Goal: Task Accomplishment & Management: Complete application form

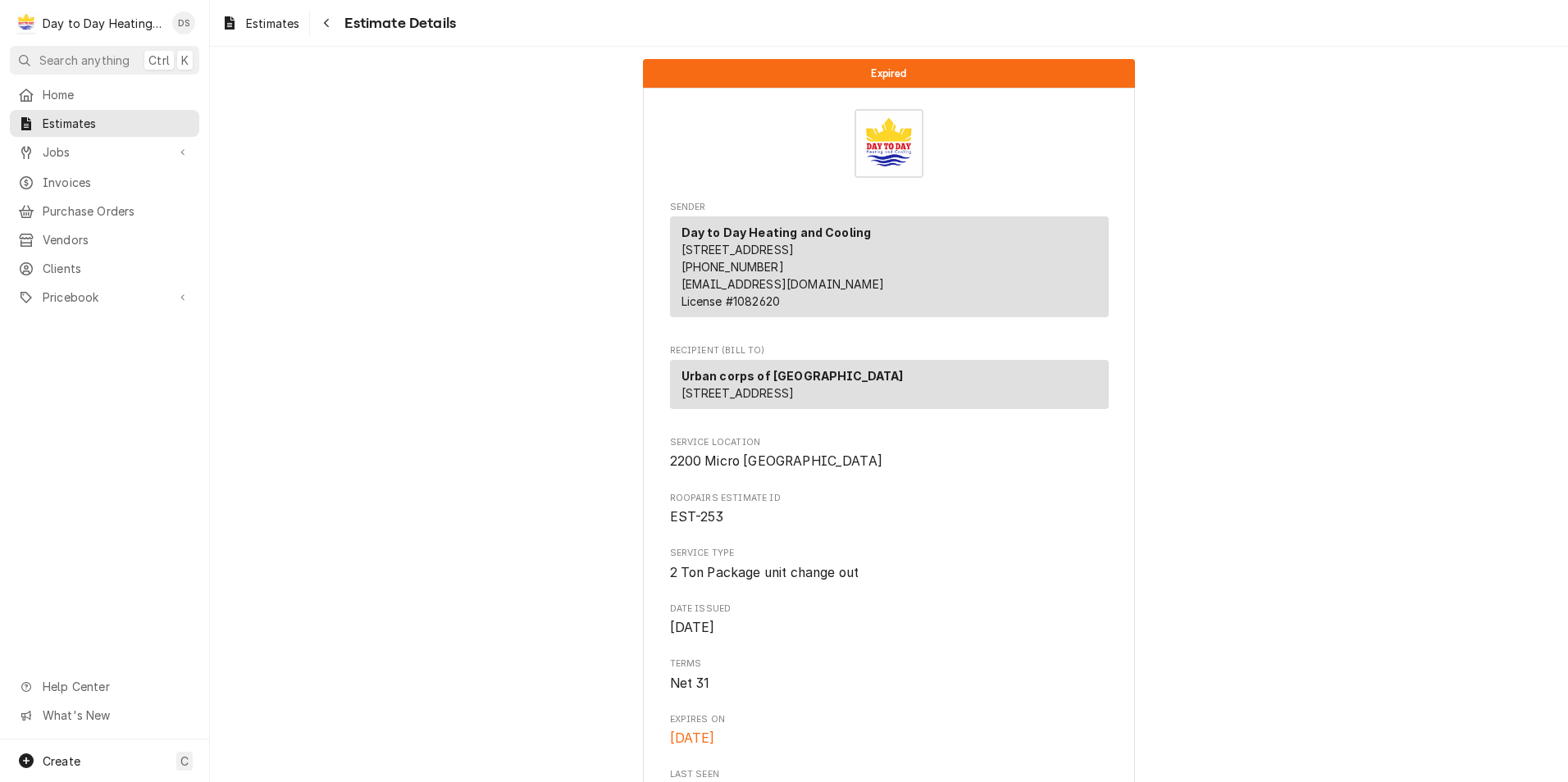
scroll to position [1229, 0]
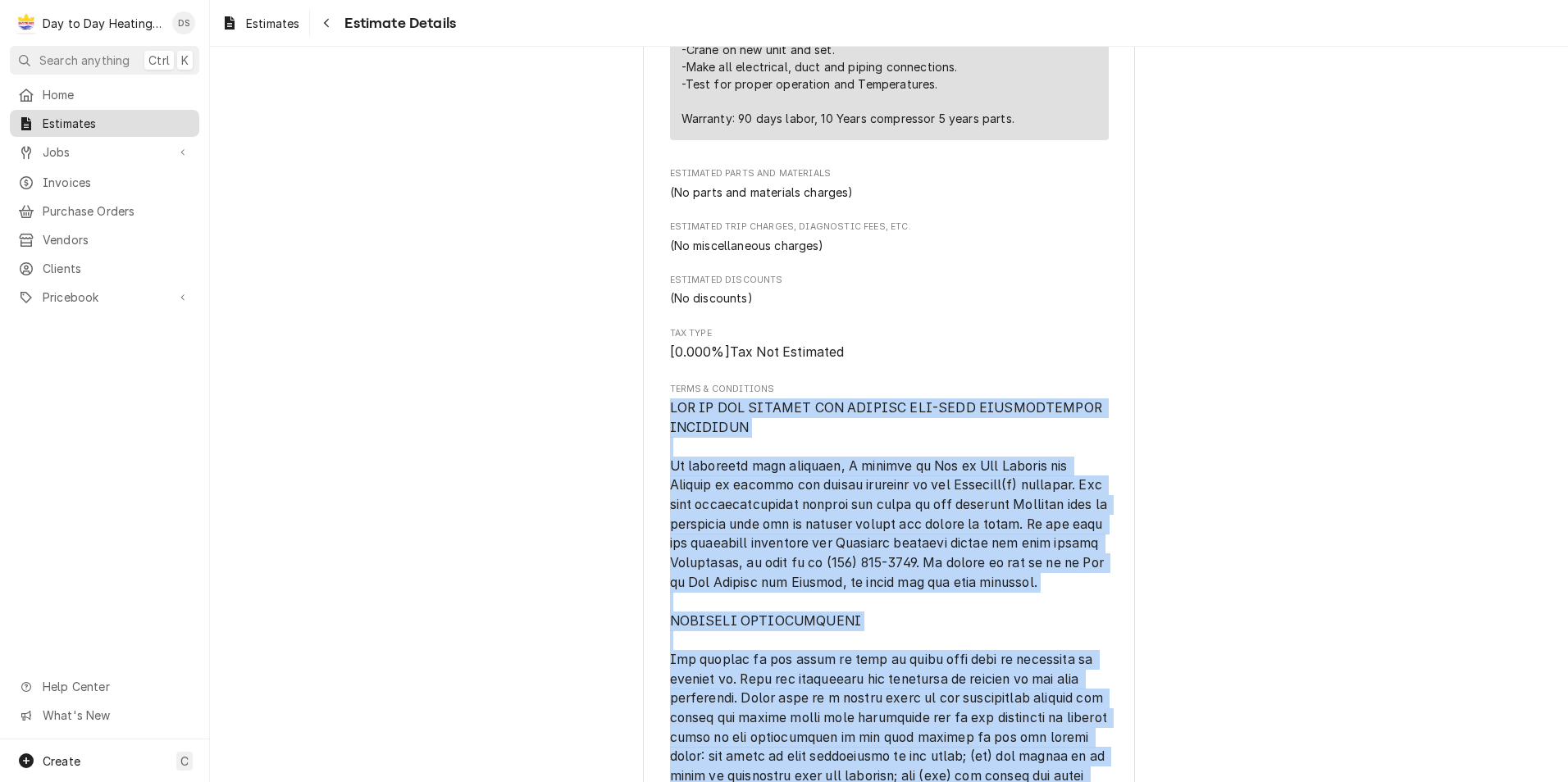
click at [73, 119] on span "Estimates" at bounding box center [117, 123] width 148 height 18
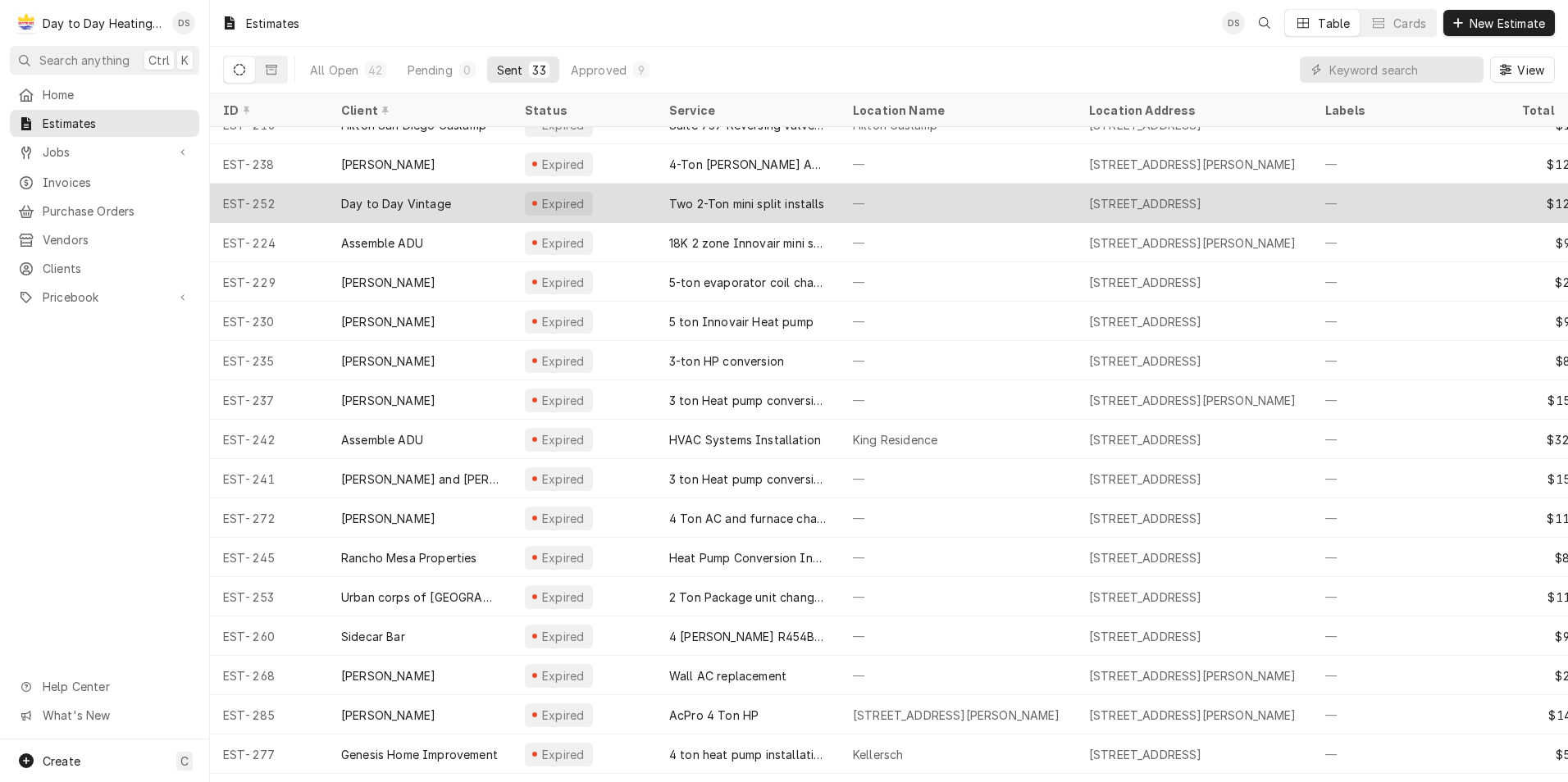
scroll to position [221, 0]
click at [742, 196] on div "Two 2-Ton mini split installs" at bounding box center [747, 202] width 156 height 18
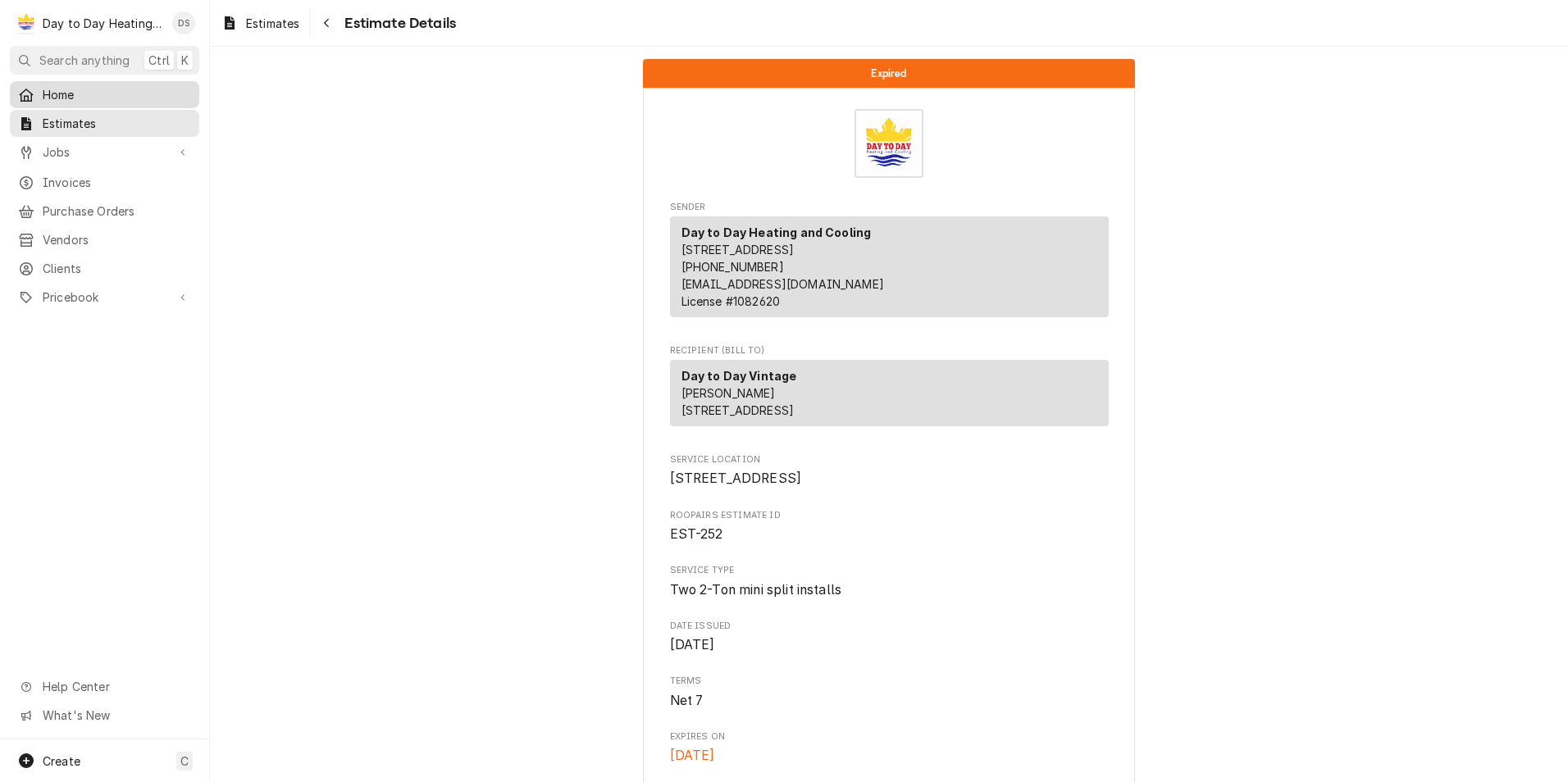
click at [64, 89] on span "Home" at bounding box center [117, 95] width 148 height 18
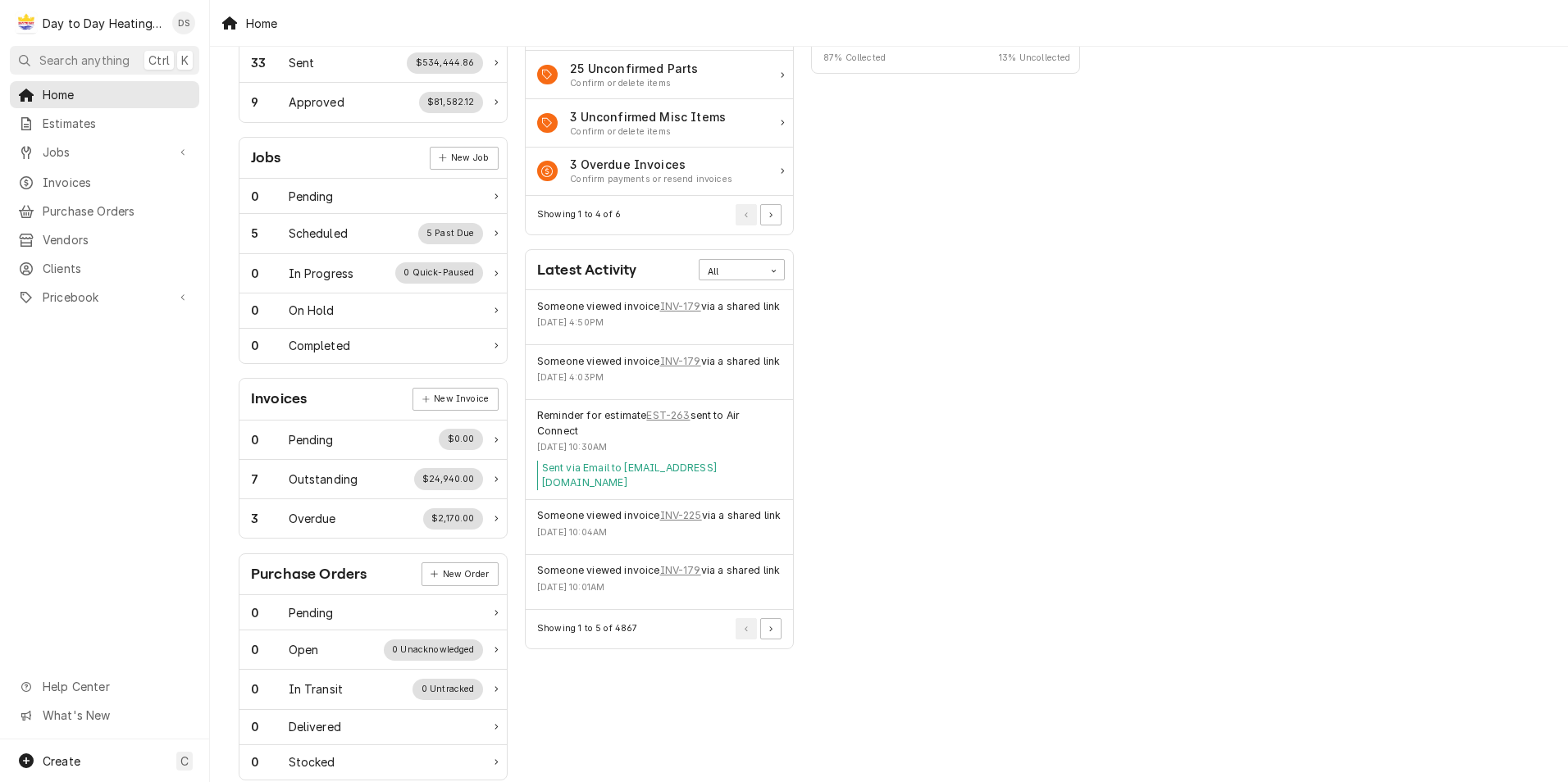
scroll to position [188, 0]
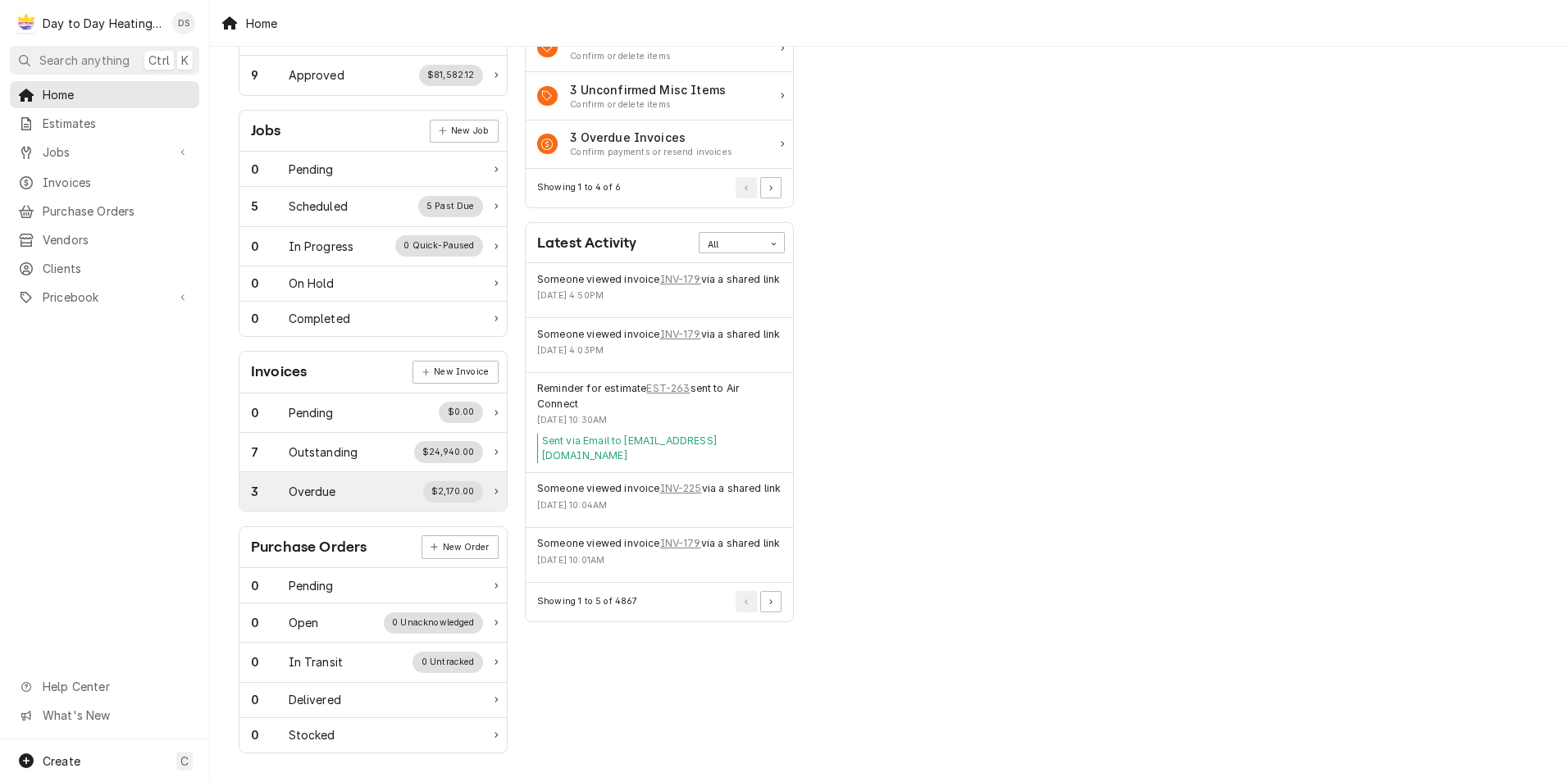
click at [293, 501] on div "3 Overdue $2,170.00" at bounding box center [366, 491] width 232 height 21
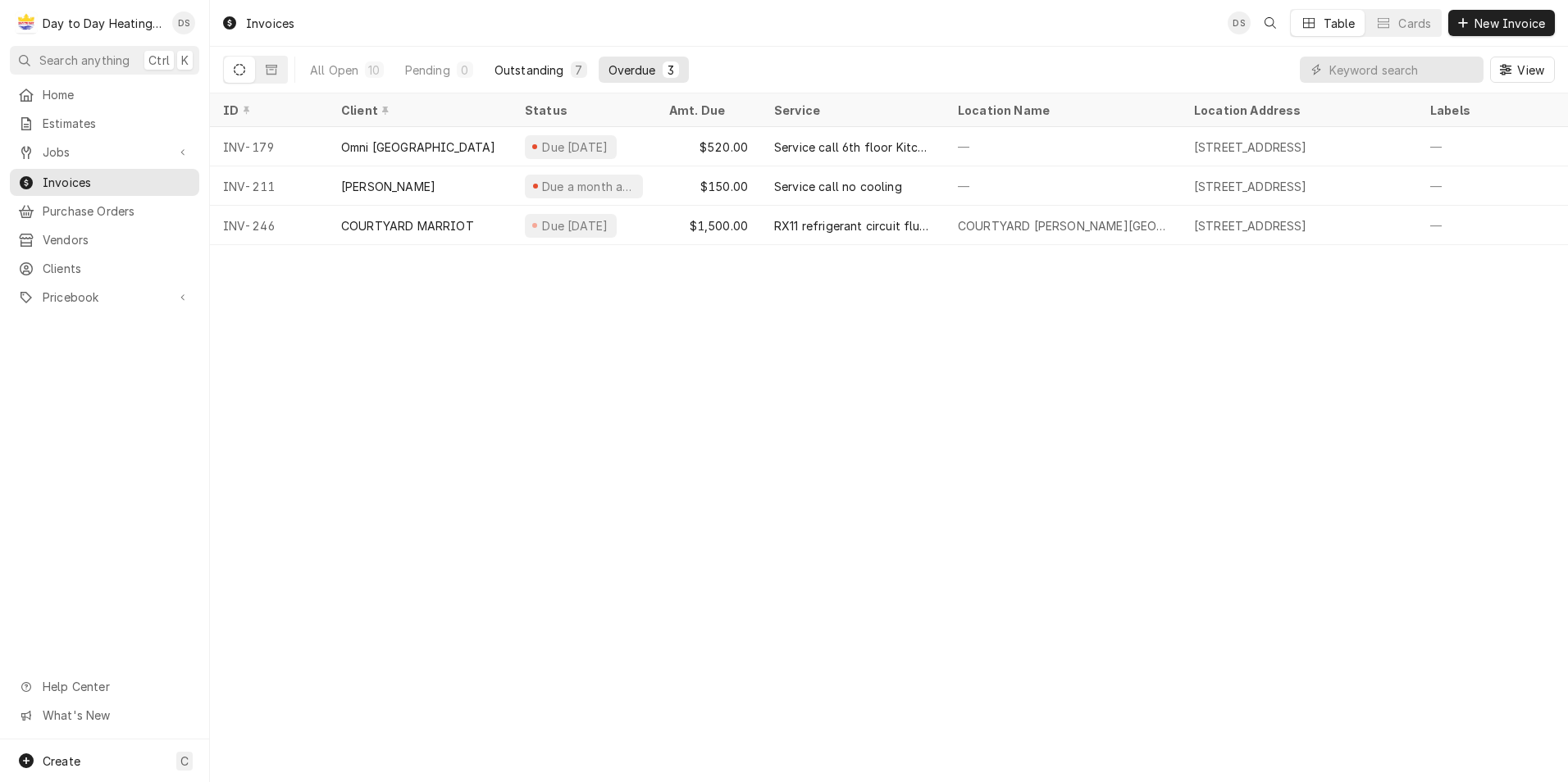
click at [529, 60] on button "Outstanding 7" at bounding box center [540, 70] width 112 height 26
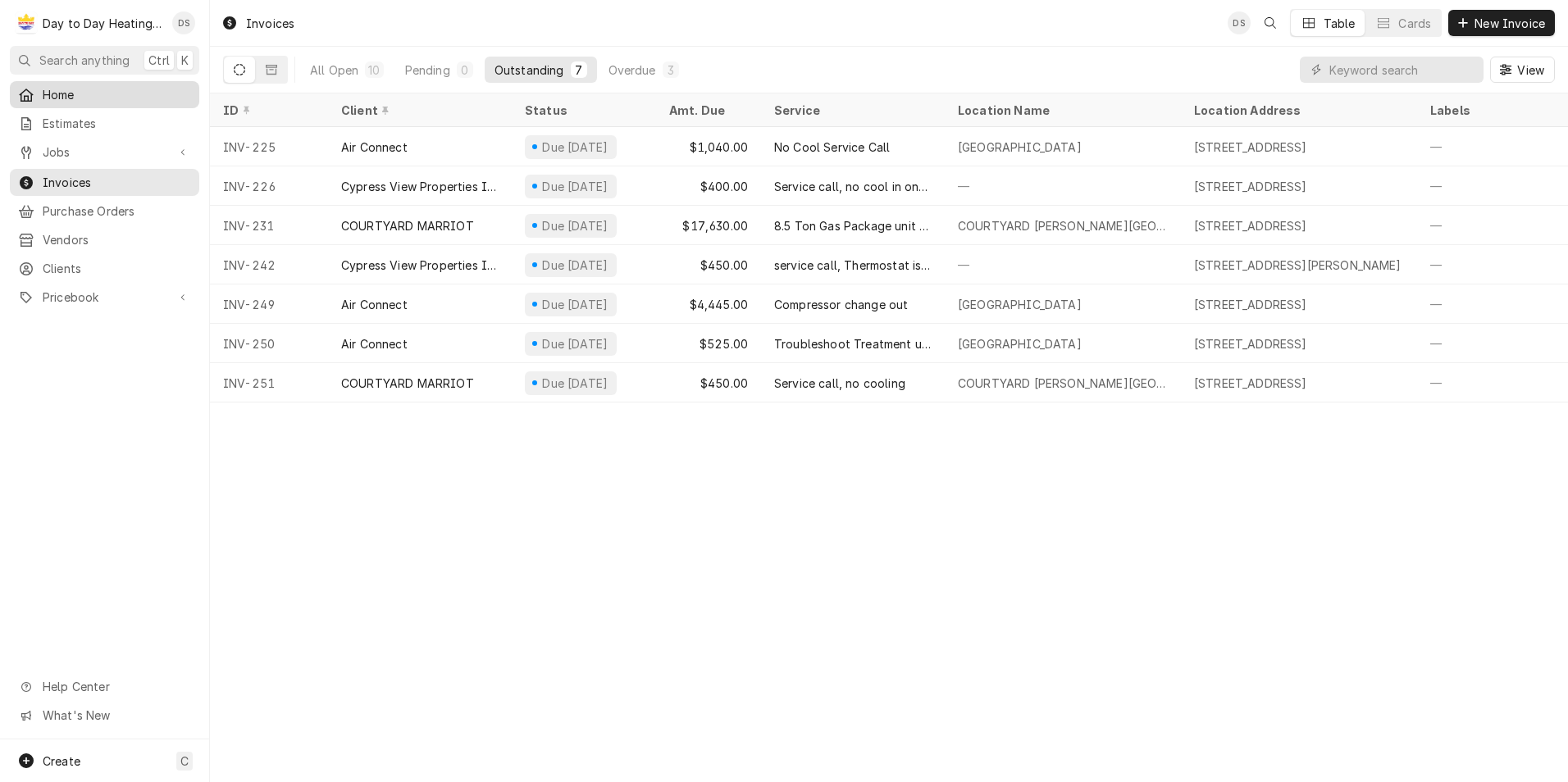
click at [84, 88] on span "Home" at bounding box center [117, 95] width 148 height 18
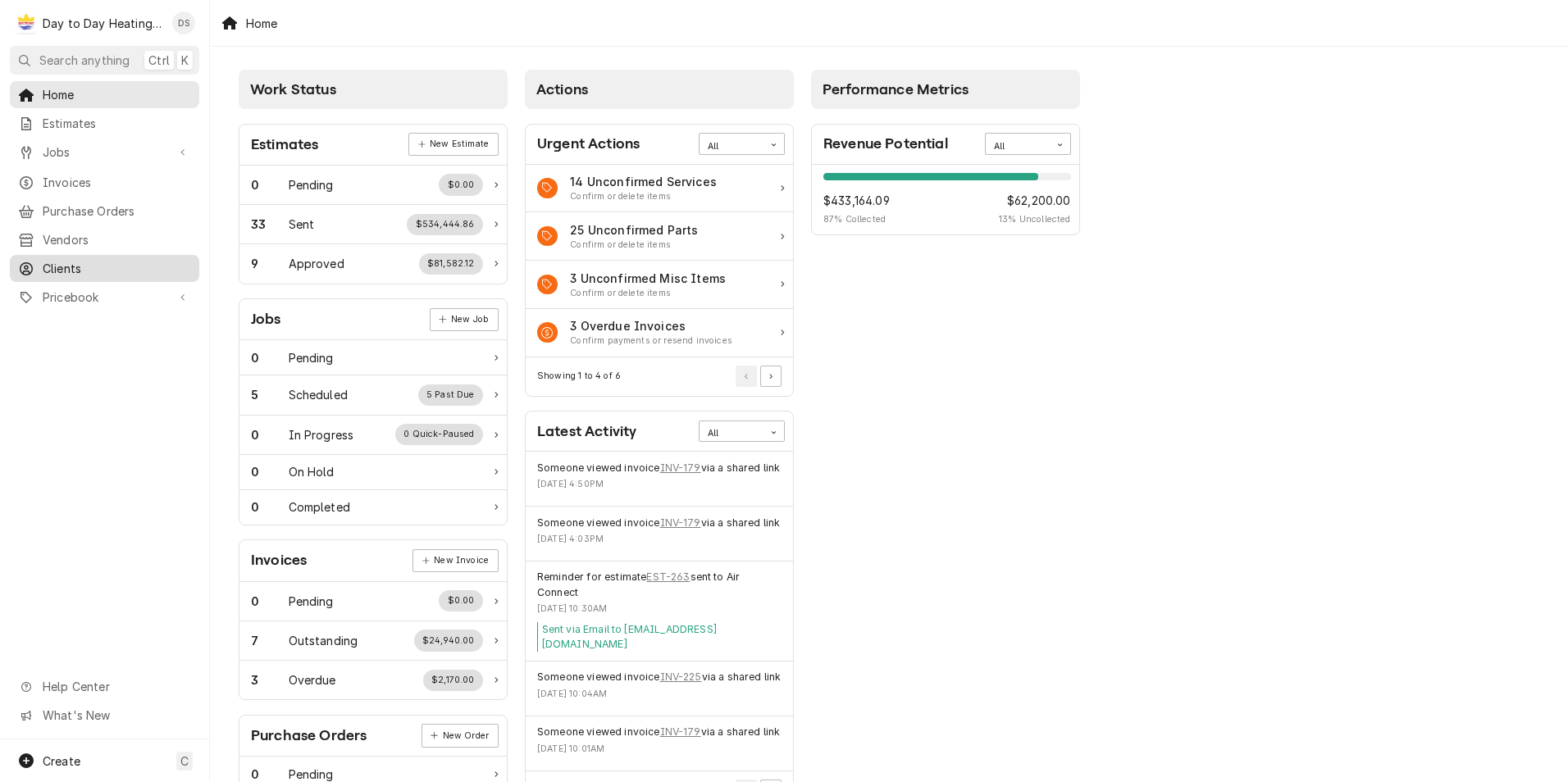
click at [72, 263] on span "Clients" at bounding box center [117, 269] width 148 height 18
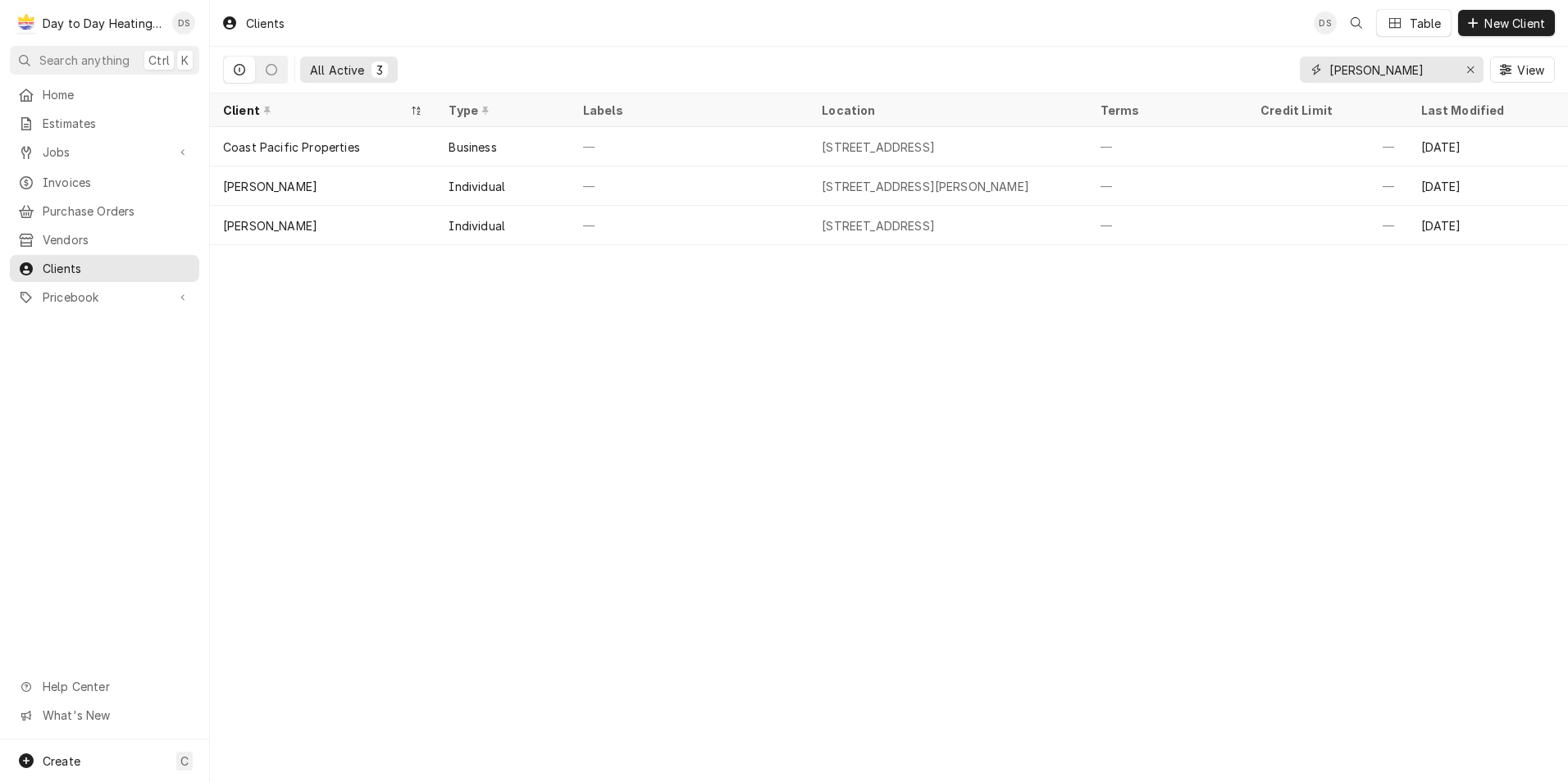
click at [1386, 70] on input "david" at bounding box center [1390, 70] width 123 height 26
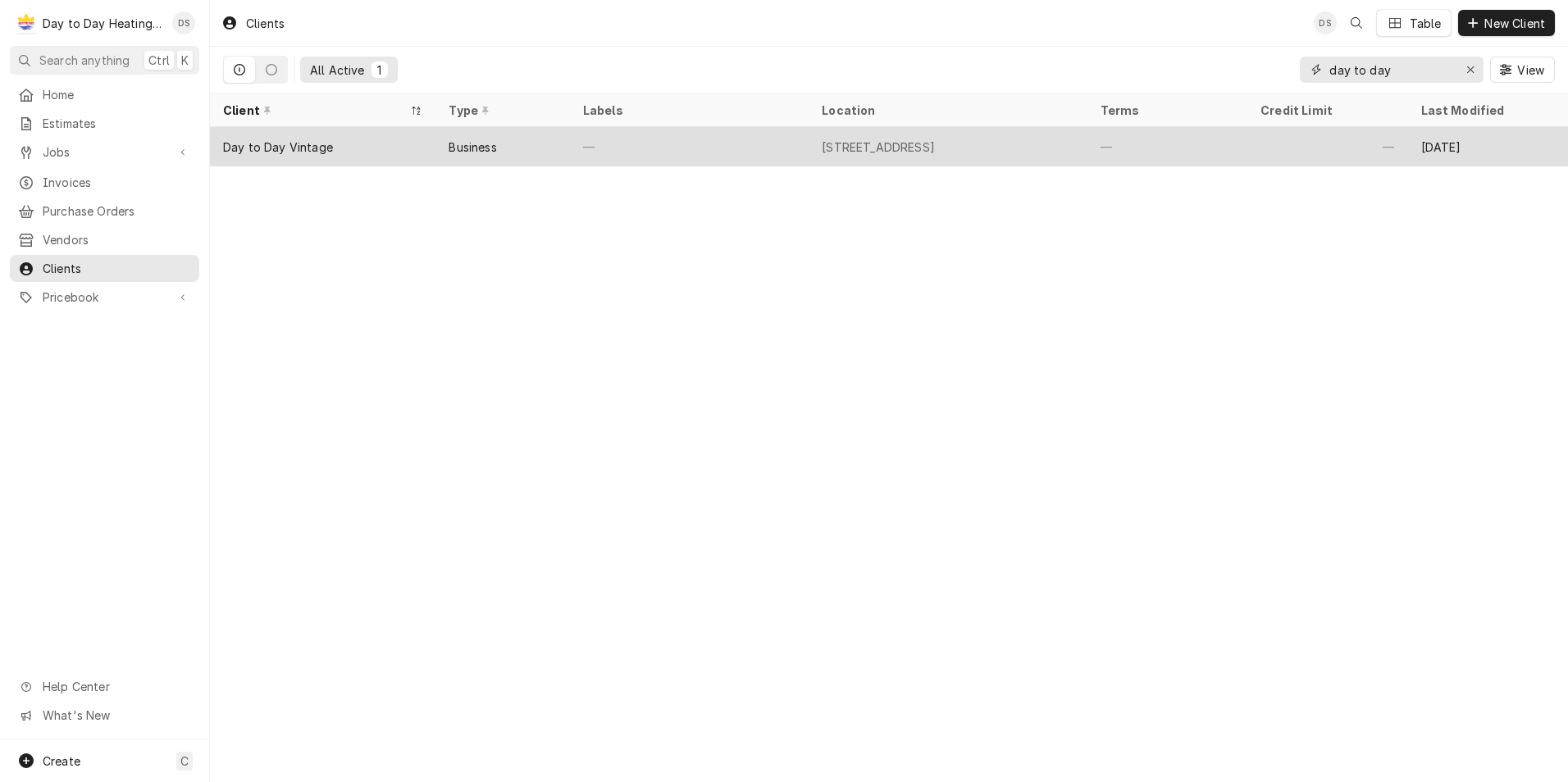
type input "day to day"
click at [403, 145] on div "Day to Day Vintage" at bounding box center [322, 146] width 225 height 39
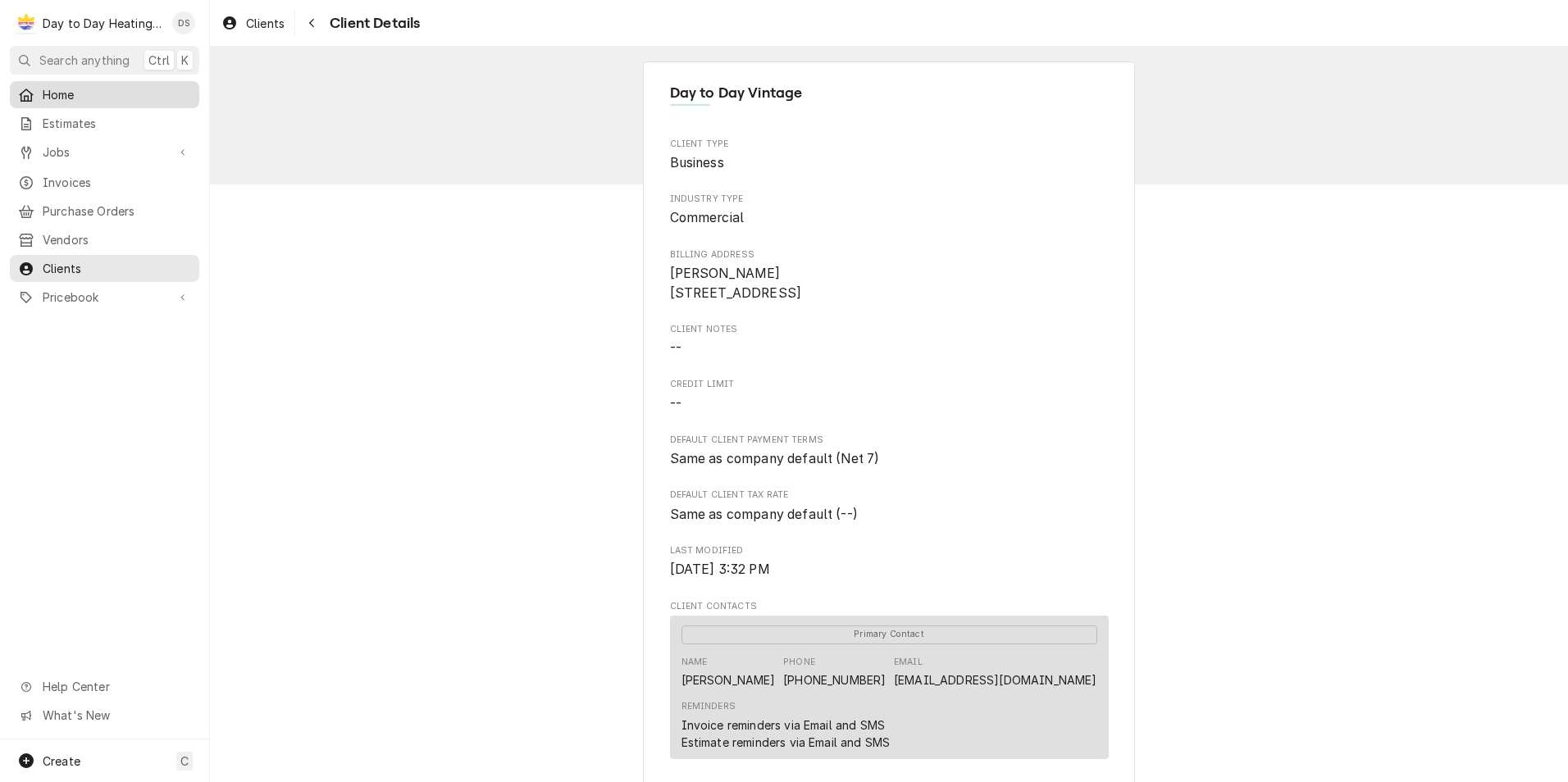
click at [71, 98] on span "Home" at bounding box center [117, 95] width 148 height 18
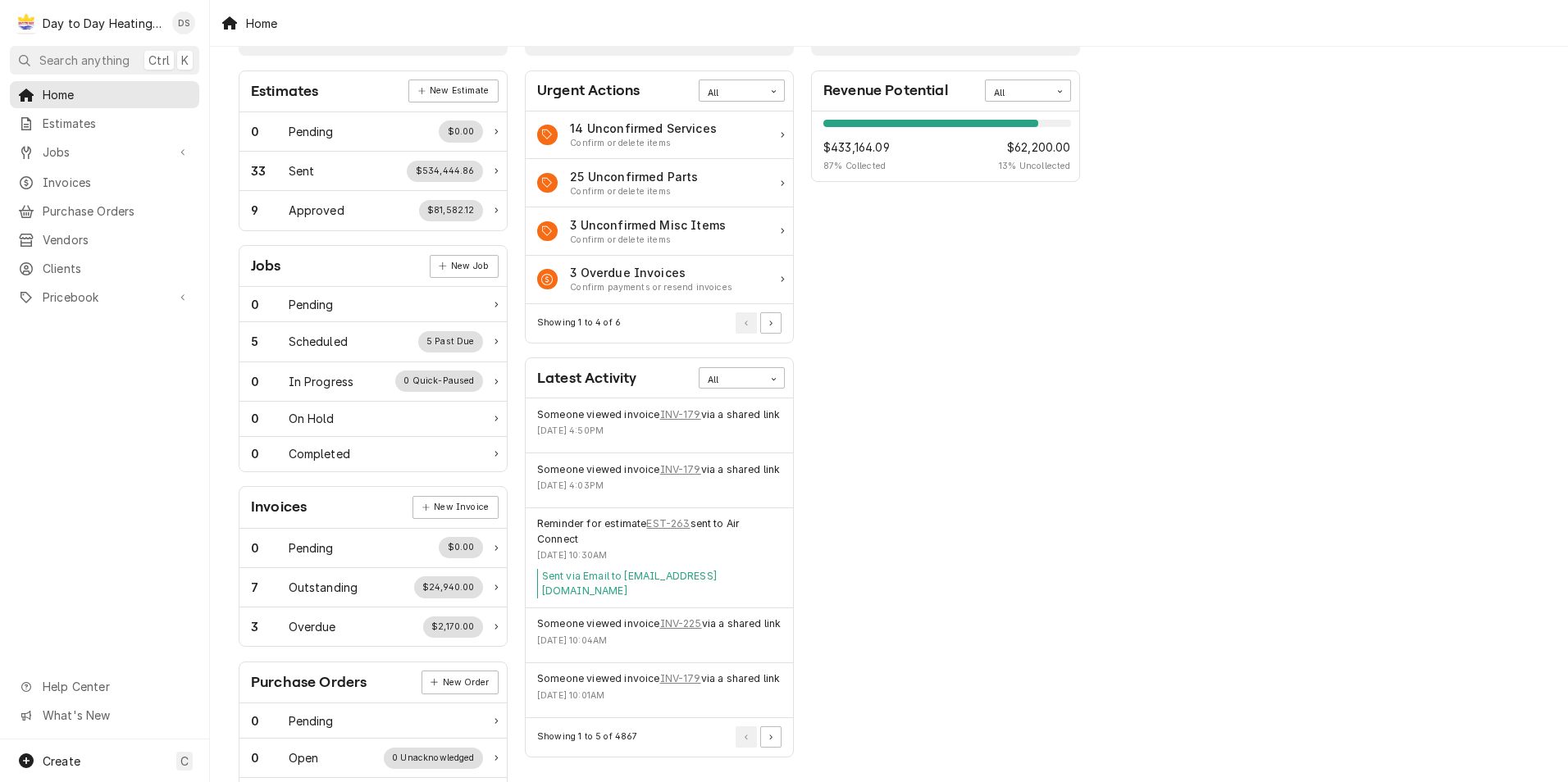
scroll to position [82, 0]
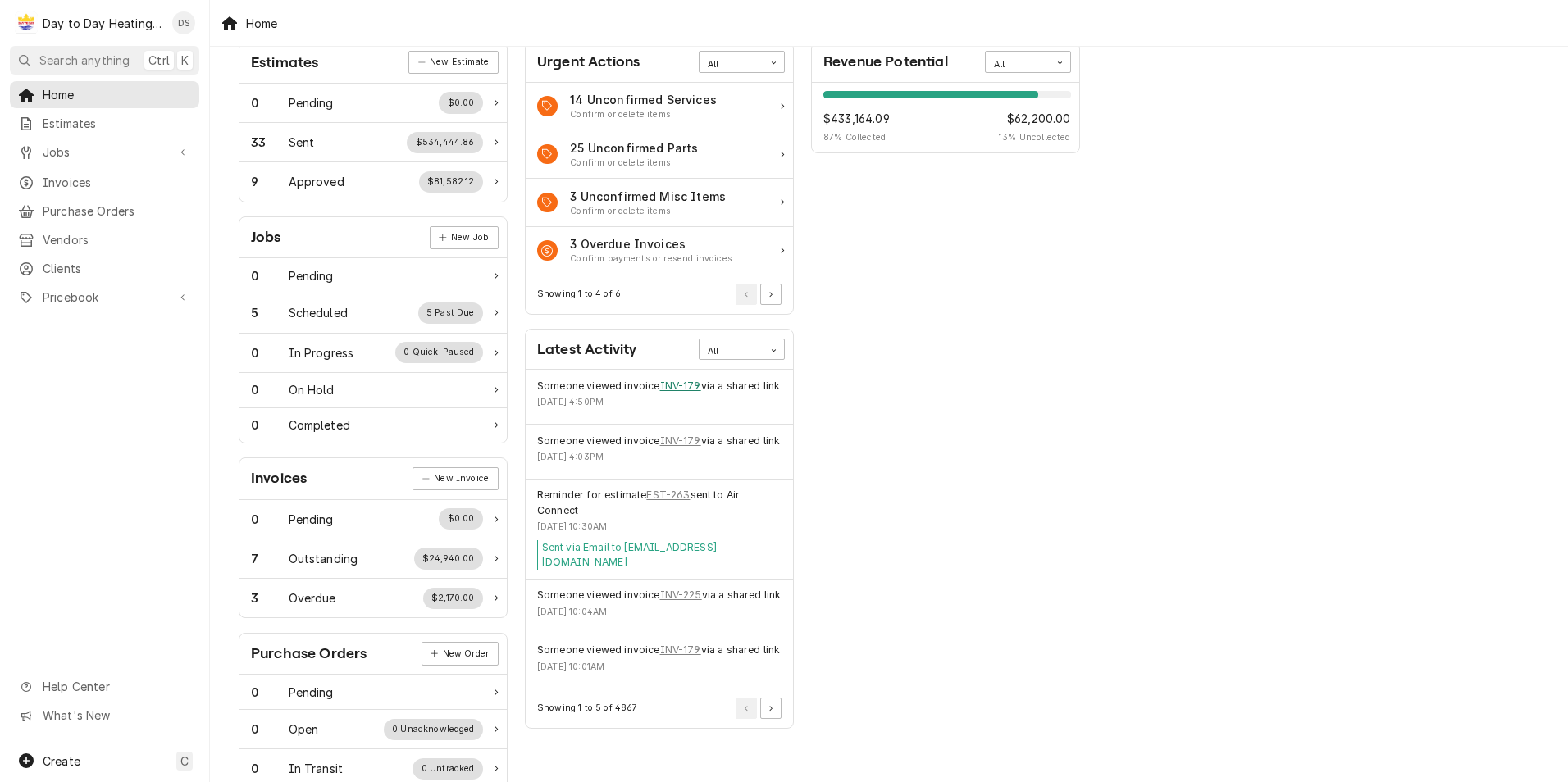
click at [681, 384] on link "INV-179" at bounding box center [681, 385] width 41 height 15
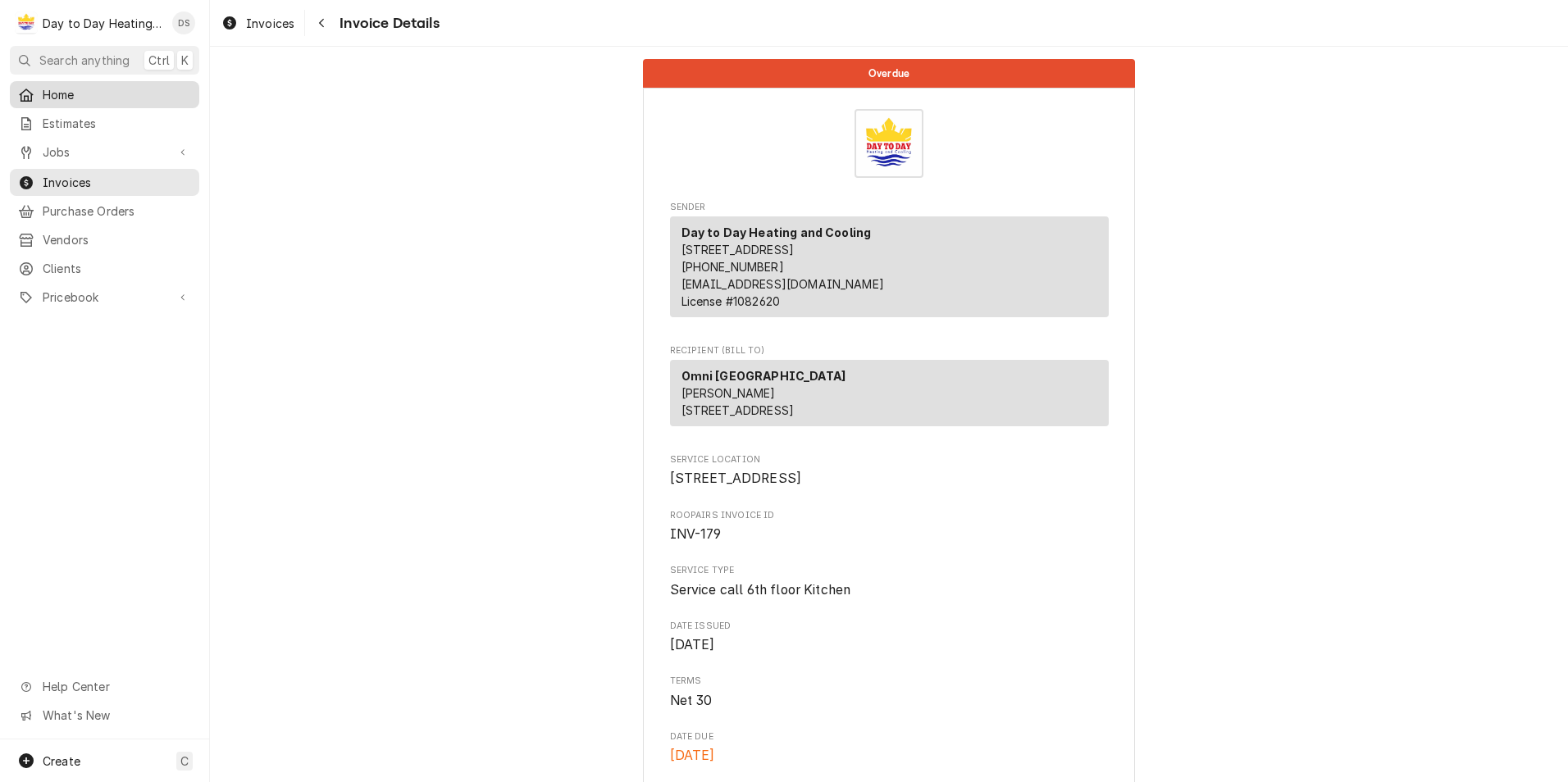
click at [59, 84] on div "Home" at bounding box center [104, 94] width 183 height 20
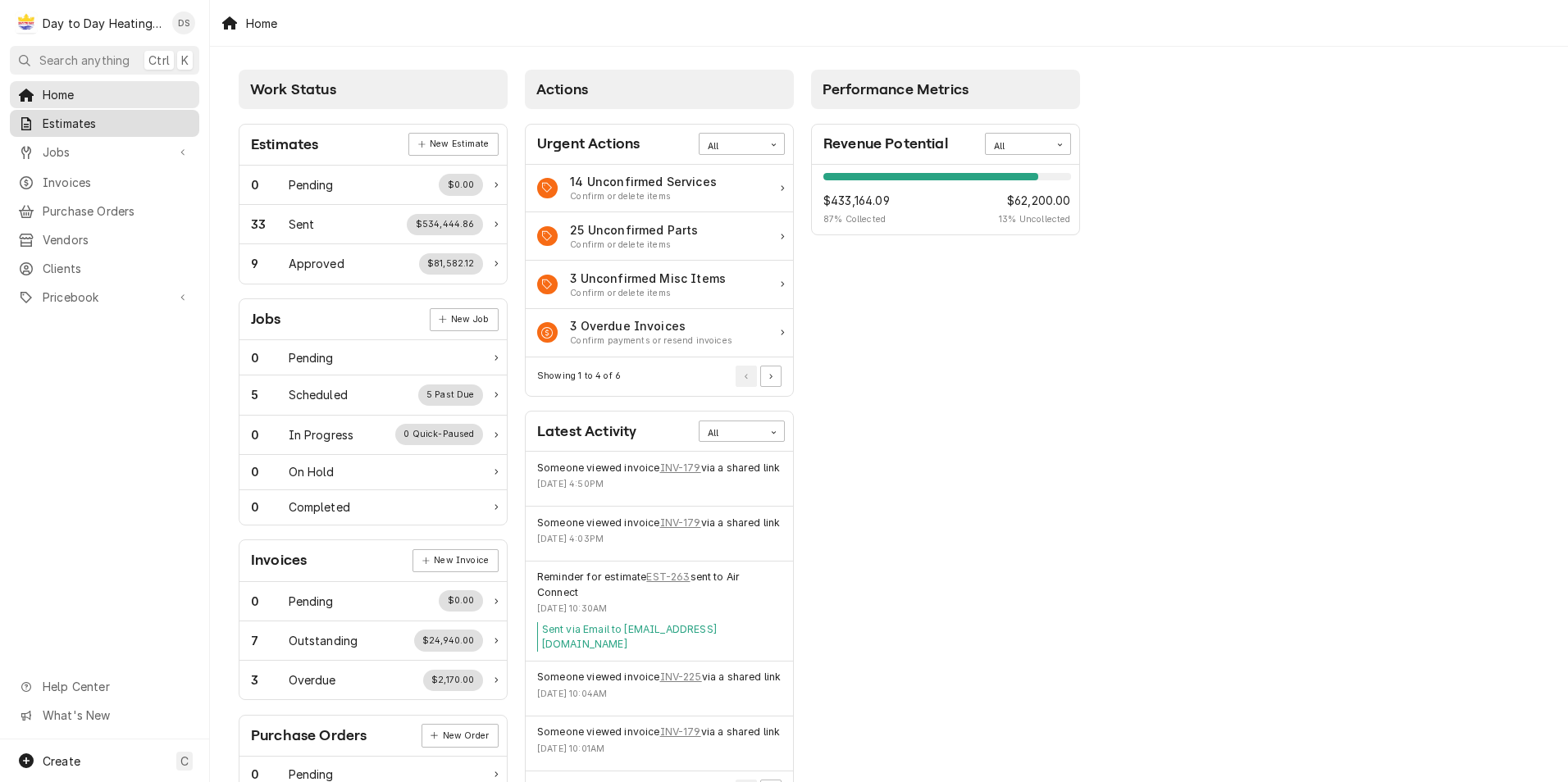
click at [75, 122] on span "Estimates" at bounding box center [117, 123] width 148 height 18
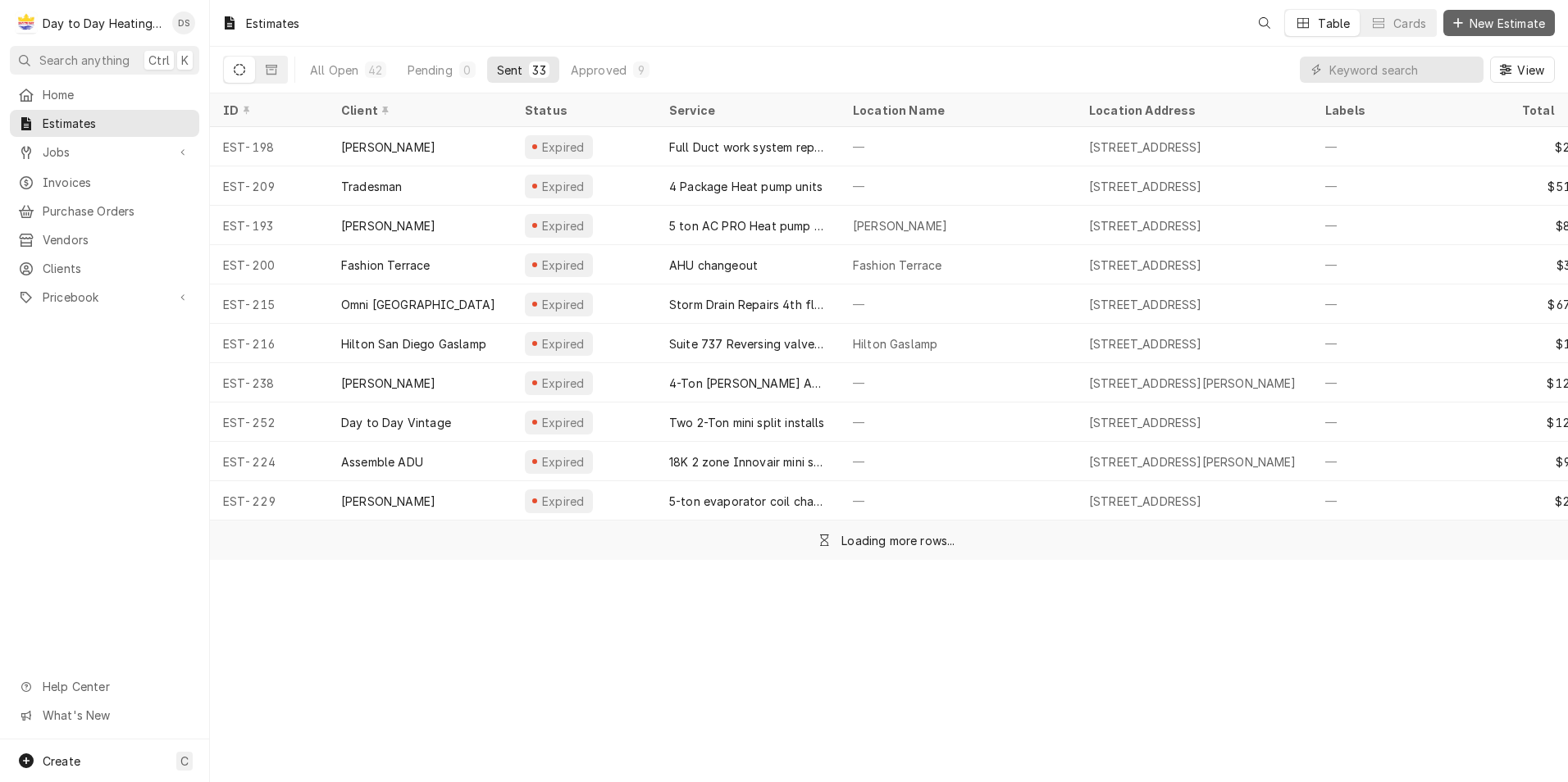
click at [1480, 21] on span "New Estimate" at bounding box center [1508, 24] width 82 height 18
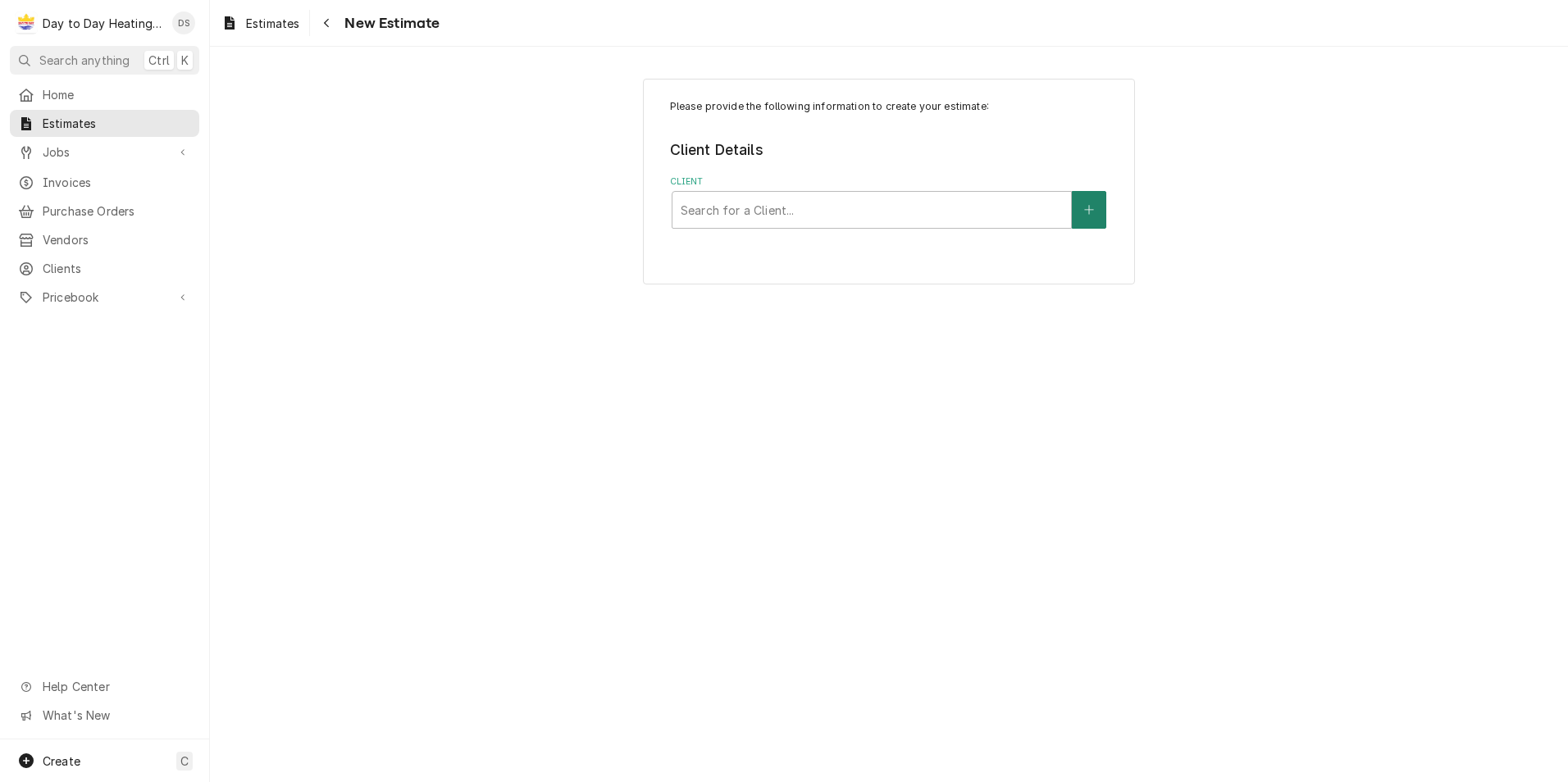
click at [1079, 201] on button "Client" at bounding box center [1088, 209] width 34 height 38
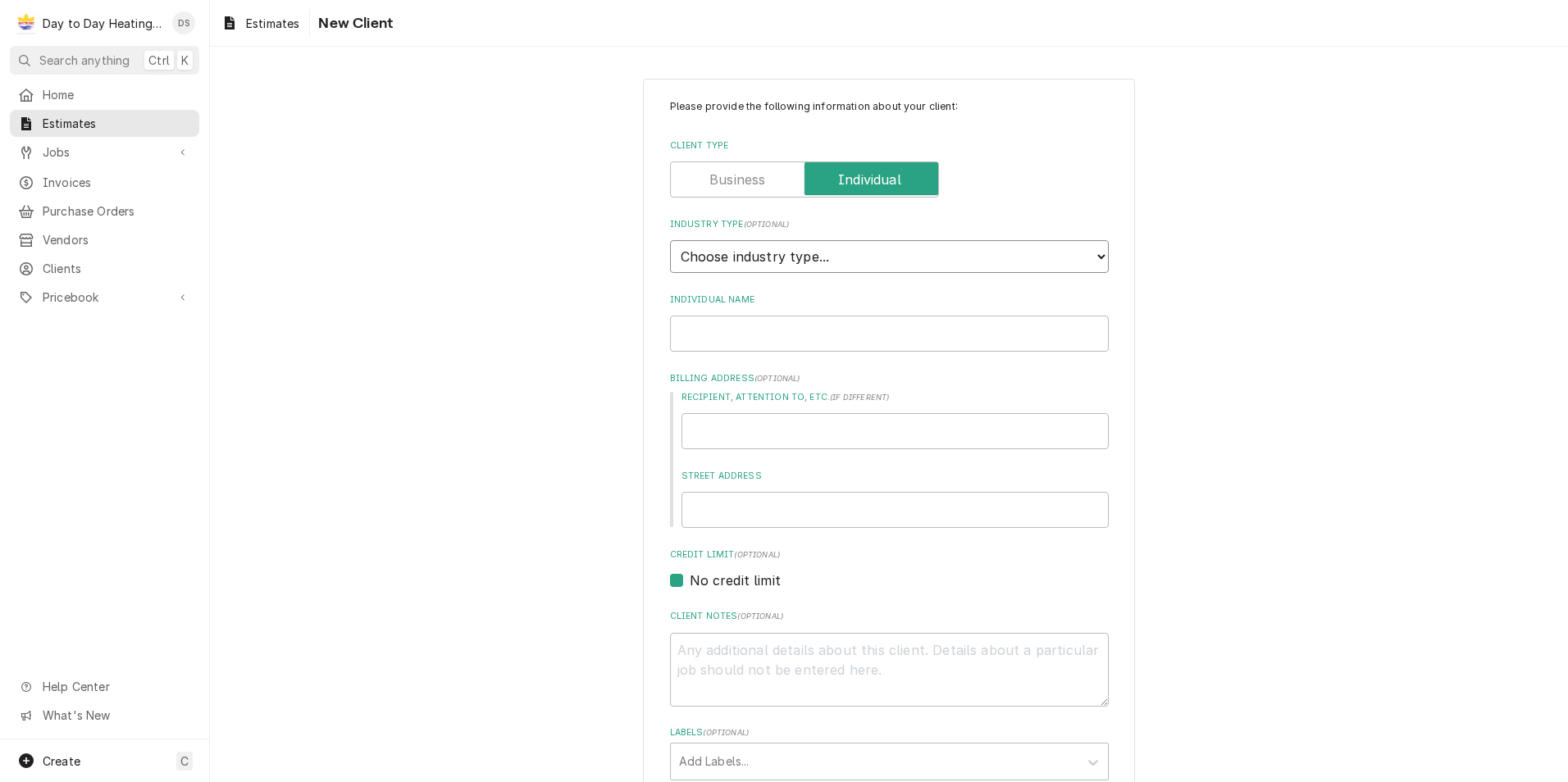
click at [791, 263] on select "Choose industry type... Residential Commercial Industrial Government" at bounding box center [889, 256] width 439 height 32
select select "1"
click at [670, 240] on select "Choose industry type... Residential Commercial Industrial Government" at bounding box center [889, 256] width 439 height 32
click at [766, 324] on input "Individual Name" at bounding box center [889, 333] width 439 height 36
type textarea "x"
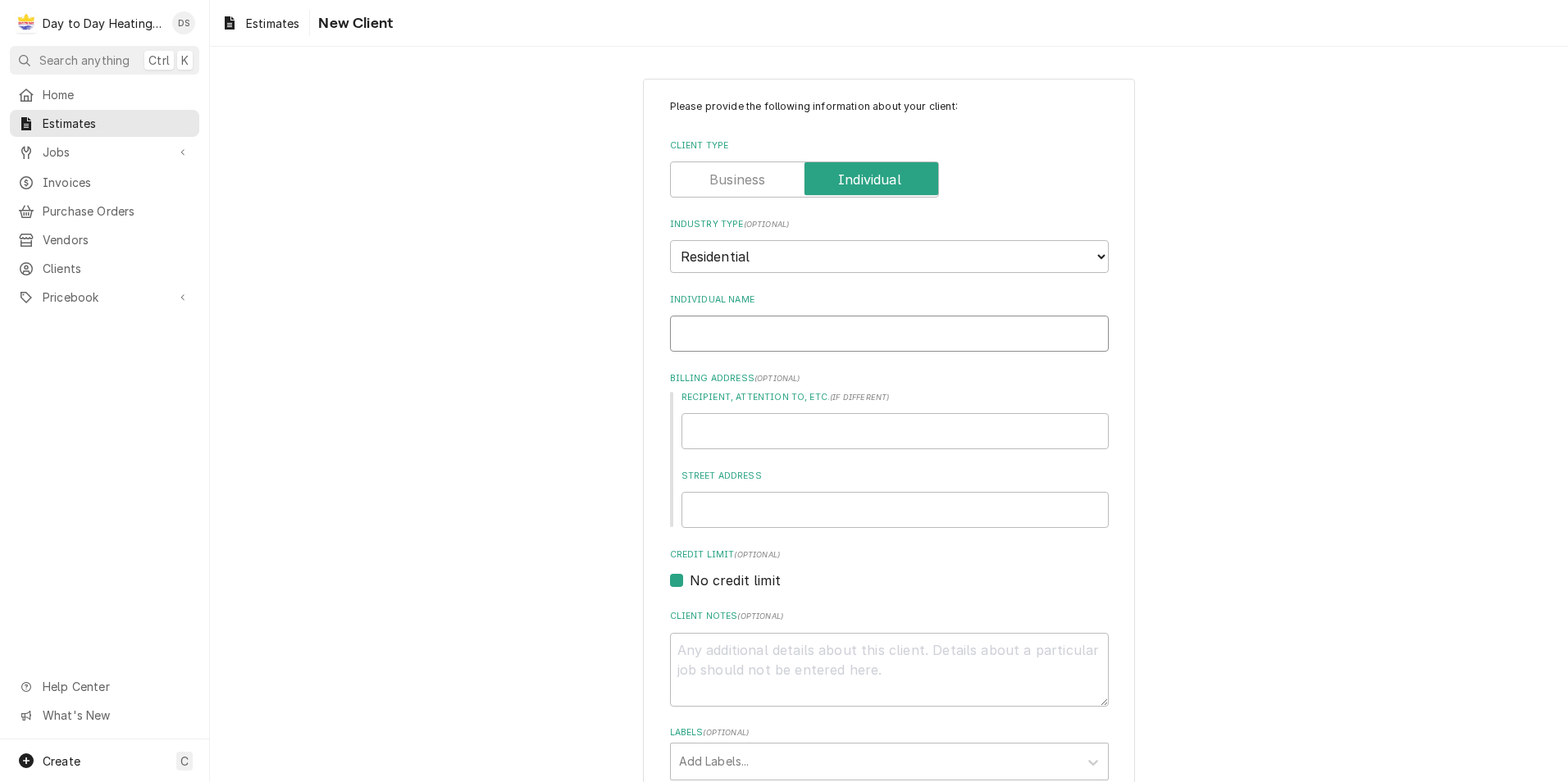
type input "J"
type textarea "x"
type input "Ja"
type textarea "x"
type input "Jas"
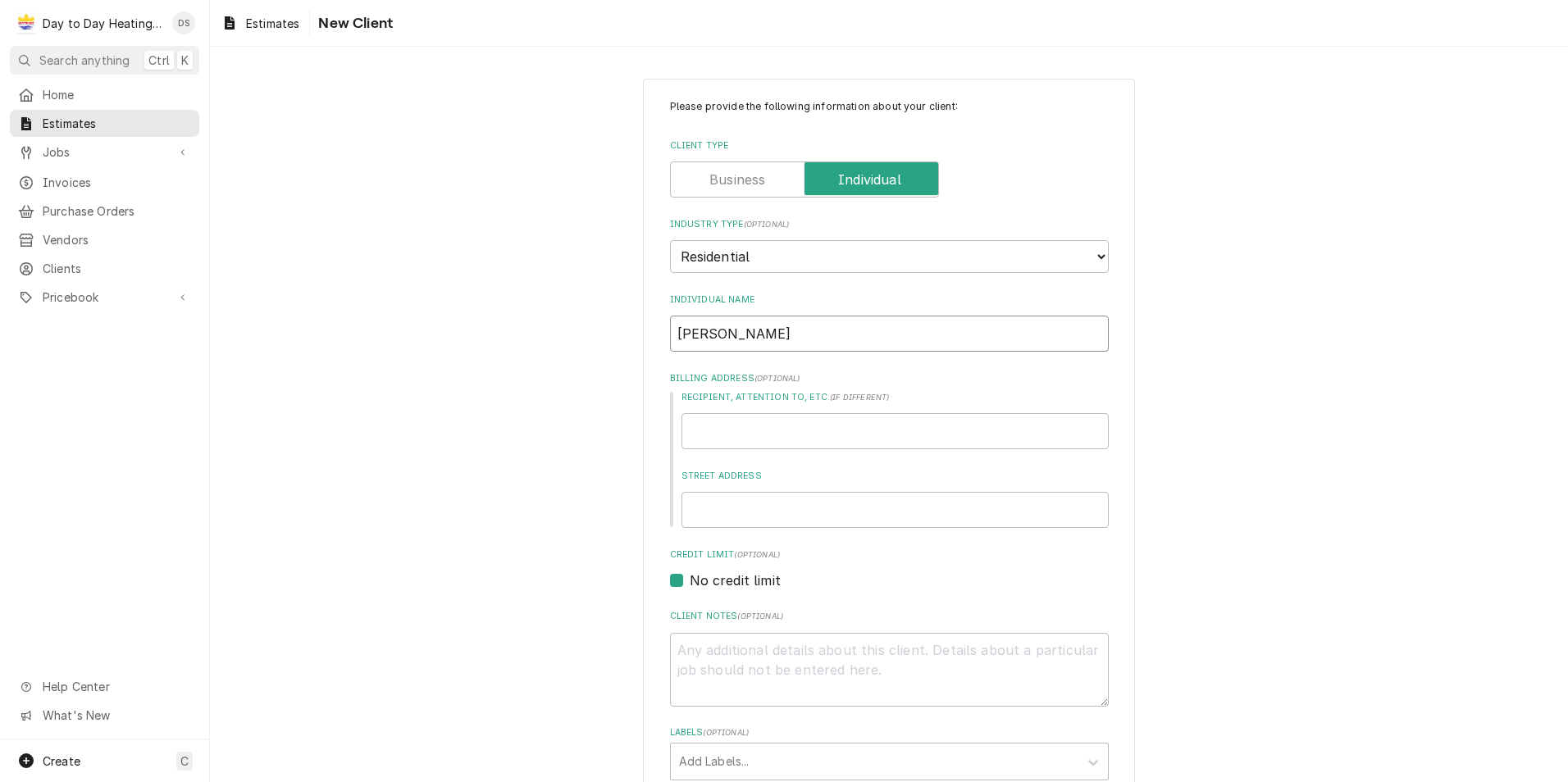
type textarea "x"
type input "Jaso"
type textarea "x"
type input "[PERSON_NAME]"
type textarea "x"
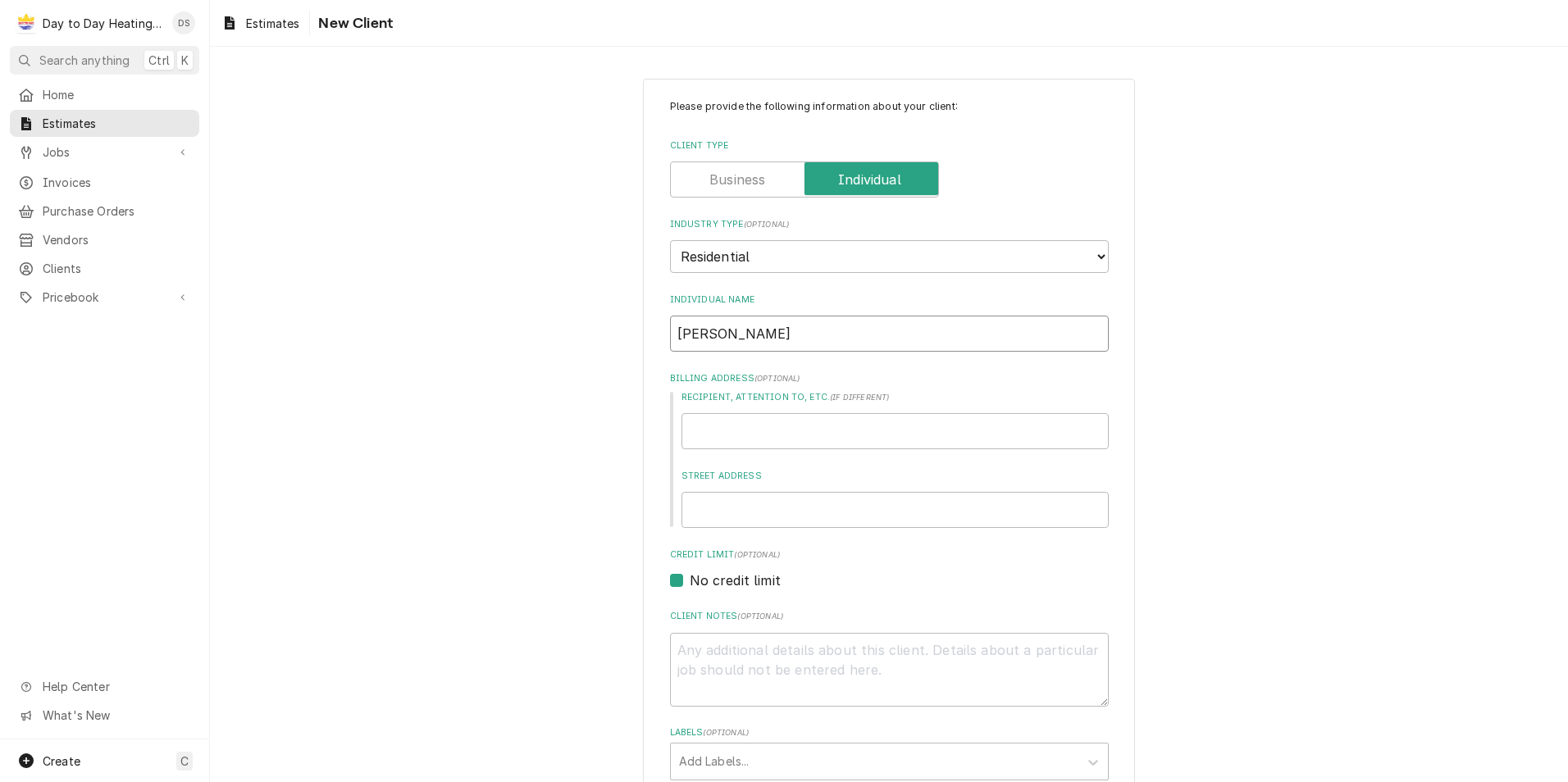
type input "[PERSON_NAME]"
type textarea "x"
type input "[PERSON_NAME]"
click at [770, 429] on input "Recipient, Attention To, etc. ( if different )" at bounding box center [895, 431] width 427 height 36
click at [741, 331] on input "[PERSON_NAME]" at bounding box center [889, 333] width 439 height 36
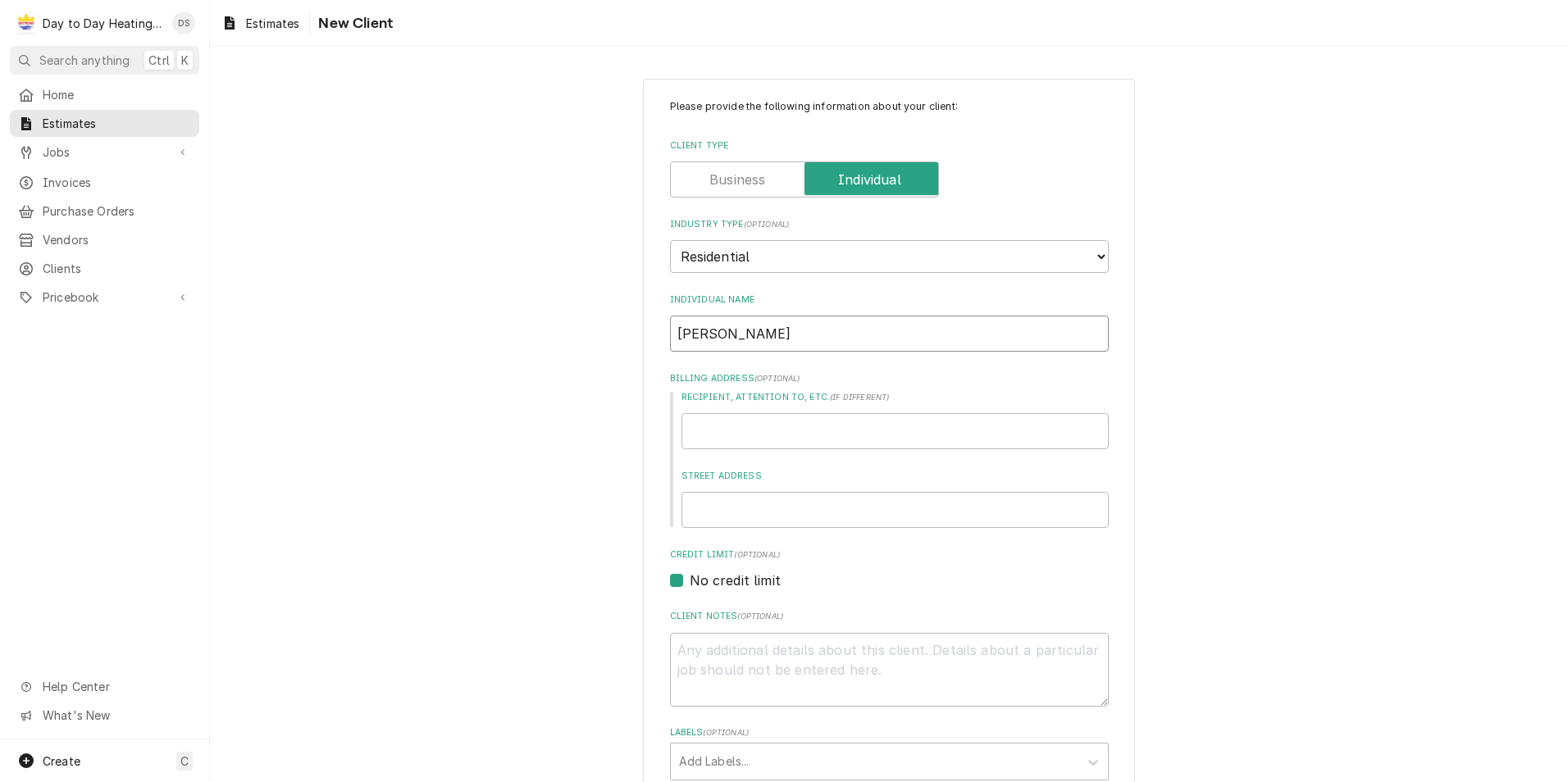
type textarea "x"
type input "[PERSON_NAME]"
type textarea "x"
type input "Jason/"
type textarea "x"
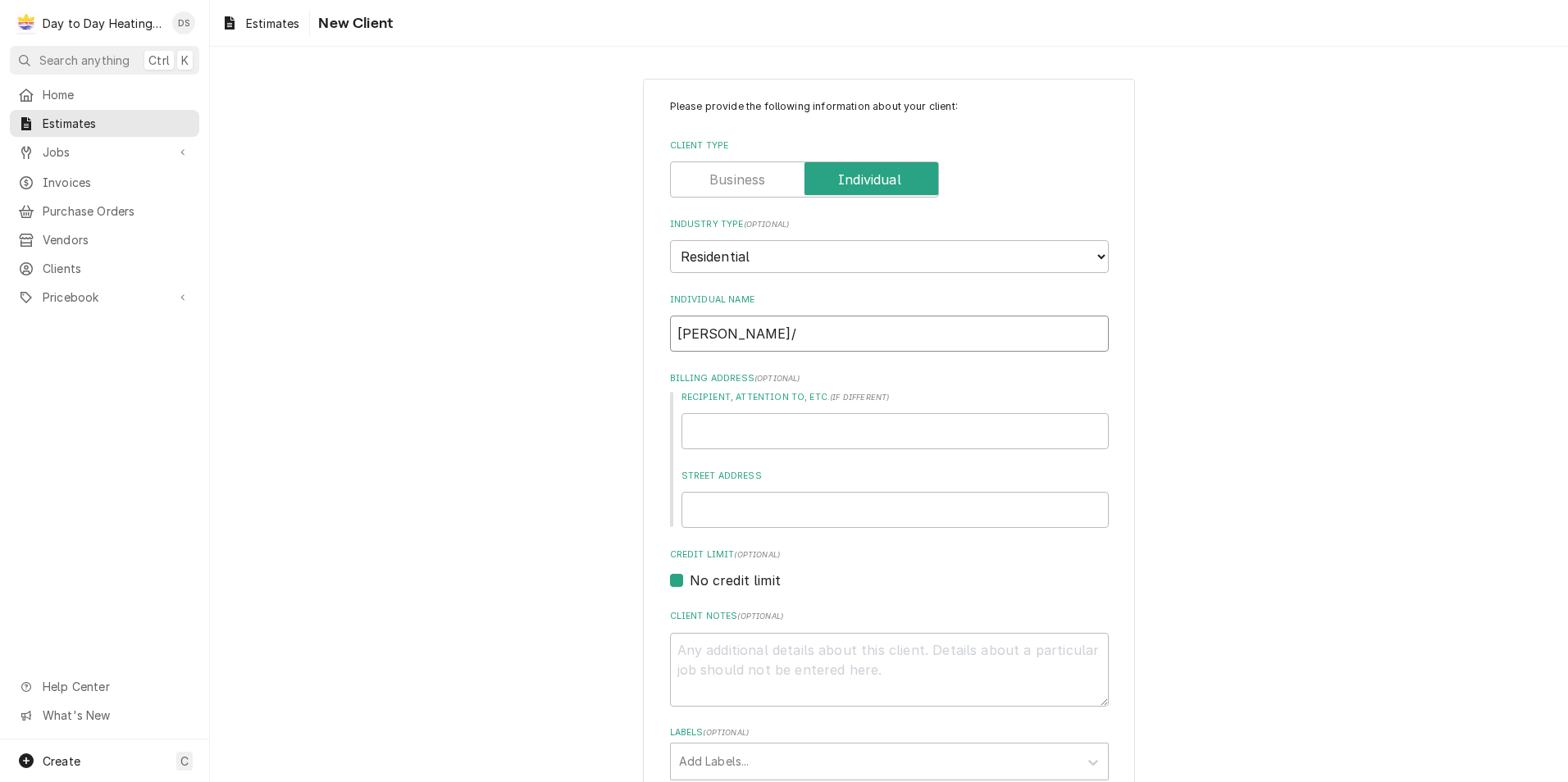
type input "Jason/R"
type textarea "x"
type input "Jason/Ro"
type textarea "x"
type input "Jason/Ror"
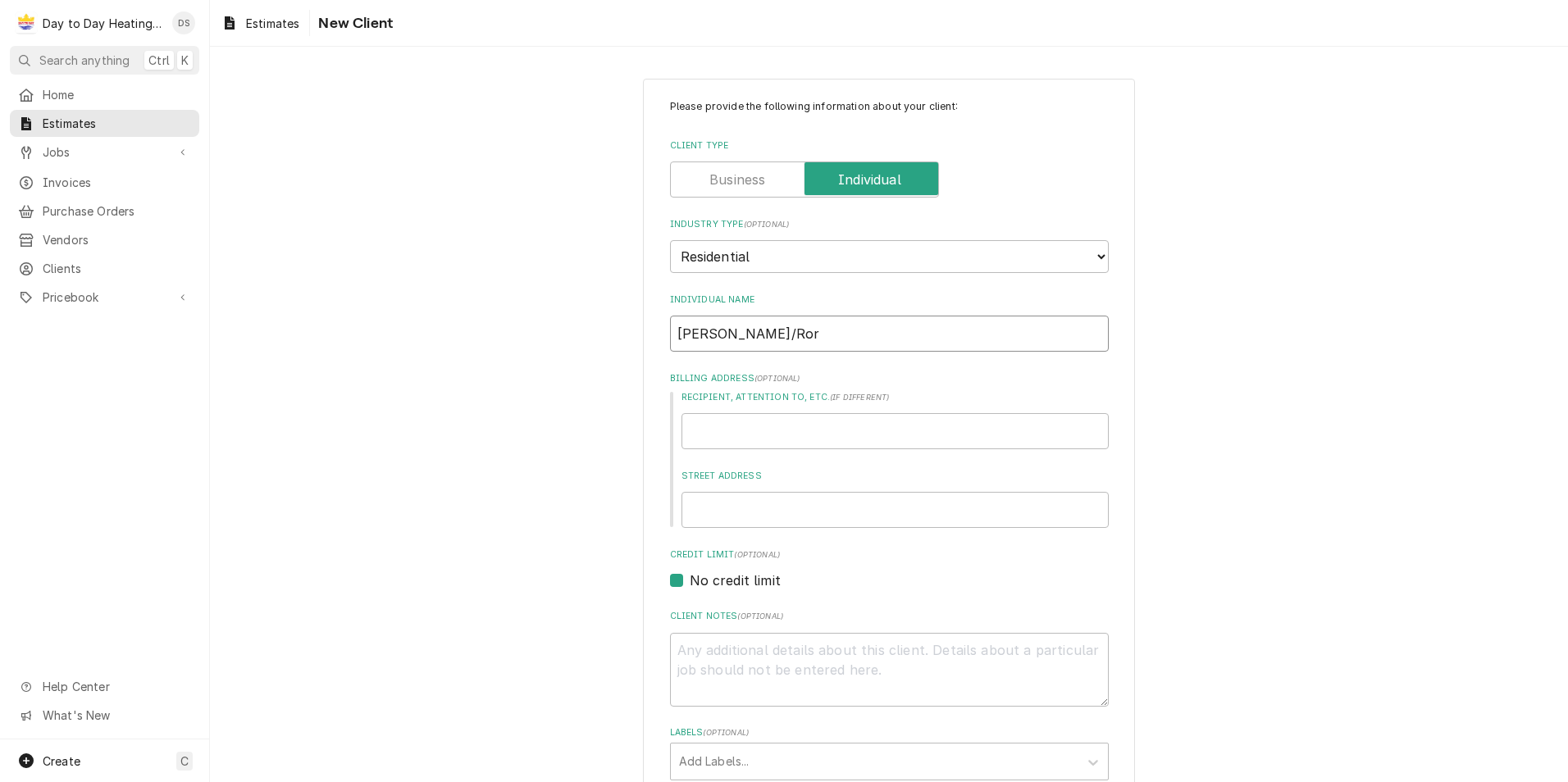
type textarea "x"
type input "Jason/Rore"
type textarea "x"
type input "Jason/Ror"
type textarea "x"
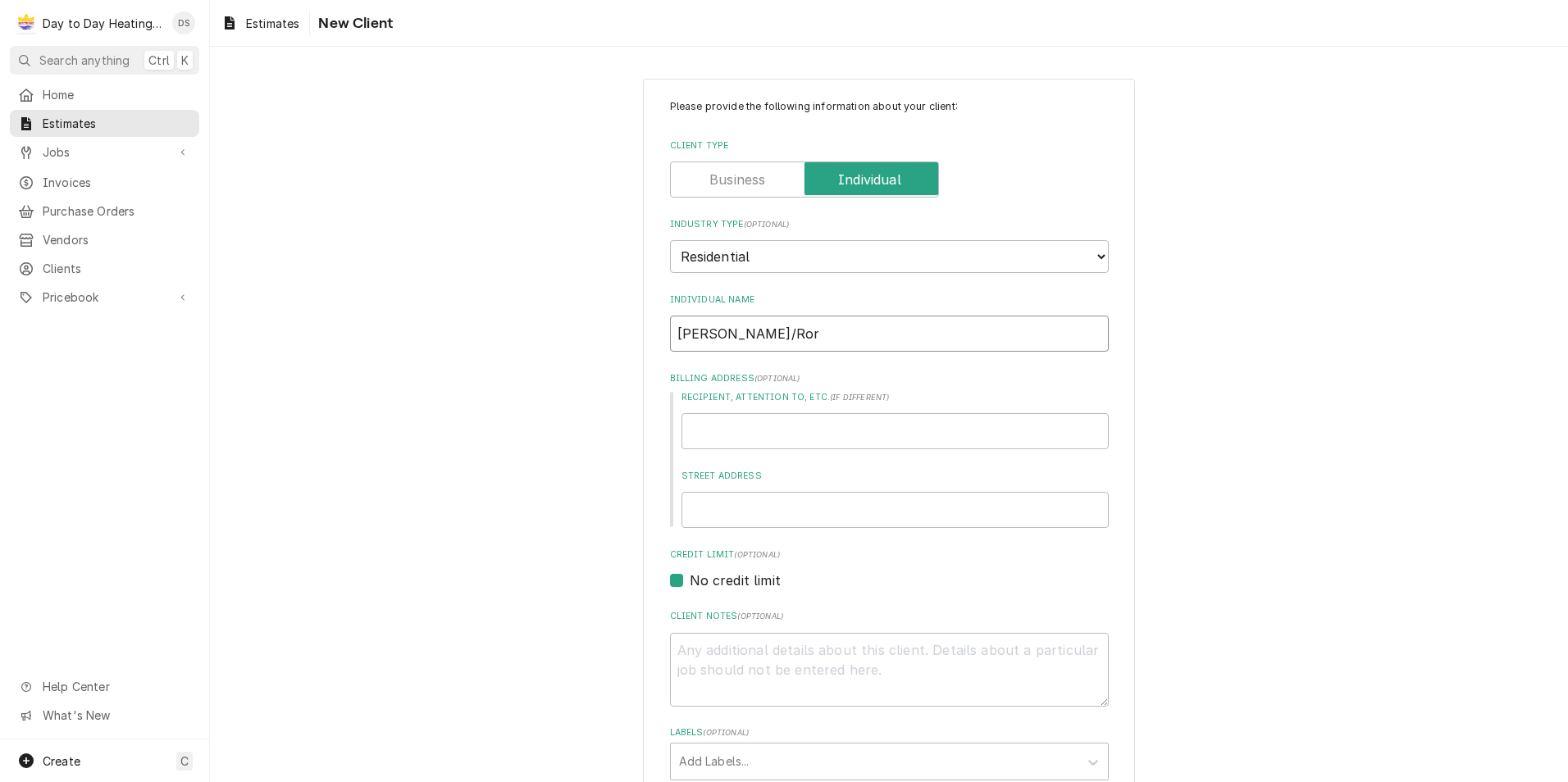
type input "Jason/Ro"
type textarea "x"
type input "Jason/Rod"
type textarea "x"
type input "Jason/Rodr"
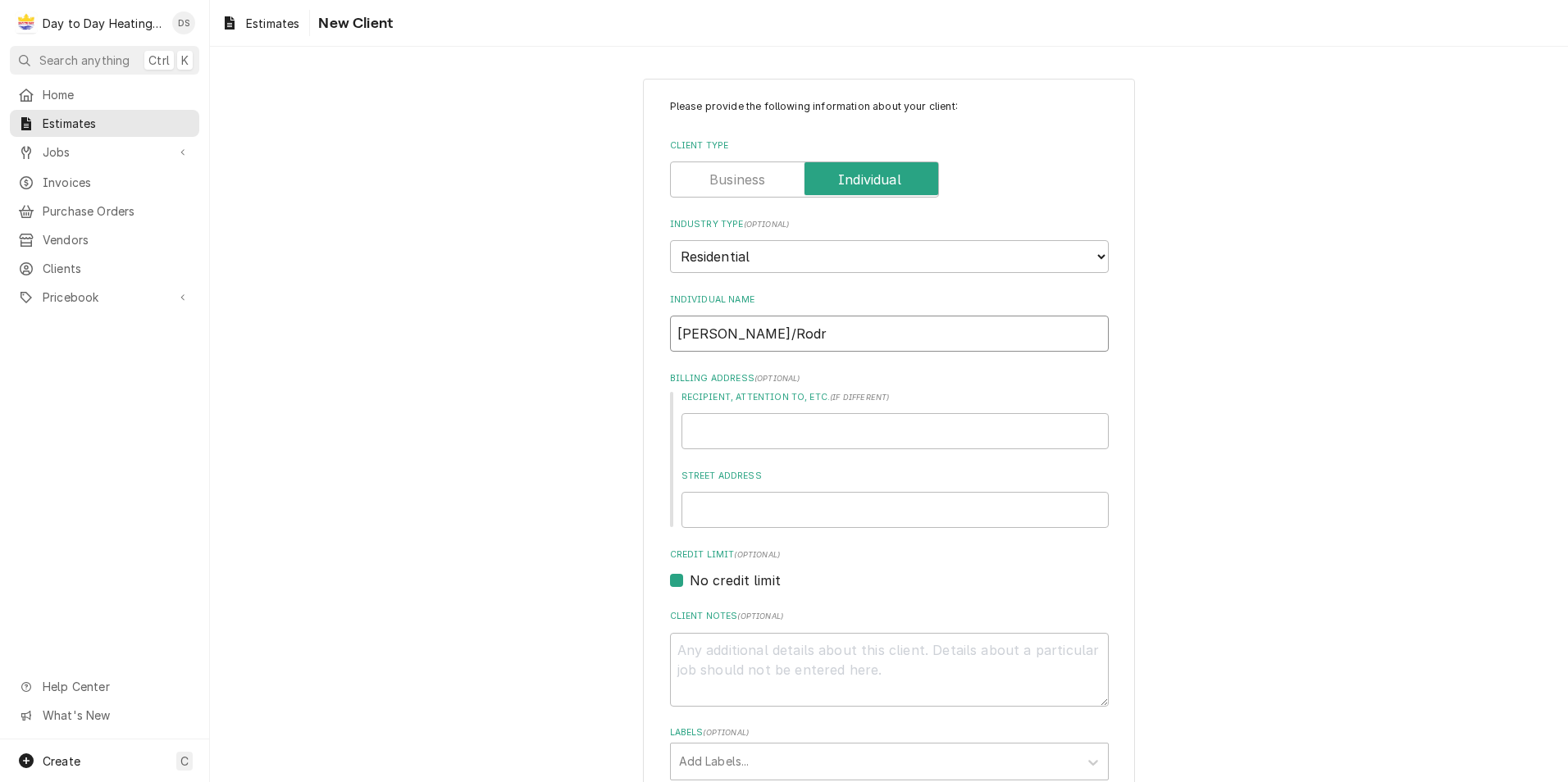
type textarea "x"
type input "Jason/Rodre"
type textarea "x"
type input "Jason/Rodr"
type textarea "x"
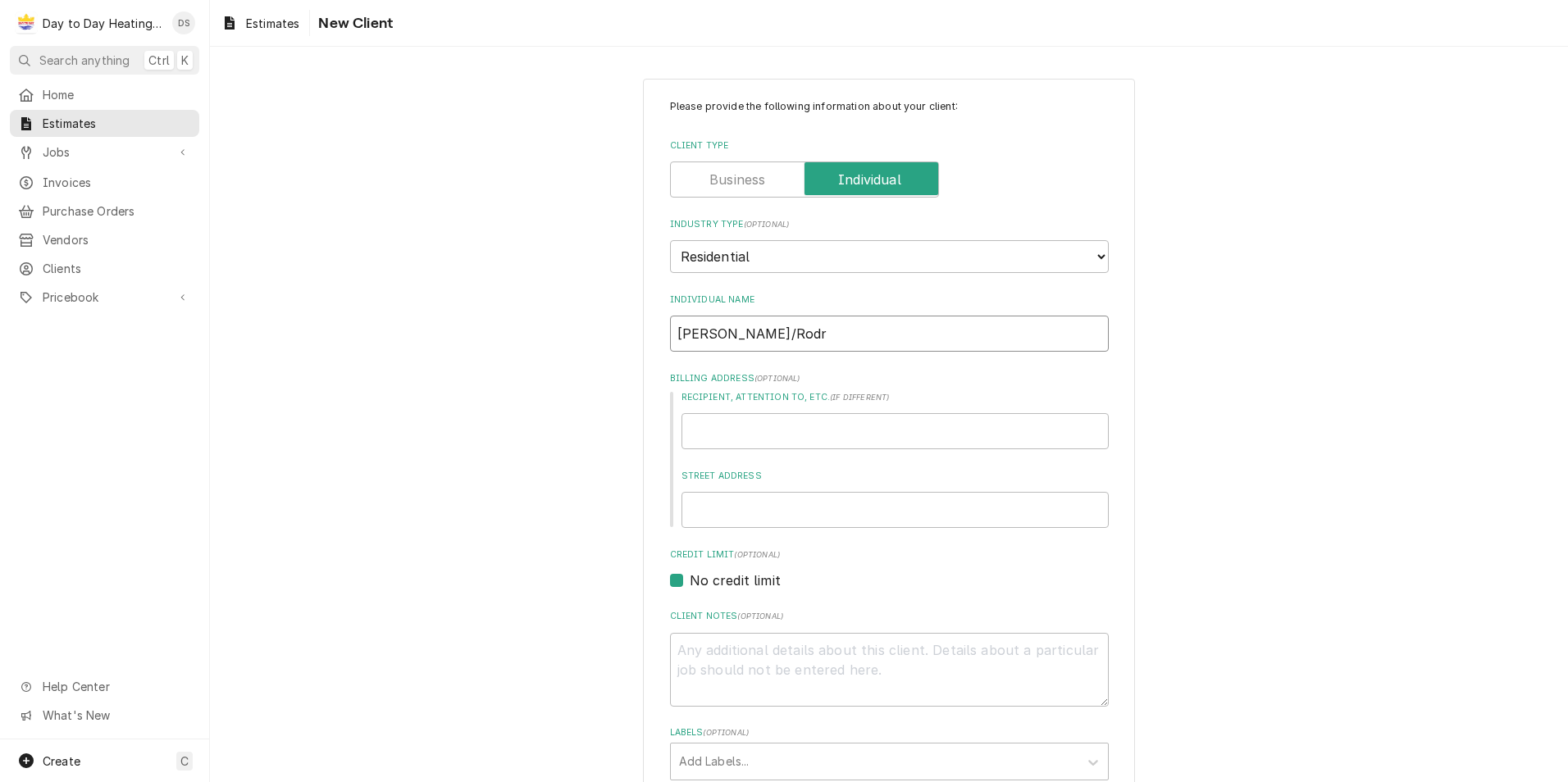
type input "Jason/Rod"
type textarea "x"
type input "Jason/Ro"
type textarea "x"
type input "Jason/R"
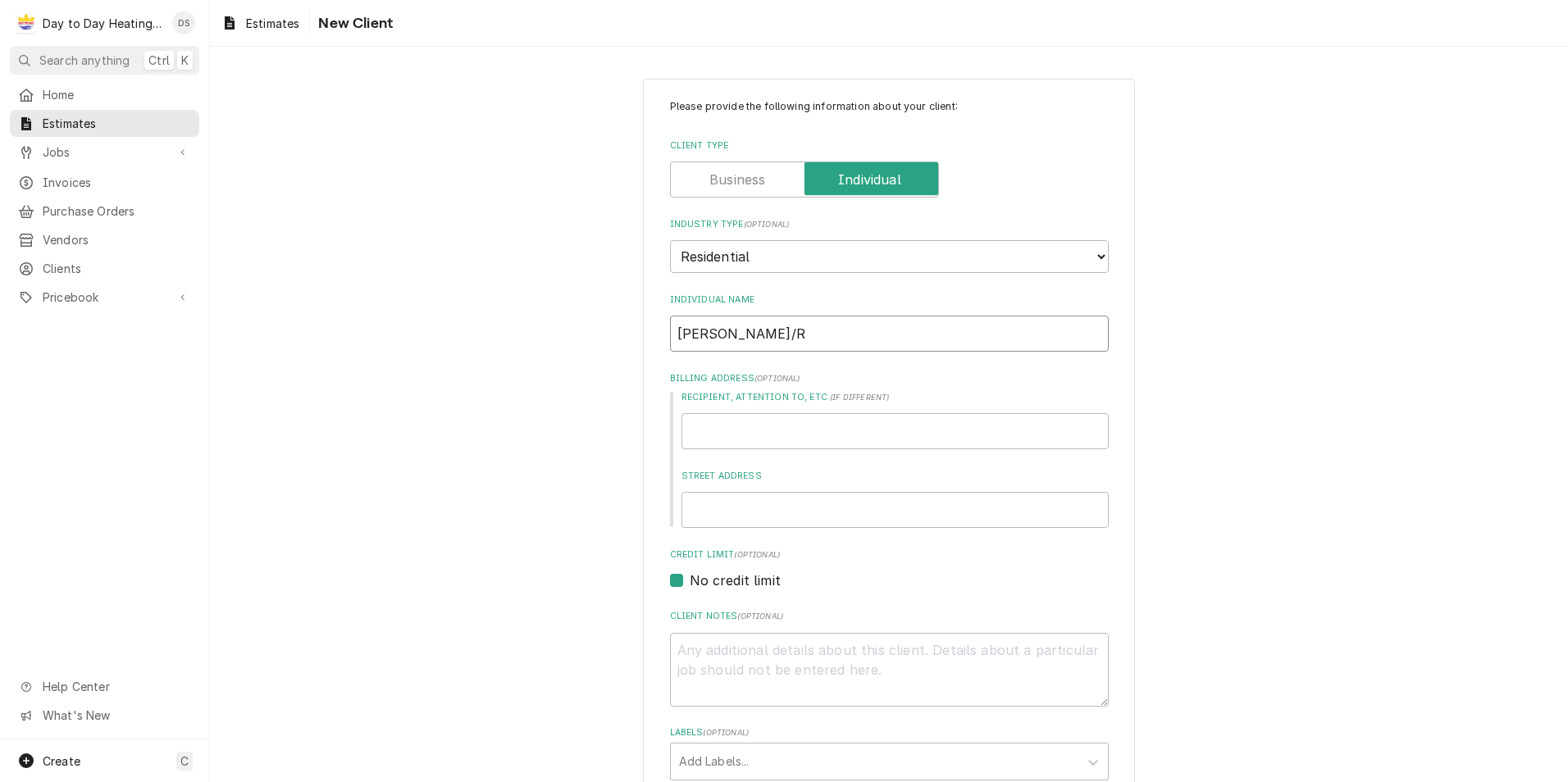
type textarea "x"
type input "Jason/"
type textarea "x"
type input "[PERSON_NAME]"
type textarea "x"
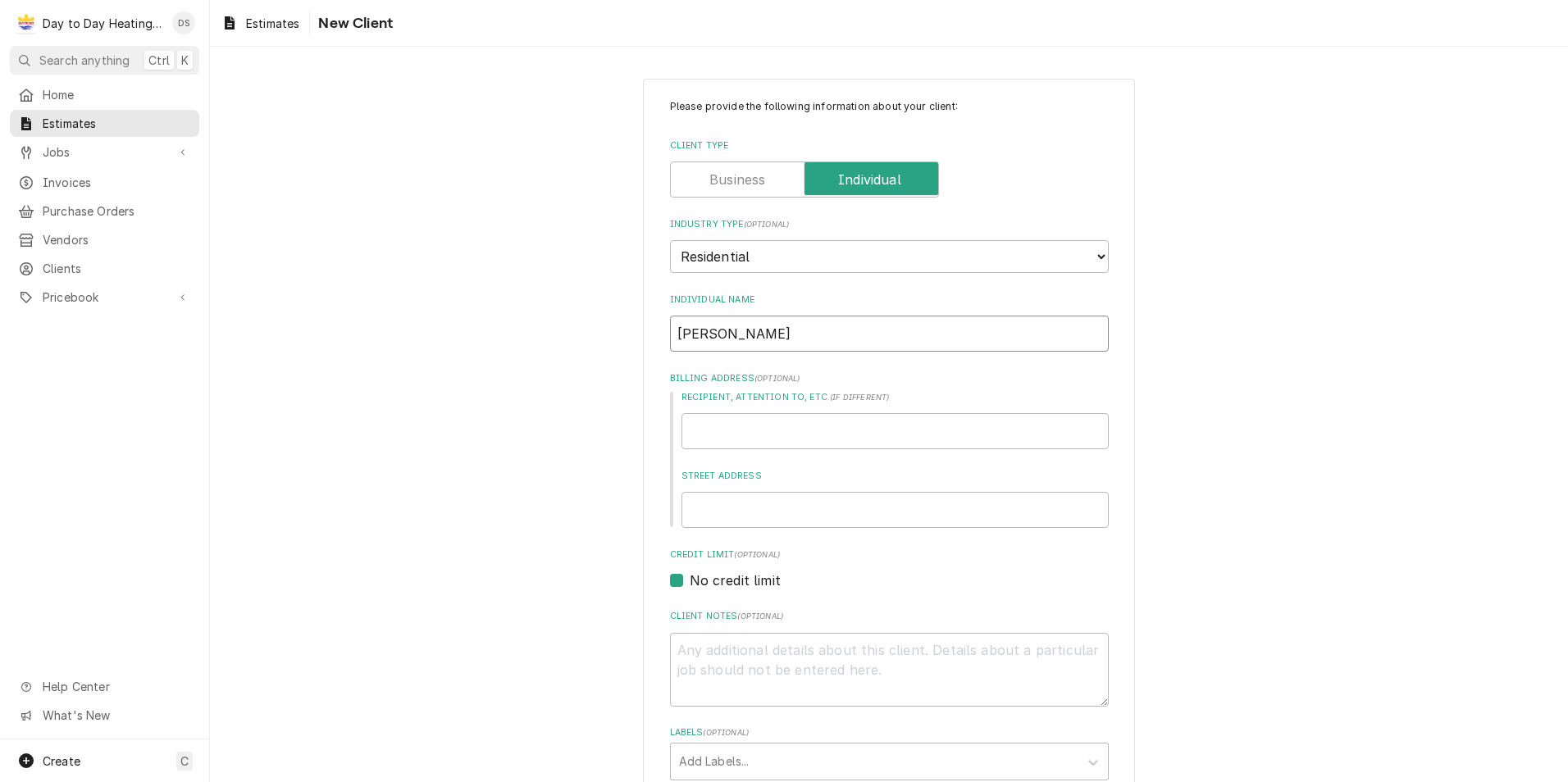
type input "[PERSON_NAME]"
click at [764, 501] on input "Street Address" at bounding box center [895, 510] width 427 height 36
paste input "1430 pequena st 92154"
type textarea "x"
type input "1430 pequena st 92154"
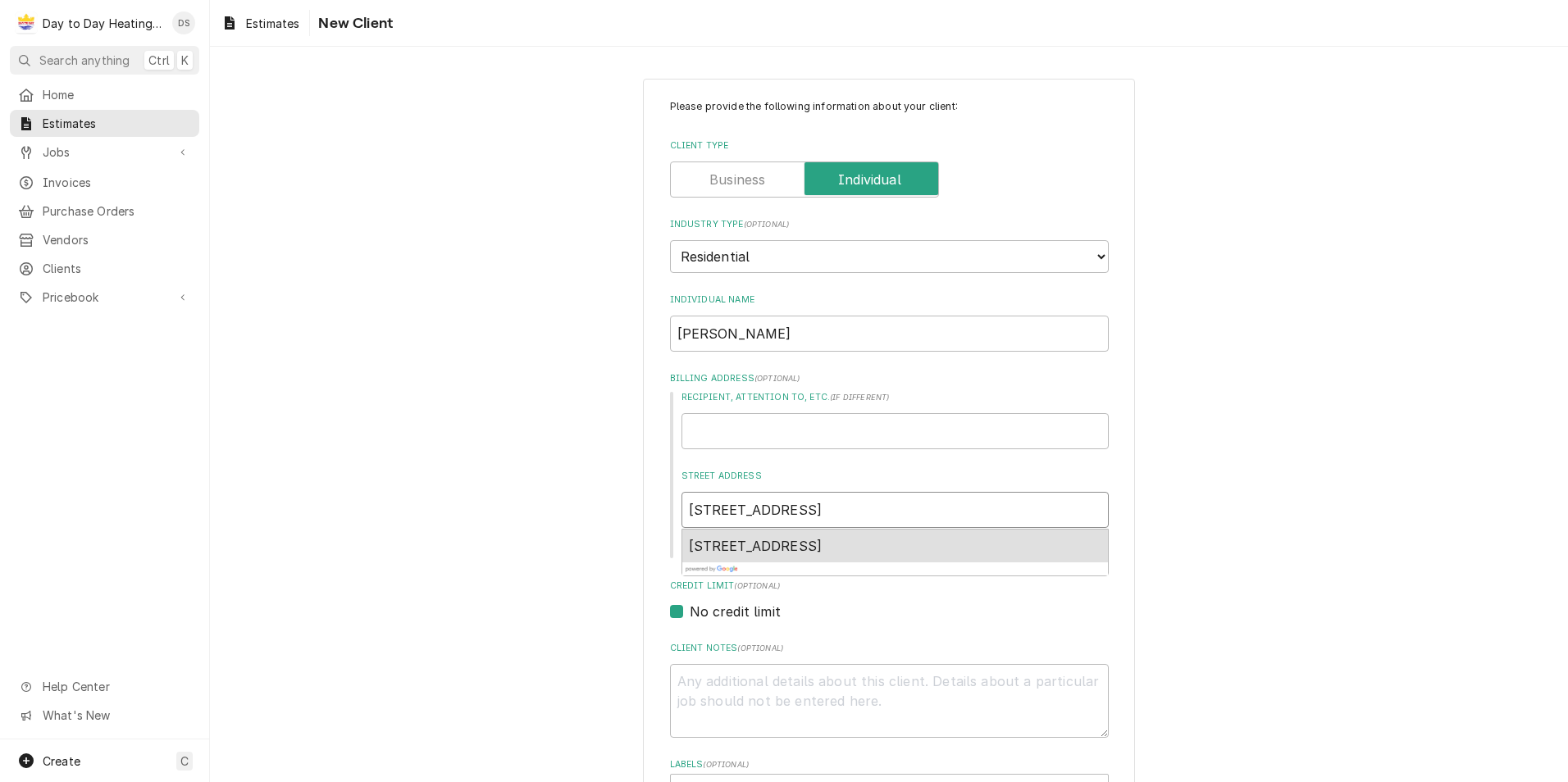
click at [733, 544] on span "1430 Pequena St, San Diego, CA 92154, USA" at bounding box center [755, 546] width 134 height 17
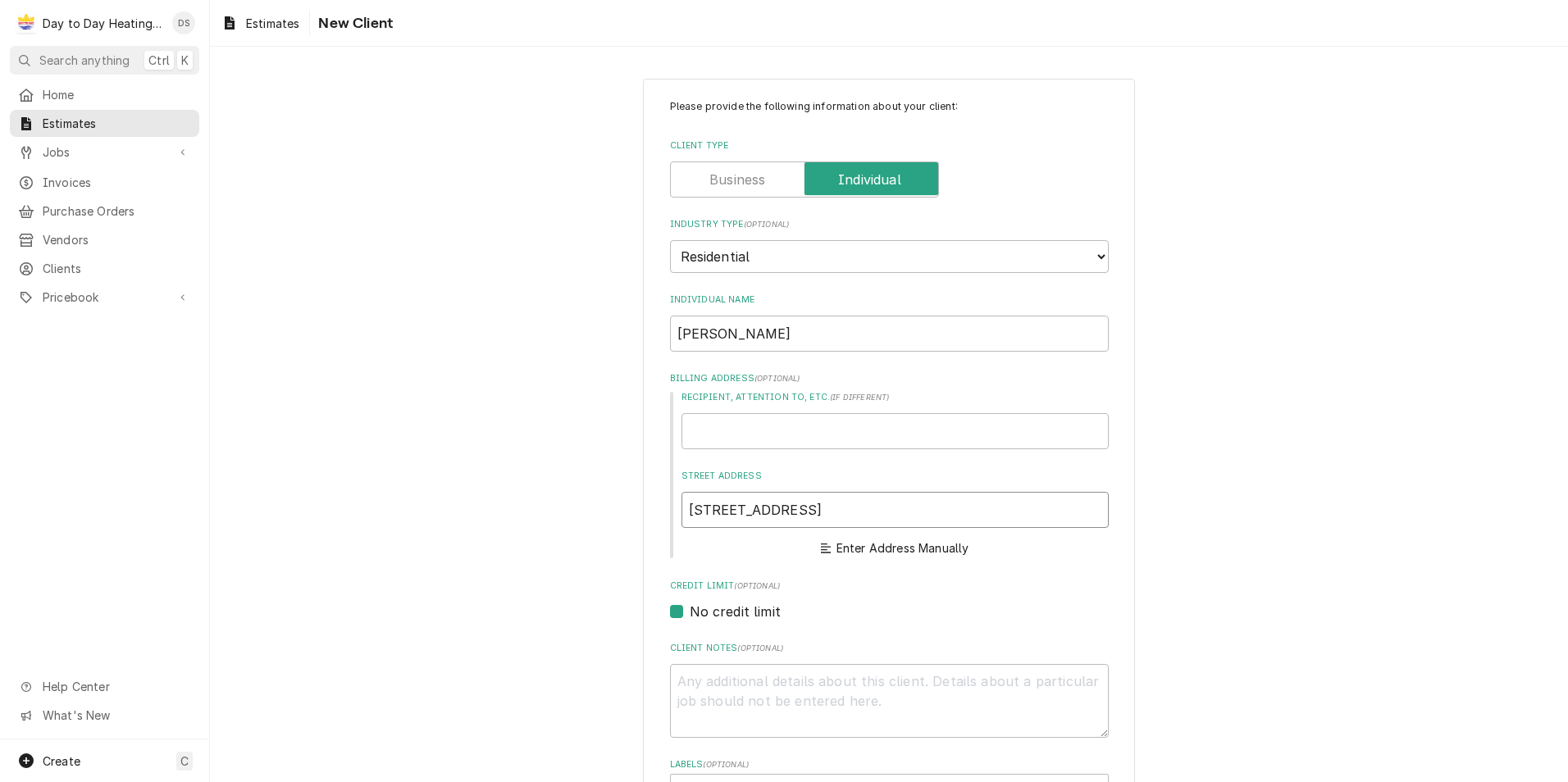
type textarea "x"
type input "1430 Pequena St"
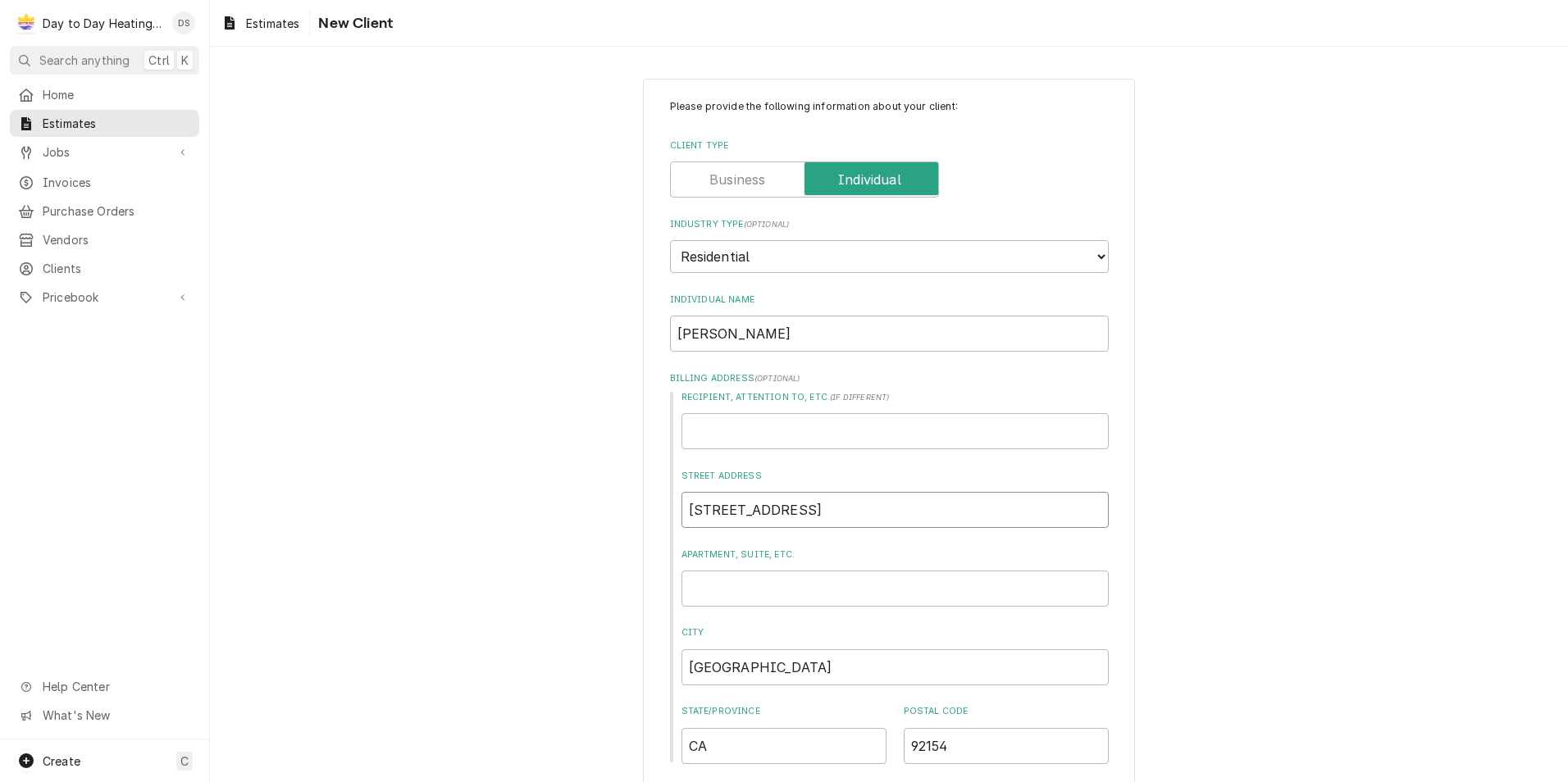
type textarea "x"
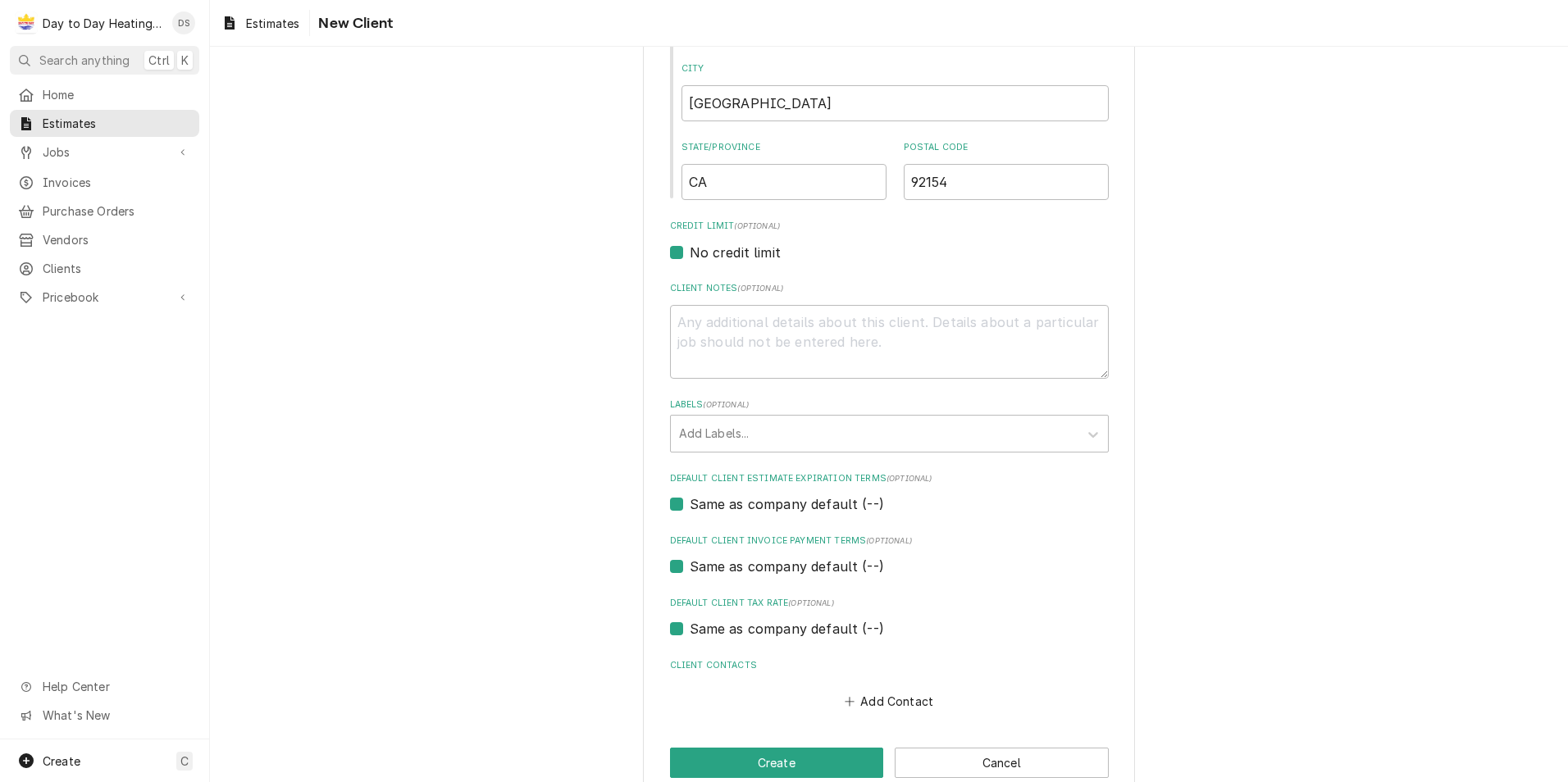
scroll to position [574, 0]
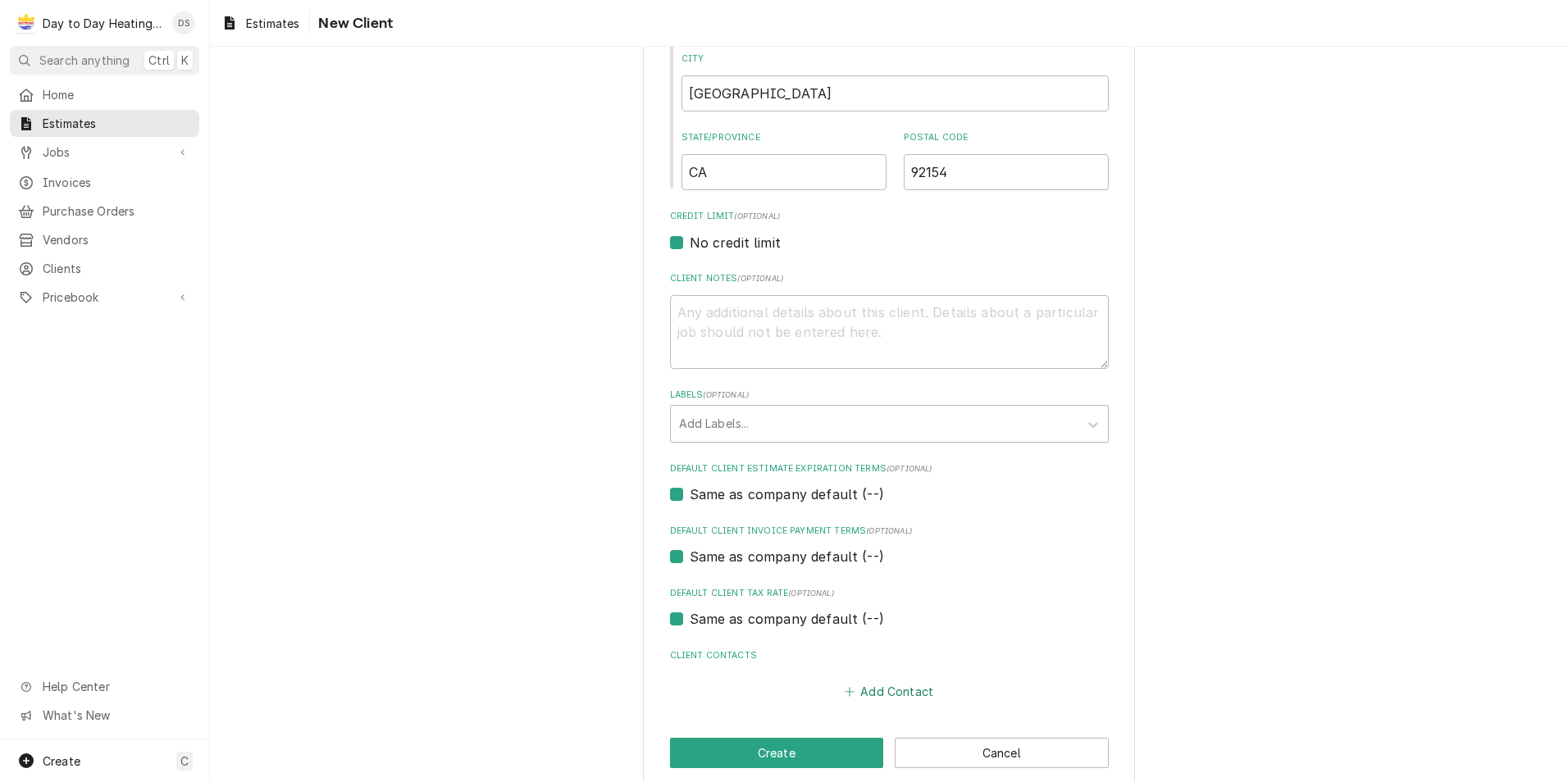
type input "1430 Pequena St"
click at [892, 693] on button "Add Contact" at bounding box center [888, 692] width 95 height 23
type textarea "x"
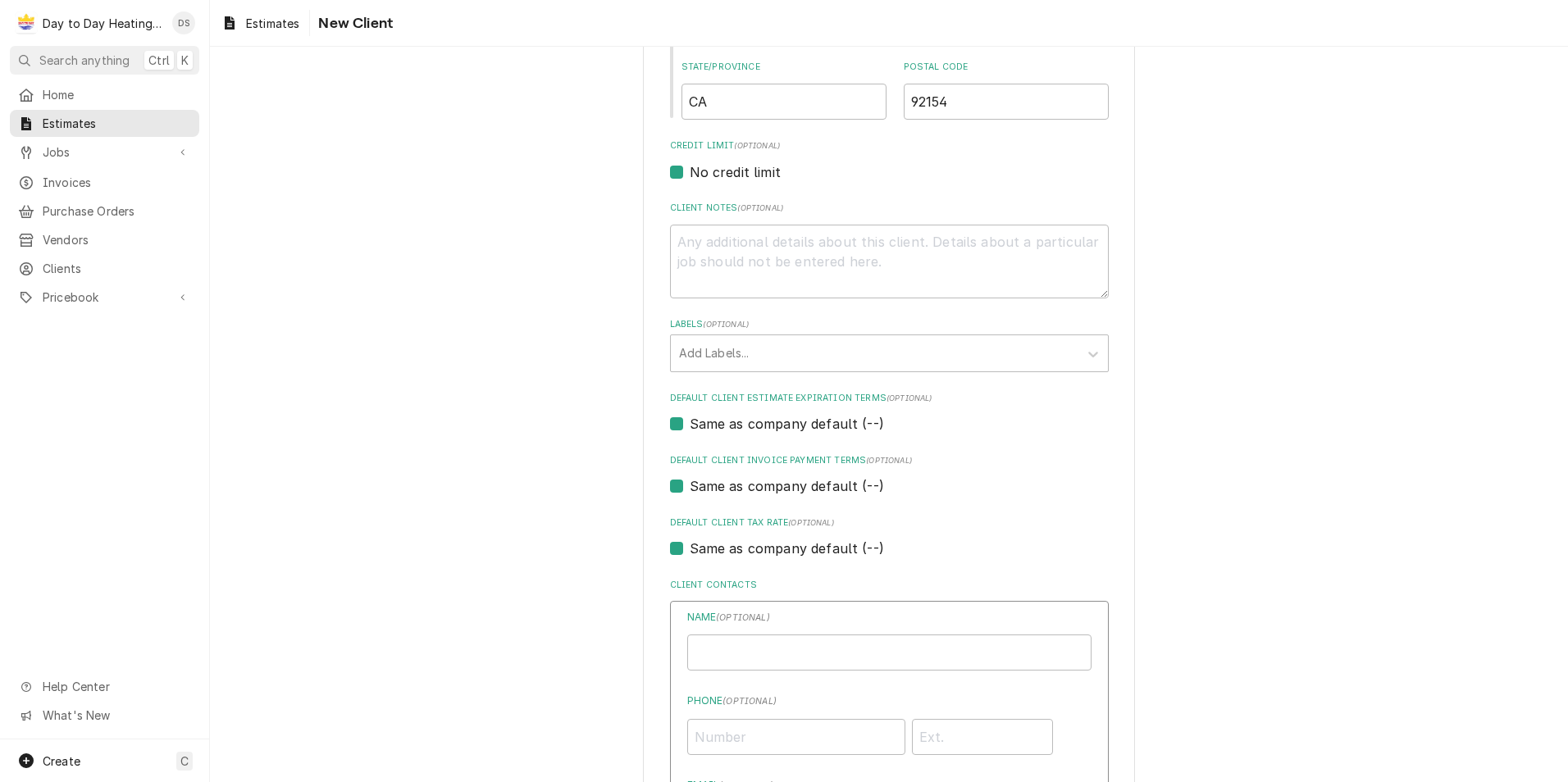
scroll to position [737, 0]
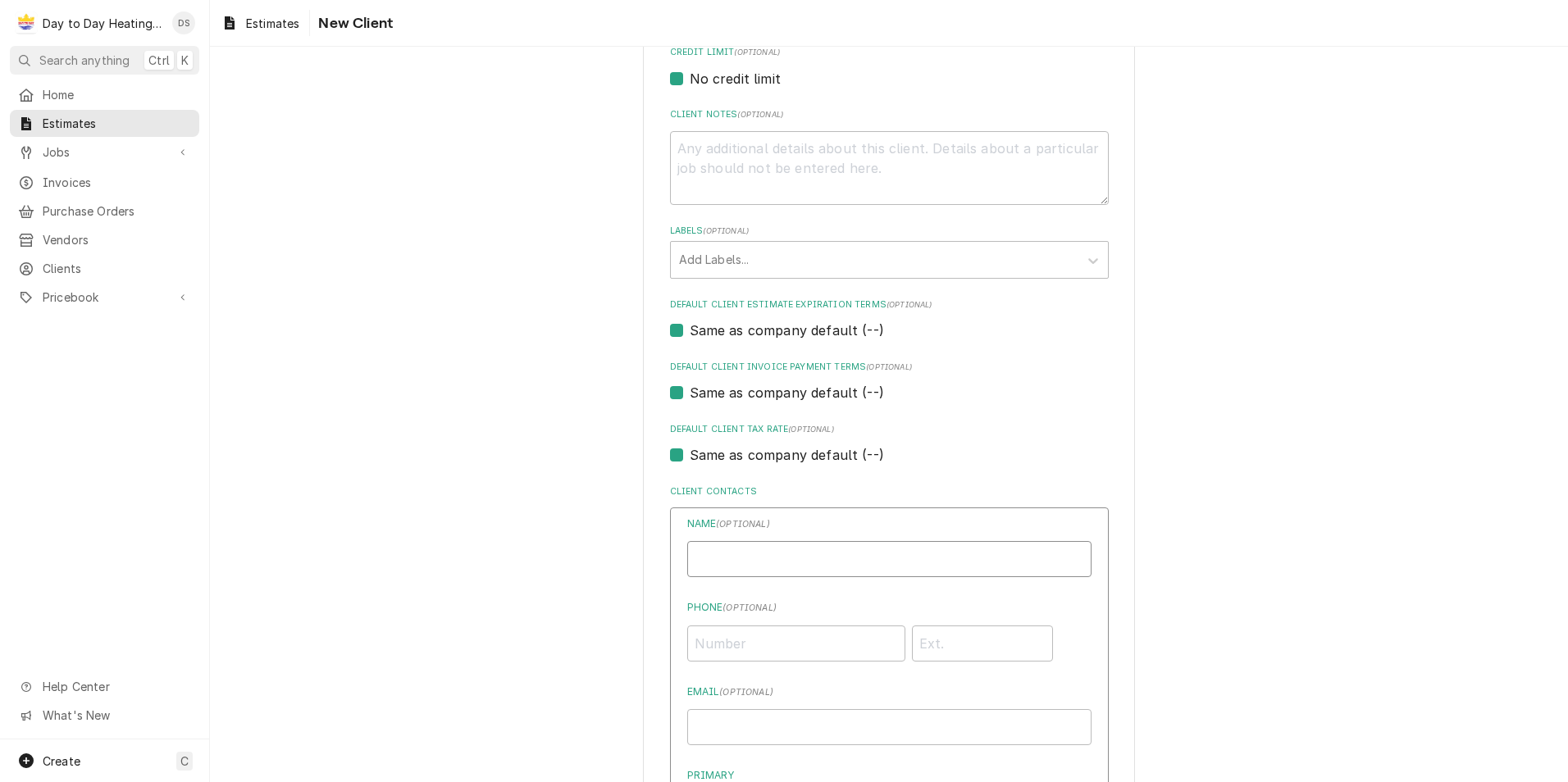
click at [789, 558] on input "Individual Name" at bounding box center [889, 559] width 405 height 36
type input "[PERSON_NAME]"
click at [731, 648] on input "Phone ( optional )" at bounding box center [795, 643] width 218 height 36
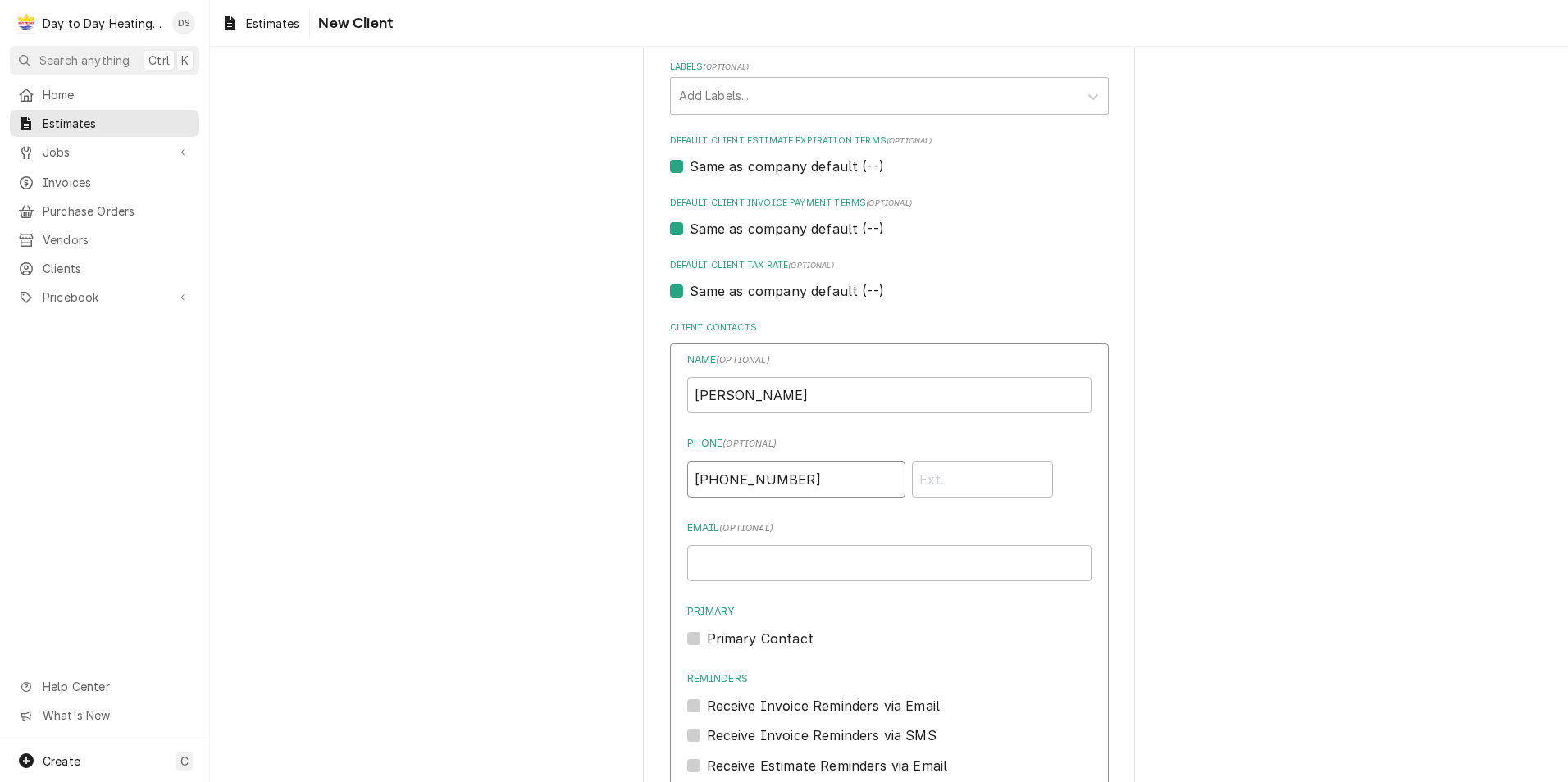
scroll to position [1144, 0]
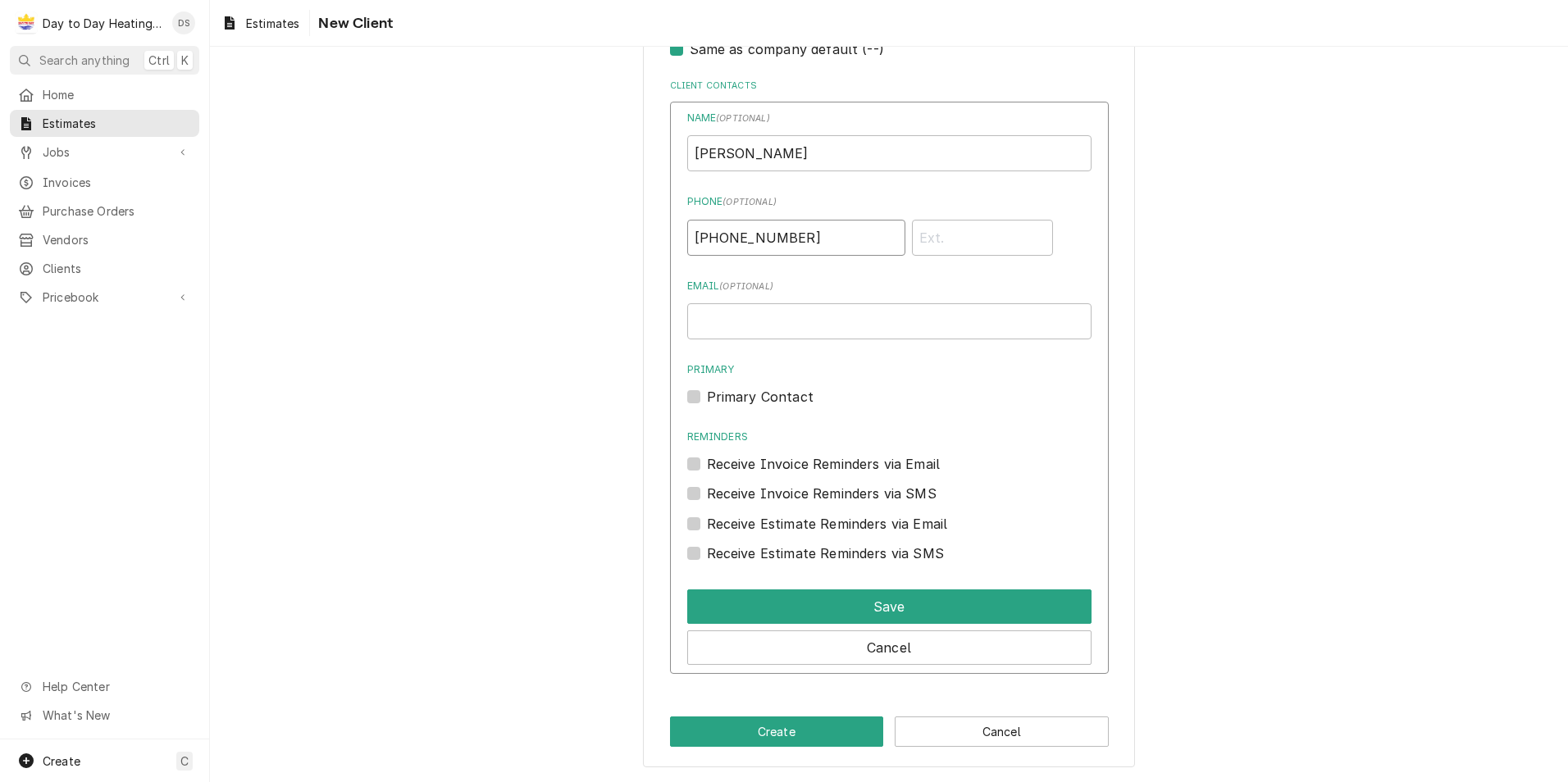
type input "(510) 779-8722"
click at [707, 490] on label "Receive Invoice Reminders via SMS" at bounding box center [822, 493] width 230 height 19
click at [707, 490] on input "Contact Edit Form" at bounding box center [909, 501] width 405 height 36
checkbox input "true"
click at [707, 558] on label "Receive Estimate Reminders via SMS" at bounding box center [825, 553] width 237 height 19
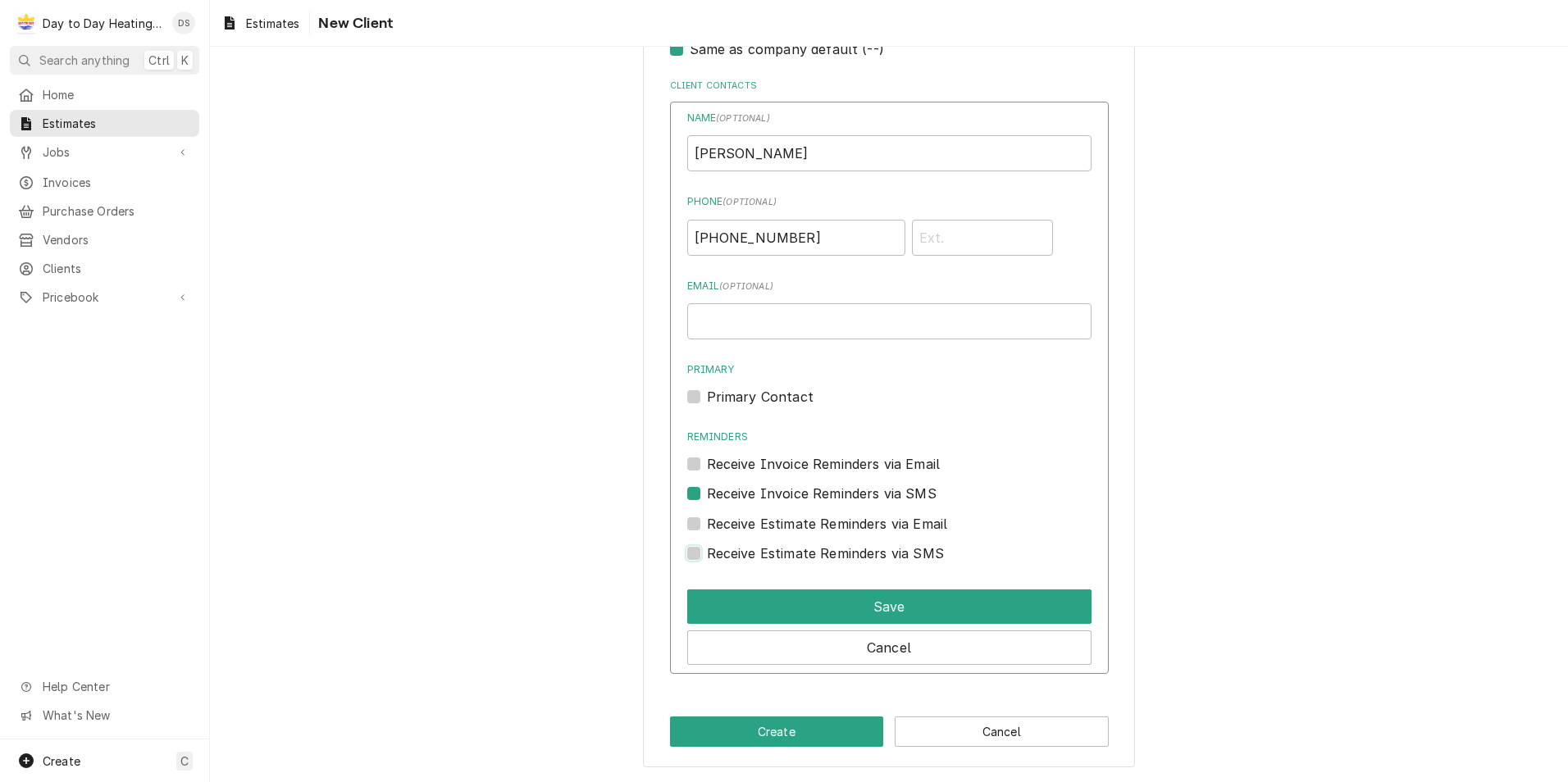
click at [707, 558] on input "Contact Edit Form" at bounding box center [909, 561] width 405 height 36
checkbox input "true"
click at [707, 398] on label "Primary Contact" at bounding box center [760, 397] width 107 height 19
click at [707, 398] on input "Primary" at bounding box center [909, 405] width 405 height 36
checkbox input "true"
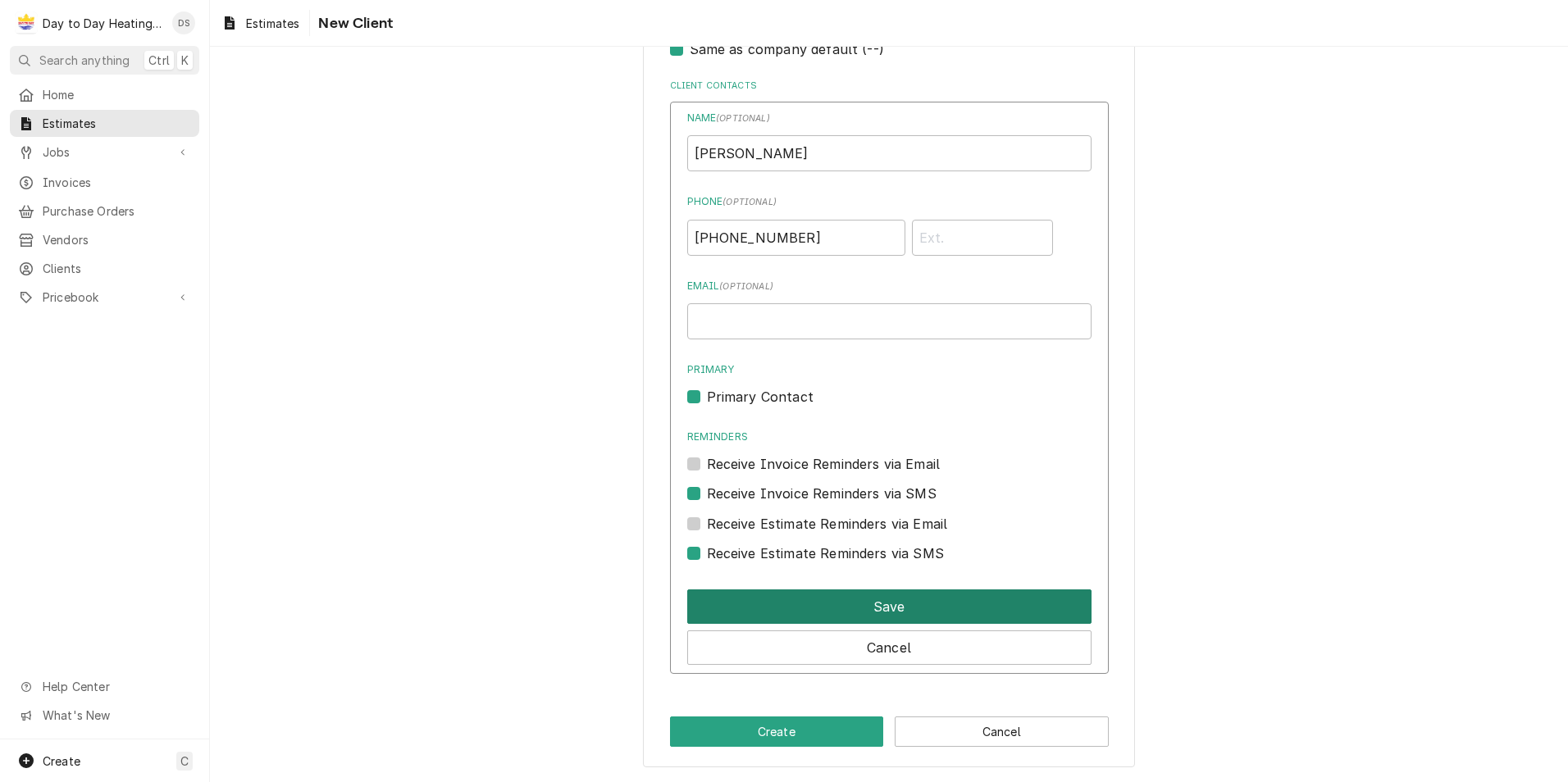
click at [851, 605] on button "Save" at bounding box center [889, 606] width 405 height 34
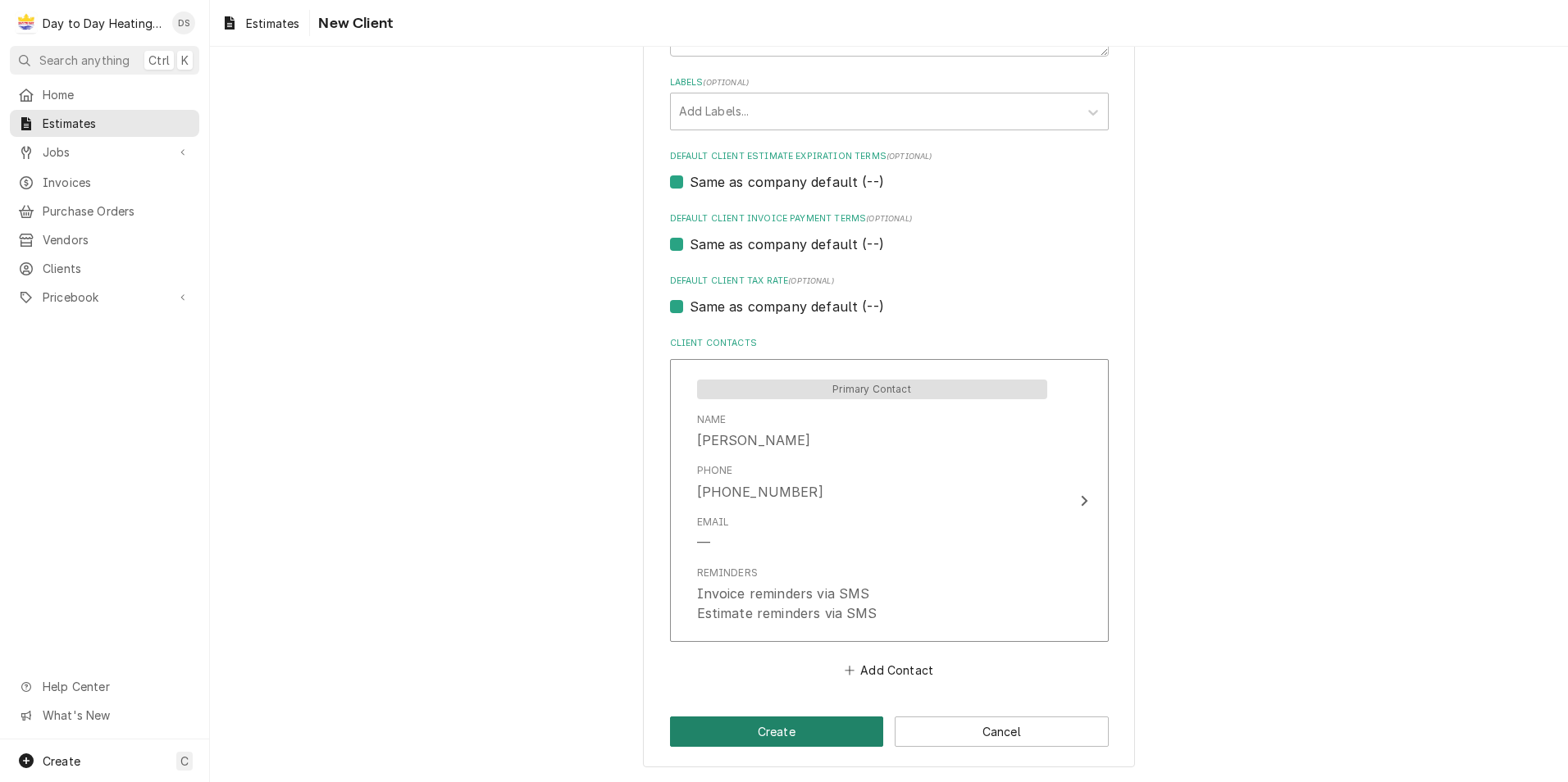
click at [789, 725] on button "Create" at bounding box center [777, 731] width 214 height 31
type textarea "x"
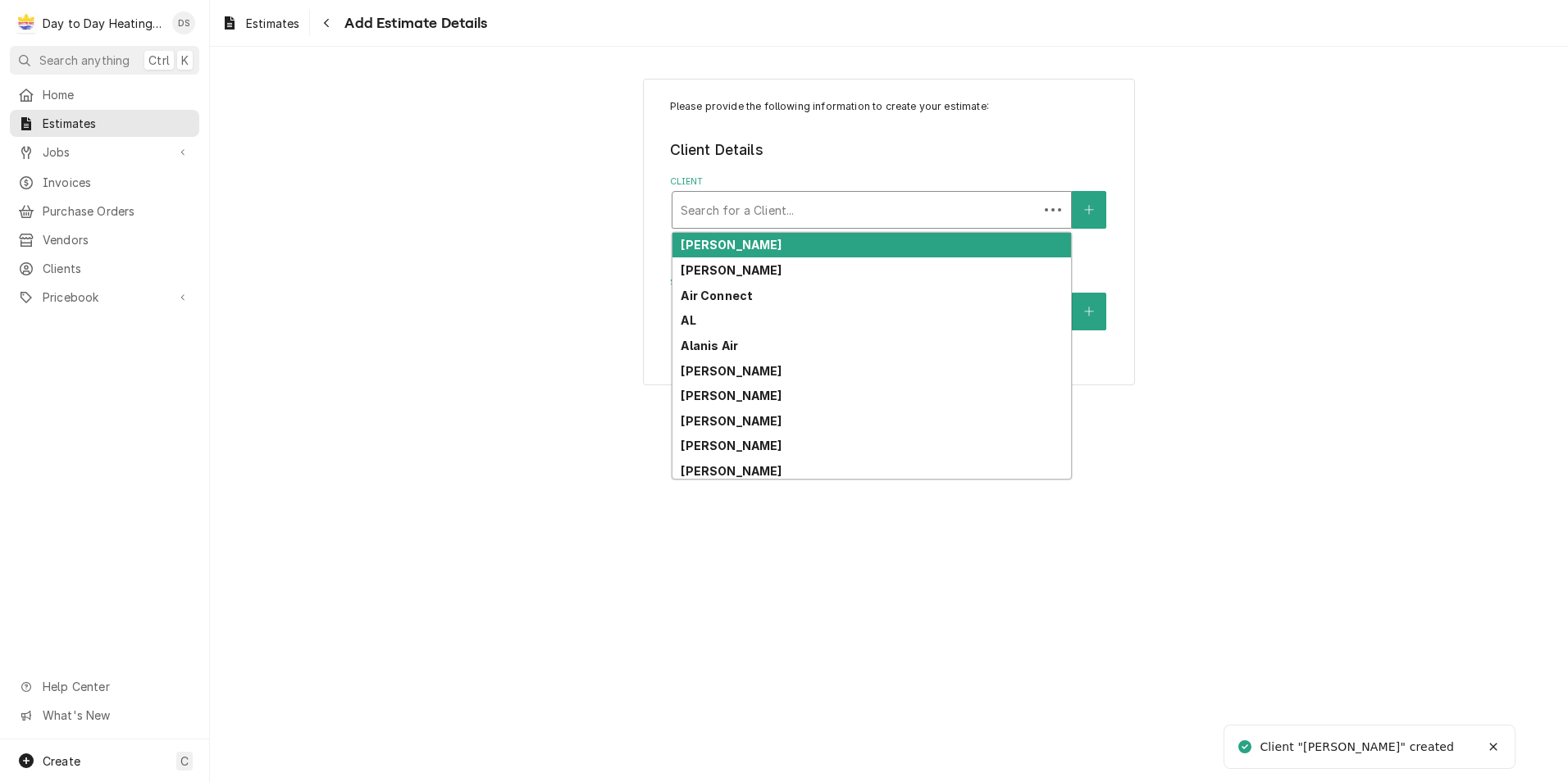
click at [806, 210] on div "Client" at bounding box center [855, 210] width 350 height 30
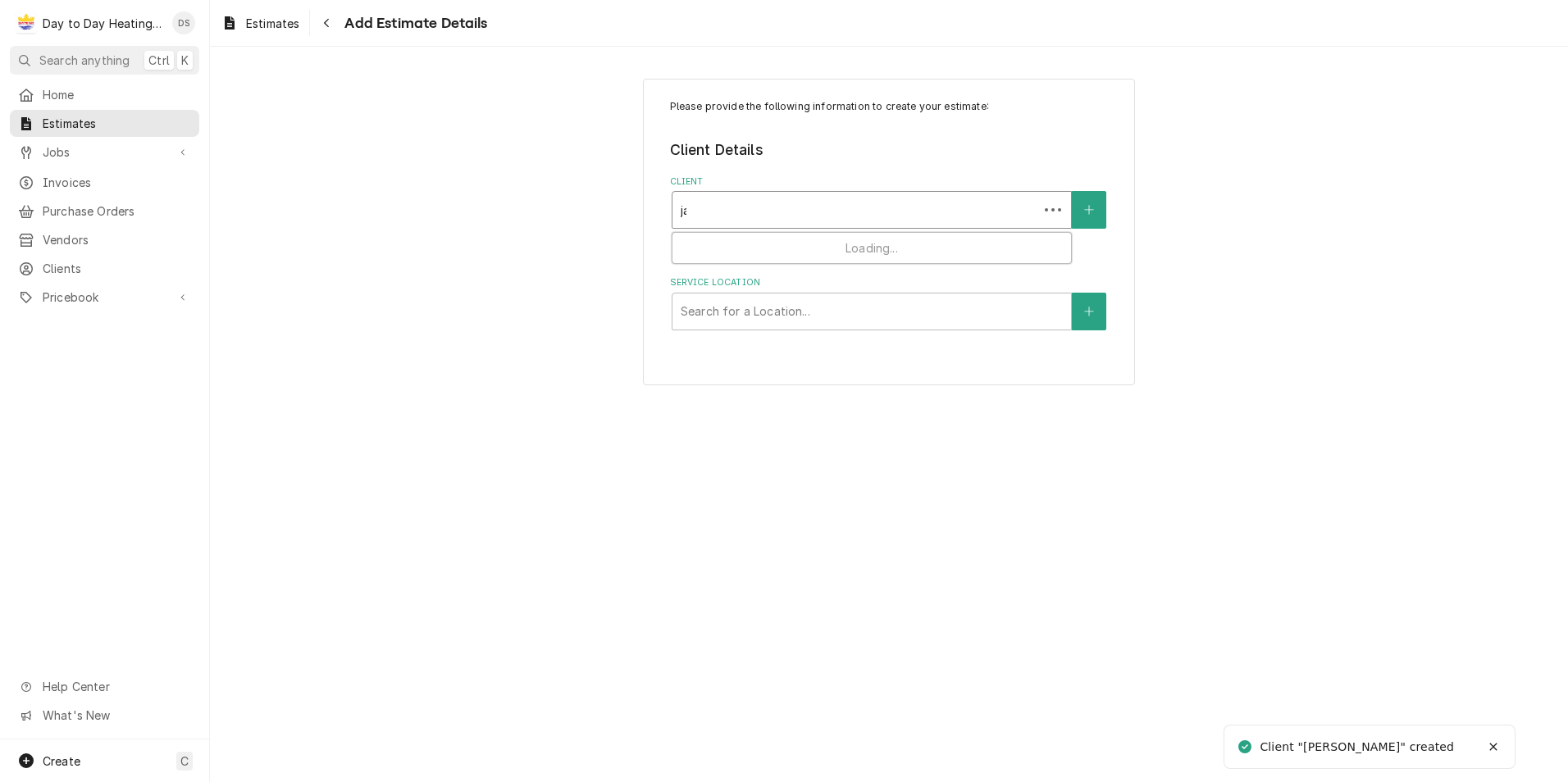
type input "jas"
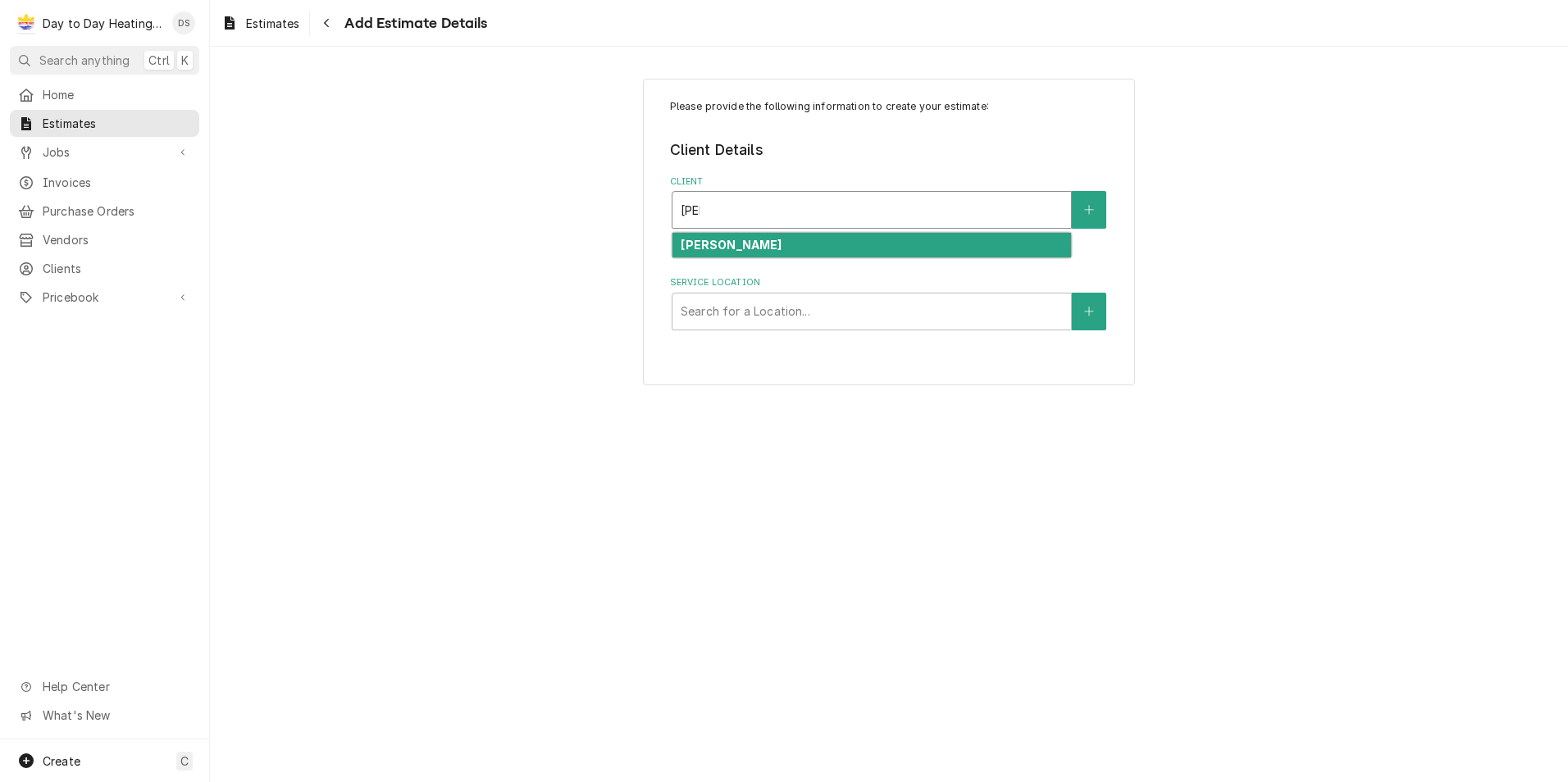
click at [794, 244] on div "[PERSON_NAME]" at bounding box center [872, 245] width 399 height 25
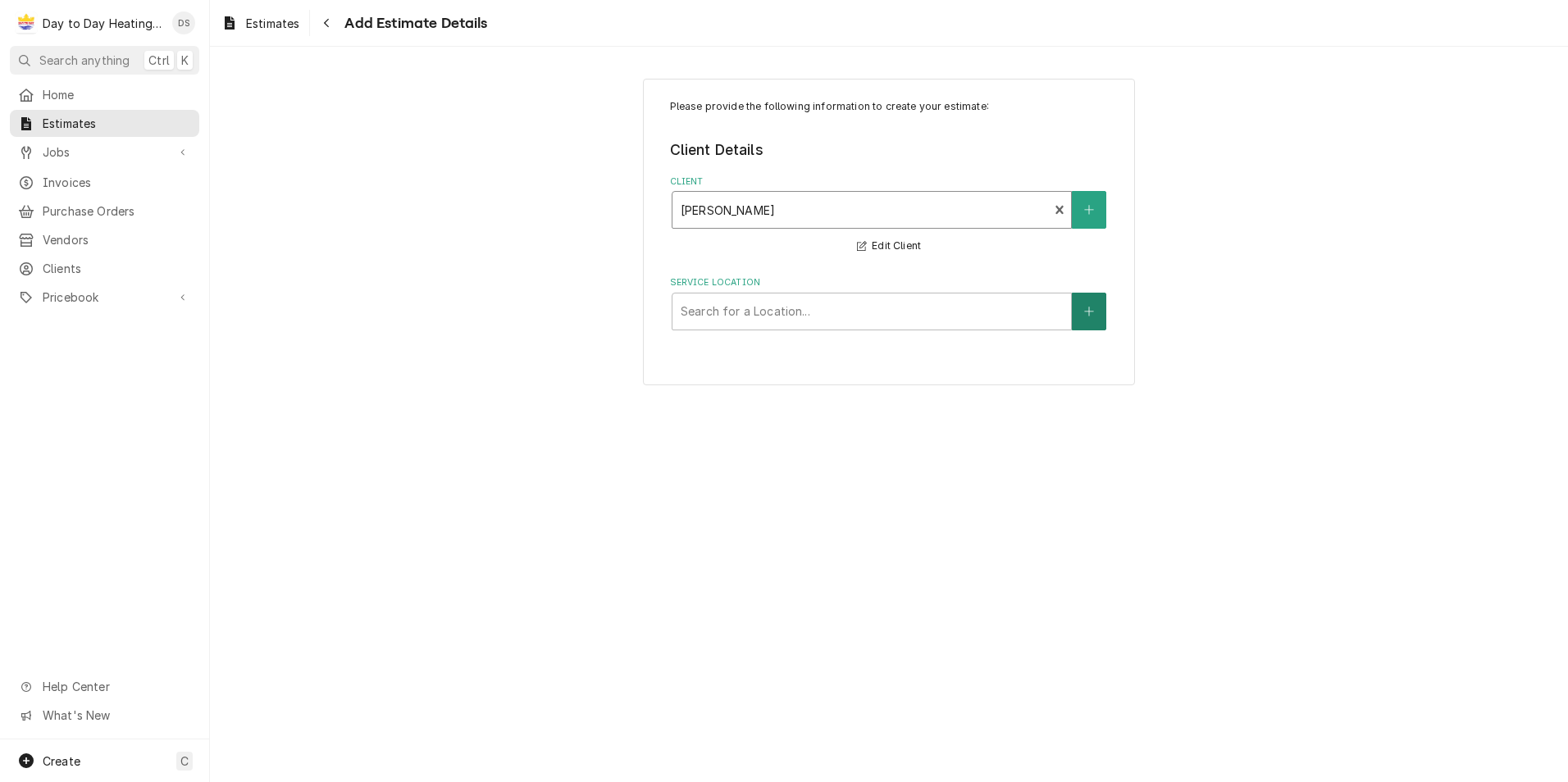
click at [1088, 307] on icon "Create New Location" at bounding box center [1089, 311] width 10 height 11
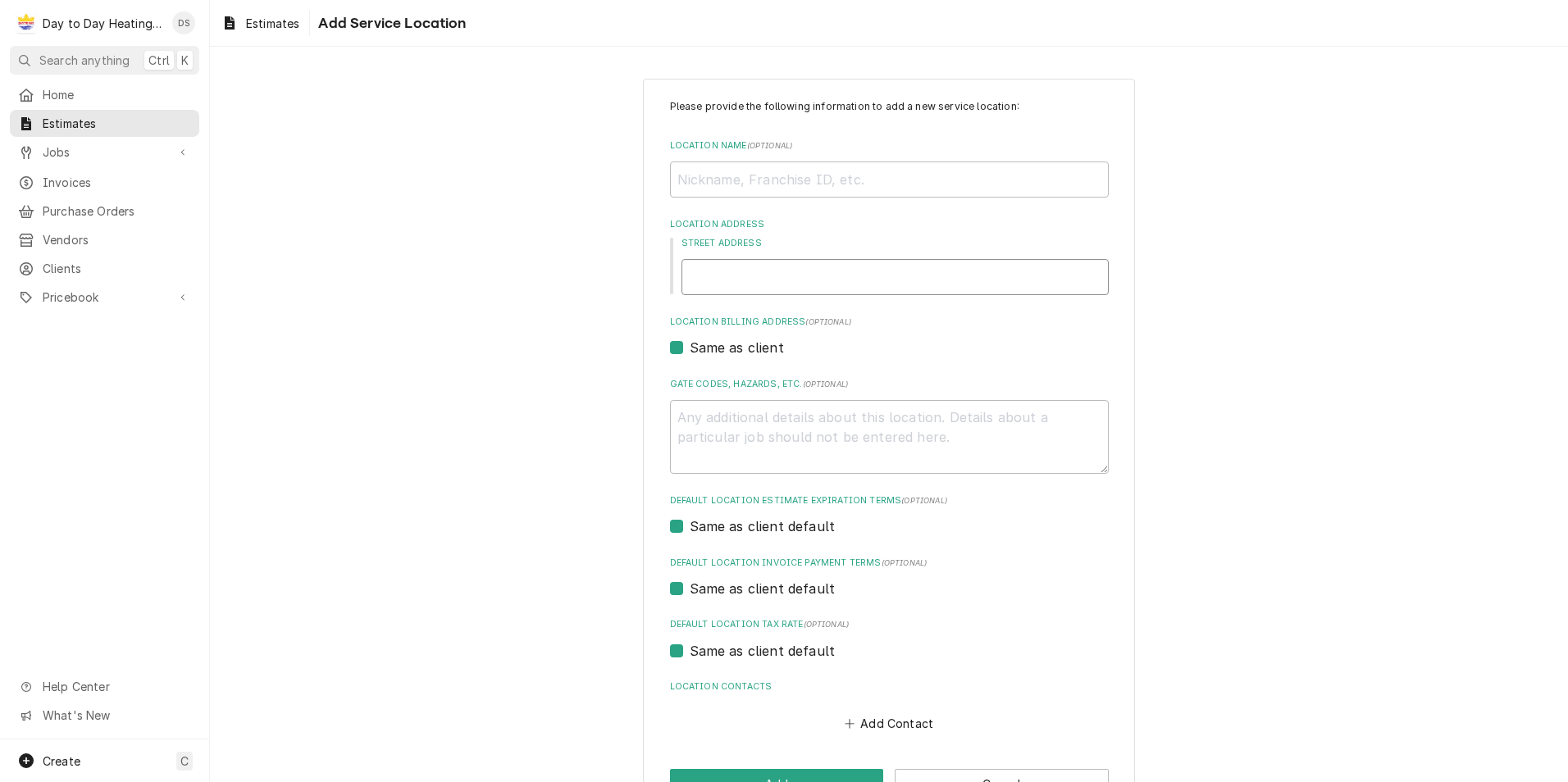
paste input "1430 pequena st 92154"
type textarea "x"
type input "1430 pequena st 92154"
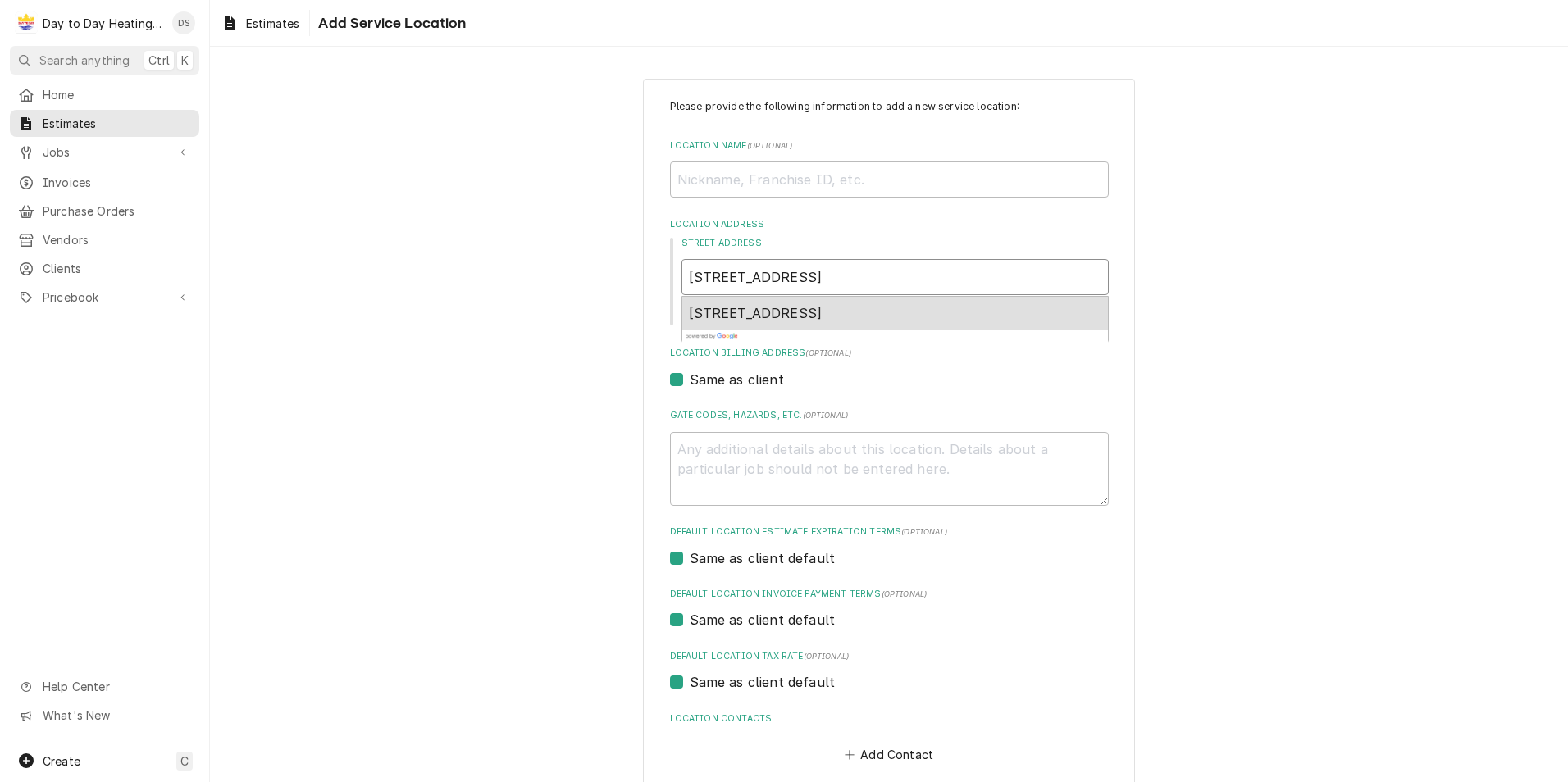
click at [807, 309] on span "1430 Pequena St, San Diego, CA 92154, USA" at bounding box center [755, 313] width 134 height 17
type textarea "x"
type input "1430 Pequena St"
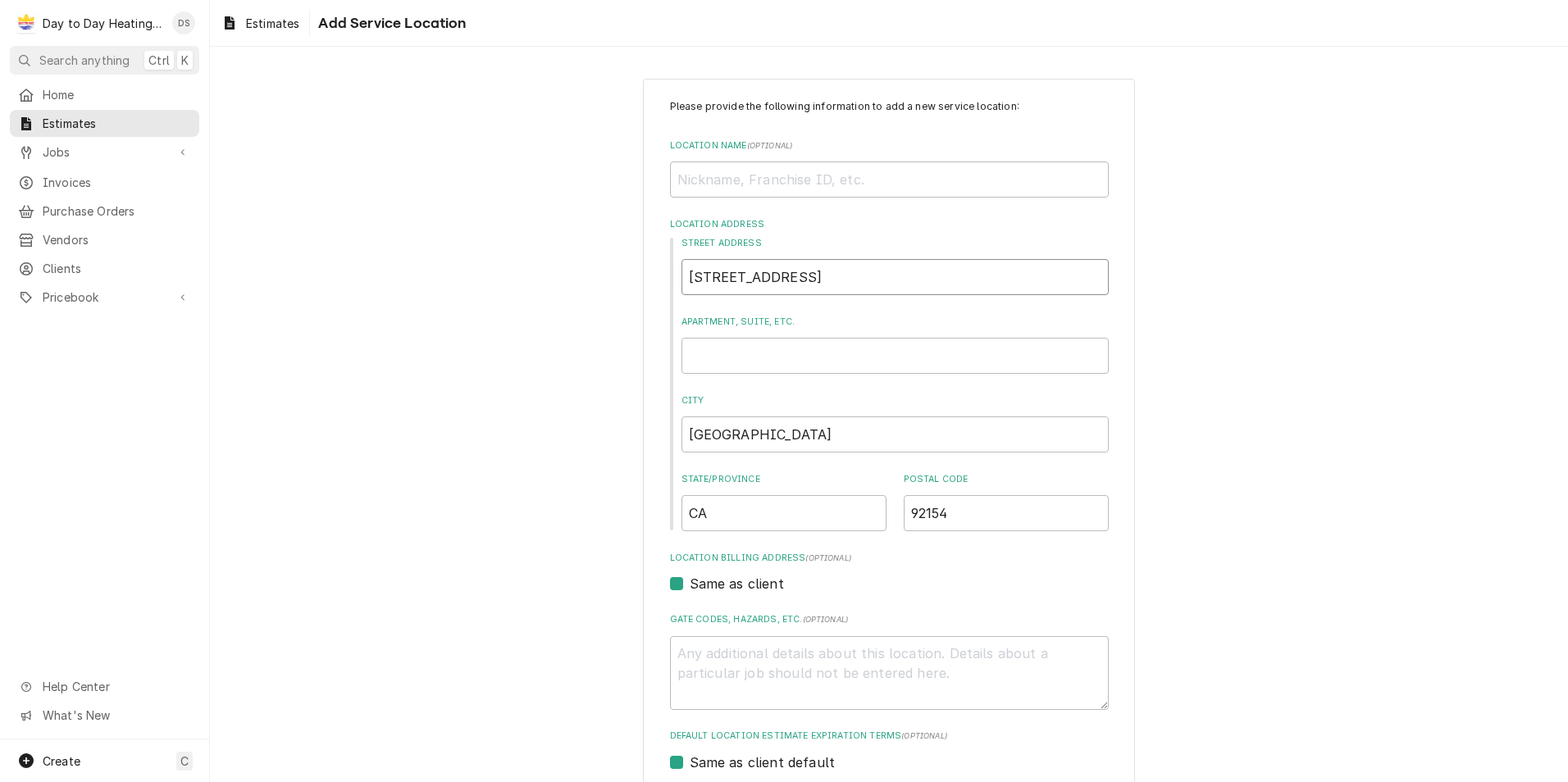
type textarea "x"
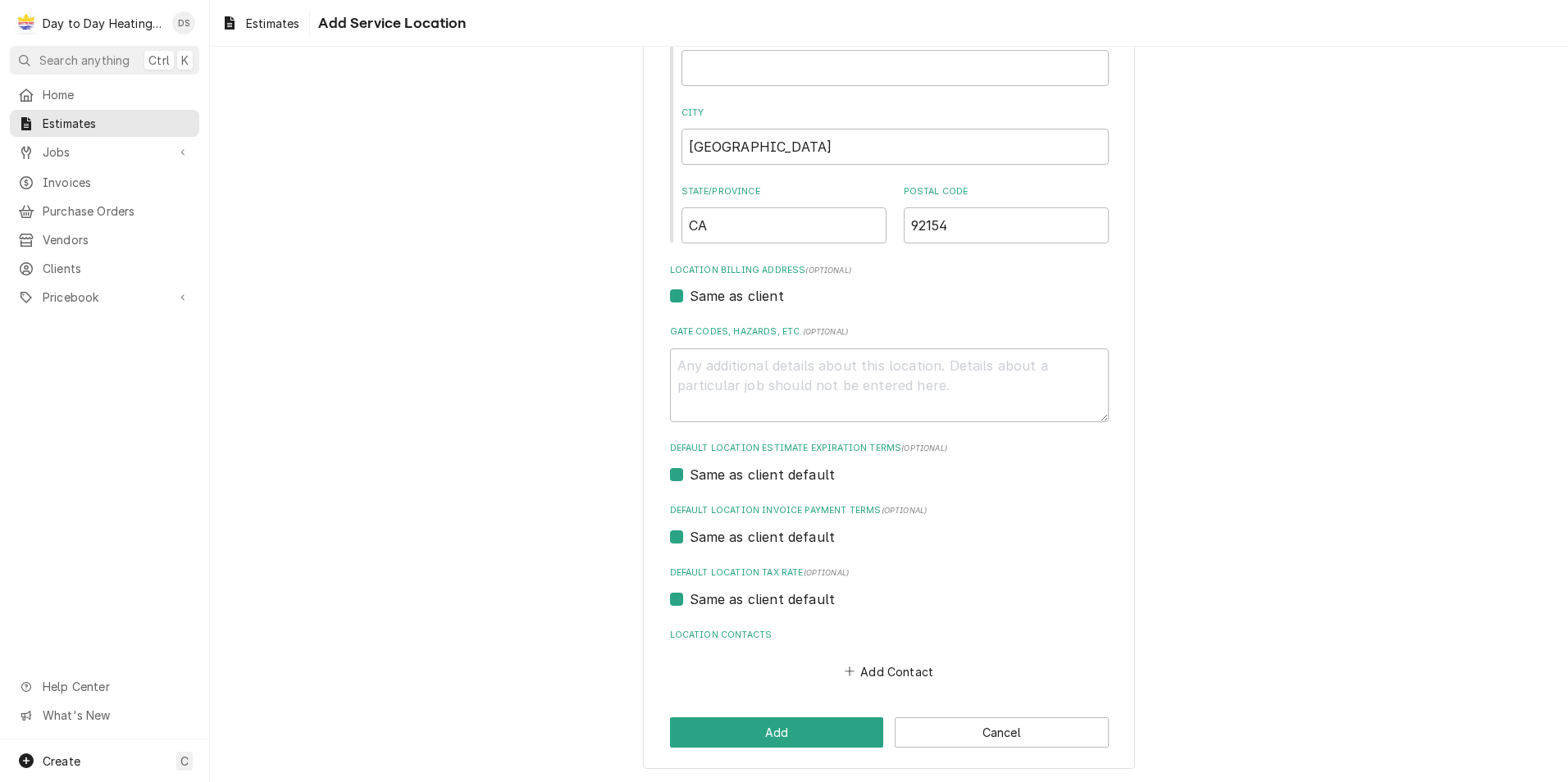
scroll to position [289, 0]
type input "1430 Pequena St"
click at [805, 726] on button "Add" at bounding box center [777, 731] width 214 height 31
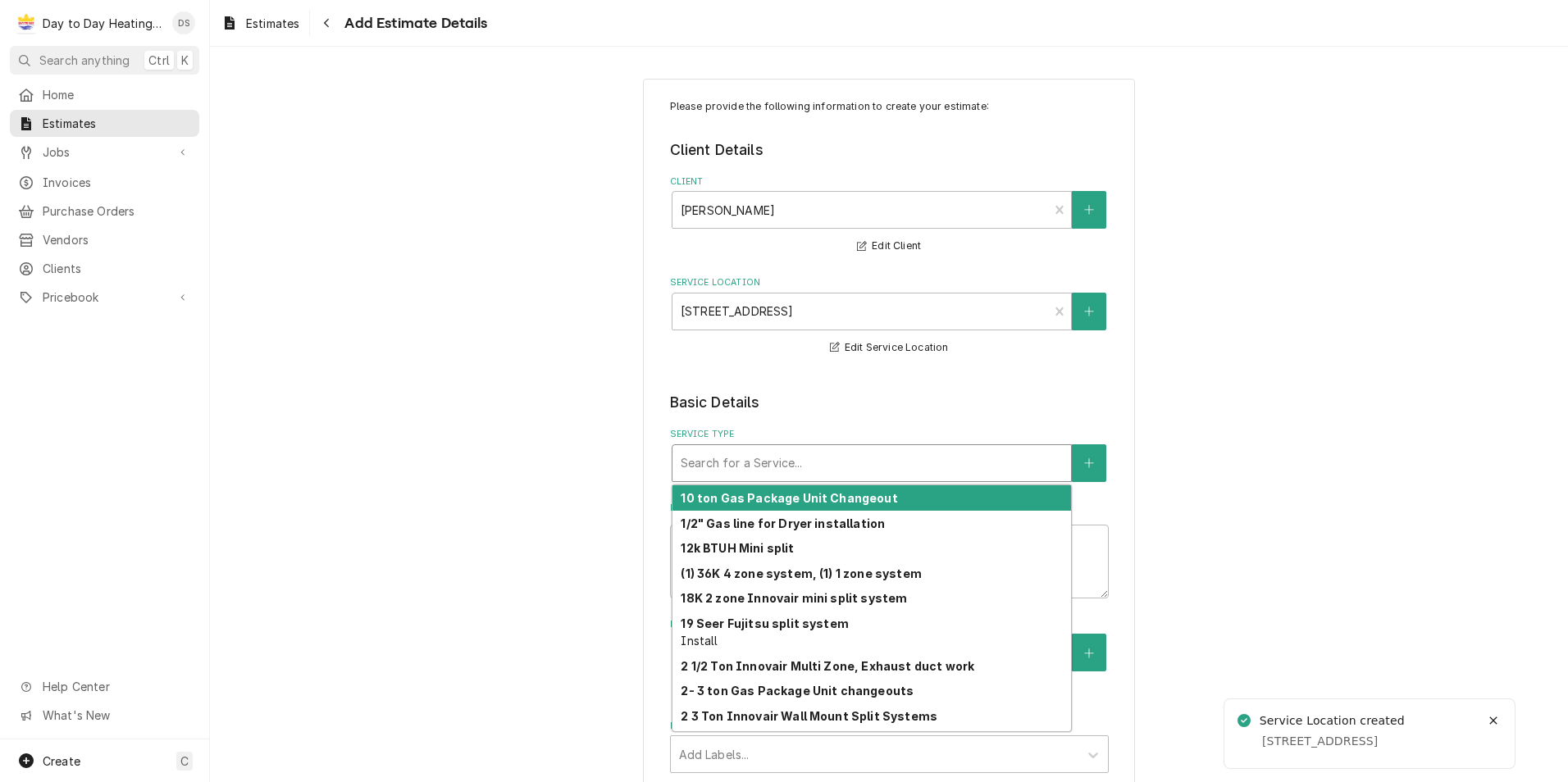
click at [872, 477] on div "Service Type" at bounding box center [872, 463] width 382 height 30
type textarea "x"
type input "3"
type textarea "x"
type input "3"
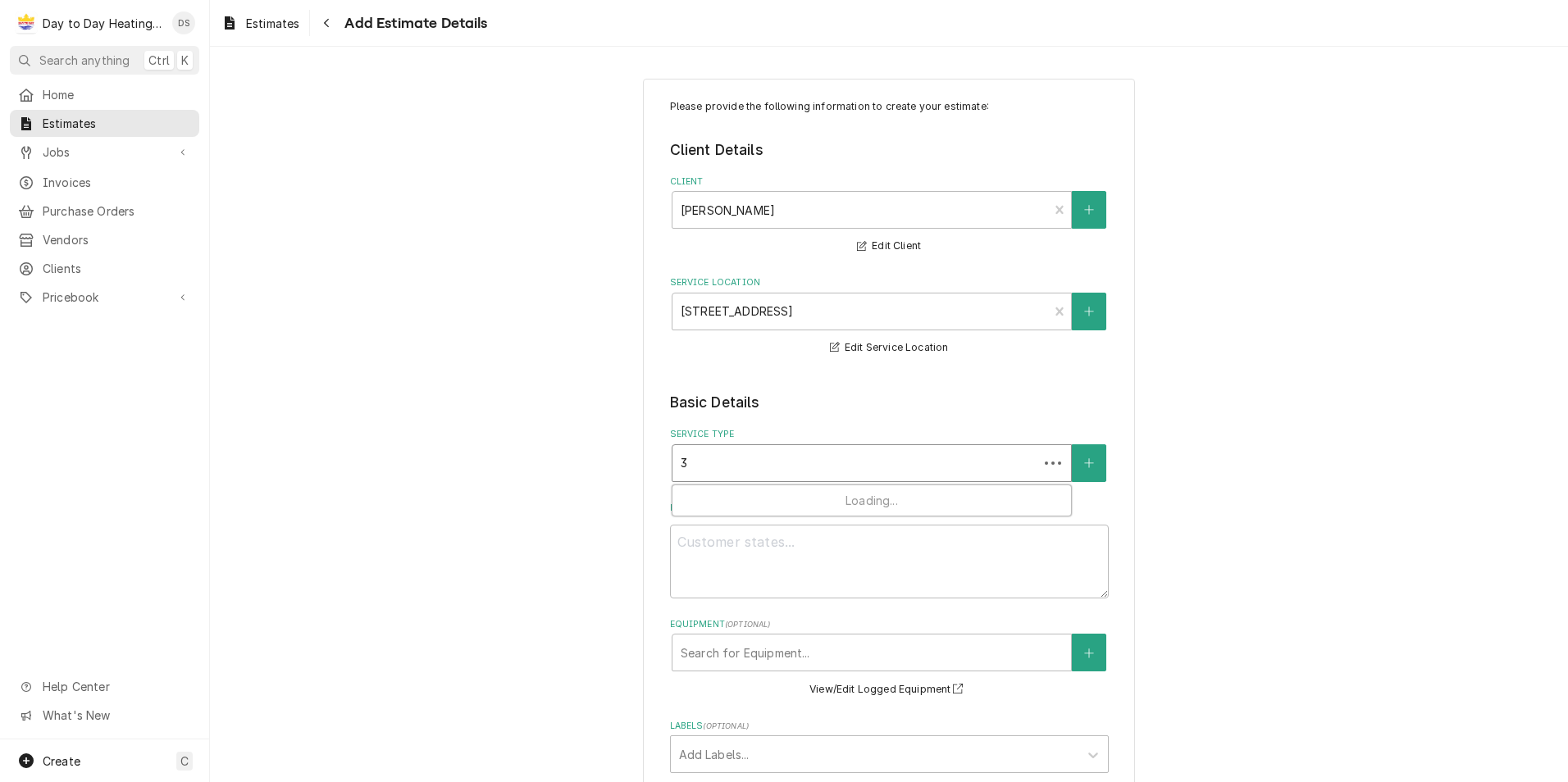
type textarea "x"
type input "3 t"
type textarea "x"
type input "3 to"
type textarea "x"
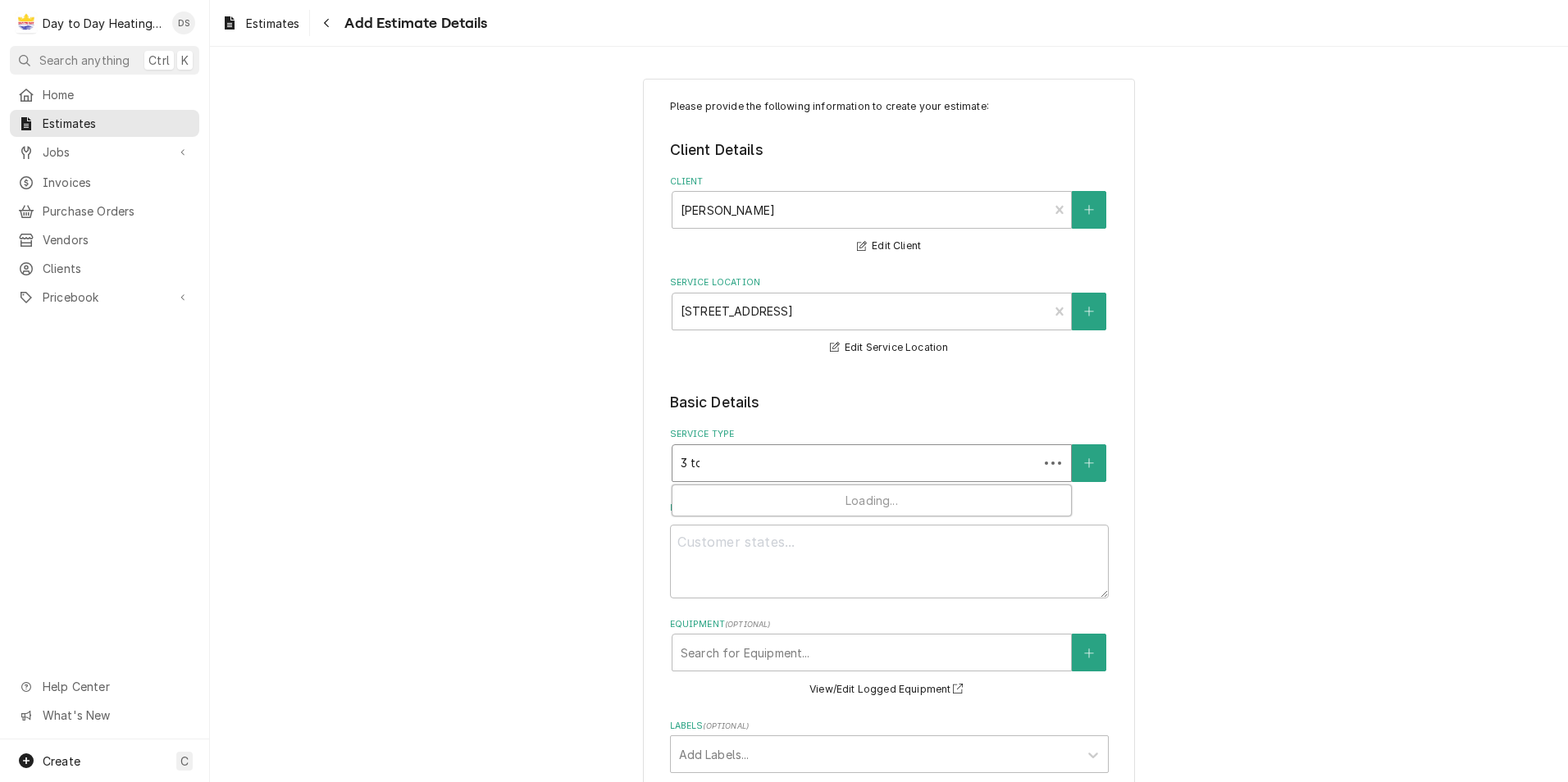
type input "3 ton"
type textarea "x"
type input "3 ton"
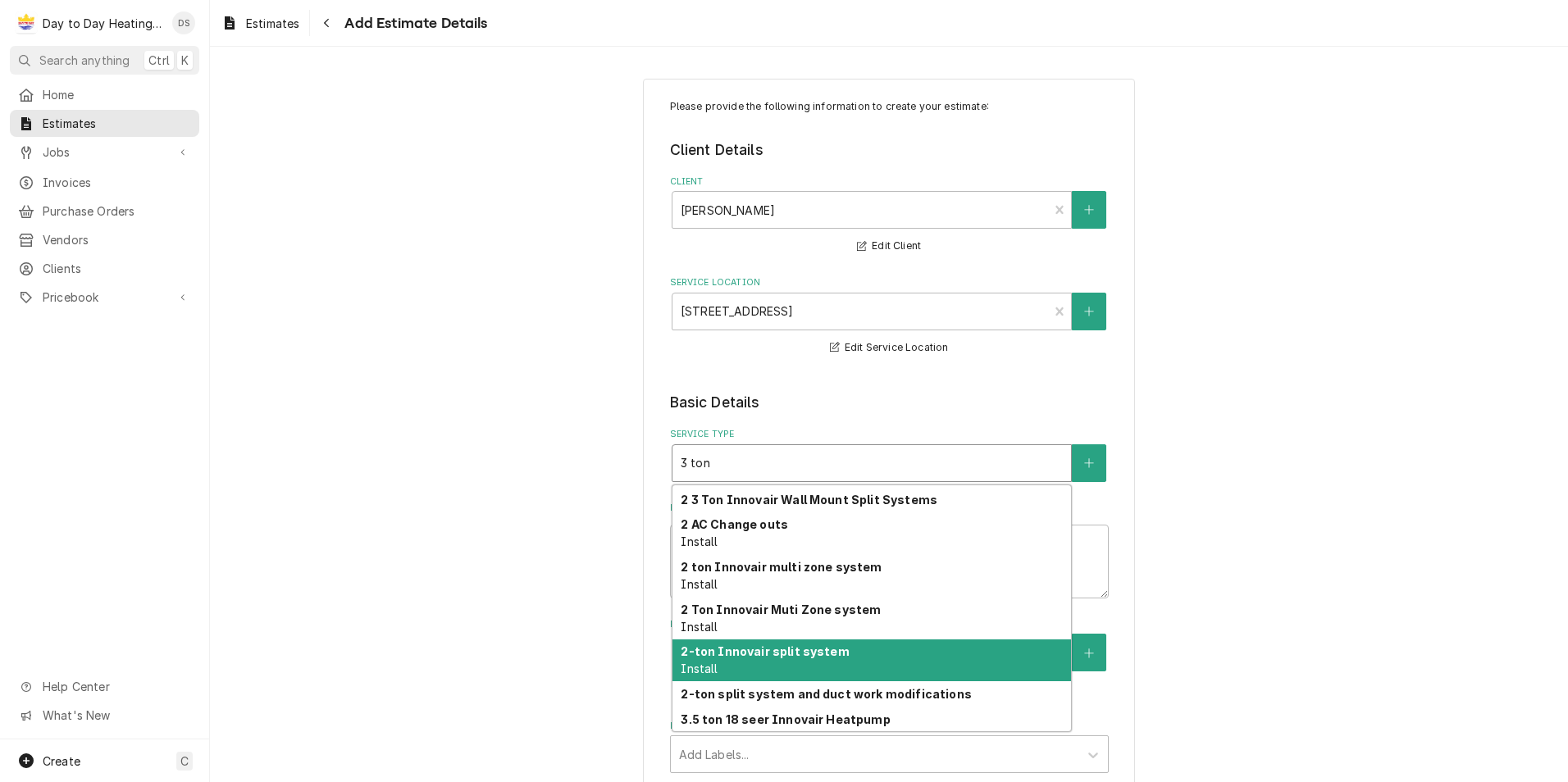
scroll to position [156, 0]
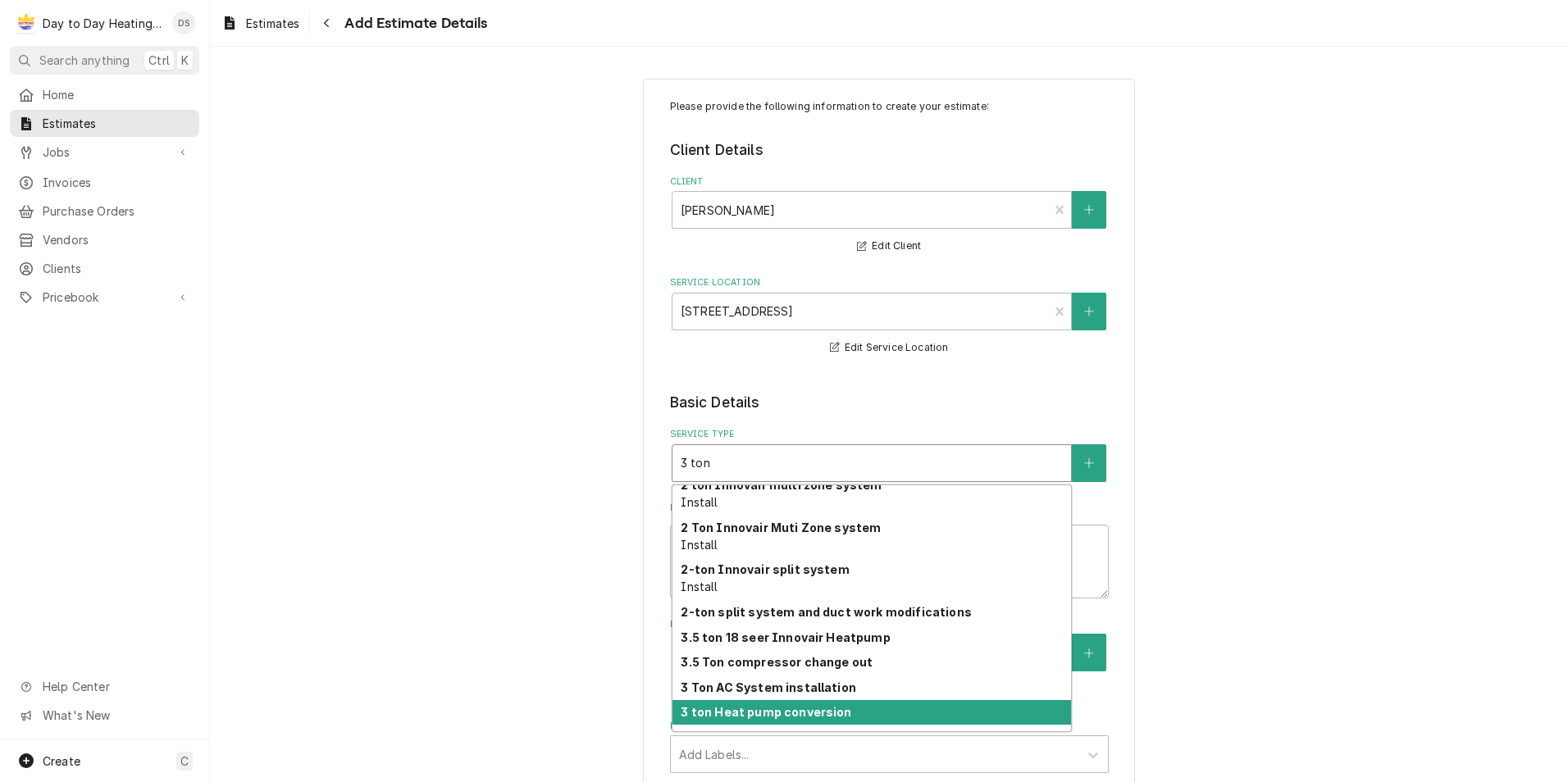
click at [803, 712] on strong "3 ton Heat pump conversion" at bounding box center [766, 712] width 171 height 14
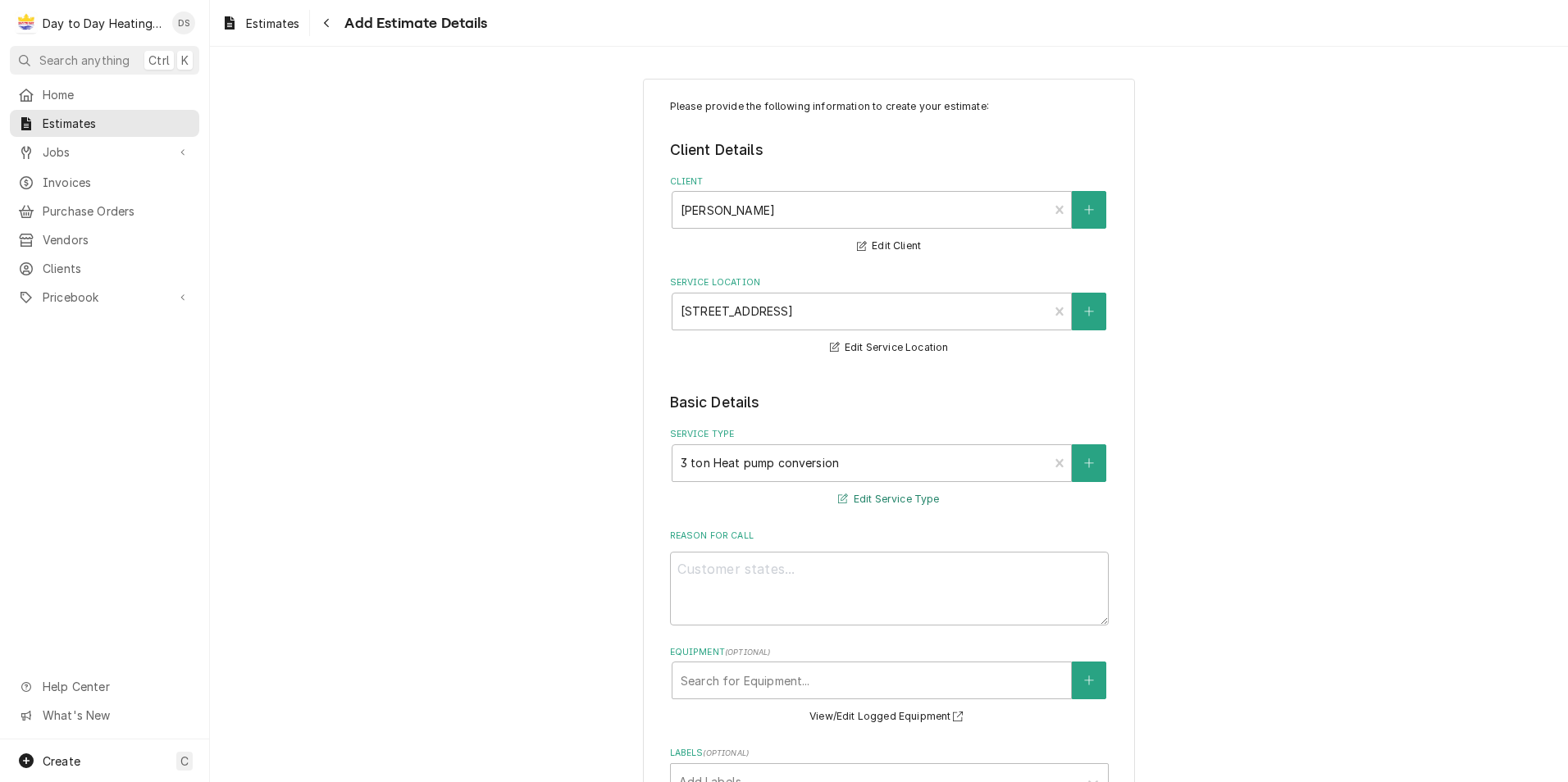
click at [912, 504] on button "Edit Service Type" at bounding box center [888, 499] width 106 height 20
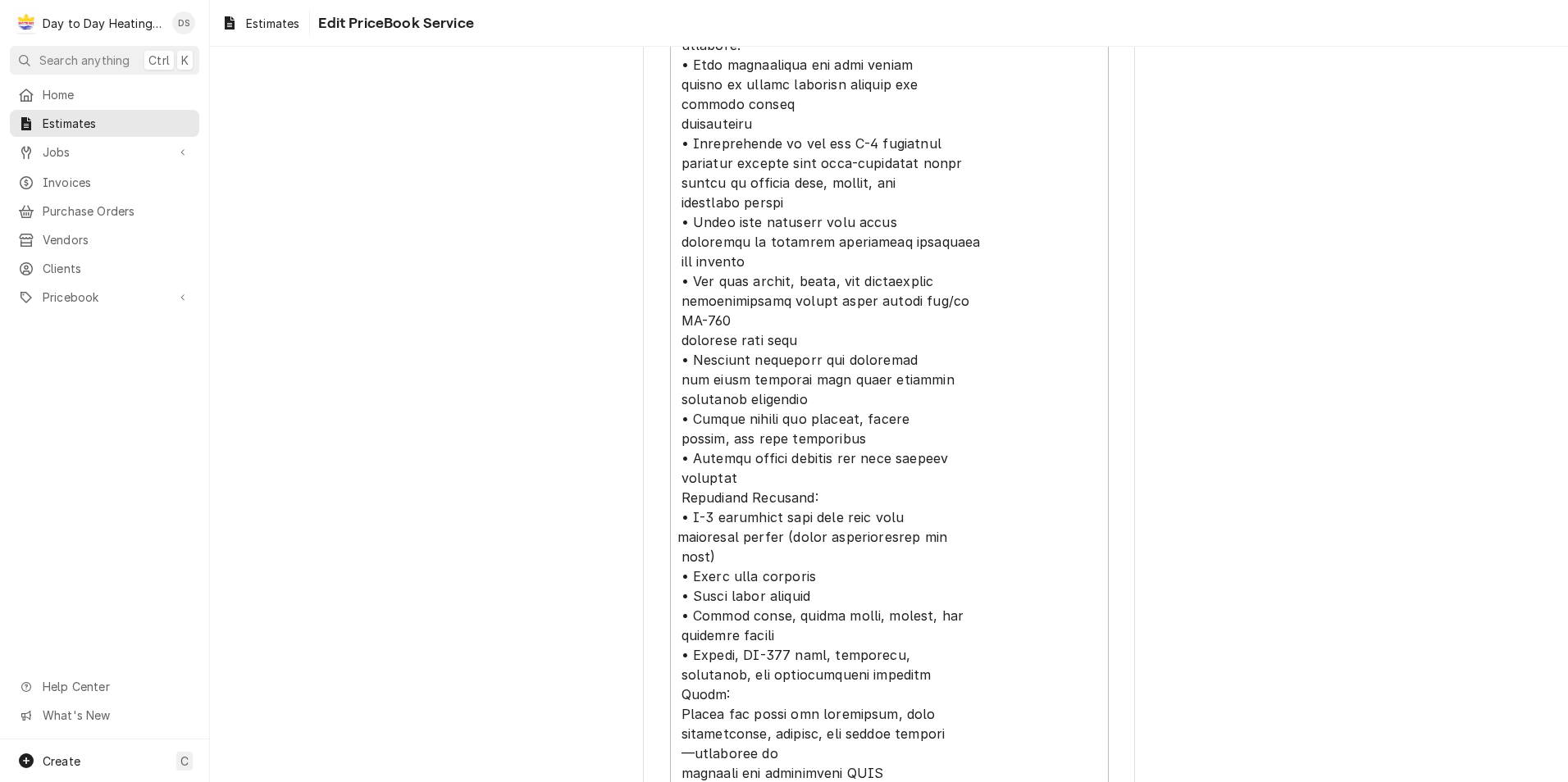
scroll to position [1639, 0]
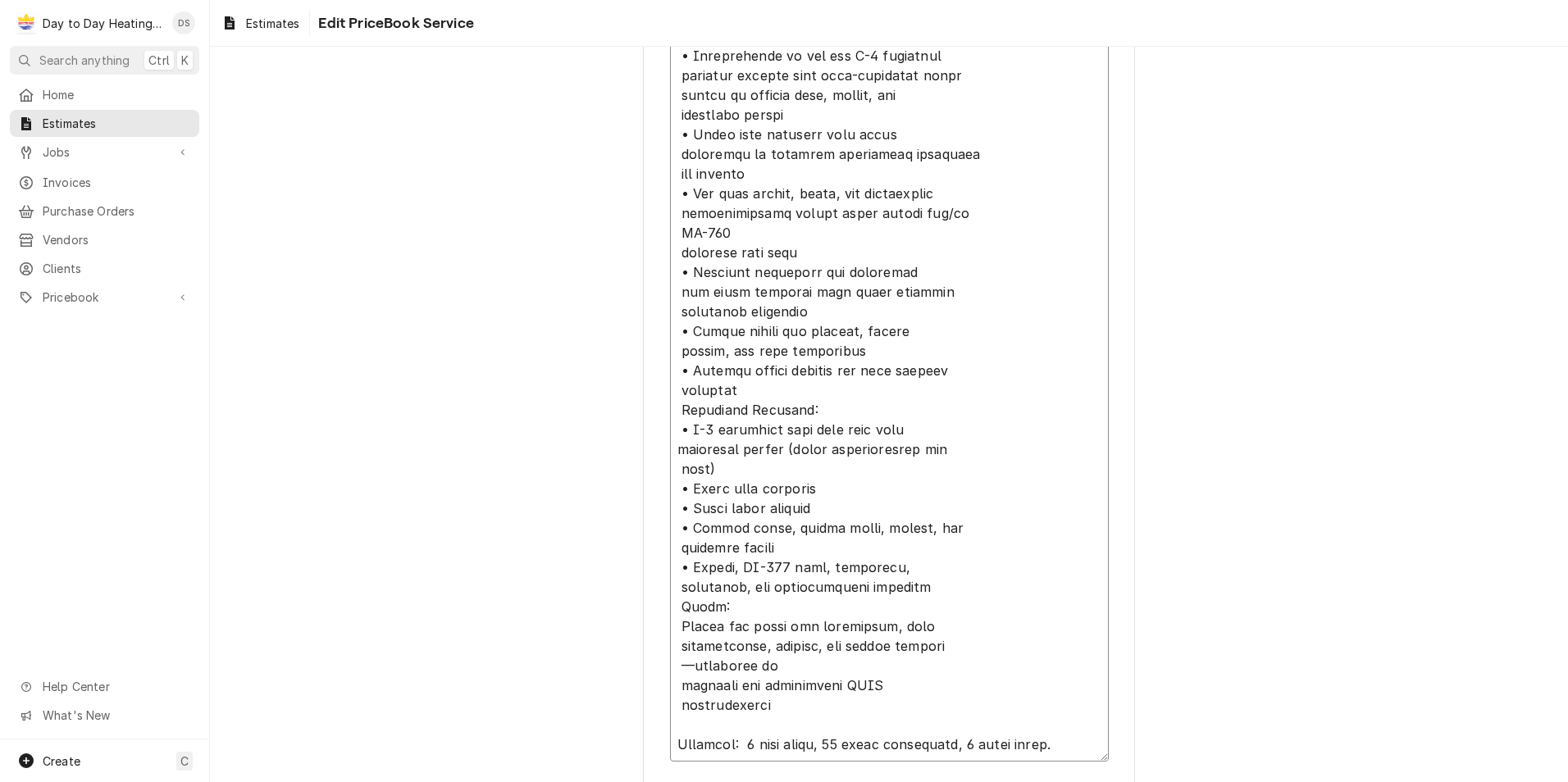
click at [724, 606] on textarea "Service Summary Template ( optional )" at bounding box center [889, 6] width 439 height 1510
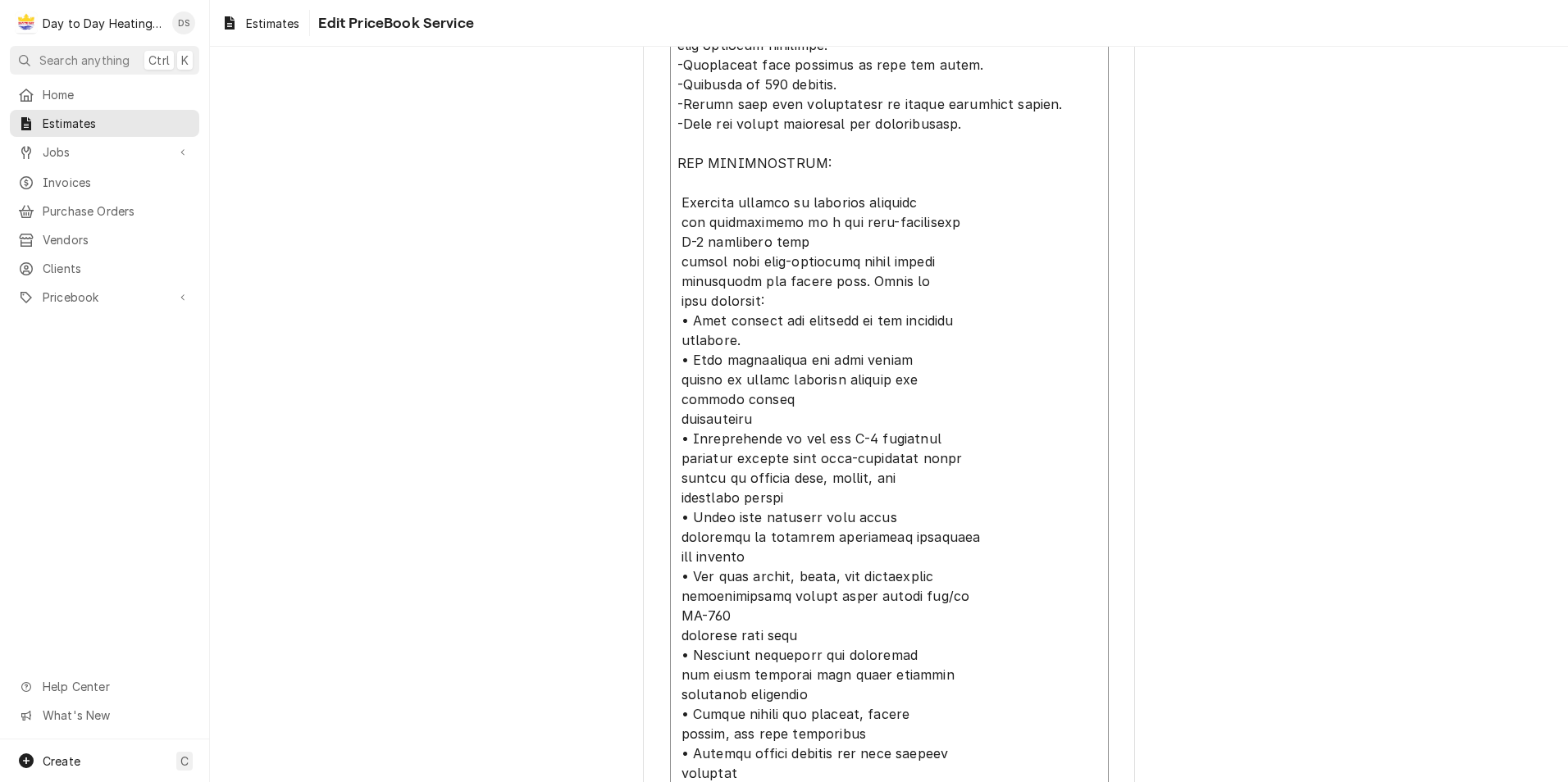
scroll to position [1148, 0]
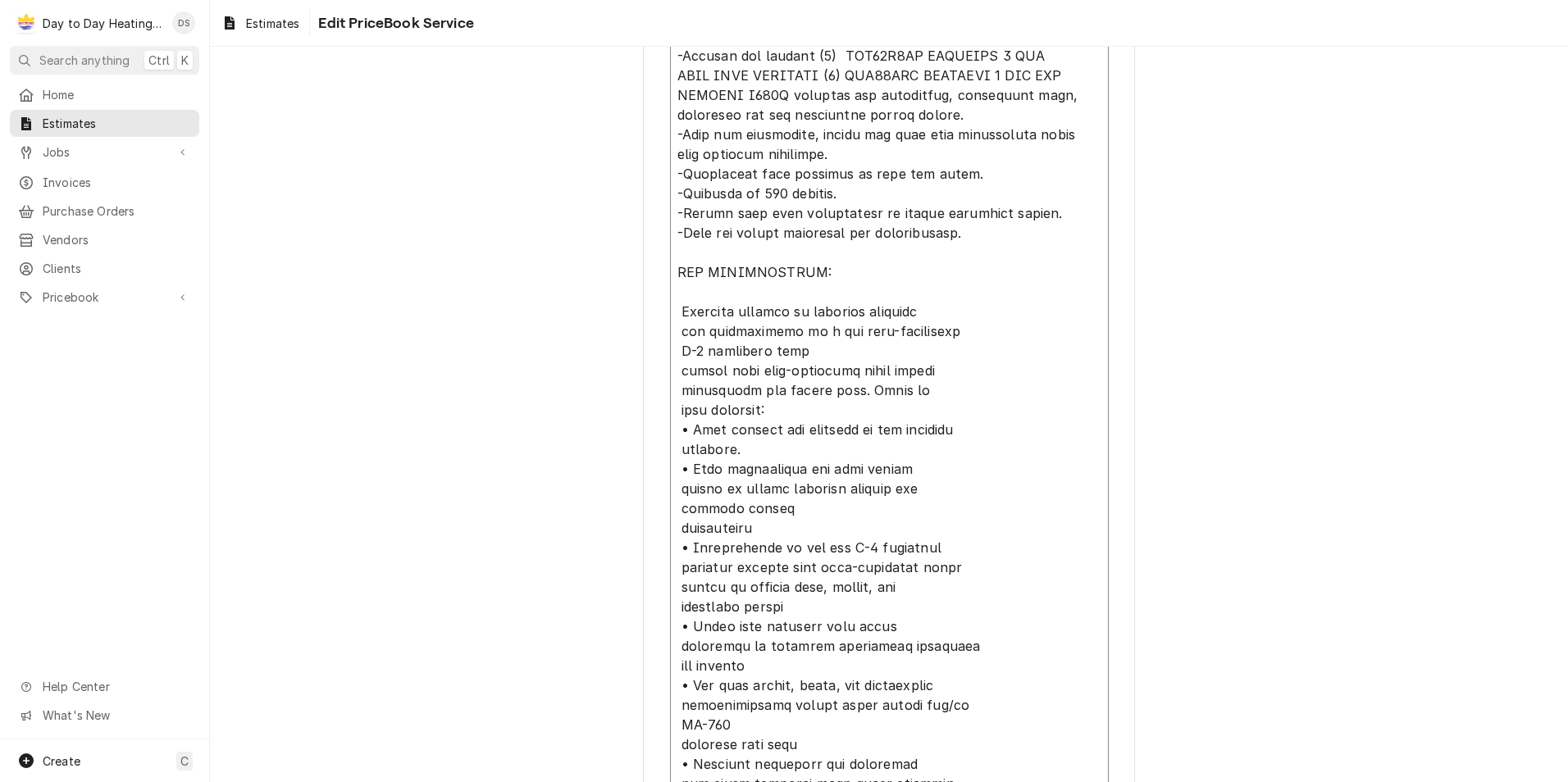
drag, startPoint x: 936, startPoint y: 584, endPoint x: 672, endPoint y: 315, distance: 376.9
click at [672, 315] on textarea "Service Summary Template ( optional )" at bounding box center [889, 498] width 439 height 1510
type textarea "x"
type textarea "Equipment: SOV48H2BA INNOVAIR 3 TON HEAT PUMP SLIMLINE SAV48BDA INNOVAIR 3 TON …"
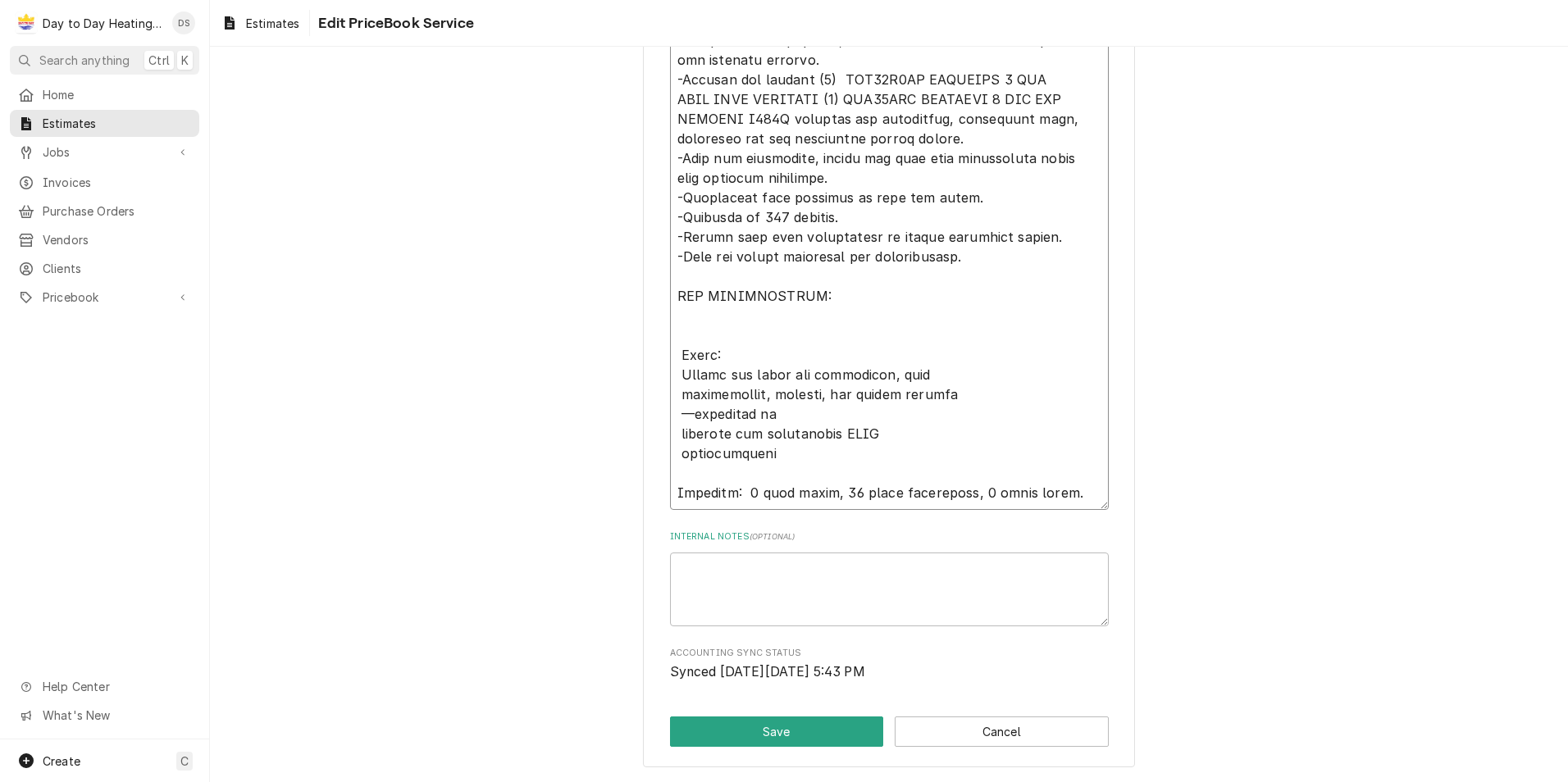
scroll to position [1124, 0]
click at [679, 316] on textarea "Service Summary Template ( optional )" at bounding box center [889, 138] width 439 height 743
type textarea "x"
type textarea "Equipment: SOV48H2BA INNOVAIR 3 TON HEAT PUMP SLIMLINE SAV48BDA INNOVAIR 3 TON …"
type textarea "x"
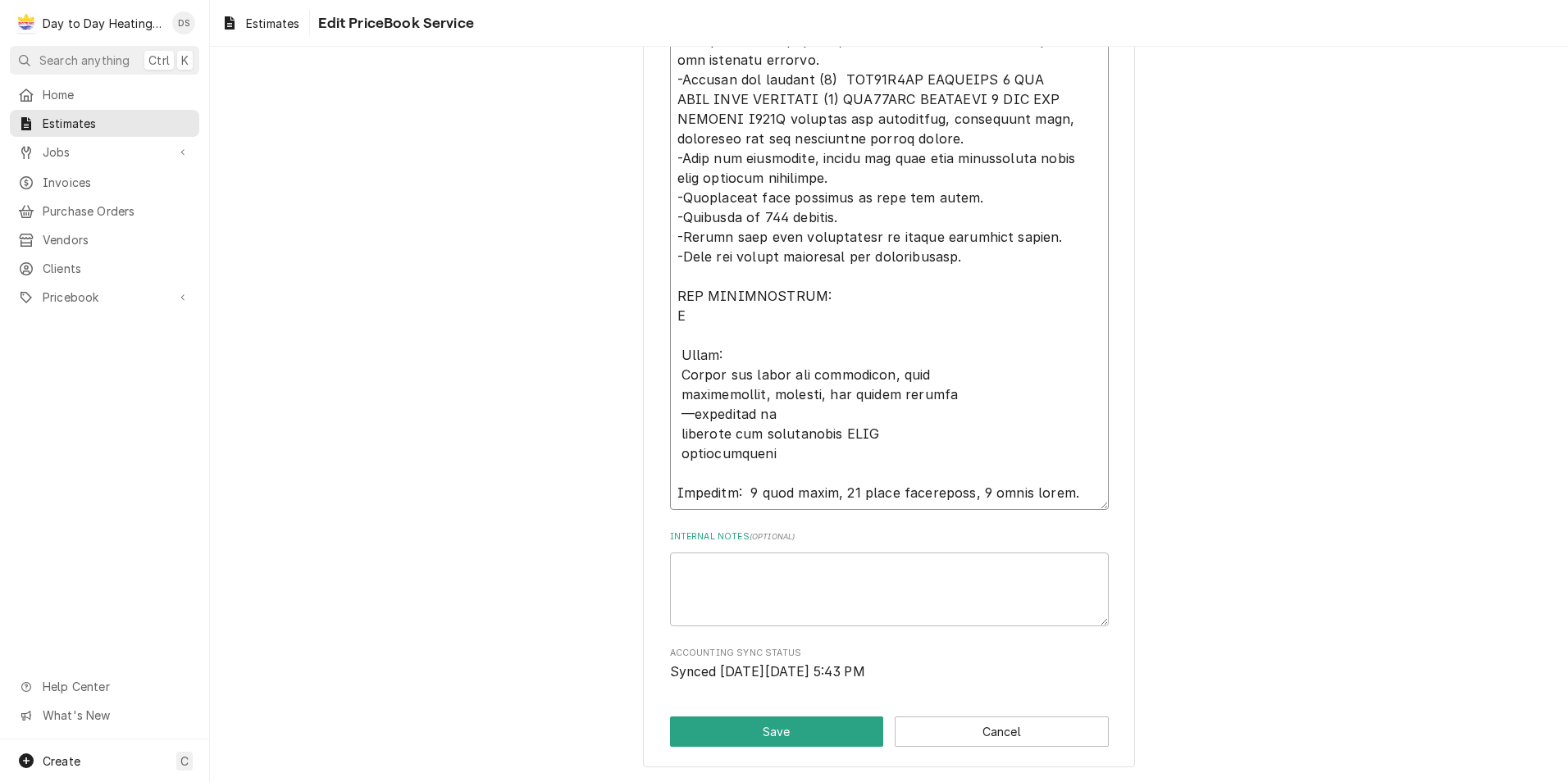
type textarea "Equipment: SOV48H2BA INNOVAIR 3 TON HEAT PUMP SLIMLINE SAV48BDA INNOVAIR 3 TON …"
type textarea "x"
type textarea "Equipment: SOV48H2BA INNOVAIR 3 TON HEAT PUMP SLIMLINE SAV48BDA INNOVAIR 3 TON …"
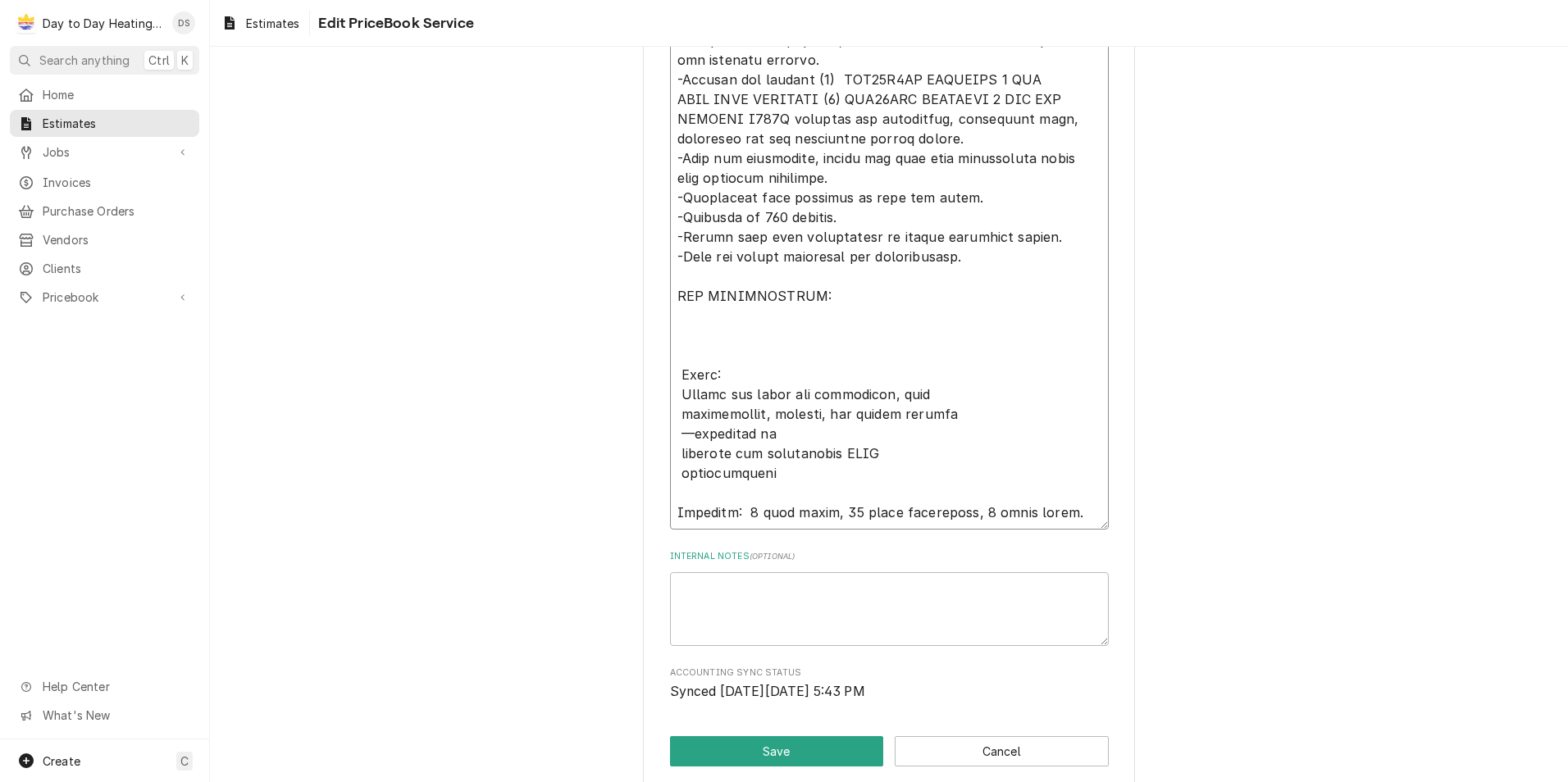
type textarea "x"
type textarea "Equipment: SOV48H2BA INNOVAIR 3 TON HEAT PUMP SLIMLINE SAV48BDA INNOVAIR 3 TON …"
type textarea "x"
type textarea "Equipment: SOV48H2BA INNOVAIR 3 TON HEAT PUMP SLIMLINE SAV48BDA INNOVAIR 3 TON …"
type textarea "x"
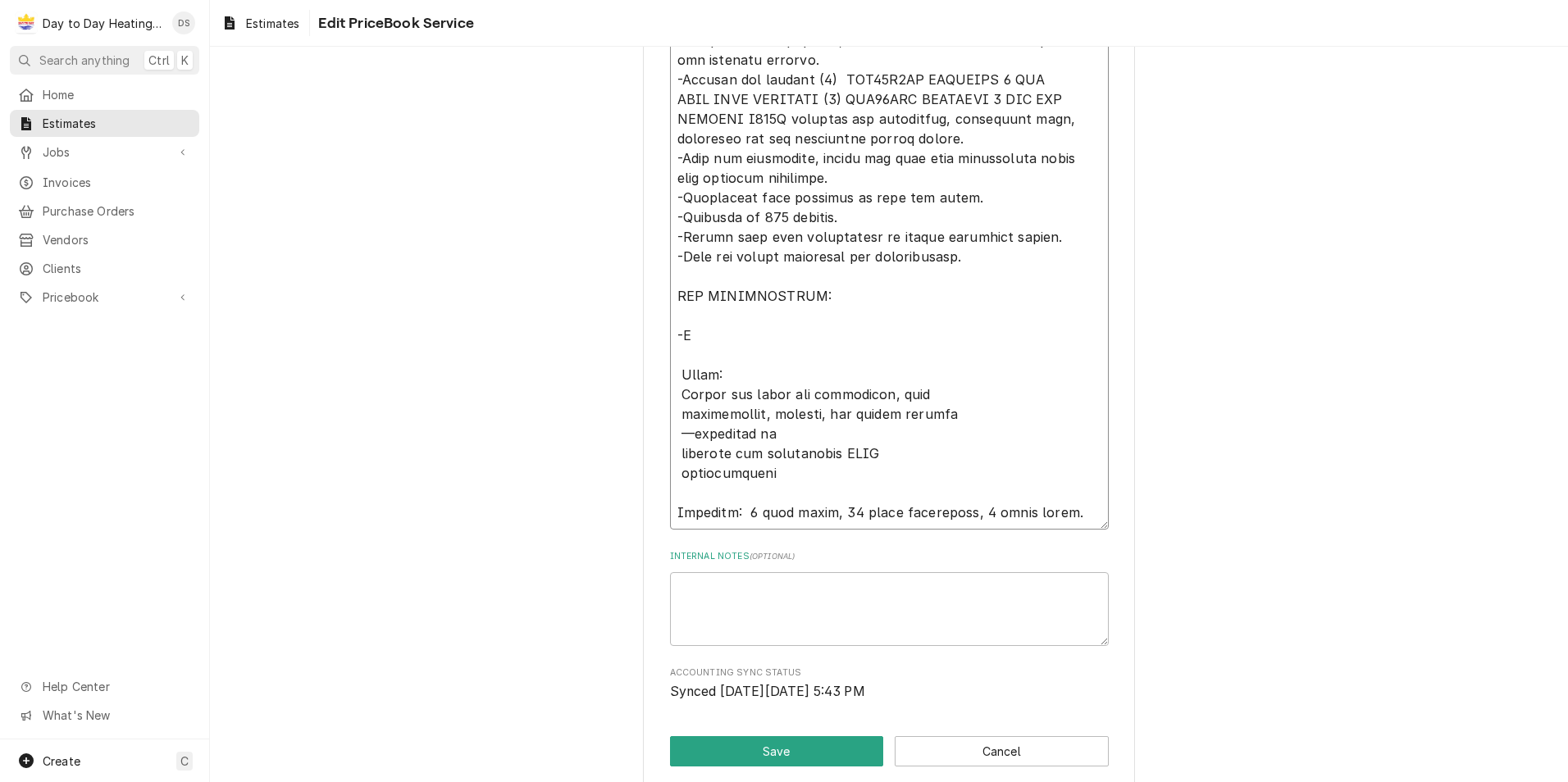
type textarea "Equipment: SOV48H2BA INNOVAIR 3 TON HEAT PUMP SLIMLINE SAV48BDA INNOVAIR 3 TON …"
type textarea "x"
type textarea "Equipment: SOV48H2BA INNOVAIR 3 TON HEAT PUMP SLIMLINE SAV48BDA INNOVAIR 3 TON …"
type textarea "x"
type textarea "Equipment: SOV48H2BA INNOVAIR 3 TON HEAT PUMP SLIMLINE SAV48BDA INNOVAIR 3 TON …"
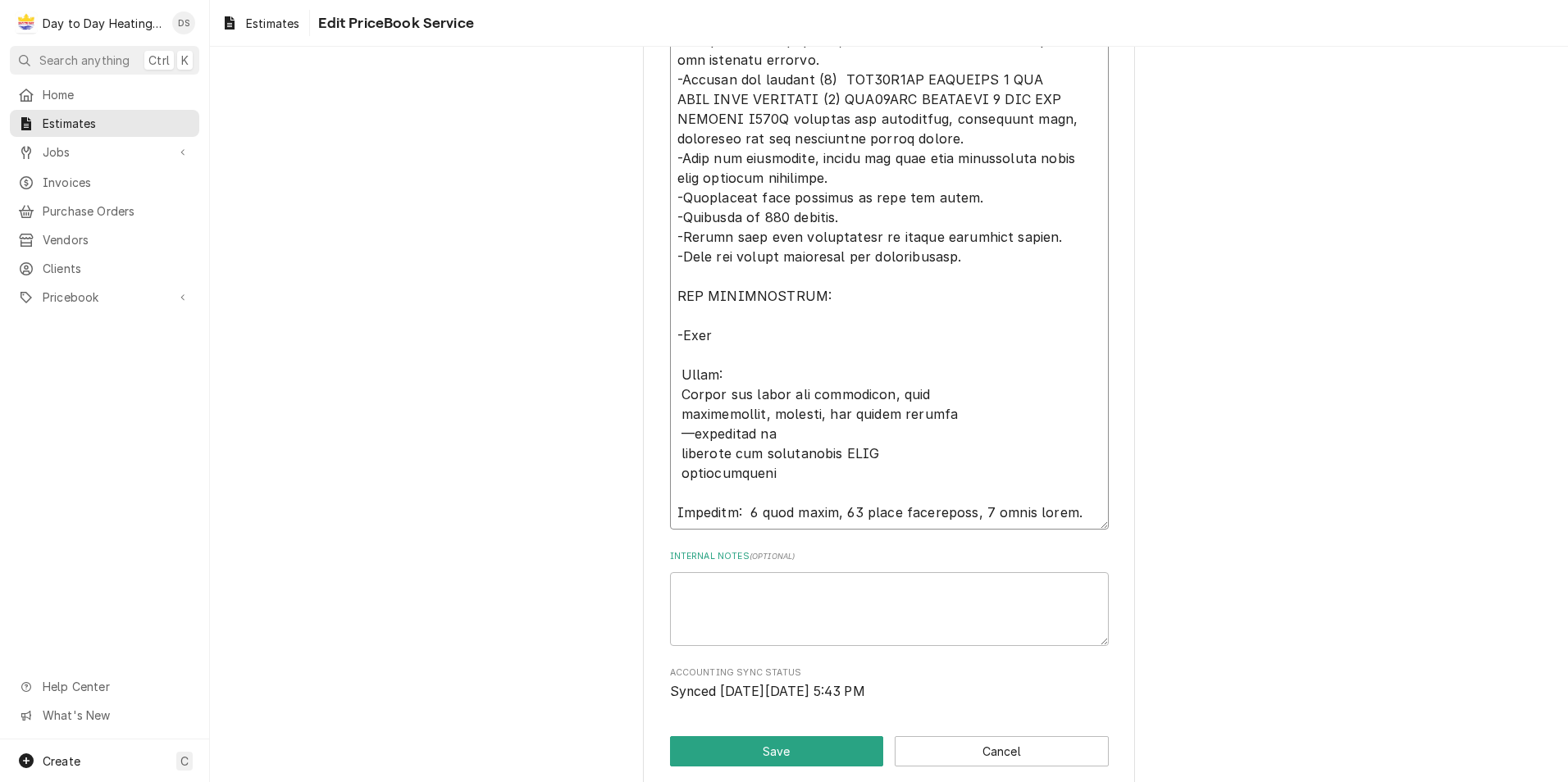
type textarea "x"
type textarea "Equipment: SOV48H2BA INNOVAIR 3 TON HEAT PUMP SLIMLINE SAV48BDA INNOVAIR 3 TON …"
type textarea "x"
type textarea "Equipment: SOV48H2BA INNOVAIR 3 TON HEAT PUMP SLIMLINE SAV48BDA INNOVAIR 3 TON …"
type textarea "x"
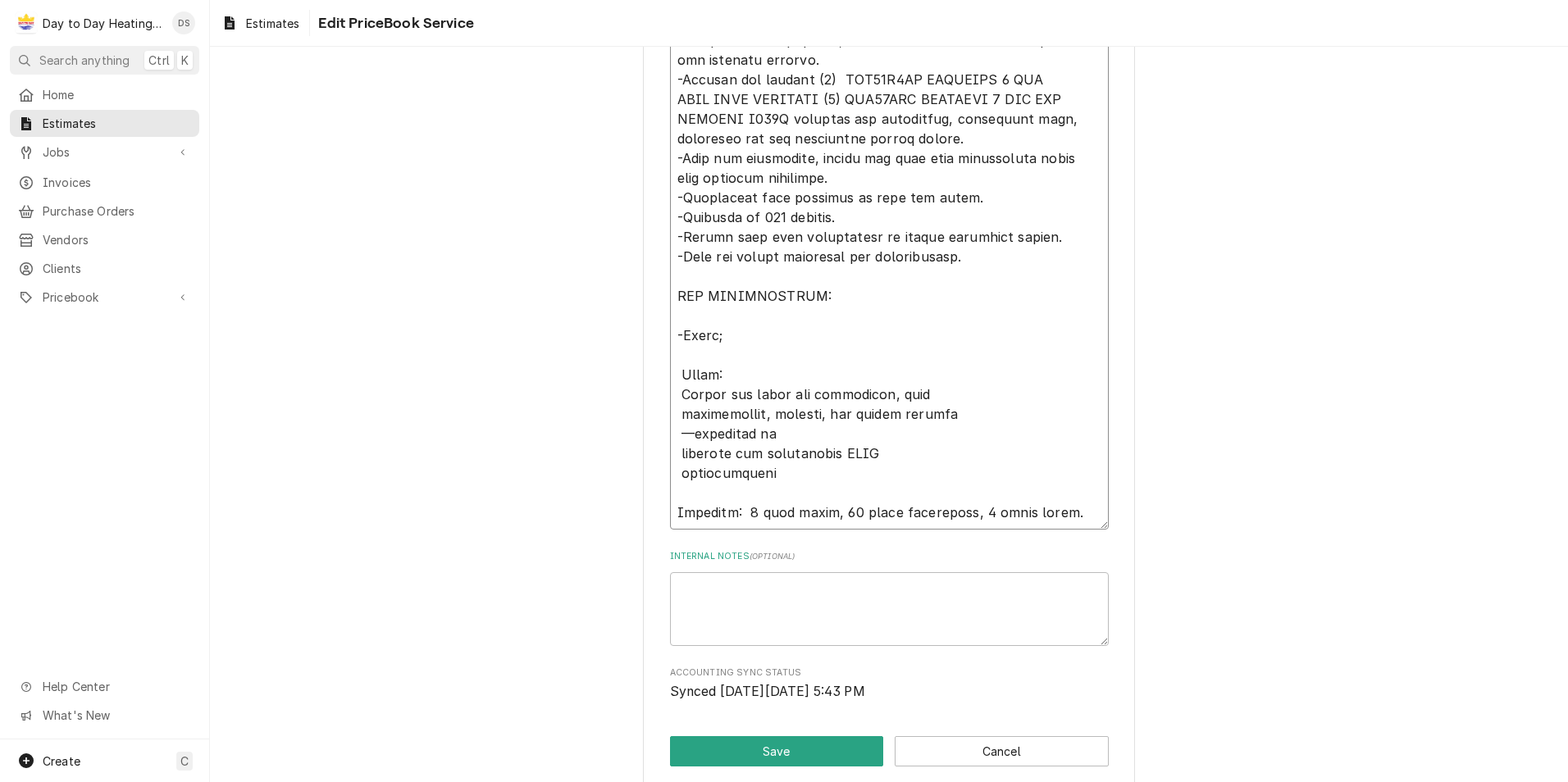
type textarea "Equipment: SOV48H2BA INNOVAIR 3 TON HEAT PUMP SLIMLINE SAV48BDA INNOVAIR 3 TON …"
type textarea "x"
type textarea "Equipment: SOV48H2BA INNOVAIR 3 TON HEAT PUMP SLIMLINE SAV48BDA INNOVAIR 3 TON …"
type textarea "x"
type textarea "Equipment: SOV48H2BA INNOVAIR 3 TON HEAT PUMP SLIMLINE SAV48BDA INNOVAIR 3 TON …"
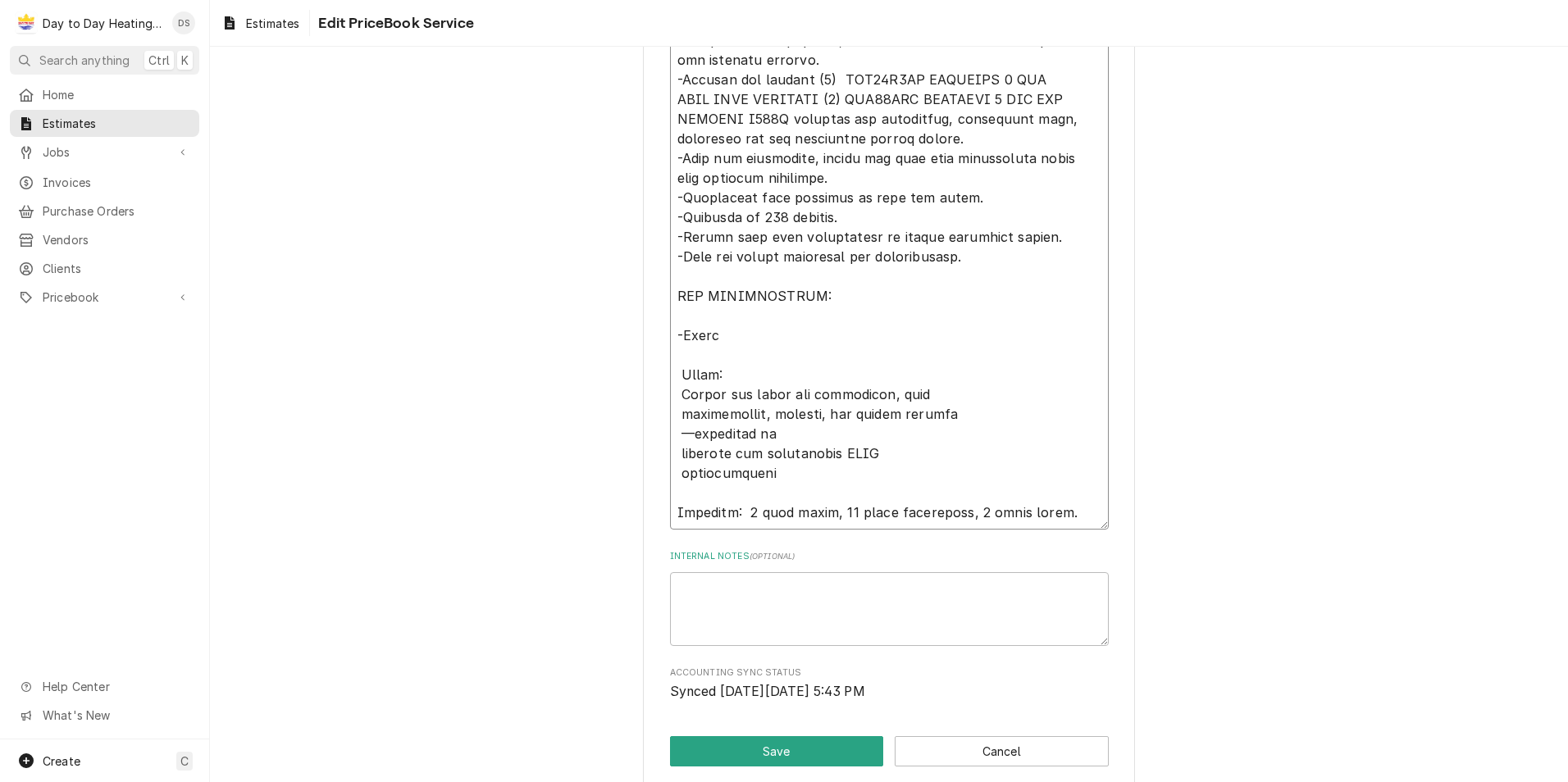
type textarea "x"
type textarea "Equipment: SOV48H2BA INNOVAIR 3 TON HEAT PUMP SLIMLINE SAV48BDA INNOVAIR 3 TON …"
type textarea "x"
type textarea "Equipment: SOV48H2BA INNOVAIR 3 TON HEAT PUMP SLIMLINE SAV48BDA INNOVAIR 3 TON …"
type textarea "x"
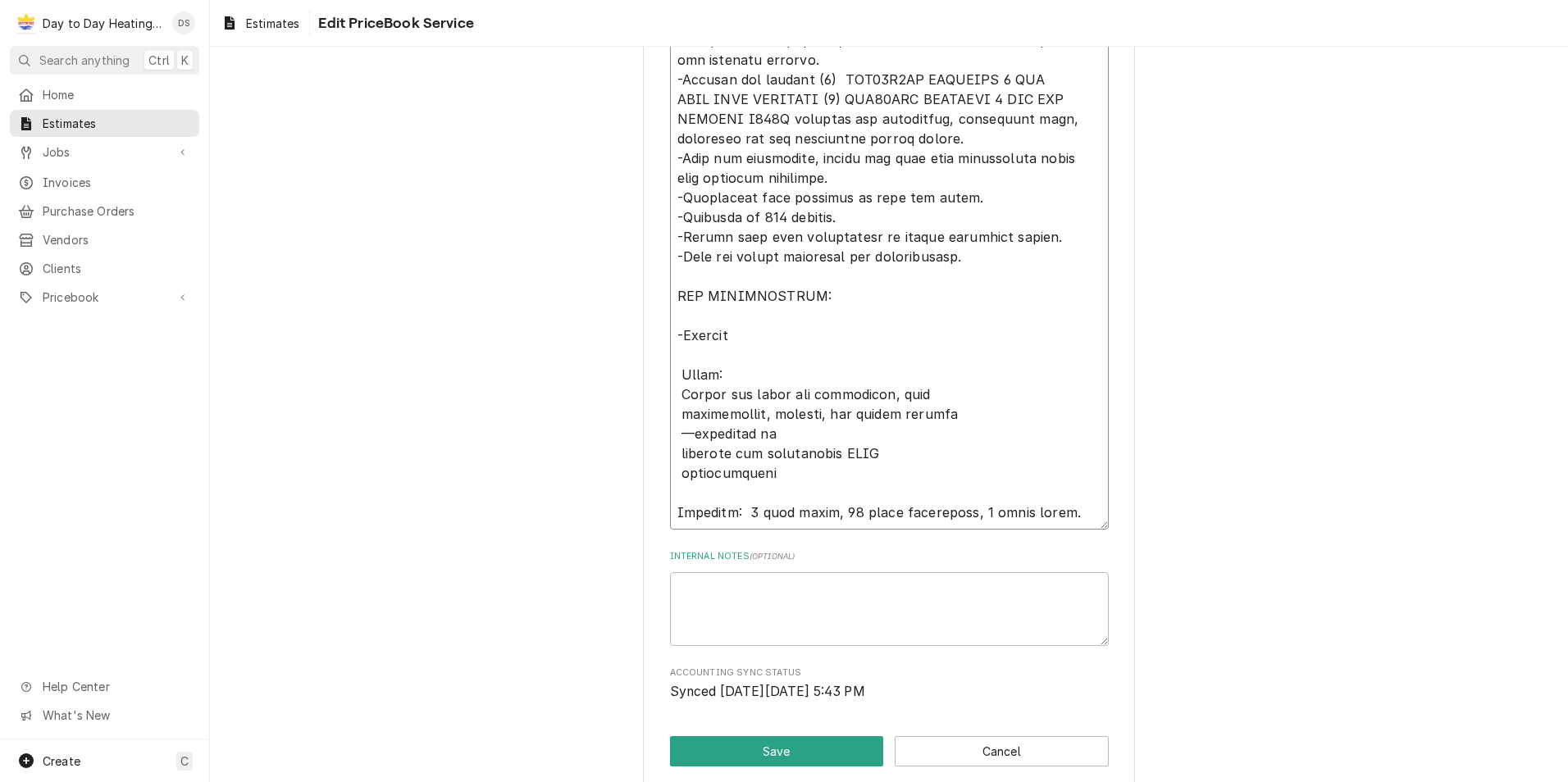
type textarea "Equipment: SOV48H2BA INNOVAIR 3 TON HEAT PUMP SLIMLINE SAV48BDA INNOVAIR 3 TON …"
type textarea "x"
type textarea "Equipment: SOV48H2BA INNOVAIR 3 TON HEAT PUMP SLIMLINE SAV48BDA INNOVAIR 3 TON …"
type textarea "x"
type textarea "Equipment: SOV48H2BA INNOVAIR 3 TON HEAT PUMP SLIMLINE SAV48BDA INNOVAIR 3 TON …"
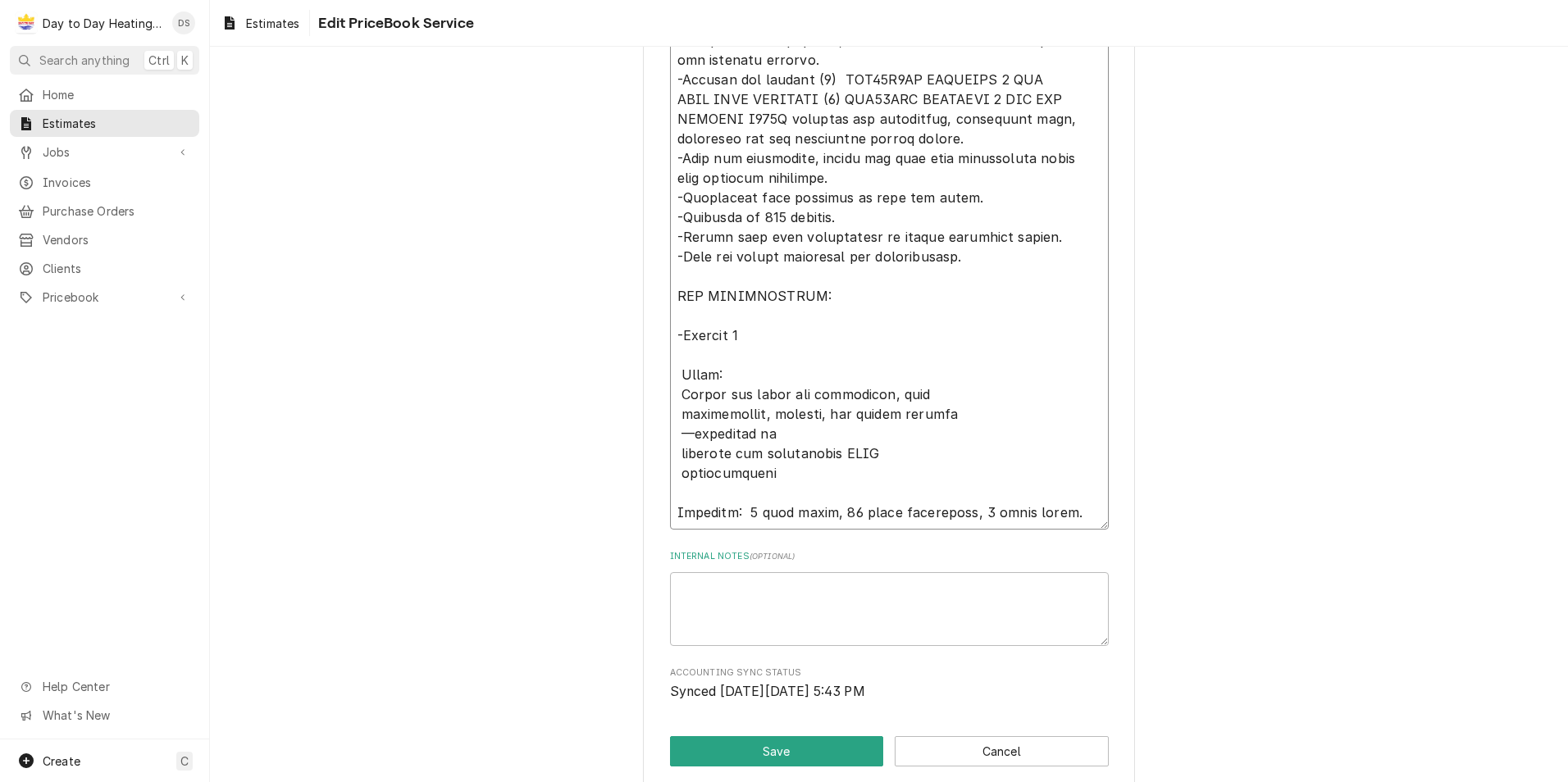
type textarea "x"
type textarea "Equipment: SOV48H2BA INNOVAIR 3 TON HEAT PUMP SLIMLINE SAV48BDA INNOVAIR 3 TON …"
type textarea "x"
type textarea "Equipment: SOV48H2BA INNOVAIR 3 TON HEAT PUMP SLIMLINE SAV48BDA INNOVAIR 3 TON …"
type textarea "x"
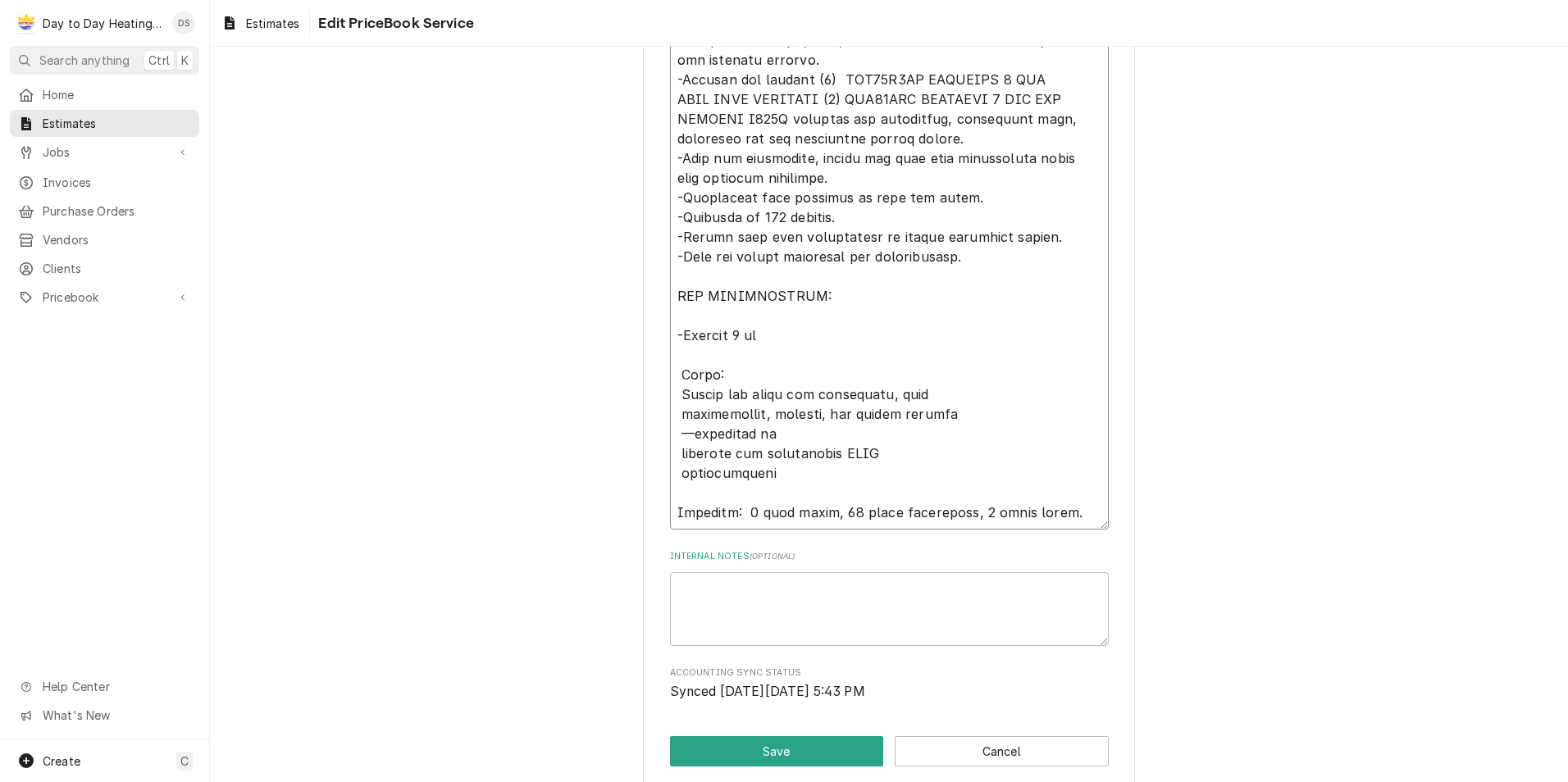
type textarea "Equipment: SOV48H2BA INNOVAIR 3 TON HEAT PUMP SLIMLINE SAV48BDA INNOVAIR 3 TON …"
type textarea "x"
type textarea "Equipment: SOV48H2BA INNOVAIR 3 TON HEAT PUMP SLIMLINE SAV48BDA INNOVAIR 3 TON …"
type textarea "x"
type textarea "Equipment: SOV48H2BA INNOVAIR 3 TON HEAT PUMP SLIMLINE SAV48BDA INNOVAIR 3 TON …"
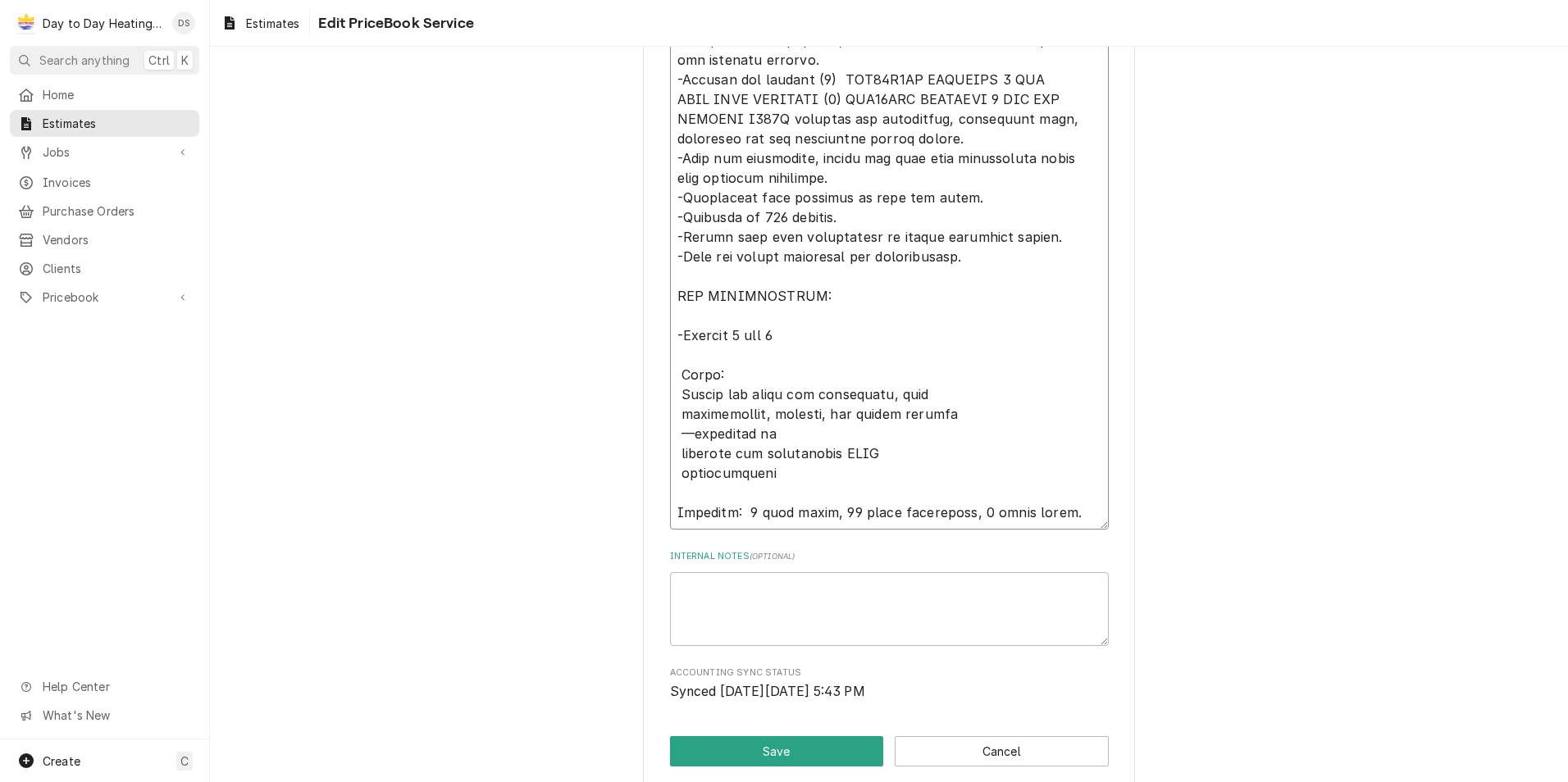
type textarea "x"
type textarea "Equipment: SOV48H2BA INNOVAIR 3 TON HEAT PUMP SLIMLINE SAV48BDA INNOVAIR 3 TON …"
type textarea "x"
type textarea "Equipment: SOV48H2BA INNOVAIR 3 TON HEAT PUMP SLIMLINE SAV48BDA INNOVAIR 3 TON …"
type textarea "x"
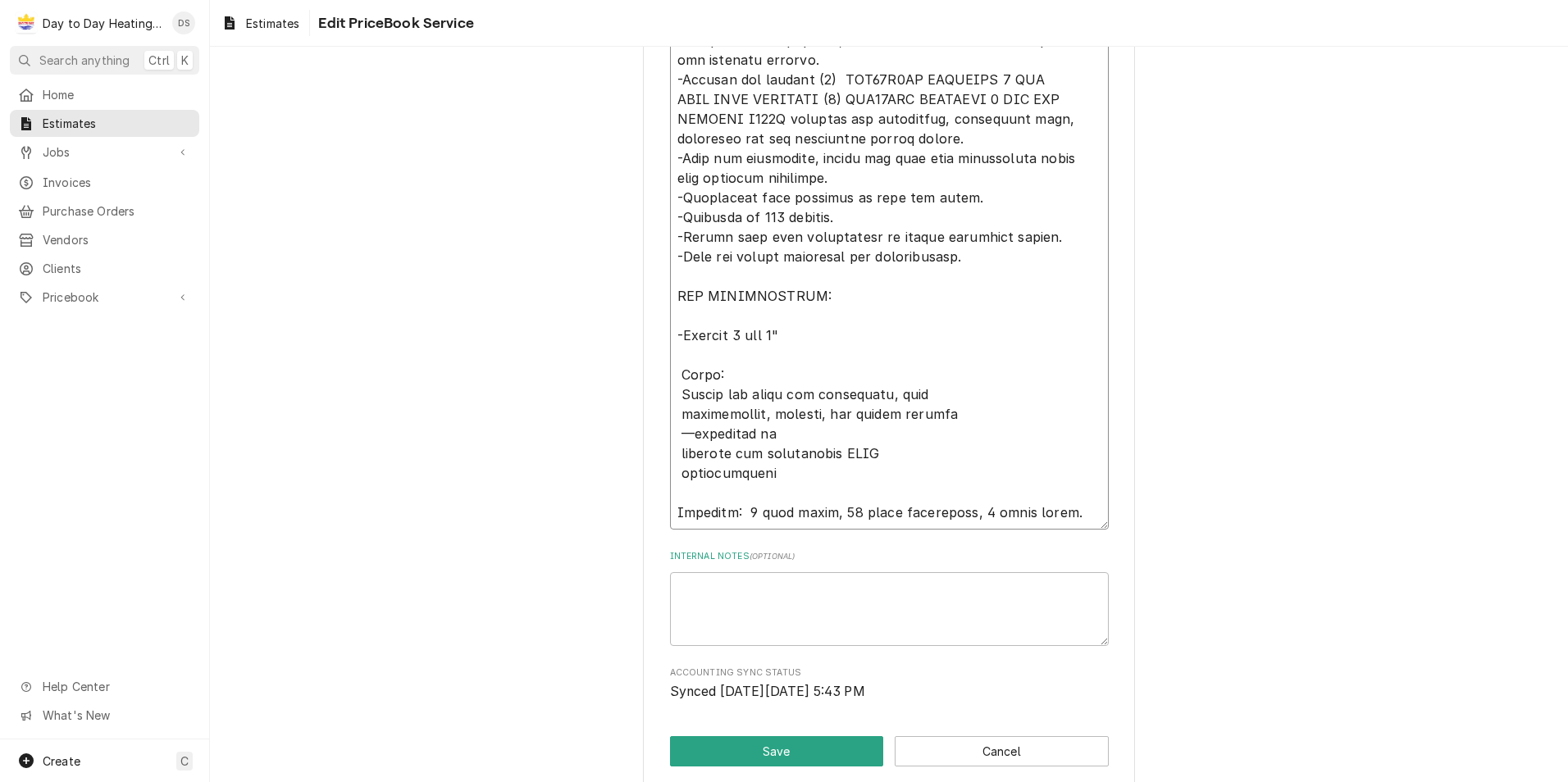
type textarea "Equipment: SOV48H2BA INNOVAIR 3 TON HEAT PUMP SLIMLINE SAV48BDA INNOVAIR 3 TON …"
type textarea "x"
type textarea "Equipment: SOV48H2BA INNOVAIR 3 TON HEAT PUMP SLIMLINE SAV48BDA INNOVAIR 3 TON …"
type textarea "x"
type textarea "Equipment: SOV48H2BA INNOVAIR 3 TON HEAT PUMP SLIMLINE SAV48BDA INNOVAIR 3 TON …"
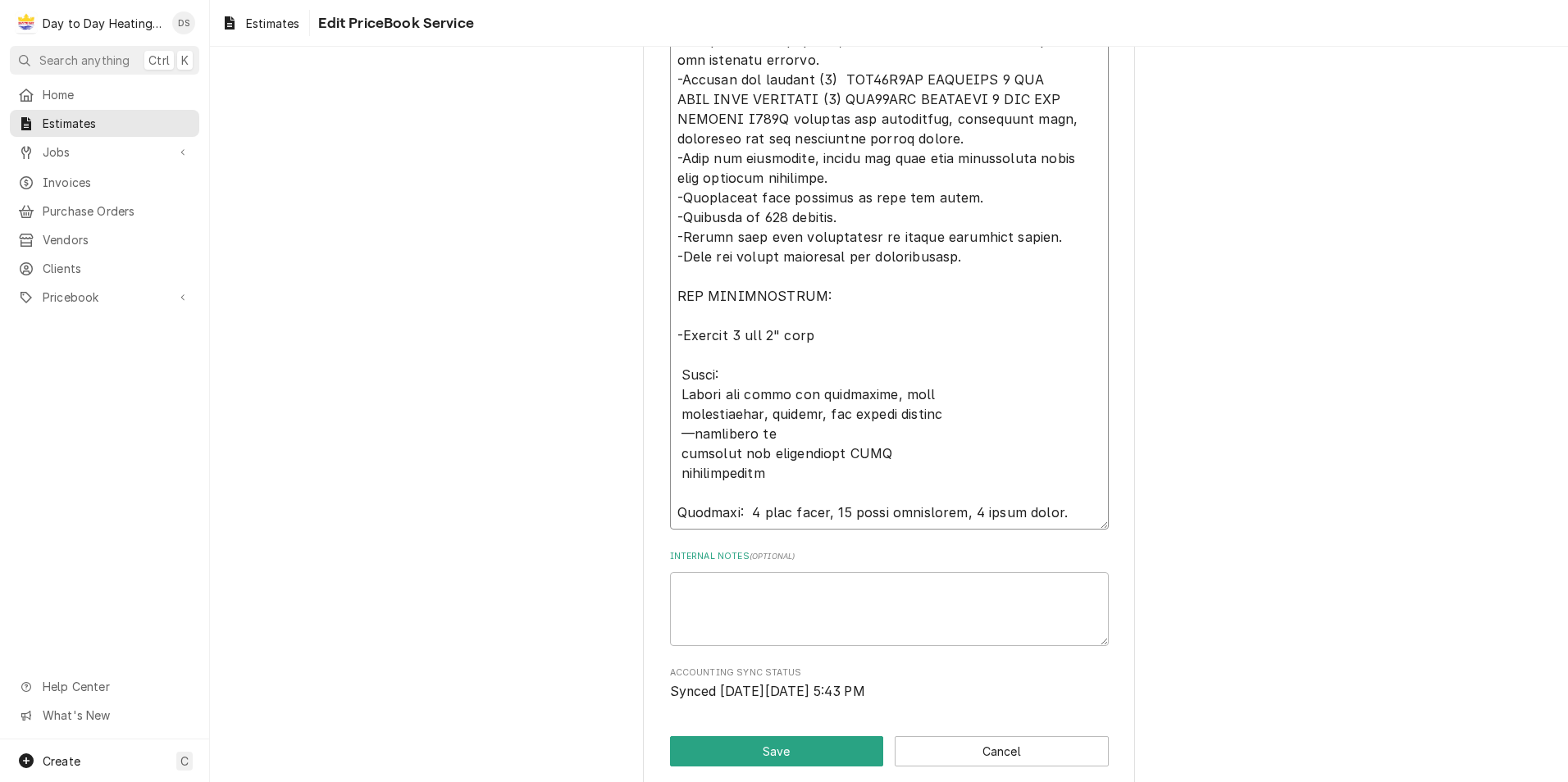
type textarea "x"
type textarea "Equipment: SOV48H2BA INNOVAIR 3 TON HEAT PUMP SLIMLINE SAV48BDA INNOVAIR 3 TON …"
type textarea "x"
type textarea "Equipment: SOV48H2BA INNOVAIR 3 TON HEAT PUMP SLIMLINE SAV48BDA INNOVAIR 3 TON …"
type textarea "x"
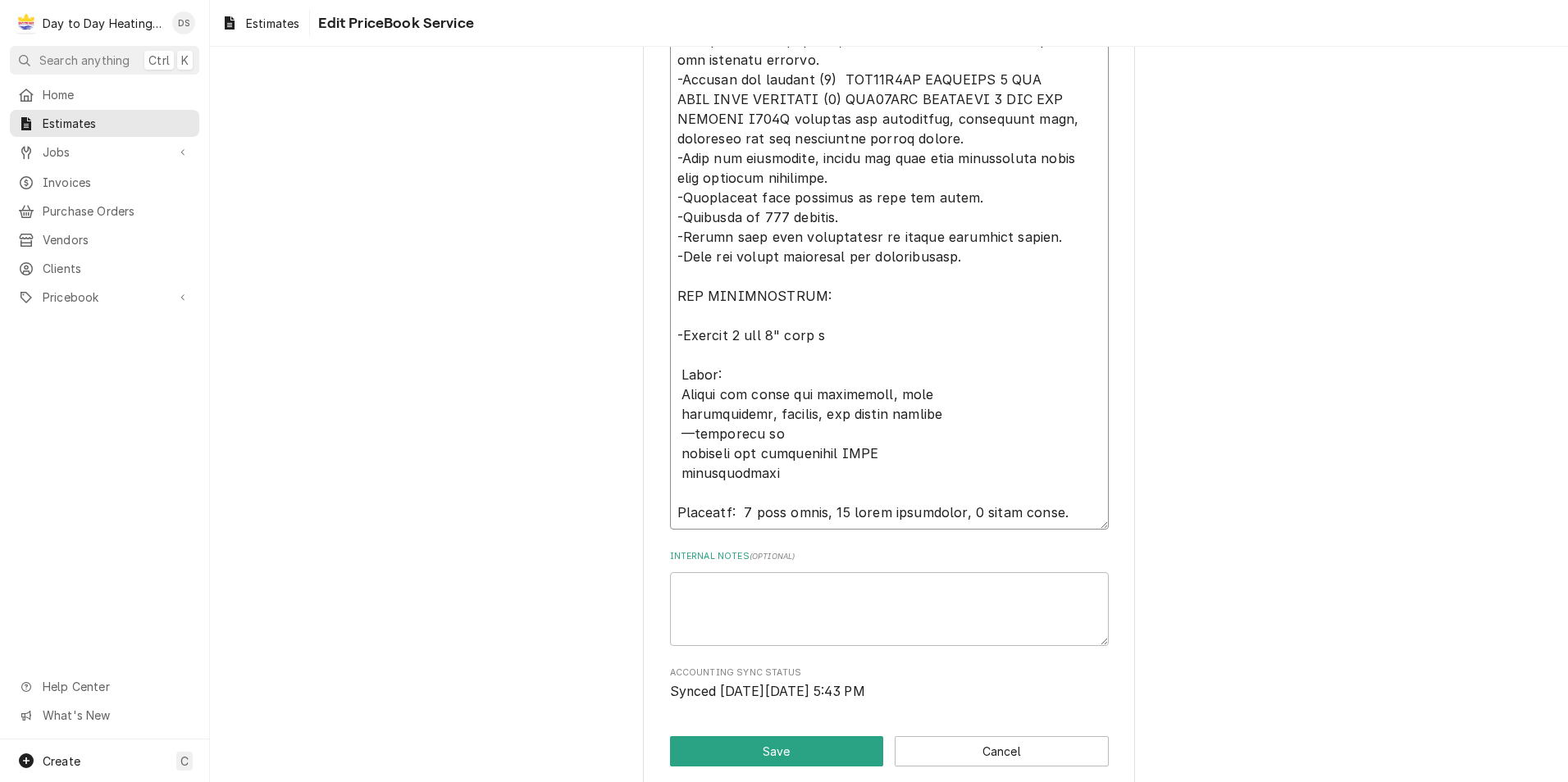
type textarea "Equipment: SOV48H2BA INNOVAIR 3 TON HEAT PUMP SLIMLINE SAV48BDA INNOVAIR 3 TON …"
type textarea "x"
type textarea "Equipment: SOV48H2BA INNOVAIR 3 TON HEAT PUMP SLIMLINE SAV48BDA INNOVAIR 3 TON …"
type textarea "x"
type textarea "Equipment: SOV48H2BA INNOVAIR 3 TON HEAT PUMP SLIMLINE SAV48BDA INNOVAIR 3 TON …"
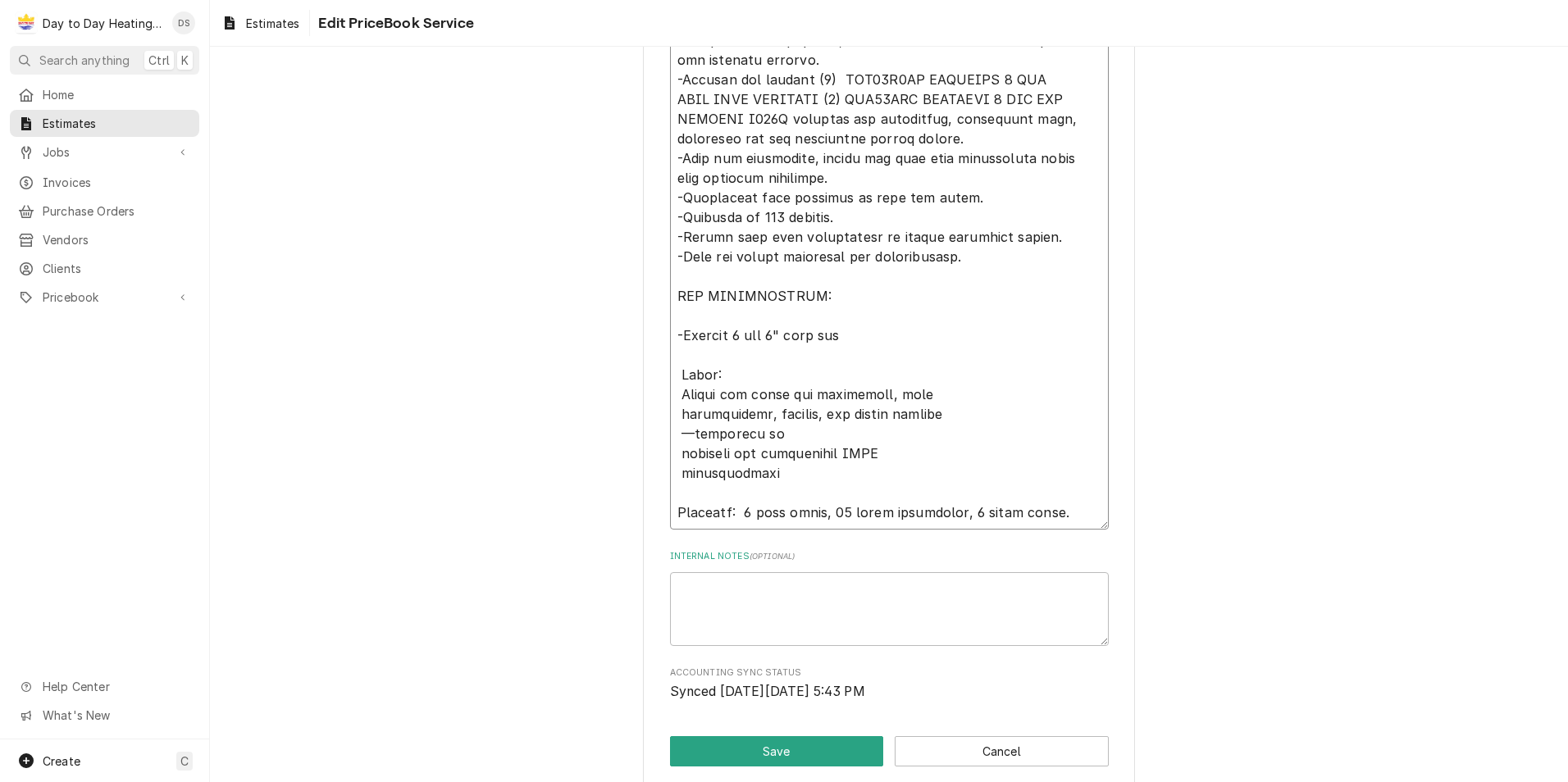
type textarea "x"
type textarea "Equipment: SOV48H2BA INNOVAIR 3 TON HEAT PUMP SLIMLINE SAV48BDA INNOVAIR 3 TON …"
type textarea "x"
type textarea "Equipment: SOV48H2BA INNOVAIR 3 TON HEAT PUMP SLIMLINE SAV48BDA INNOVAIR 3 TON …"
type textarea "x"
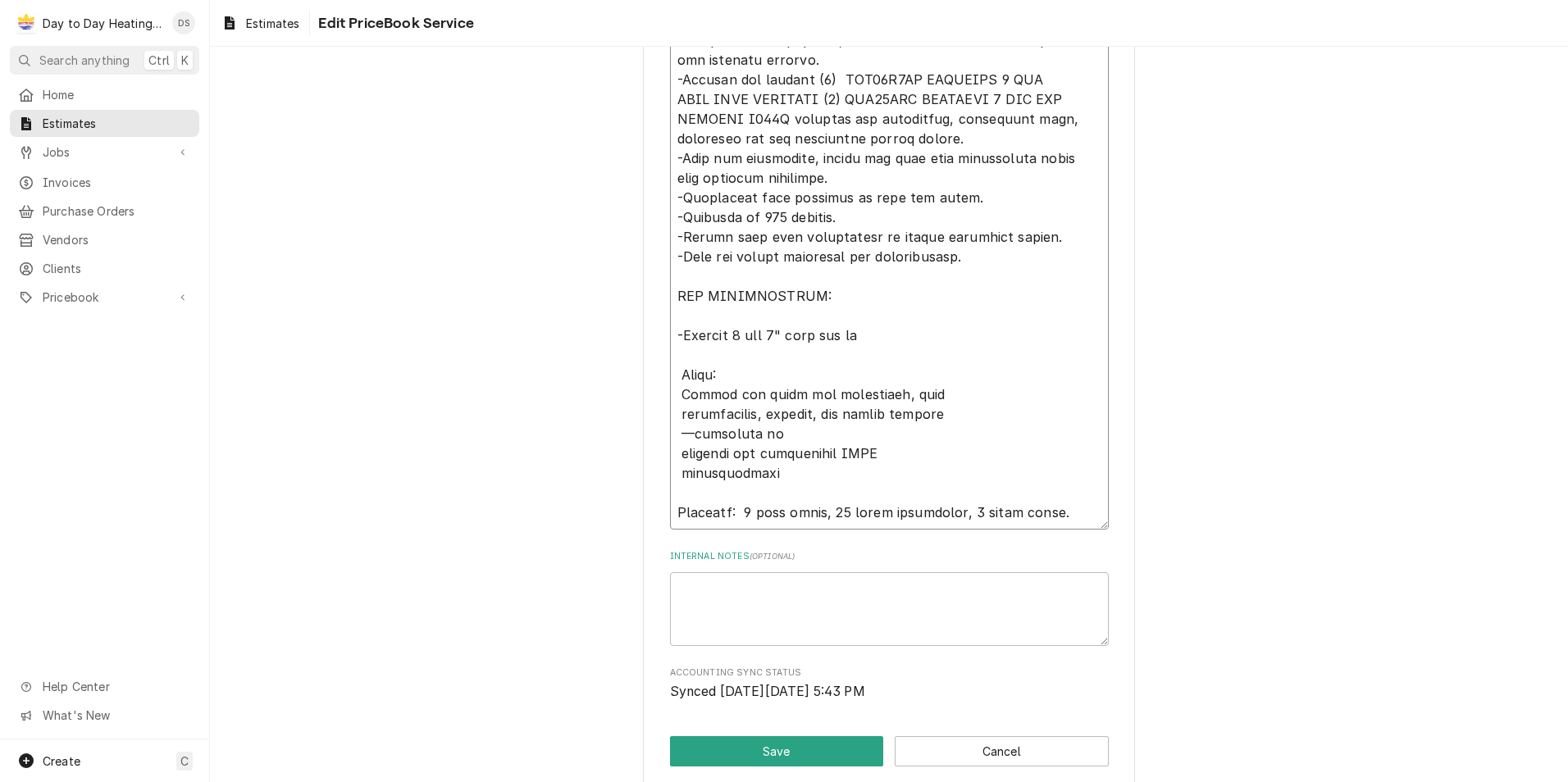
type textarea "Equipment: SOV48H2BA INNOVAIR 3 TON HEAT PUMP SLIMLINE SAV48BDA INNOVAIR 3 TON …"
type textarea "x"
type textarea "Equipment: SOV48H2BA INNOVAIR 3 TON HEAT PUMP SLIMLINE SAV48BDA INNOVAIR 3 TON …"
type textarea "x"
type textarea "Equipment: SOV48H2BA INNOVAIR 3 TON HEAT PUMP SLIMLINE SAV48BDA INNOVAIR 3 TON …"
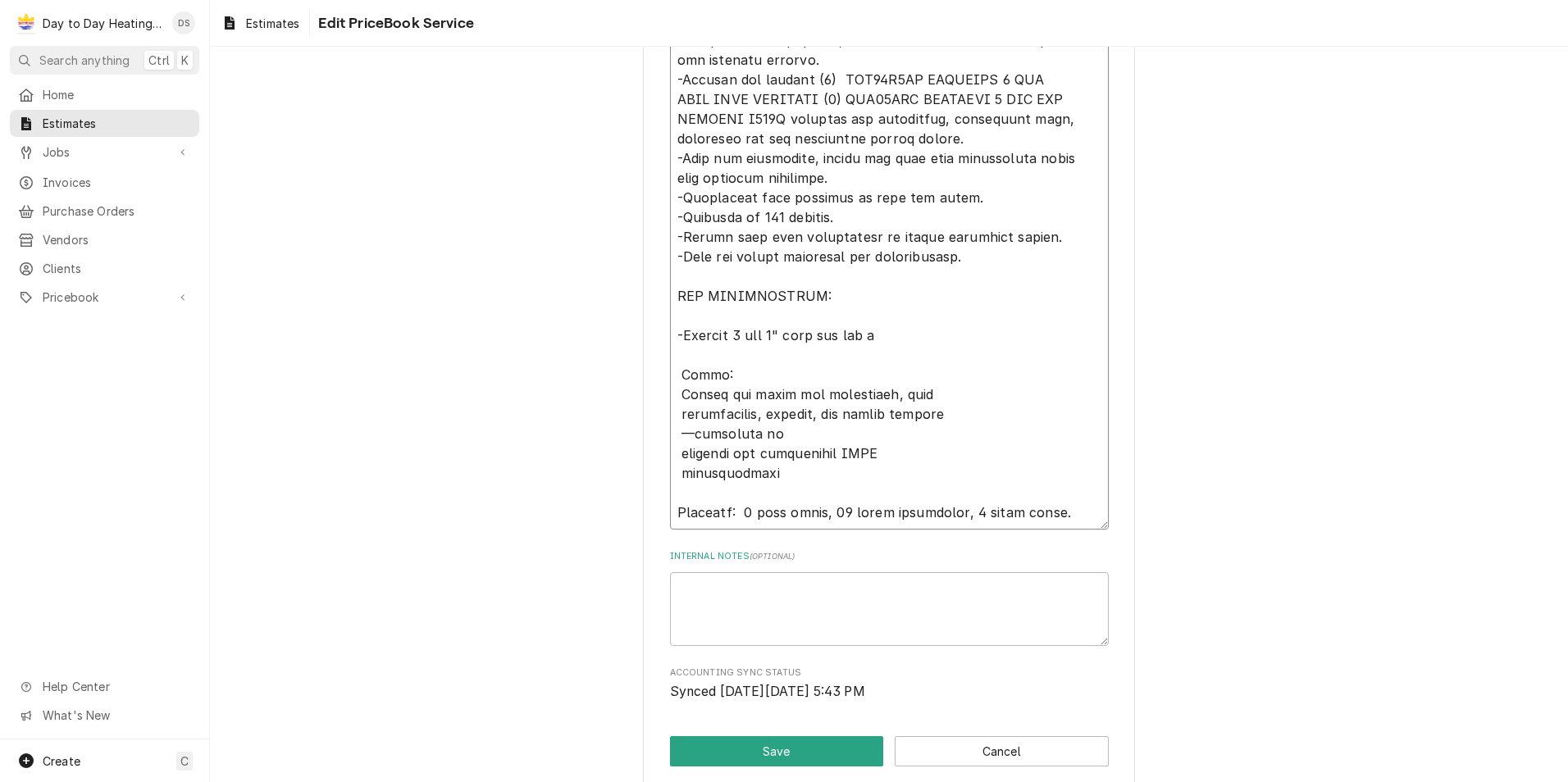
type textarea "x"
type textarea "Equipment: SOV48H2BA INNOVAIR 3 TON HEAT PUMP SLIMLINE SAV48BDA INNOVAIR 3 TON …"
type textarea "x"
type textarea "Equipment: SOV48H2BA INNOVAIR 3 TON HEAT PUMP SLIMLINE SAV48BDA INNOVAIR 3 TON …"
type textarea "x"
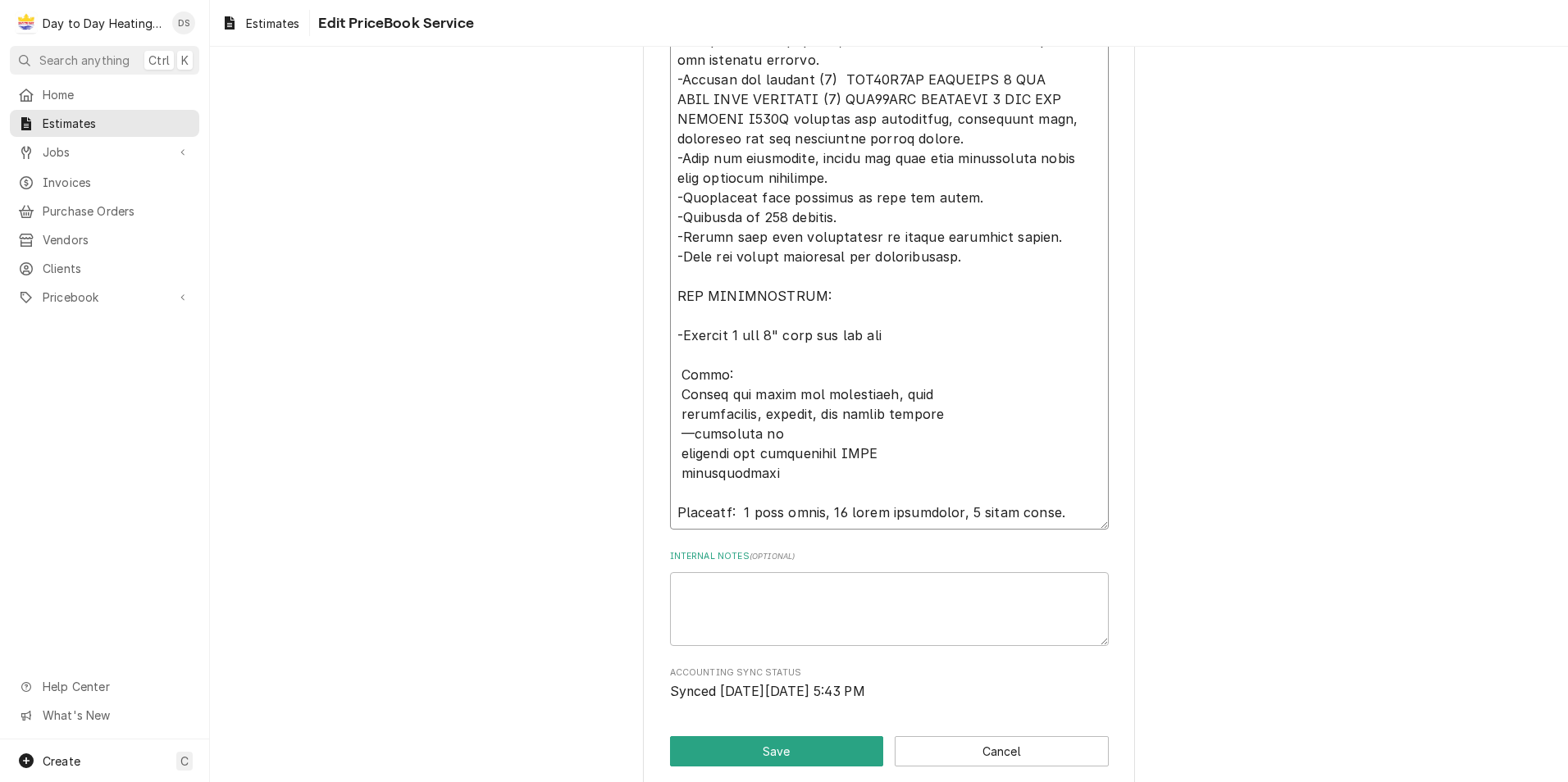
type textarea "Equipment: SOV48H2BA INNOVAIR 3 TON HEAT PUMP SLIMLINE SAV48BDA INNOVAIR 3 TON …"
type textarea "x"
type textarea "Equipment: SOV48H2BA INNOVAIR 3 TON HEAT PUMP SLIMLINE SAV48BDA INNOVAIR 3 TON …"
type textarea "x"
type textarea "Equipment: SOV48H2BA INNOVAIR 3 TON HEAT PUMP SLIMLINE SAV48BDA INNOVAIR 3 TON …"
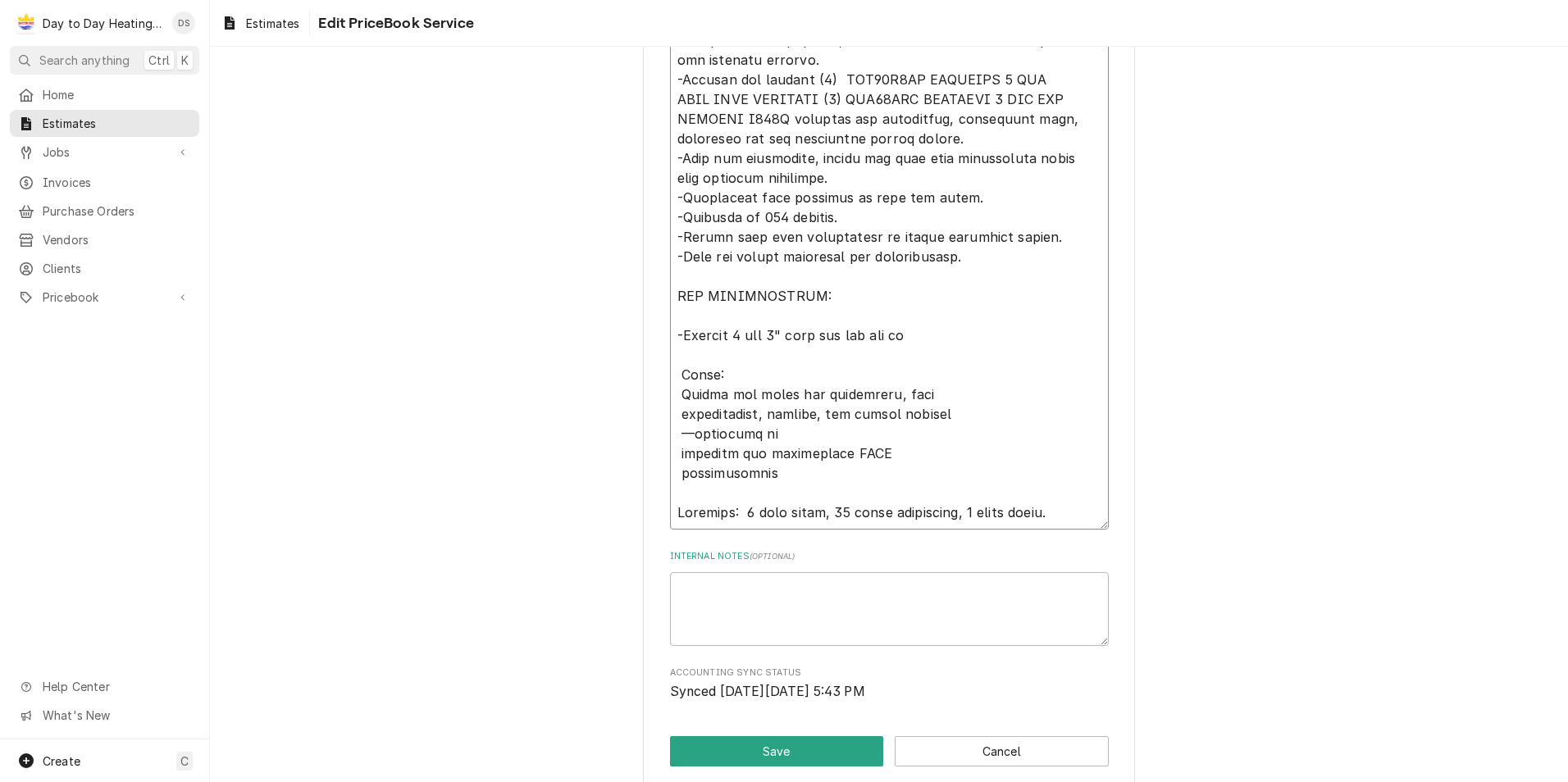
type textarea "x"
type textarea "Equipment: SOV48H2BA INNOVAIR 3 TON HEAT PUMP SLIMLINE SAV48BDA INNOVAIR 3 TON …"
type textarea "x"
type textarea "Equipment: SOV48H2BA INNOVAIR 3 TON HEAT PUMP SLIMLINE SAV48BDA INNOVAIR 3 TON …"
type textarea "x"
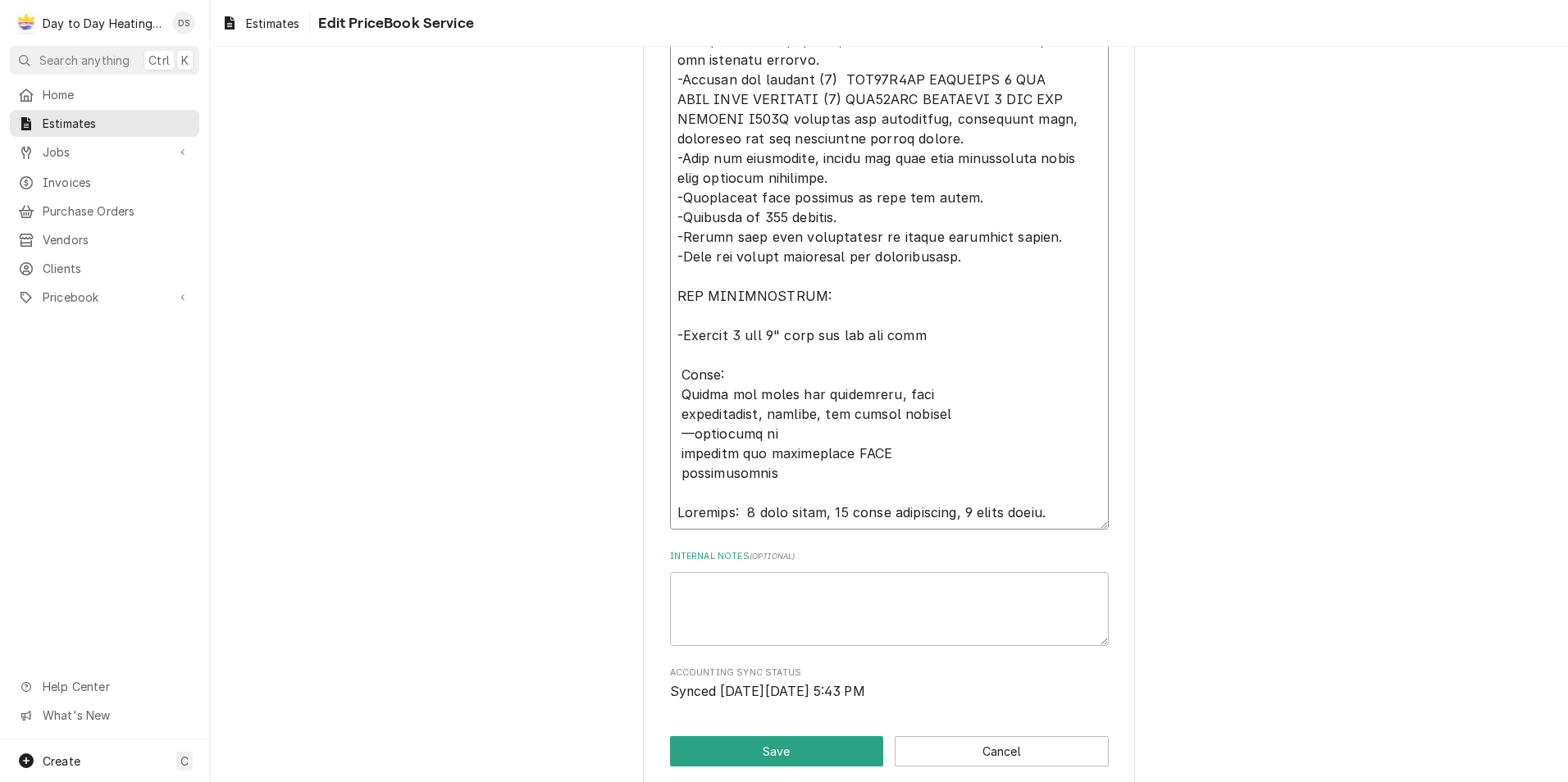
type textarea "Equipment: SOV48H2BA INNOVAIR 3 TON HEAT PUMP SLIMLINE SAV48BDA INNOVAIR 3 TON …"
type textarea "x"
type textarea "Equipment: SOV48H2BA INNOVAIR 3 TON HEAT PUMP SLIMLINE SAV48BDA INNOVAIR 3 TON …"
type textarea "x"
type textarea "Equipment: SOV48H2BA INNOVAIR 3 TON HEAT PUMP SLIMLINE SAV48BDA INNOVAIR 3 TON …"
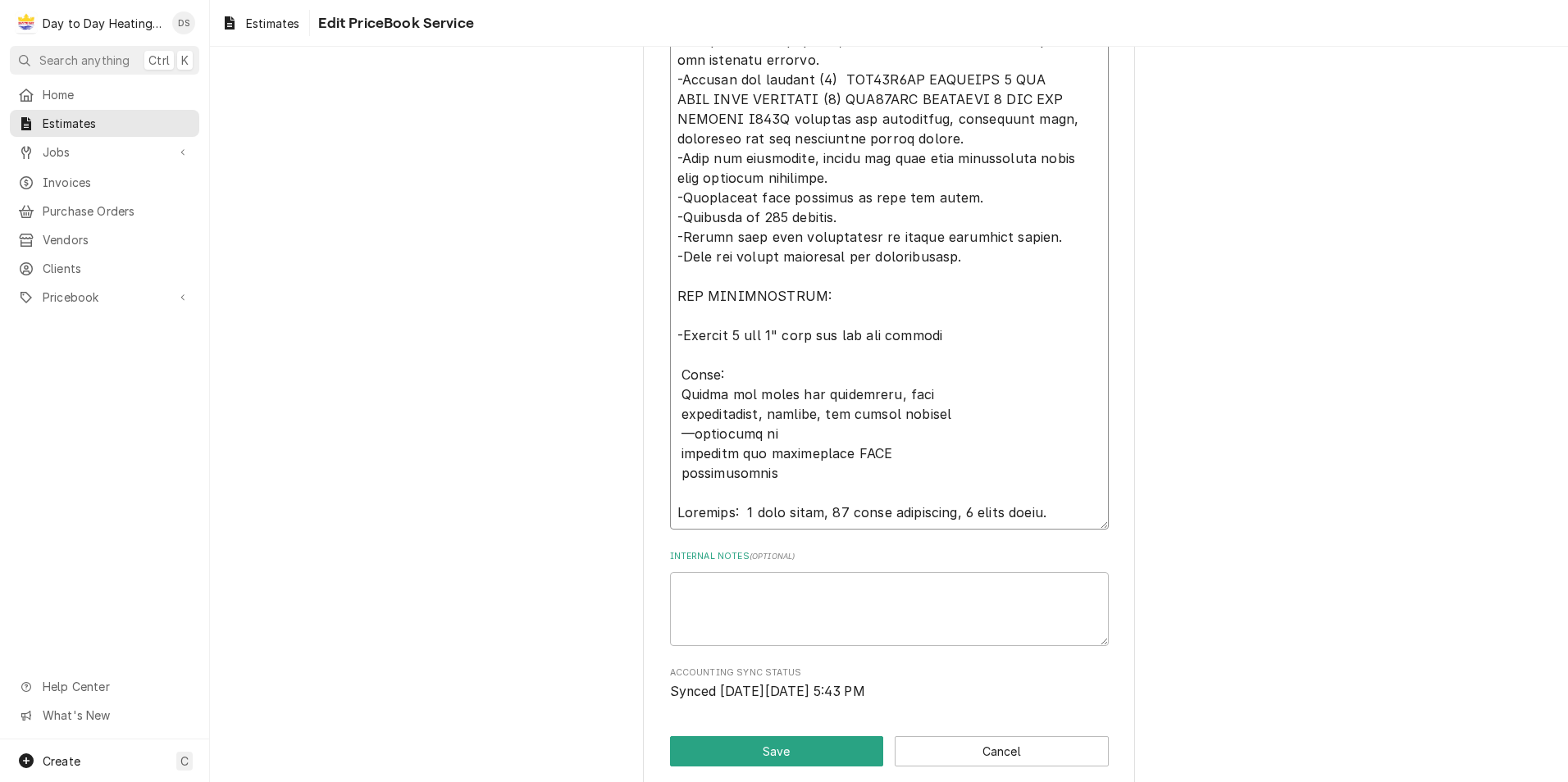
type textarea "x"
type textarea "Equipment: SOV48H2BA INNOVAIR 3 TON HEAT PUMP SLIMLINE SAV48BDA INNOVAIR 3 TON …"
type textarea "x"
type textarea "Equipment: SOV48H2BA INNOVAIR 3 TON HEAT PUMP SLIMLINE SAV48BDA INNOVAIR 3 TON …"
type textarea "x"
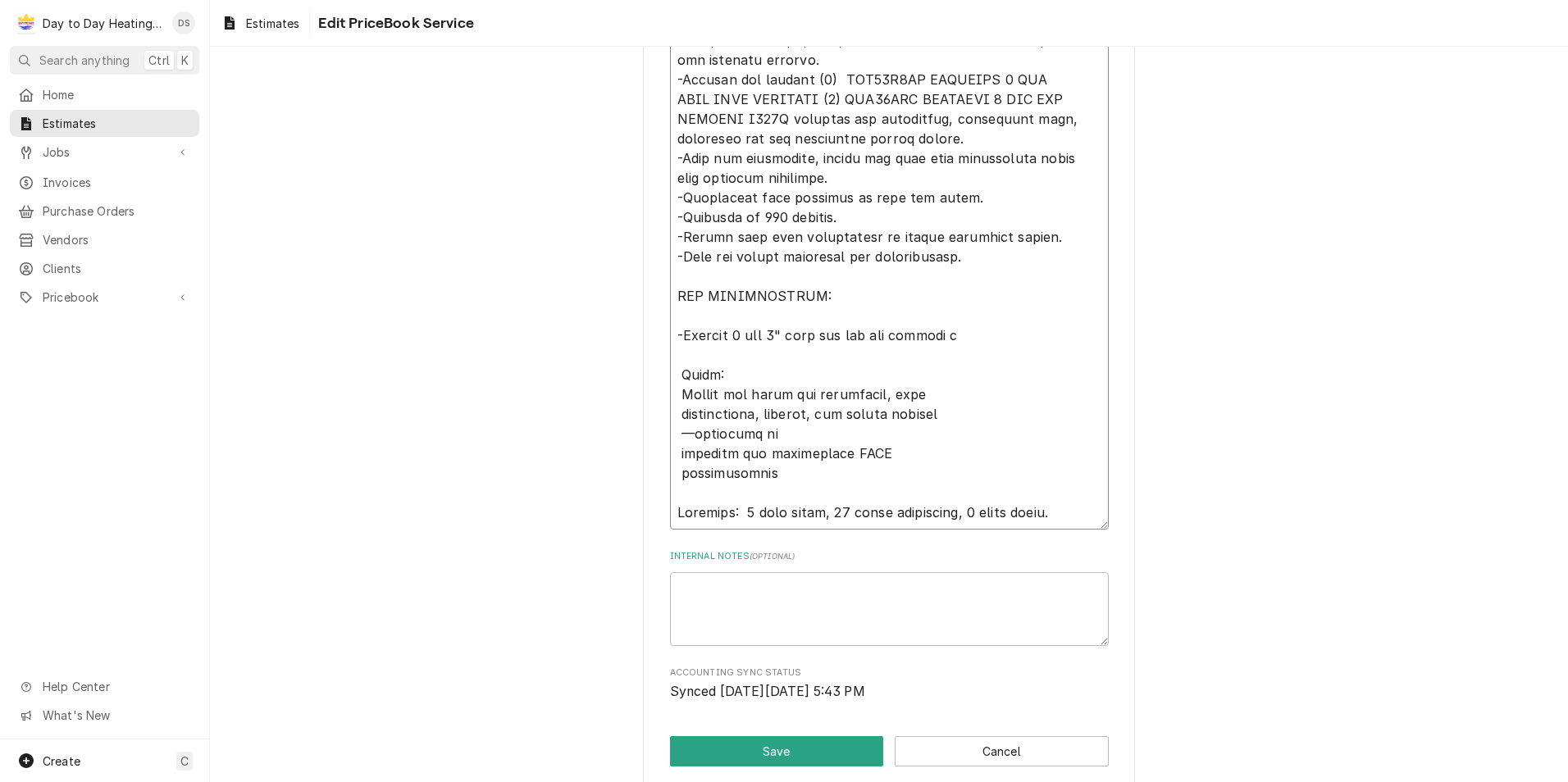
type textarea "Equipment: SOV48H2BA INNOVAIR 3 TON HEAT PUMP SLIMLINE SAV48BDA INNOVAIR 3 TON …"
type textarea "x"
type textarea "Equipment: SOV48H2BA INNOVAIR 3 TON HEAT PUMP SLIMLINE SAV48BDA INNOVAIR 3 TON …"
type textarea "x"
type textarea "Equipment: SOV48H2BA INNOVAIR 3 TON HEAT PUMP SLIMLINE SAV48BDA INNOVAIR 3 TON …"
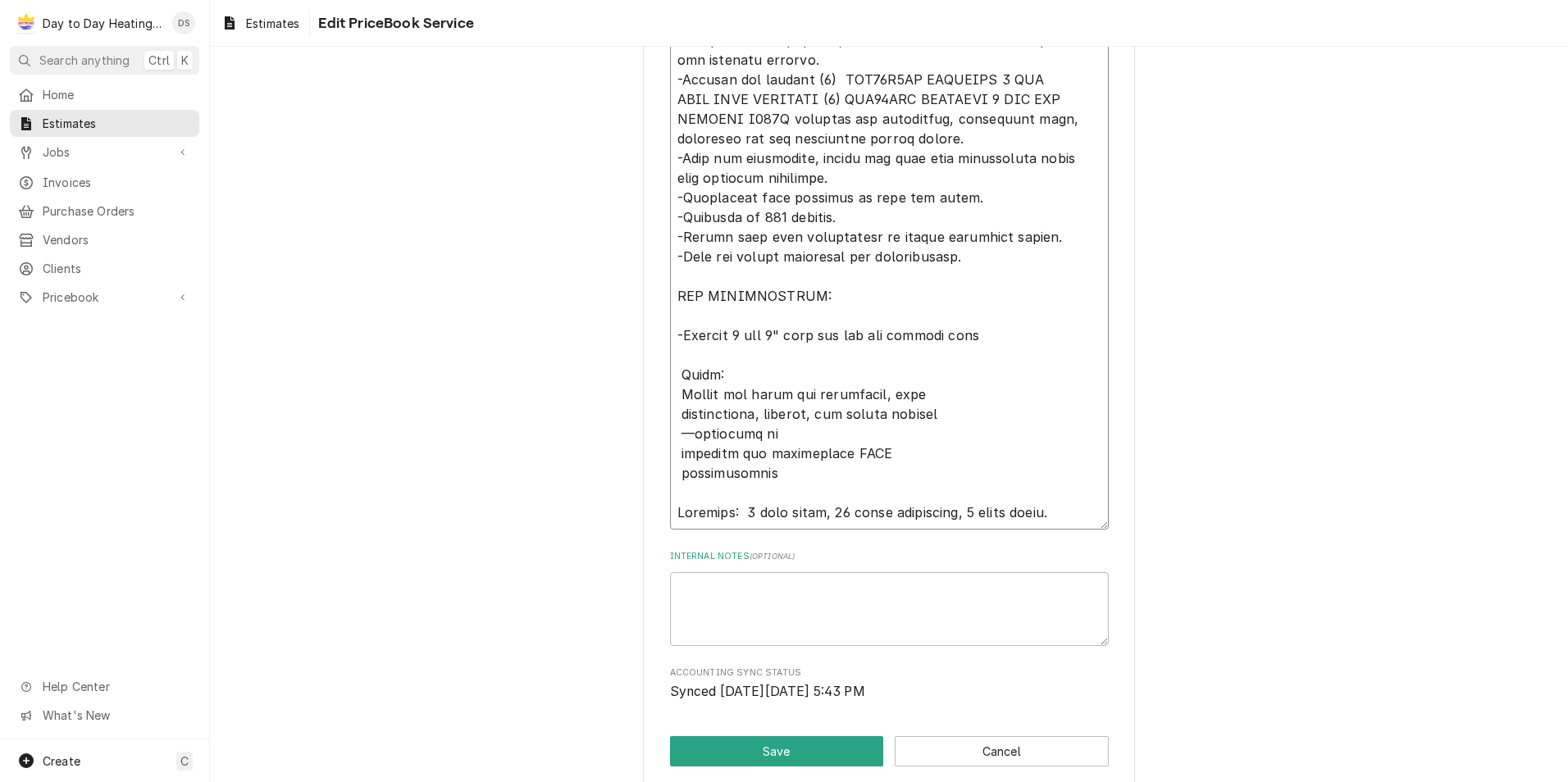
type textarea "x"
type textarea "Equipment: SOV48H2BA INNOVAIR 3 TON HEAT PUMP SLIMLINE SAV48BDA INNOVAIR 3 TON …"
type textarea "x"
type textarea "Equipment: SOV48H2BA INNOVAIR 3 TON HEAT PUMP SLIMLINE SAV48BDA INNOVAIR 3 TON …"
type textarea "x"
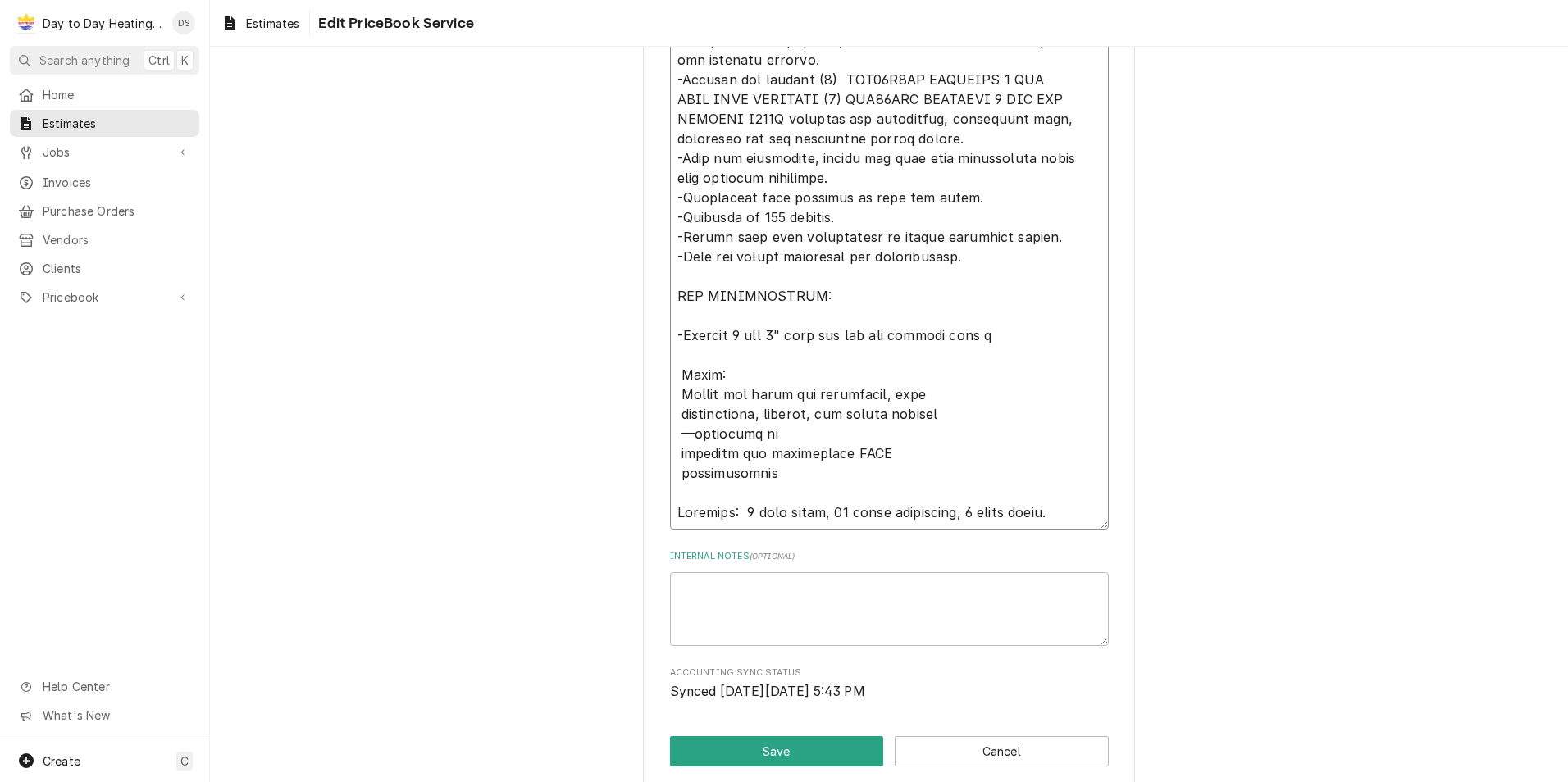
type textarea "Equipment: SOV48H2BA INNOVAIR 3 TON HEAT PUMP SLIMLINE SAV48BDA INNOVAIR 3 TON …"
type textarea "x"
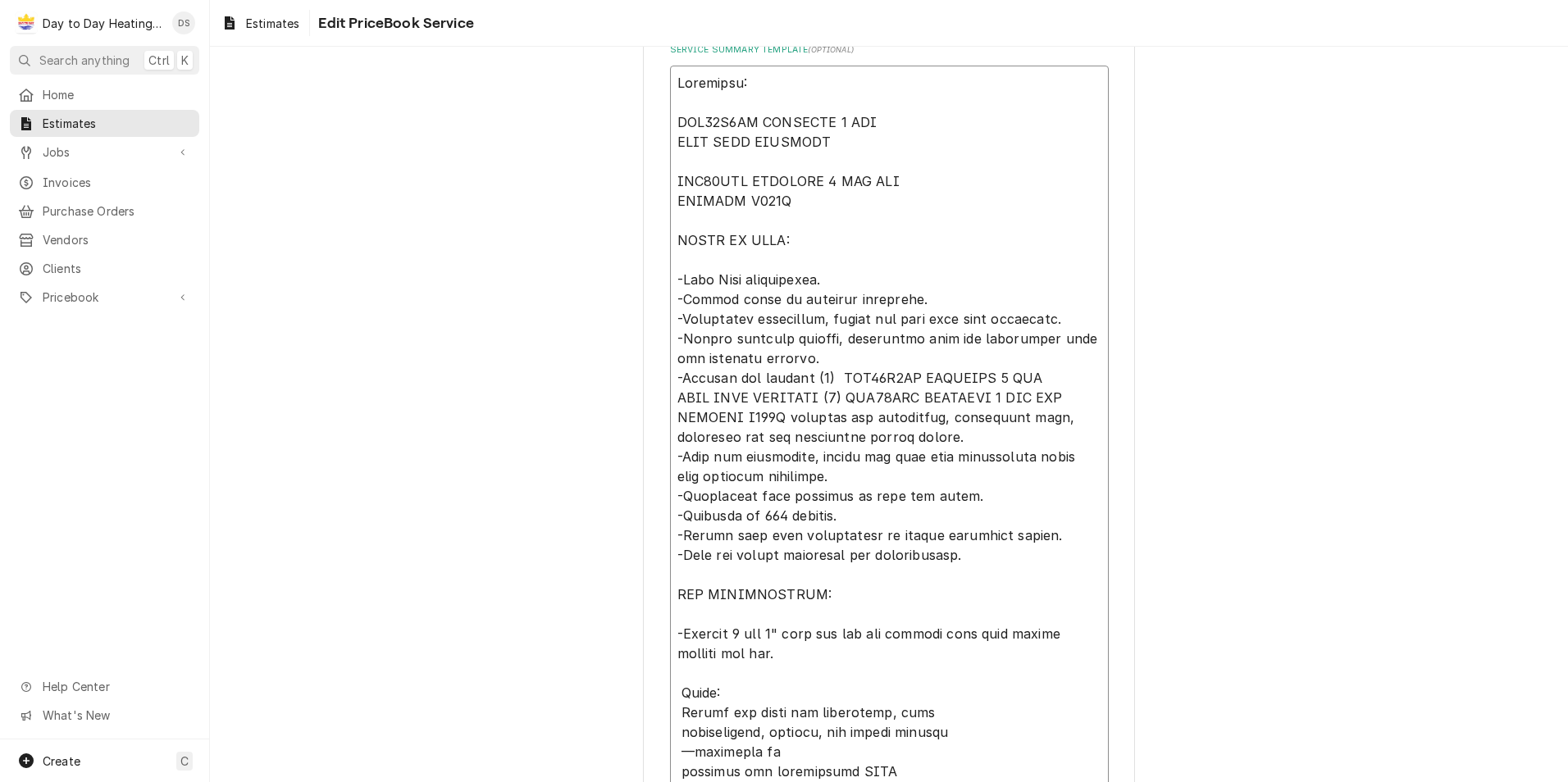
scroll to position [796, 0]
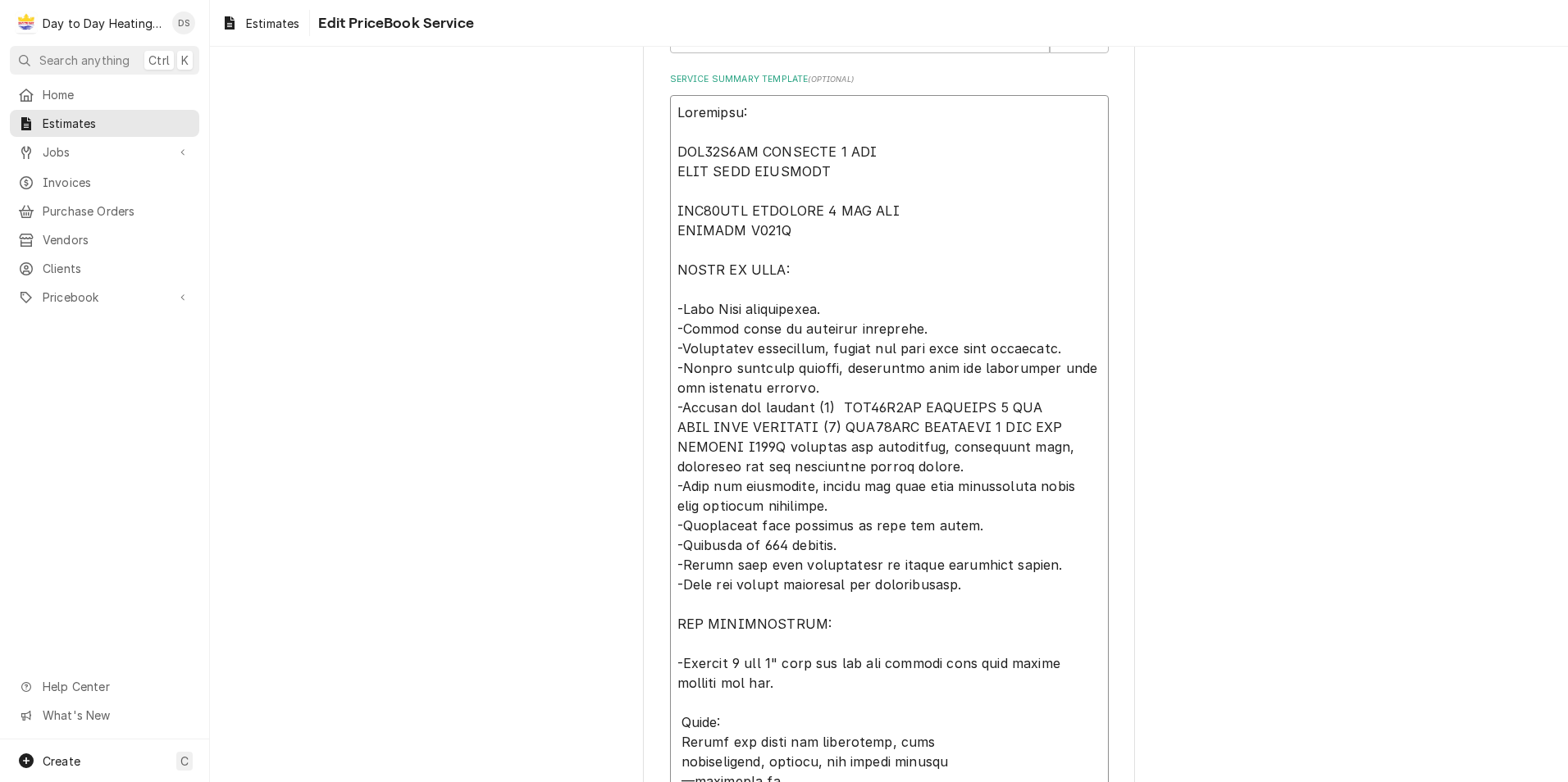
click at [761, 463] on textarea "Service Summary Template ( optional )" at bounding box center [889, 486] width 439 height 782
click at [828, 464] on textarea "Service Summary Template ( optional )" at bounding box center [889, 486] width 439 height 782
drag, startPoint x: 837, startPoint y: 308, endPoint x: 670, endPoint y: 309, distance: 167.0
click at [670, 309] on textarea "Service Summary Template ( optional )" at bounding box center [889, 486] width 439 height 782
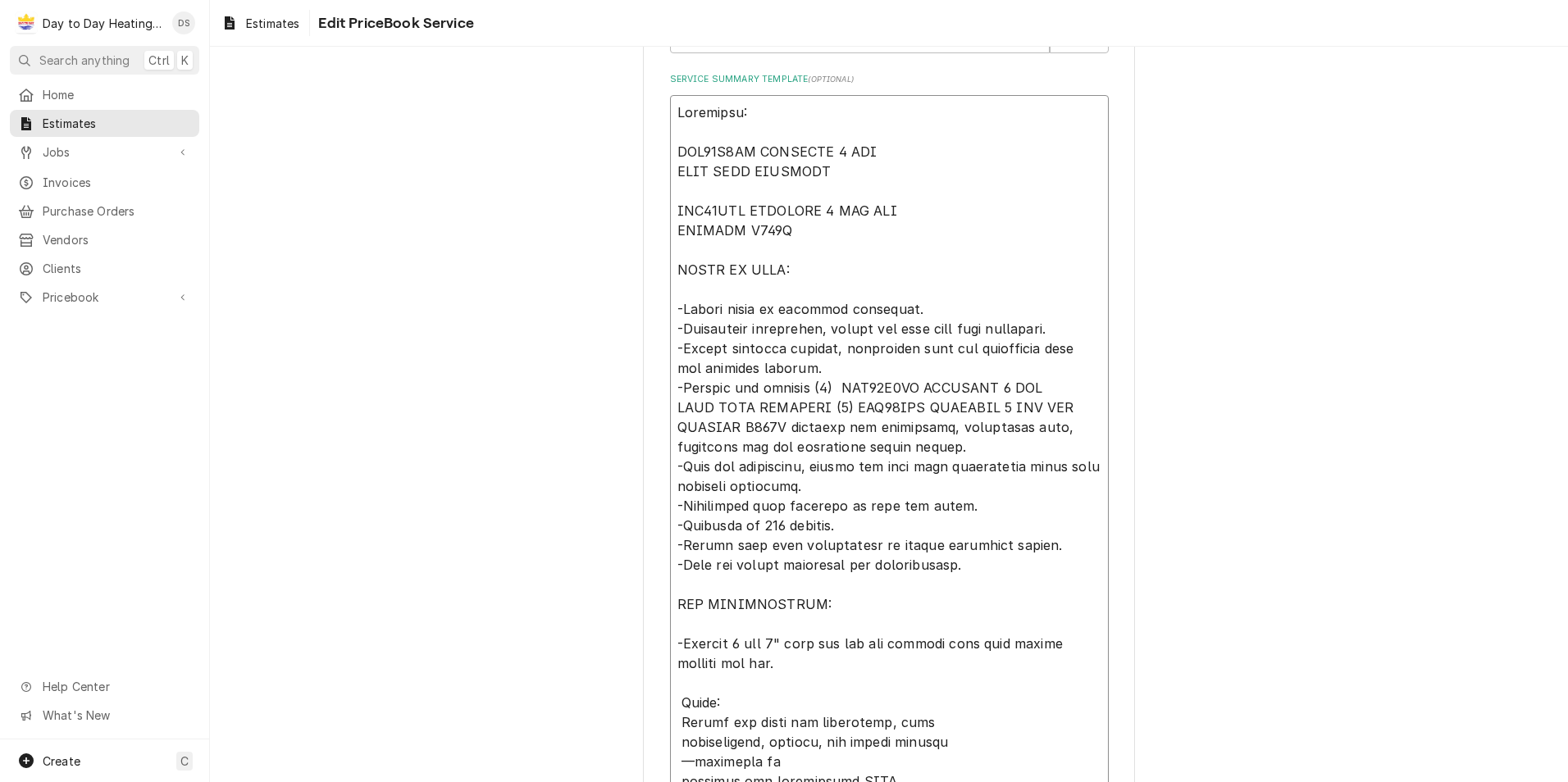
drag, startPoint x: 752, startPoint y: 365, endPoint x: 831, endPoint y: 349, distance: 80.6
click at [831, 349] on textarea "Service Summary Template ( optional )" at bounding box center [889, 476] width 439 height 763
click at [1070, 678] on textarea "Service Summary Template ( optional )" at bounding box center [889, 476] width 439 height 763
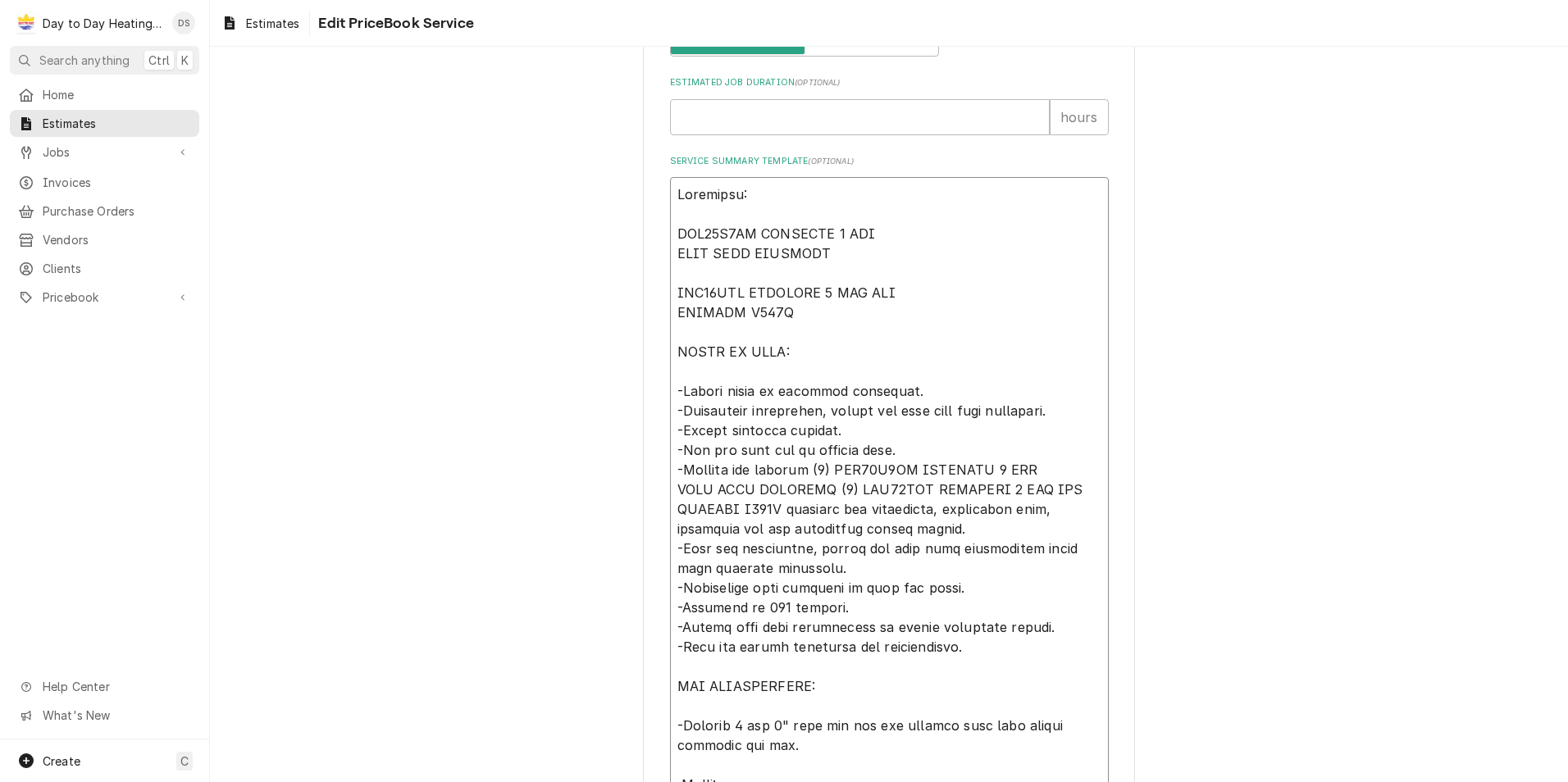
click at [873, 558] on textarea "Service Summary Template ( optional )" at bounding box center [889, 558] width 439 height 763
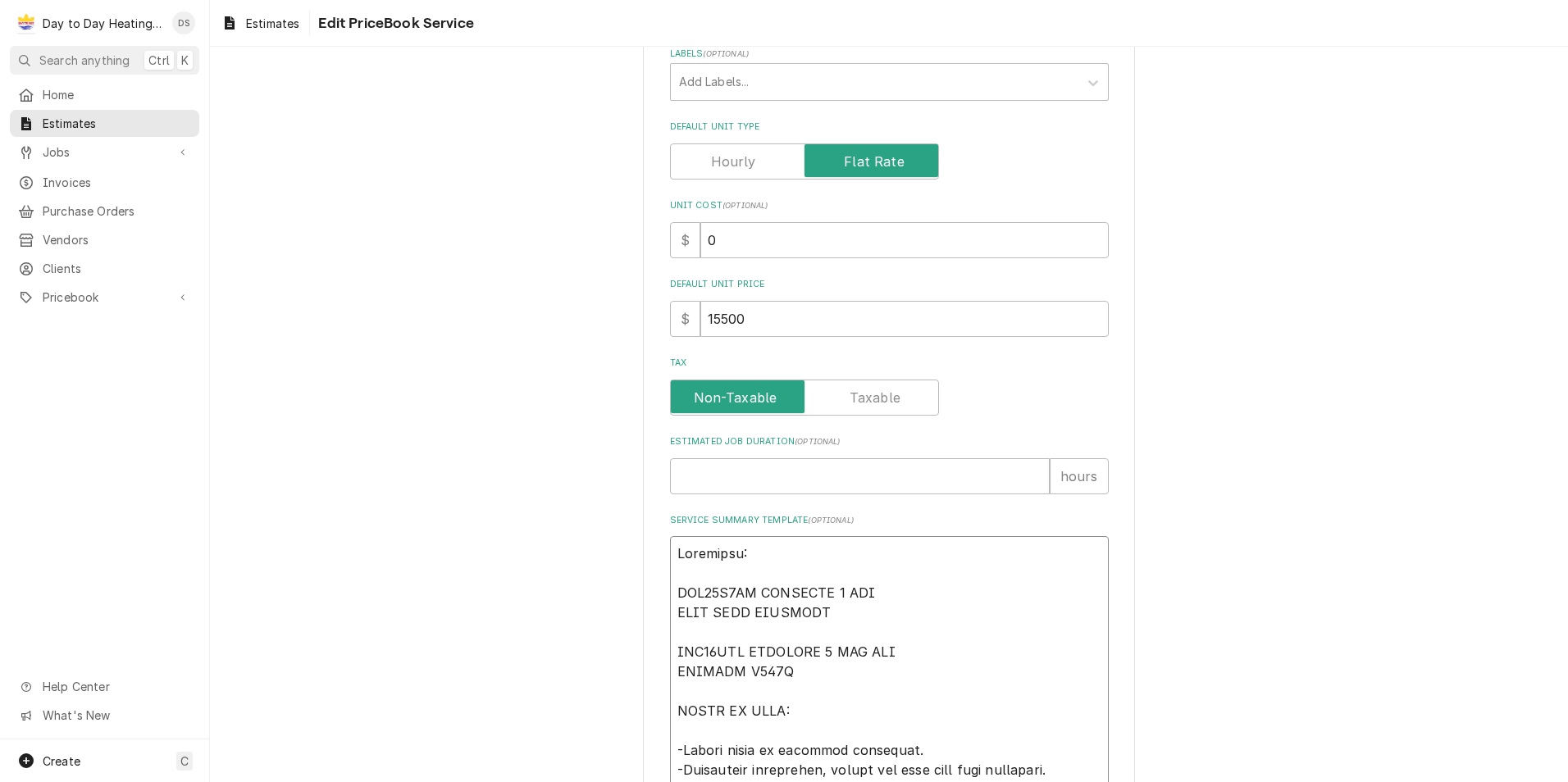
scroll to position [242, 0]
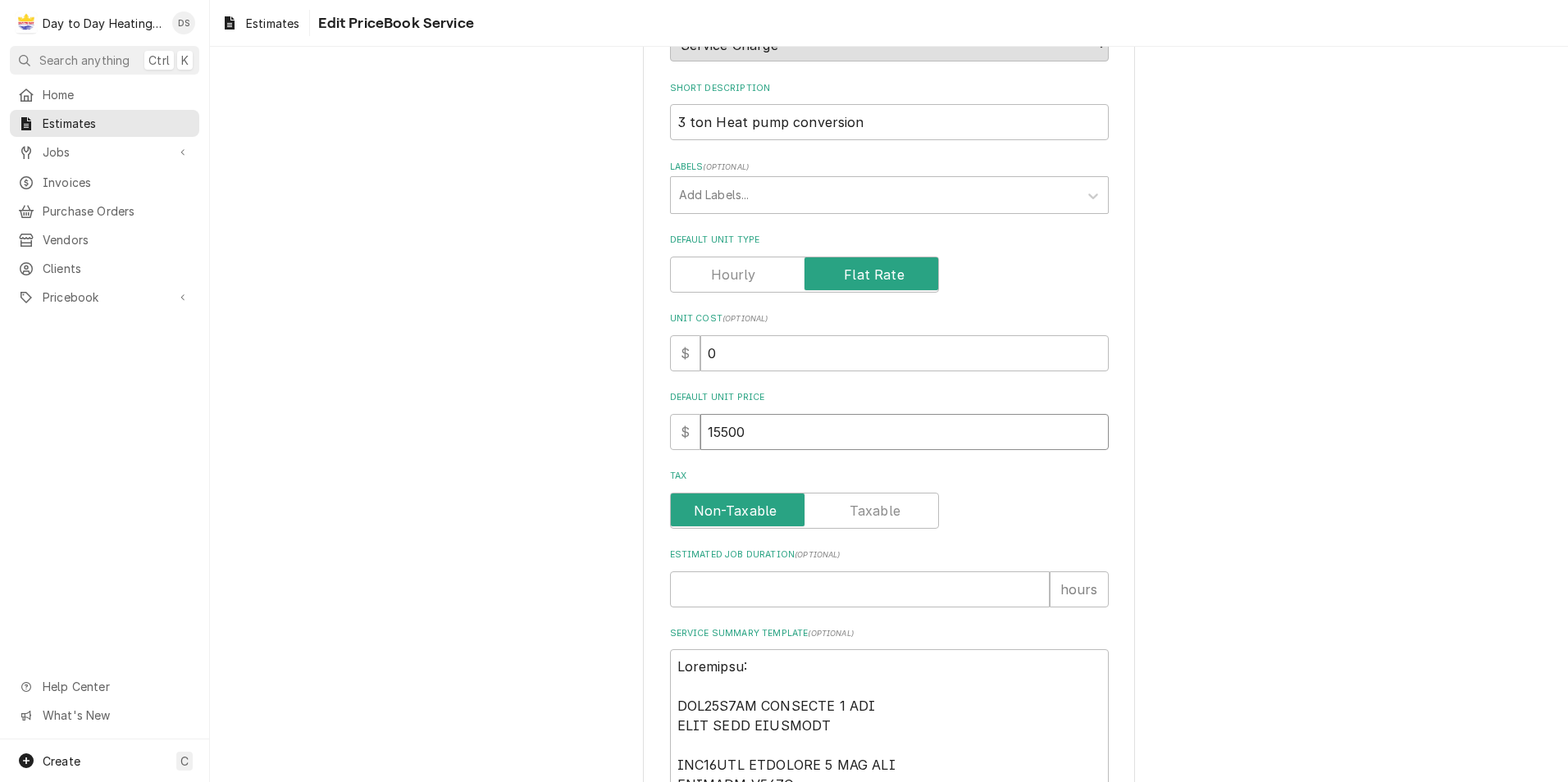
drag, startPoint x: 761, startPoint y: 435, endPoint x: 646, endPoint y: 452, distance: 116.2
click at [628, 455] on div "Use the fields below to edit this PriceBook item. Note that changes made here w…" at bounding box center [889, 753] width 1358 height 1862
click at [759, 430] on input "Default Unit Price" at bounding box center [904, 432] width 408 height 36
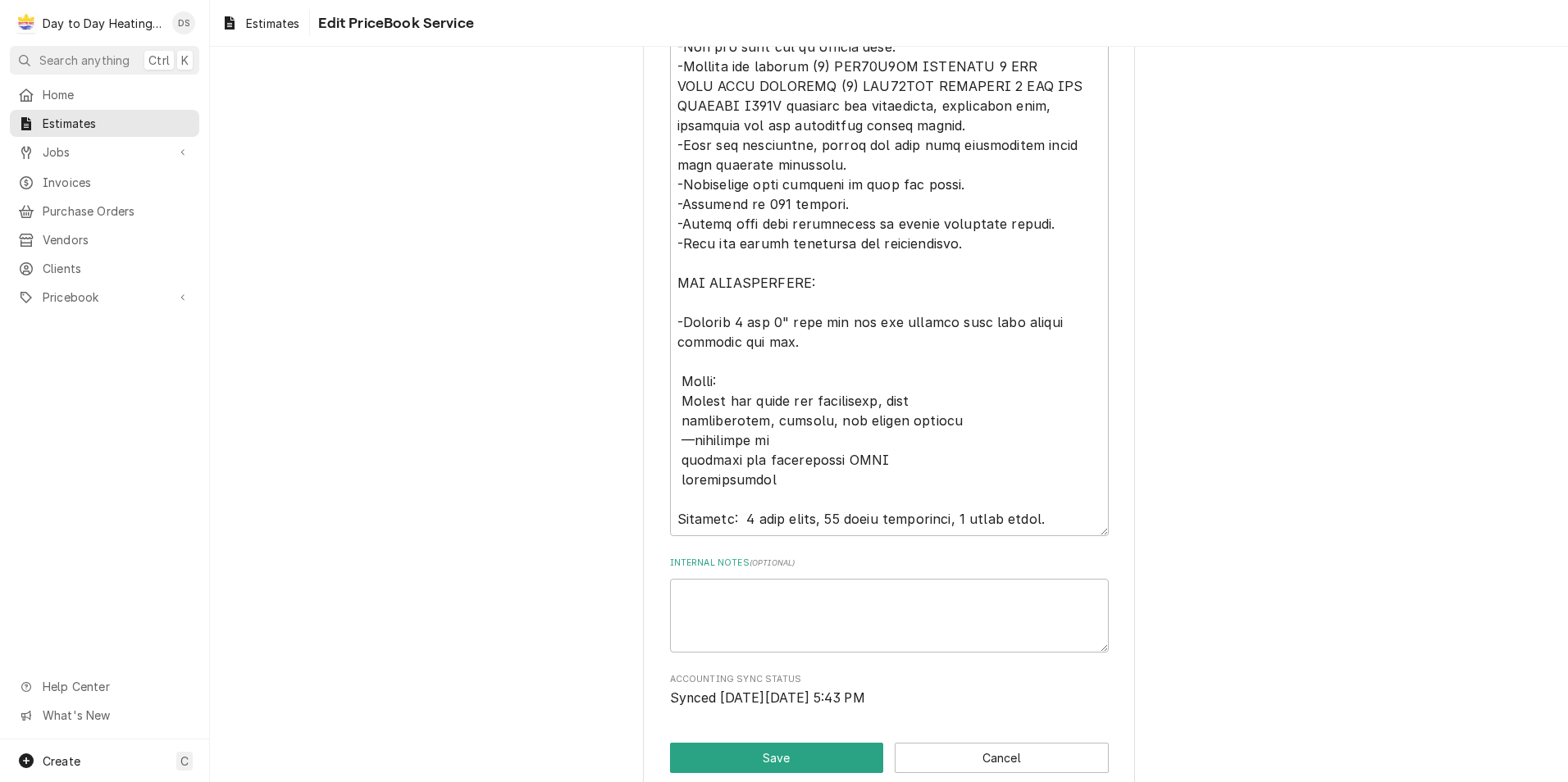
scroll to position [1144, 0]
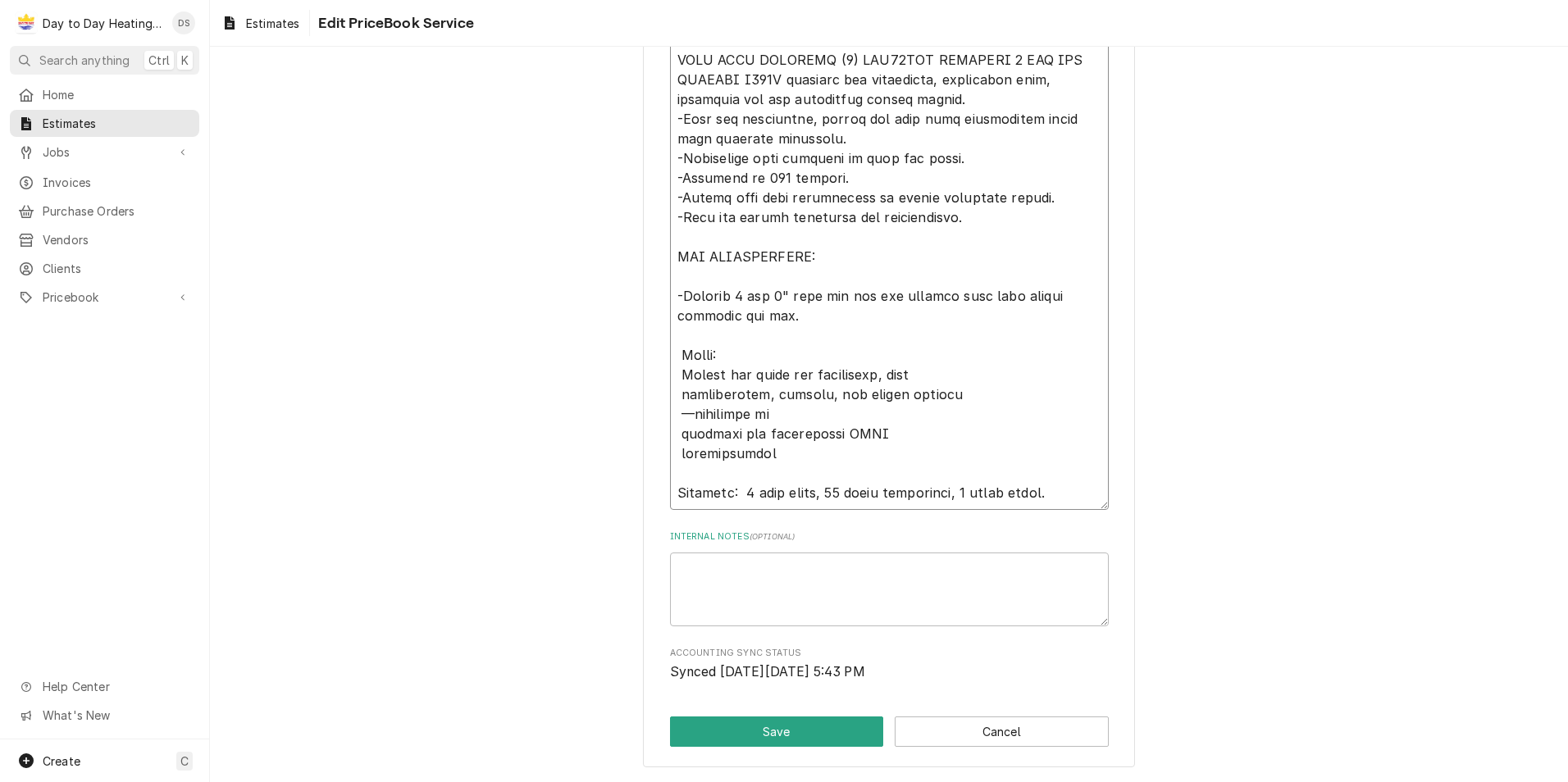
click at [836, 494] on textarea "Service Summary Template ( optional )" at bounding box center [889, 129] width 439 height 763
click at [847, 456] on textarea "Service Summary Template ( optional )" at bounding box center [889, 129] width 439 height 763
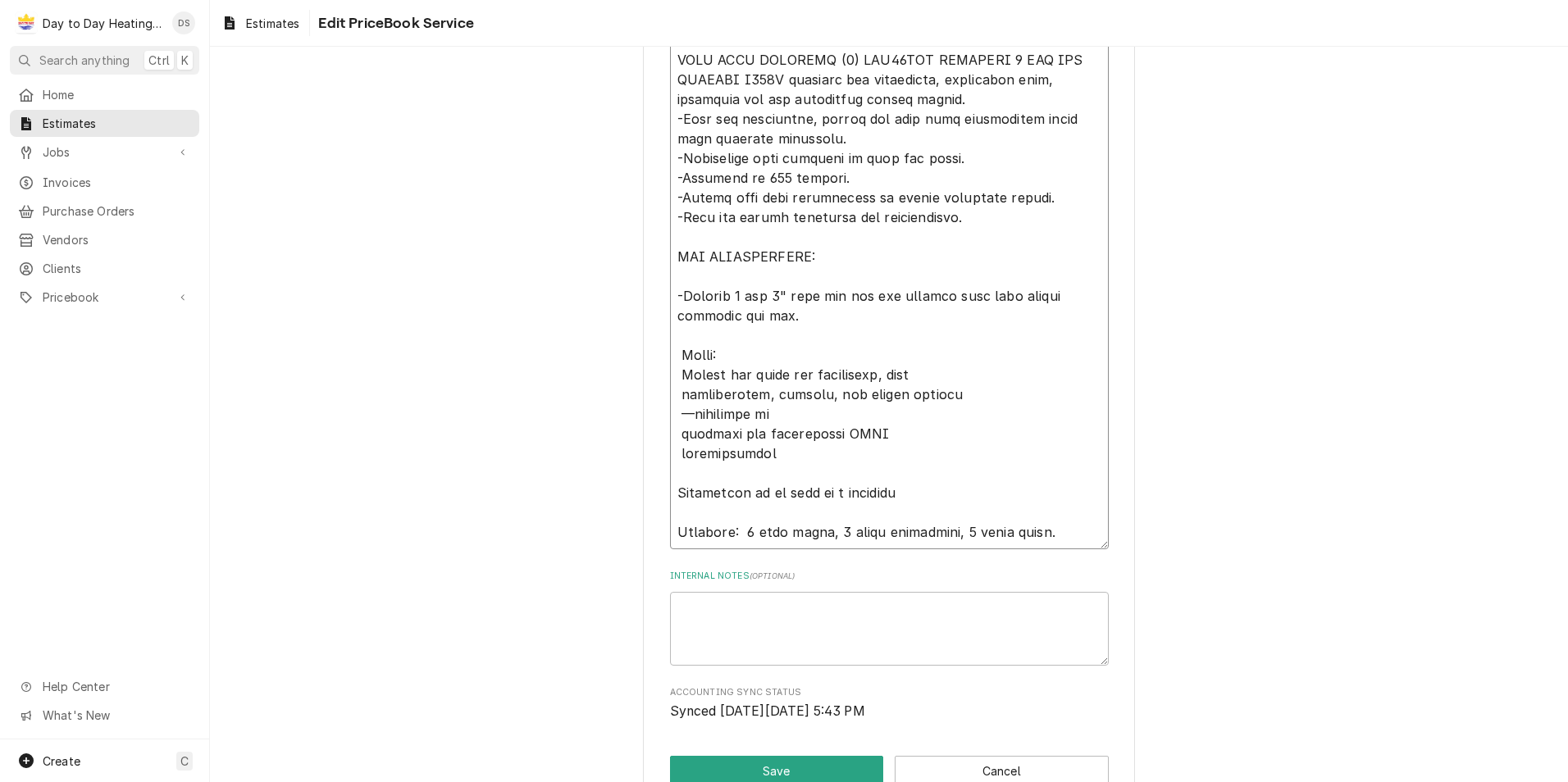
click at [912, 488] on textarea "Service Summary Template ( optional )" at bounding box center [889, 149] width 439 height 802
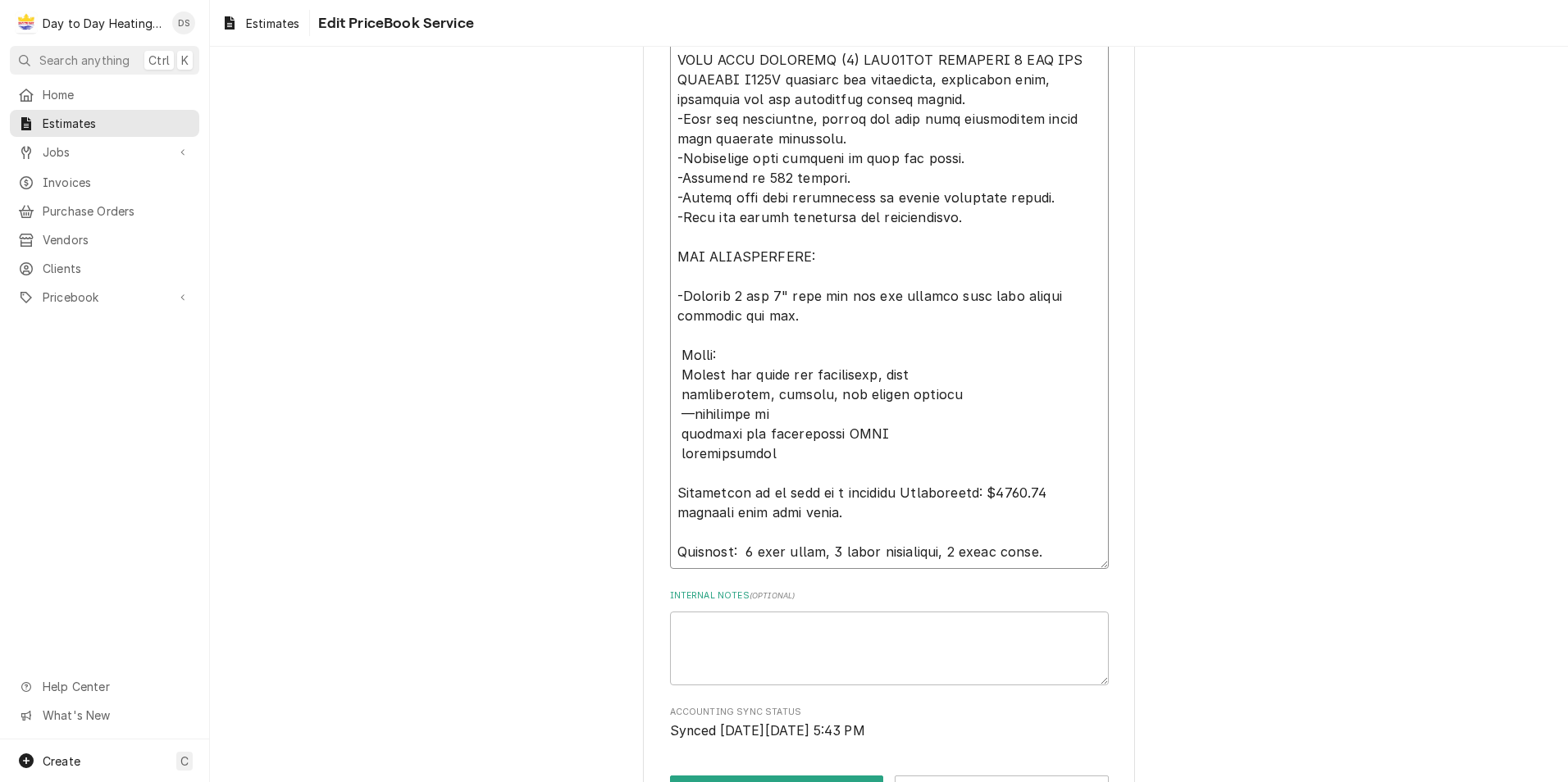
click at [982, 494] on textarea "Service Summary Template ( optional )" at bounding box center [889, 159] width 439 height 821
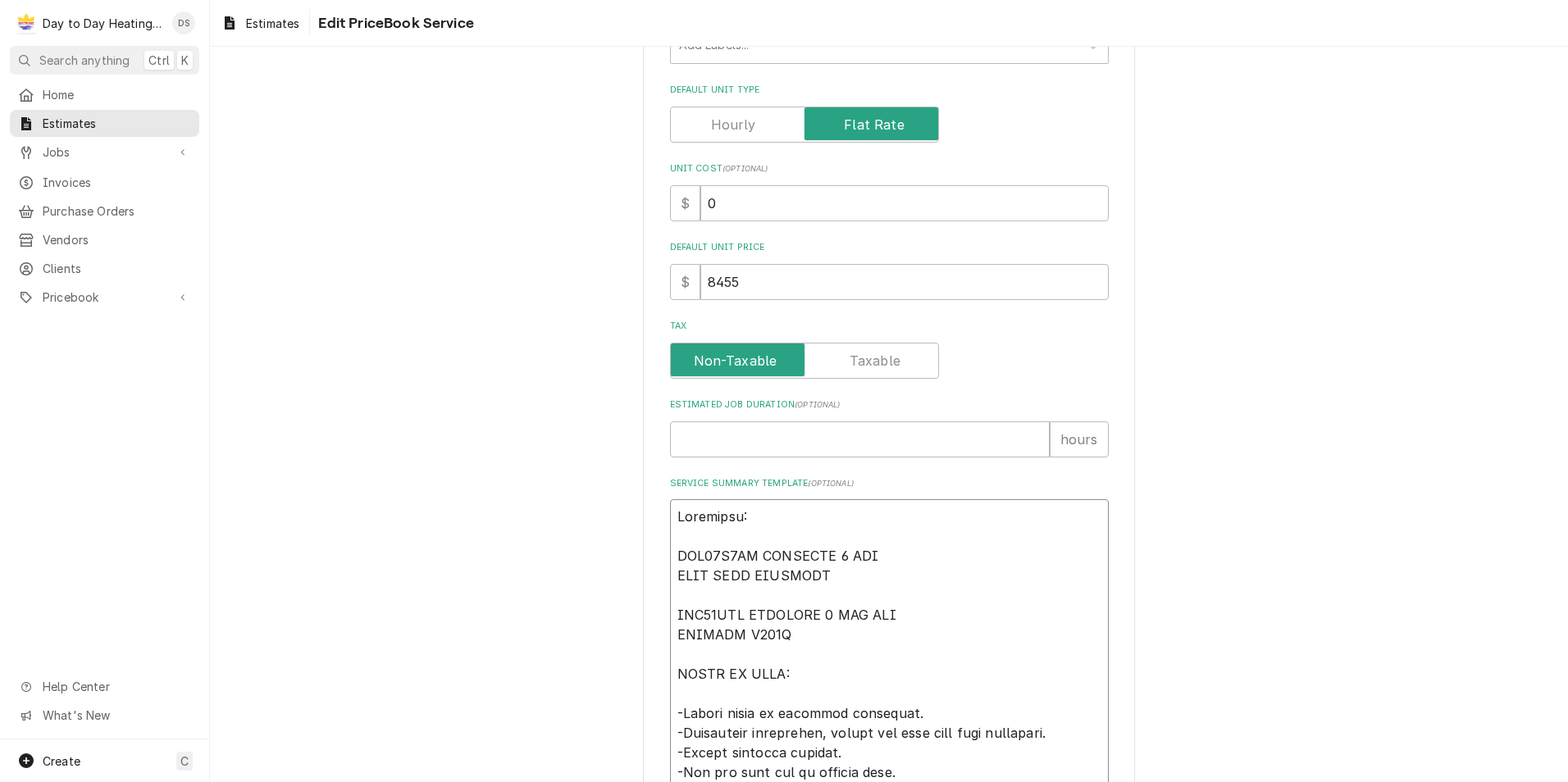
scroll to position [383, 0]
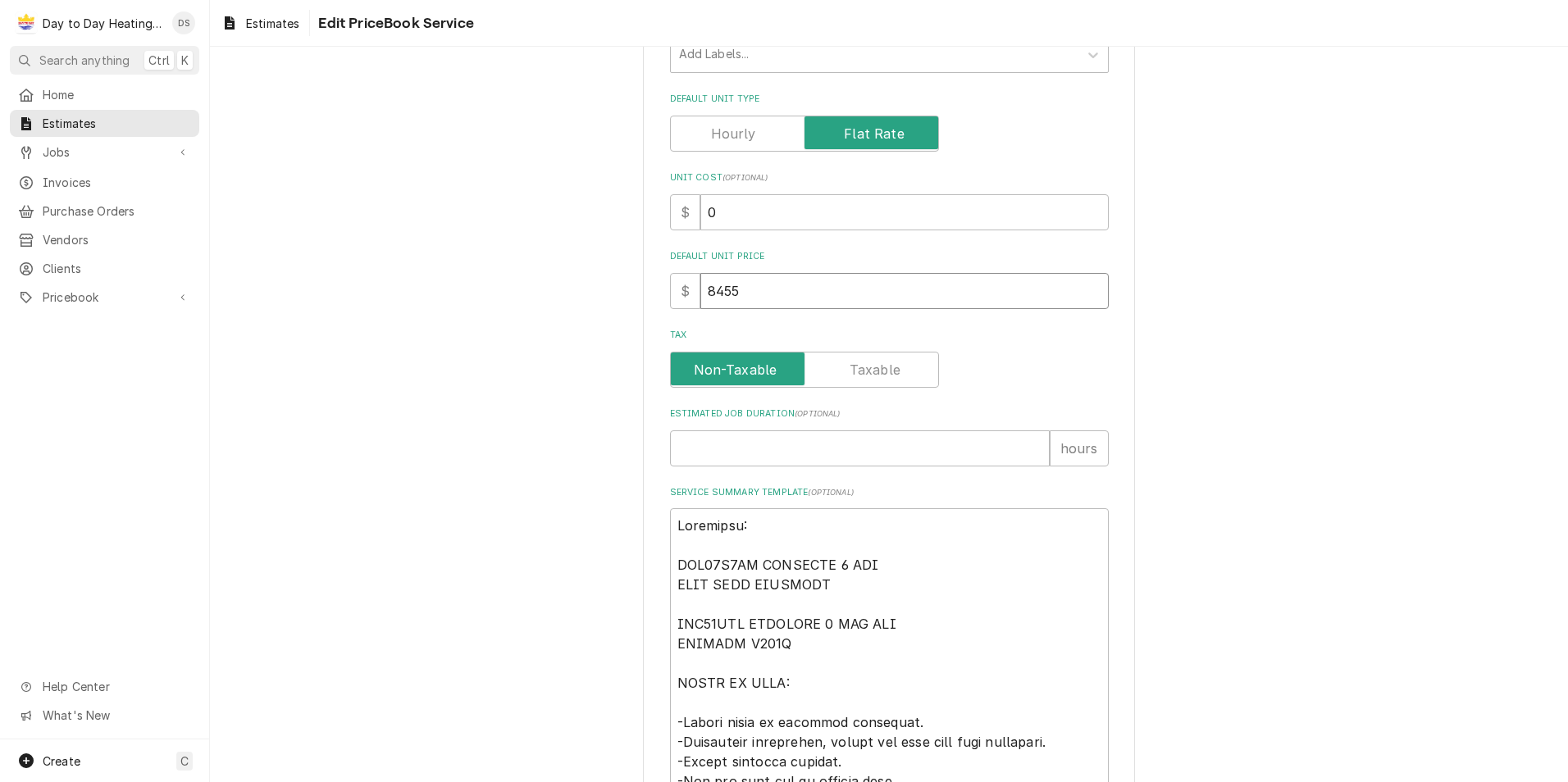
click at [717, 288] on input "8455" at bounding box center [904, 291] width 408 height 36
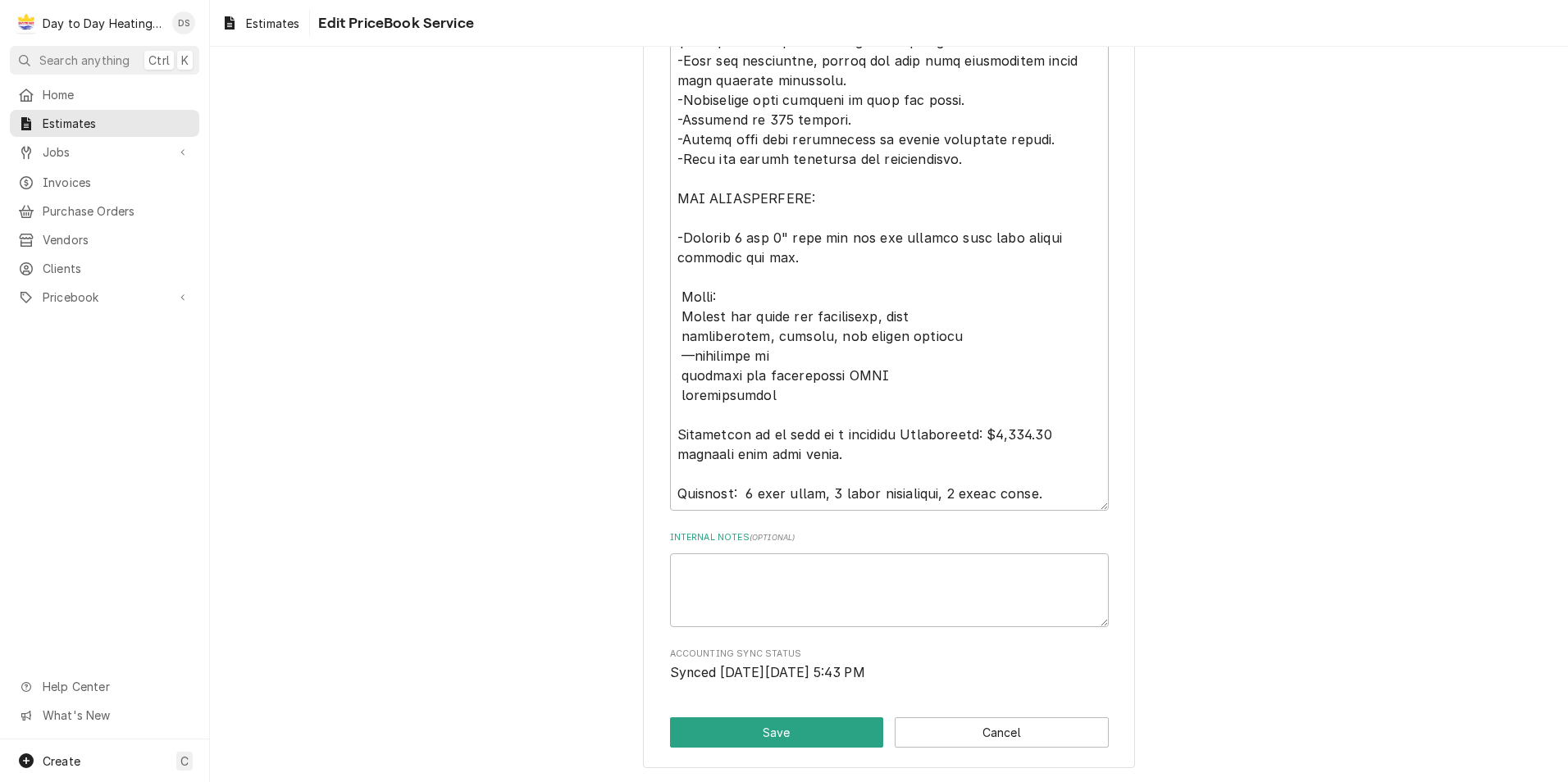
scroll to position [1202, 0]
click at [815, 738] on button "Save" at bounding box center [777, 731] width 214 height 31
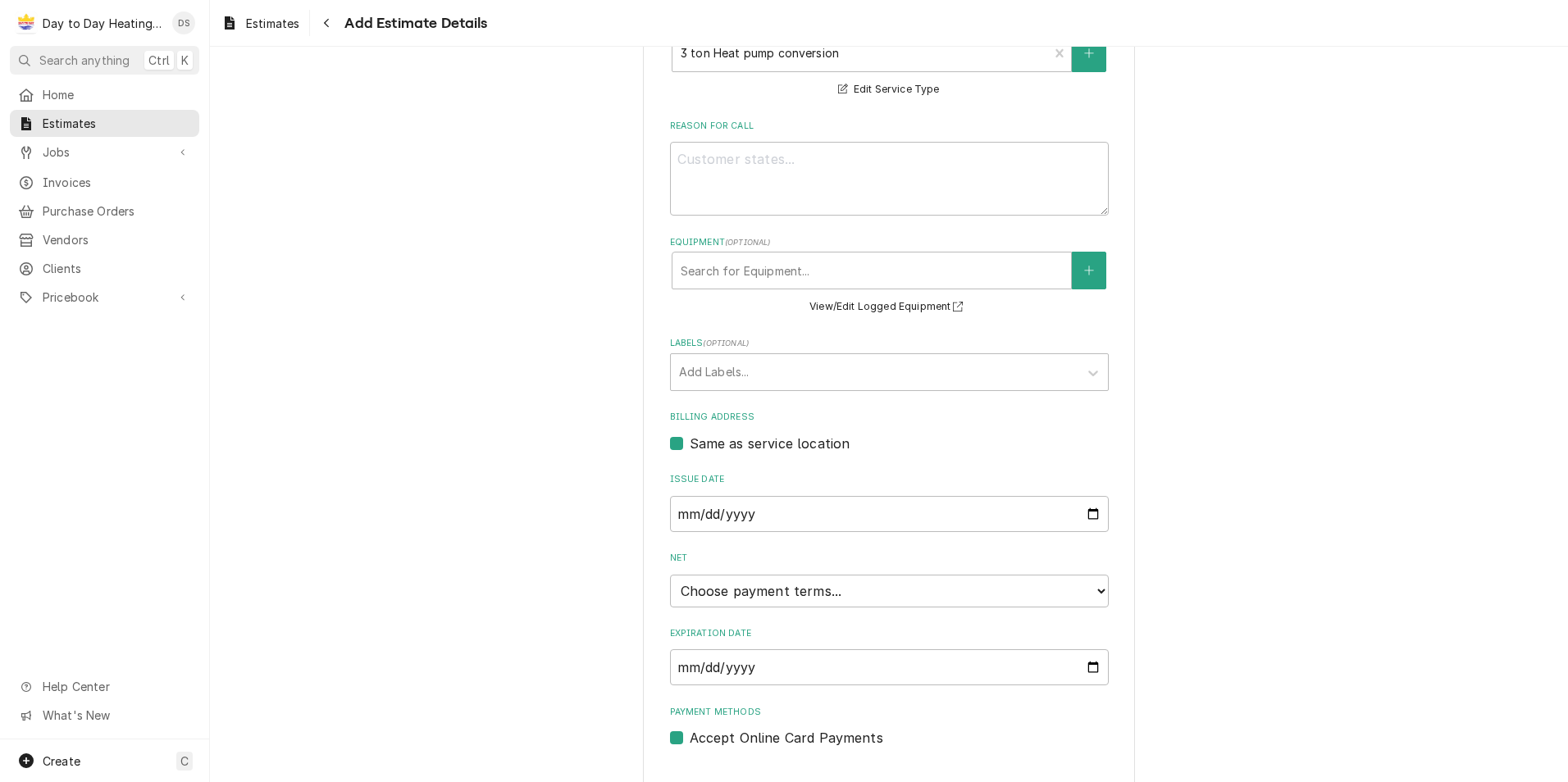
scroll to position [445, 0]
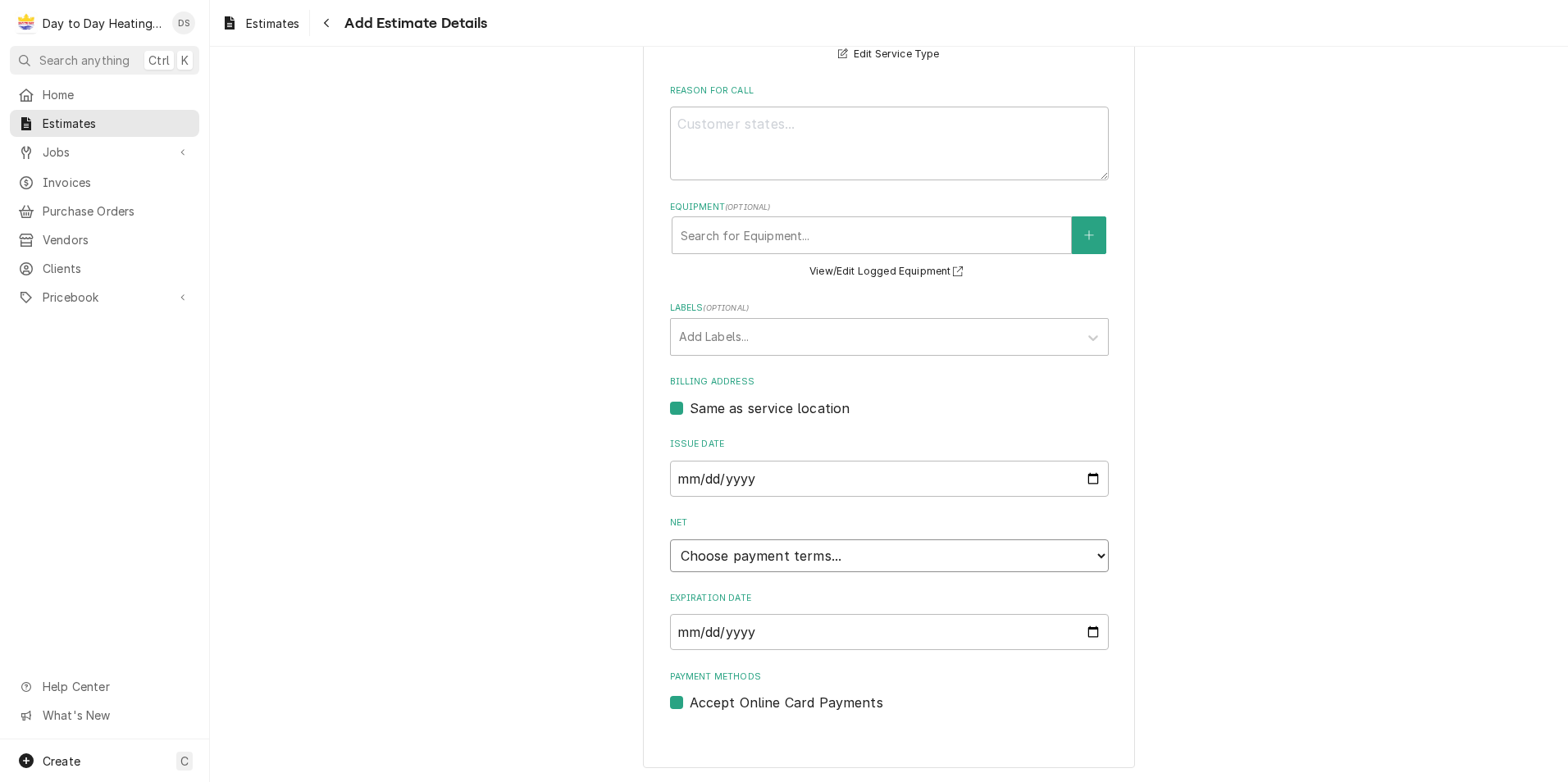
click at [915, 567] on select "Choose payment terms... Same Day Net 7 Net 14 Net 21 Net 30 Net 45 Net 60 Net 90" at bounding box center [889, 555] width 439 height 32
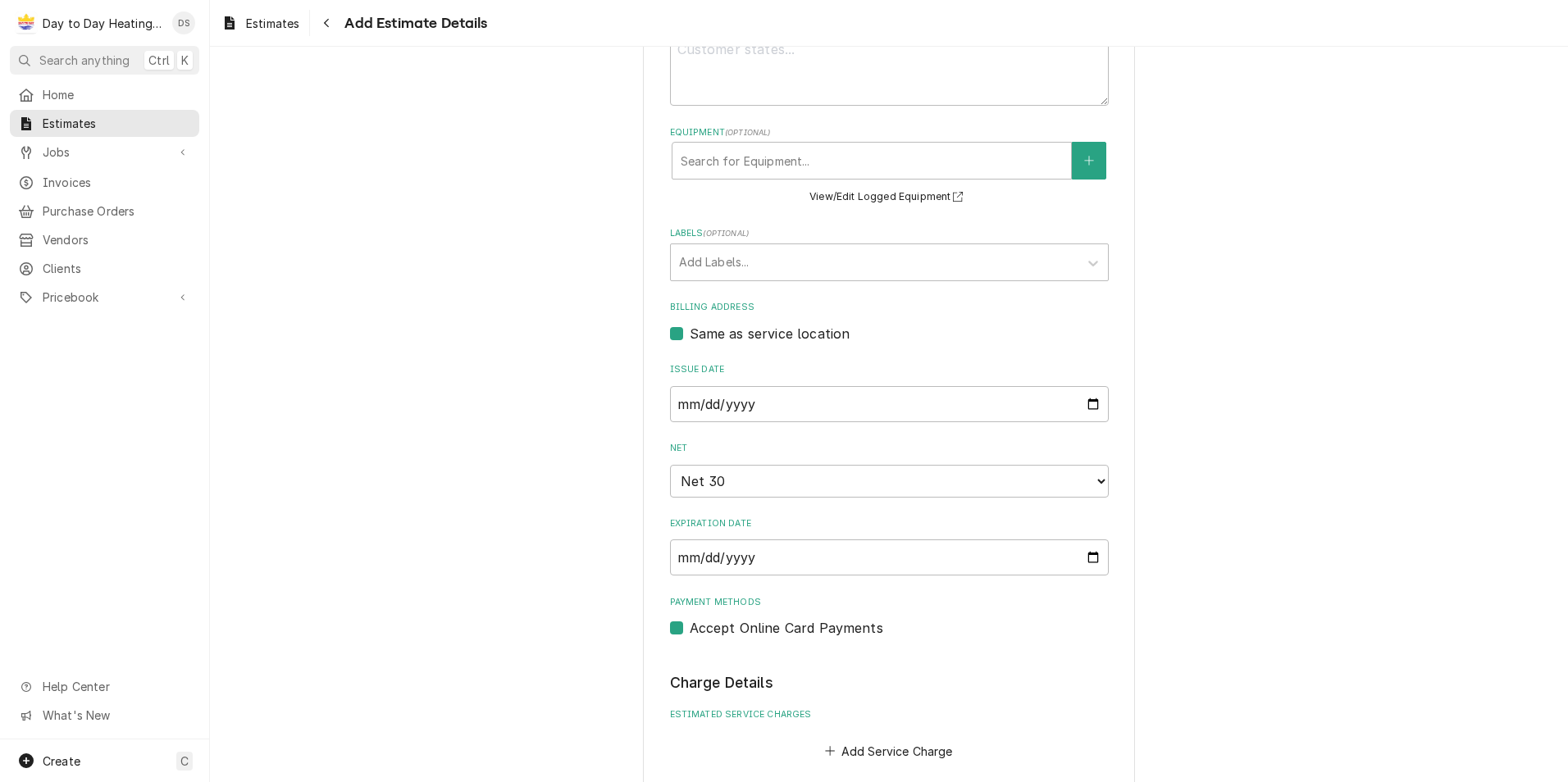
scroll to position [609, 0]
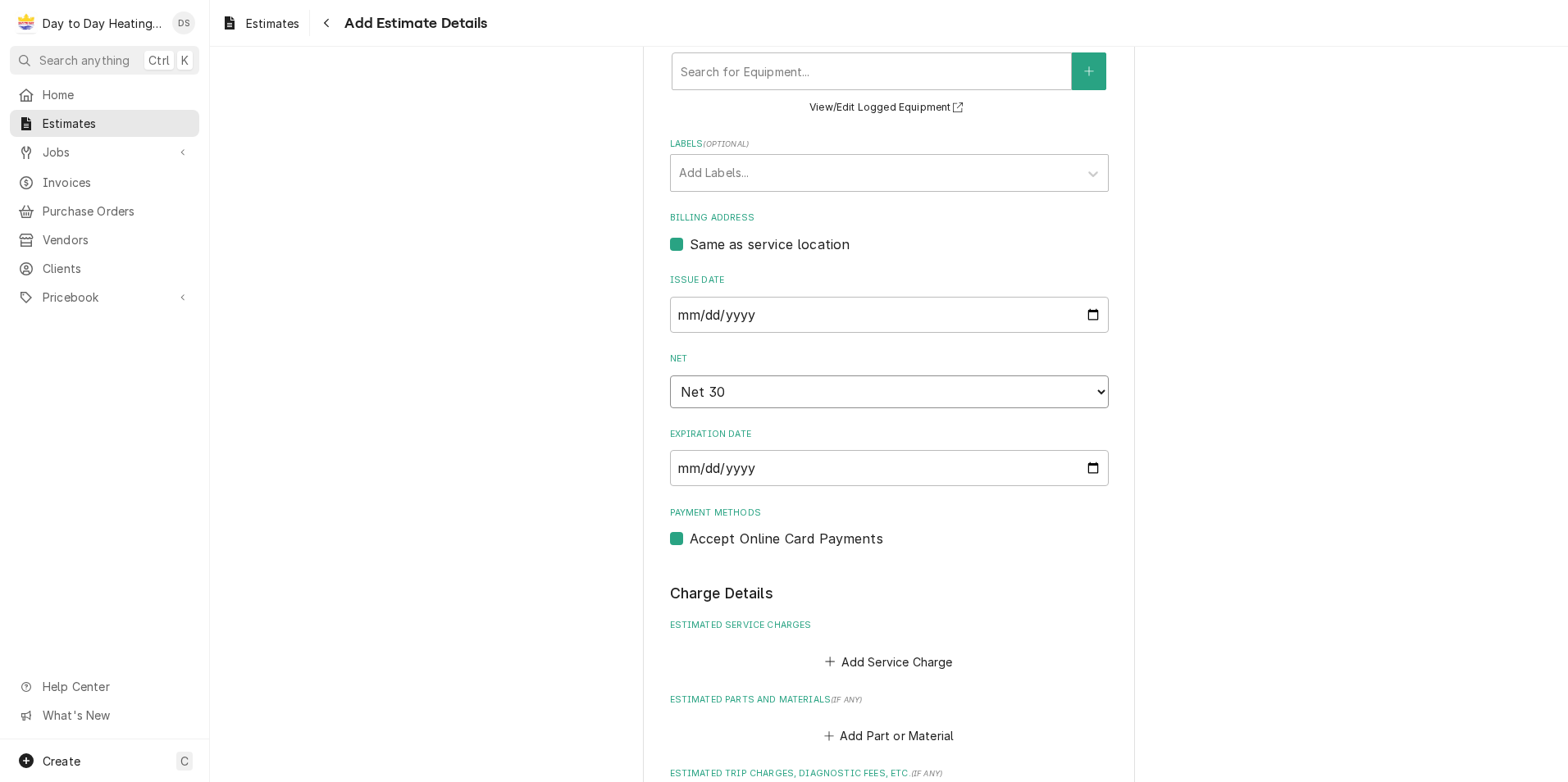
click at [1056, 390] on select "Choose payment terms... Same Day Net 7 Net 14 Net 21 Net 30 Net 30 Net 45 Net 6…" at bounding box center [889, 391] width 439 height 32
click at [830, 395] on select "Choose payment terms... Same Day Net 0 Net 7 Net 14 Net 21 Net 30 Net 45 Net 60…" at bounding box center [889, 391] width 439 height 32
click at [625, 407] on div "Please provide the following information to create your estimate: Client Detail…" at bounding box center [889, 526] width 1358 height 2145
click at [757, 469] on input "2025-10-03" at bounding box center [889, 468] width 439 height 36
click at [1085, 471] on input "2025-10-03" at bounding box center [889, 468] width 439 height 36
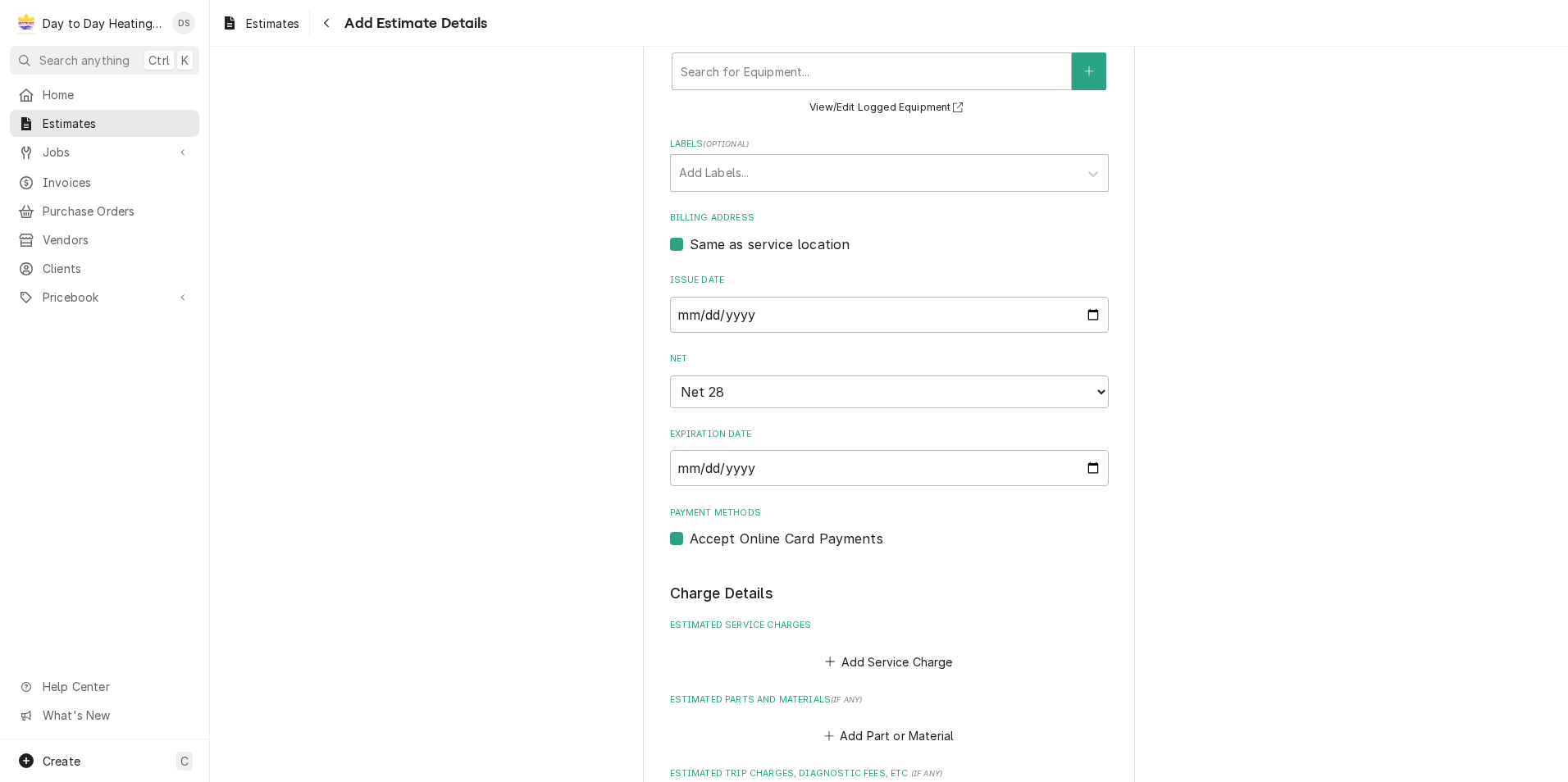
scroll to position [685, 0]
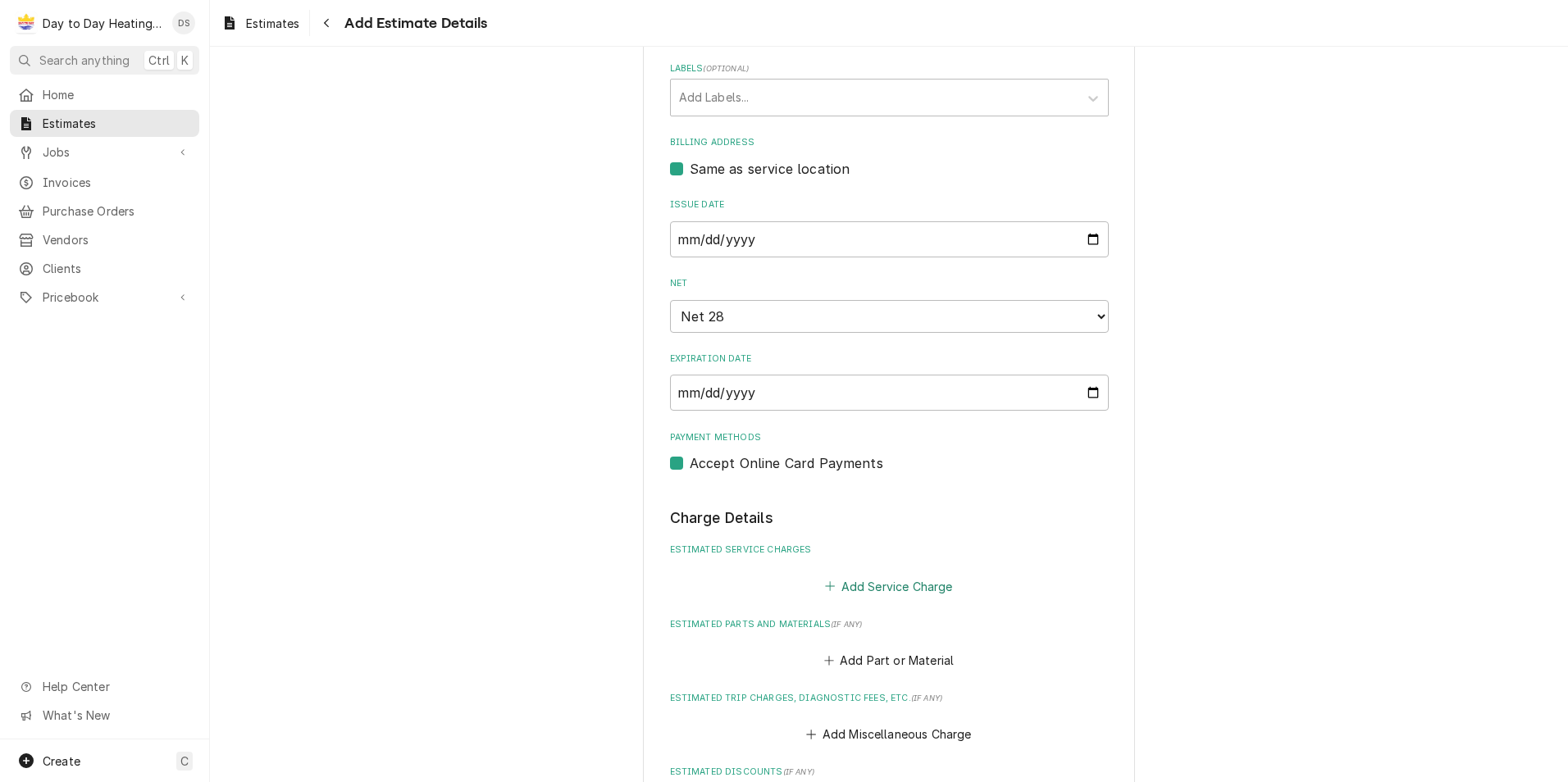
click at [923, 582] on button "Add Service Charge" at bounding box center [889, 586] width 133 height 23
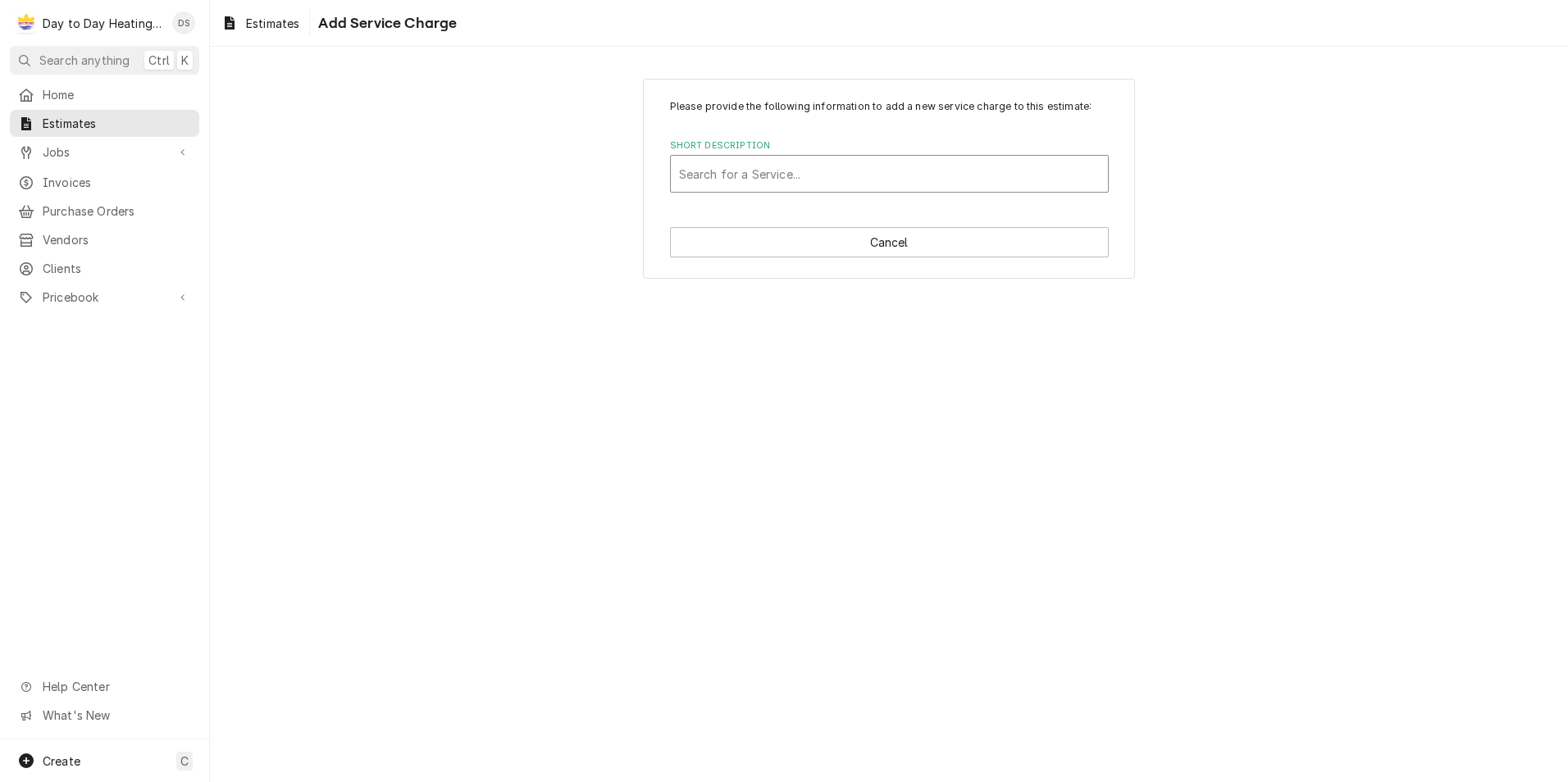
click at [786, 165] on div "Short Description" at bounding box center [889, 174] width 420 height 30
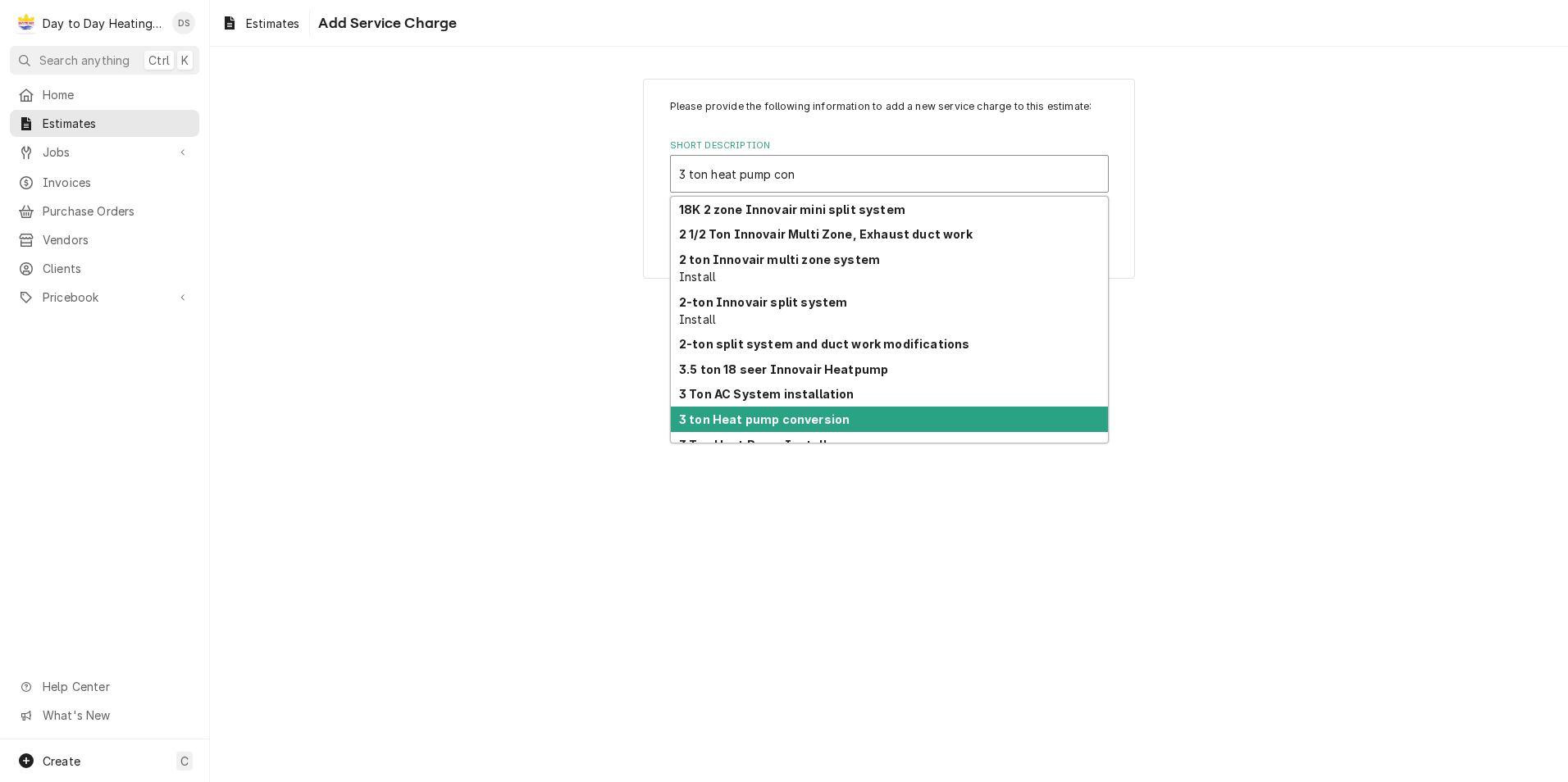
click at [795, 417] on strong "3 ton Heat pump conversion" at bounding box center [764, 419] width 171 height 14
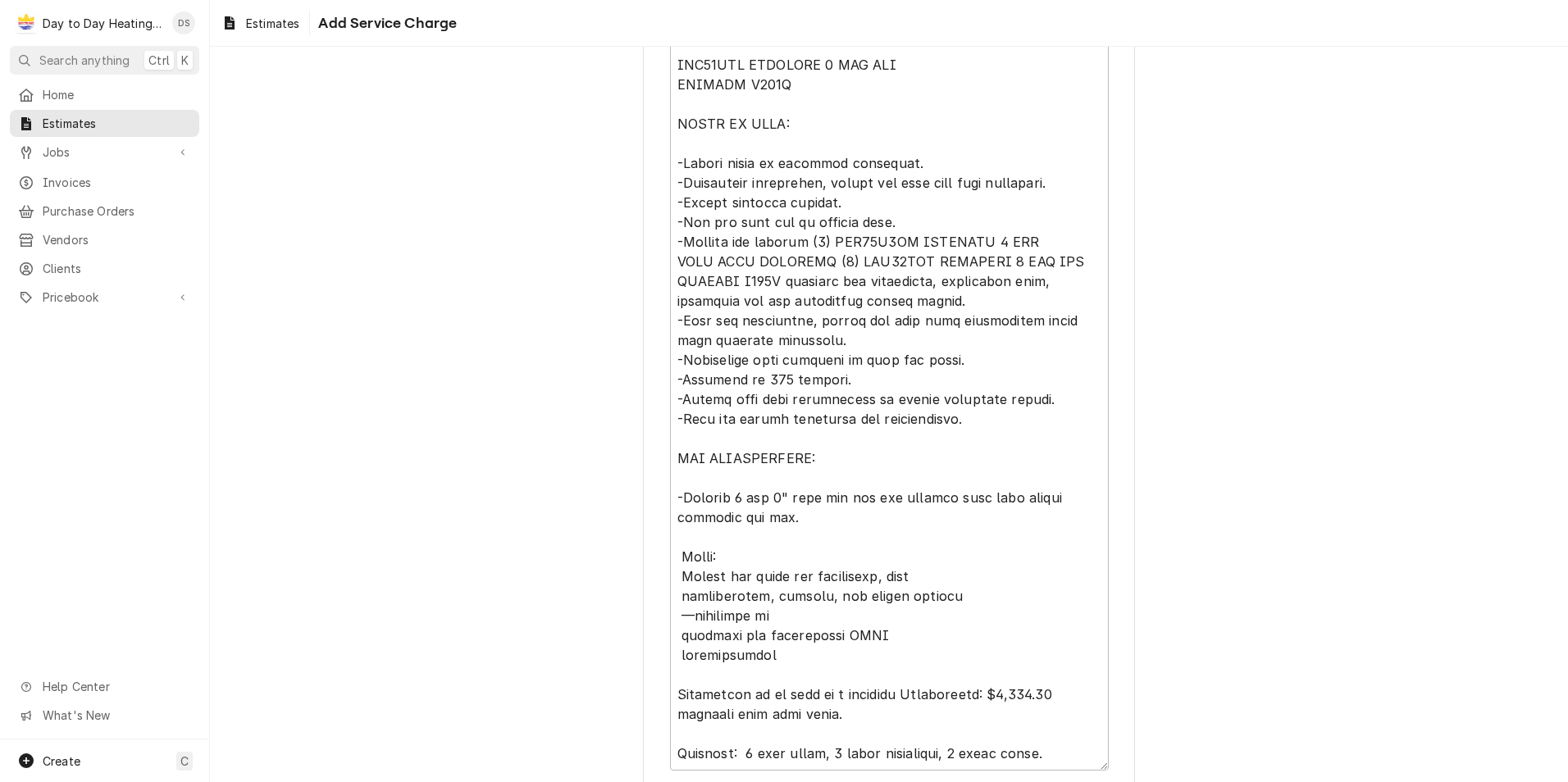
scroll to position [717, 0]
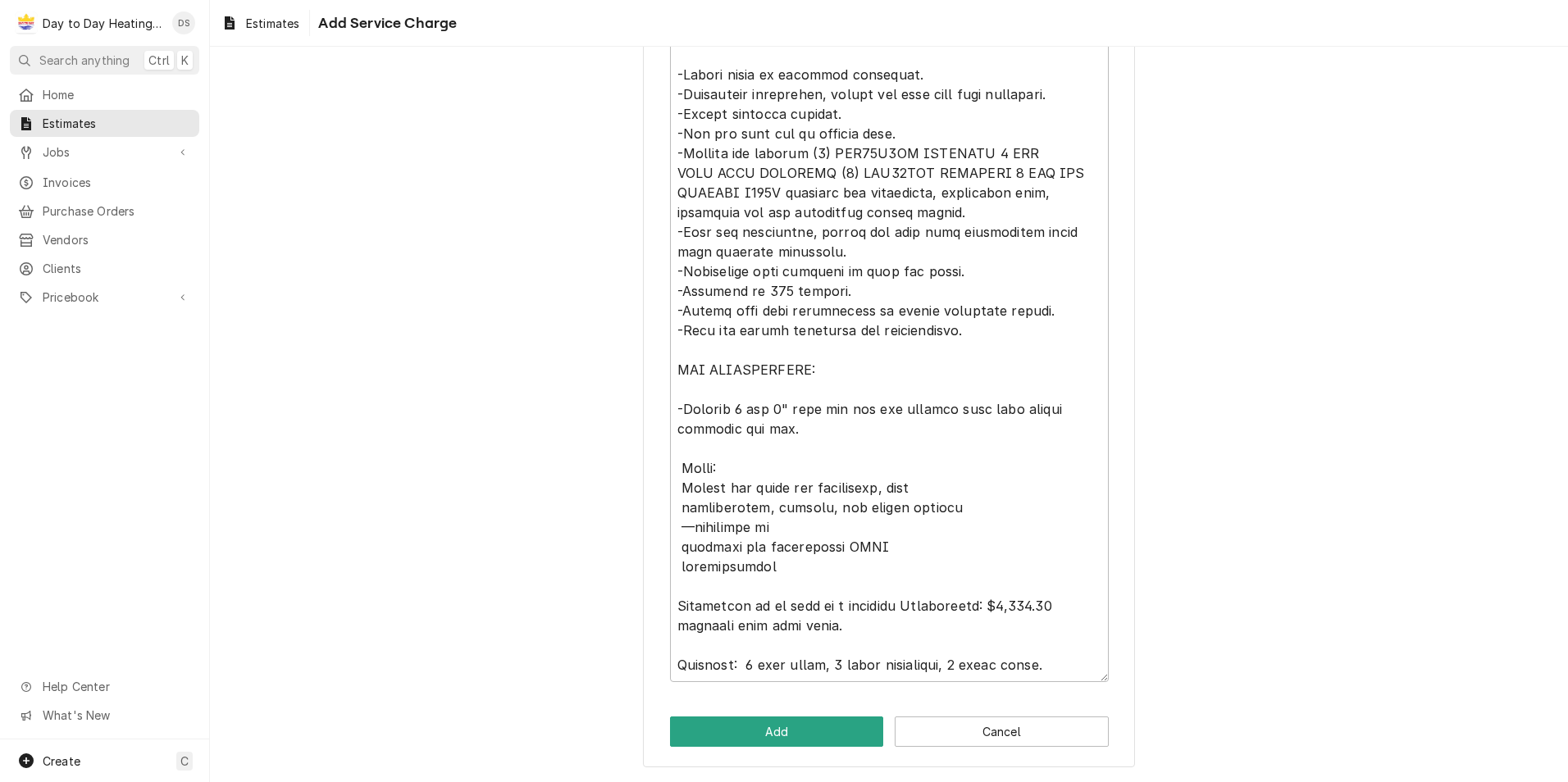
click at [782, 749] on div "Please provide the following information to add a new service charge to this es…" at bounding box center [889, 65] width 492 height 1406
click at [782, 738] on button "Add" at bounding box center [777, 731] width 214 height 31
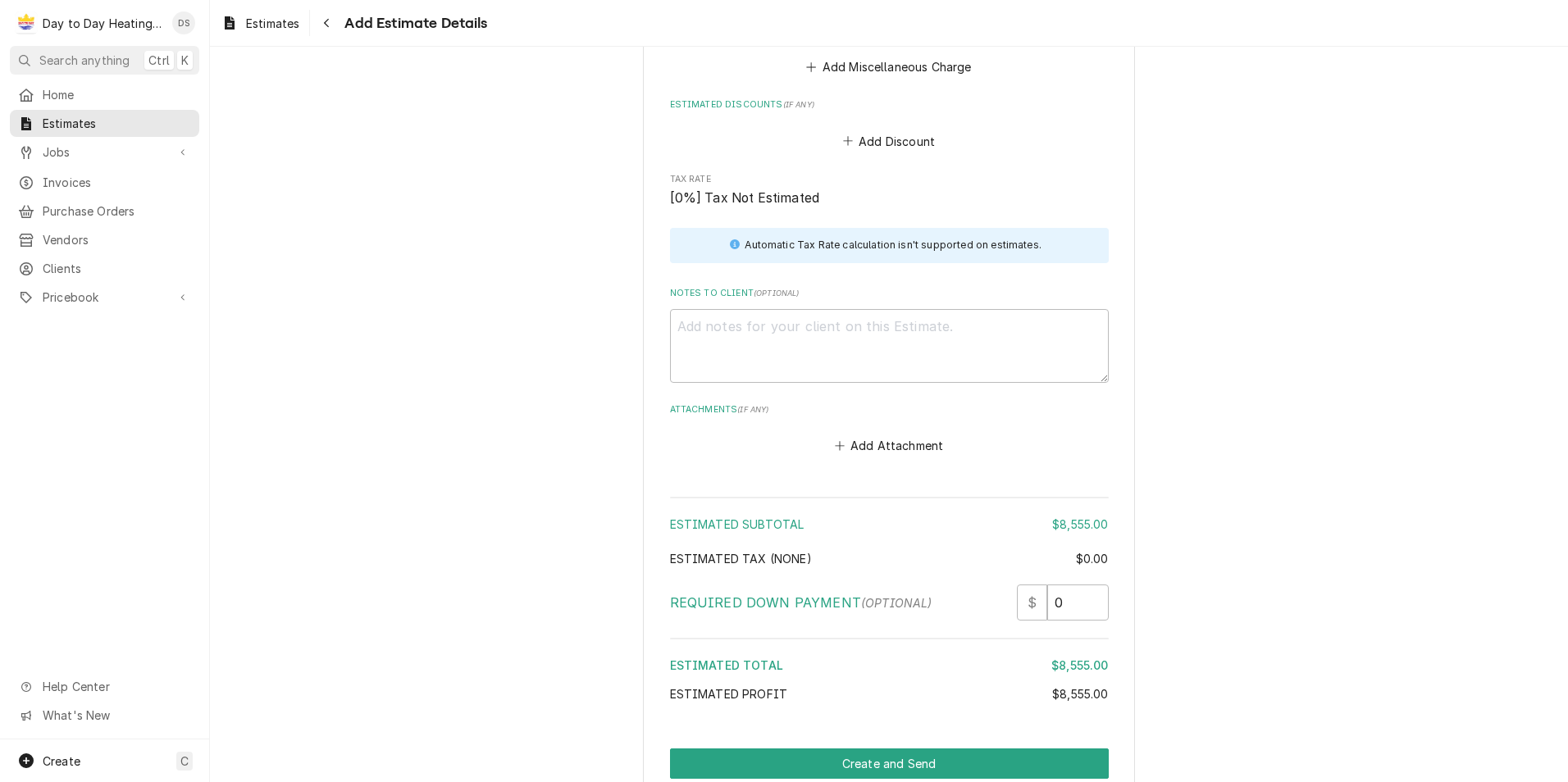
scroll to position [2483, 0]
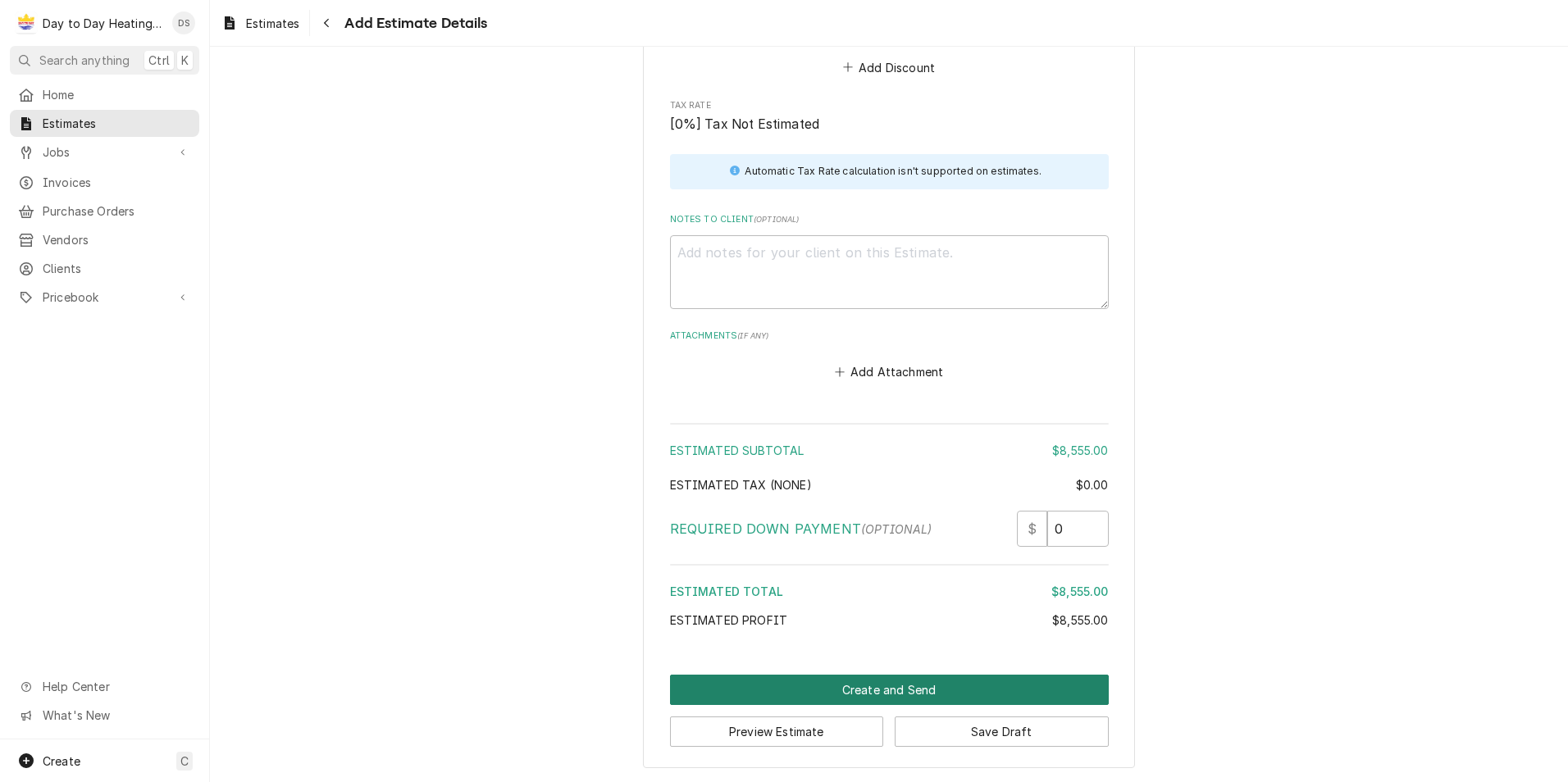
click at [952, 689] on button "Create and Send" at bounding box center [889, 689] width 439 height 31
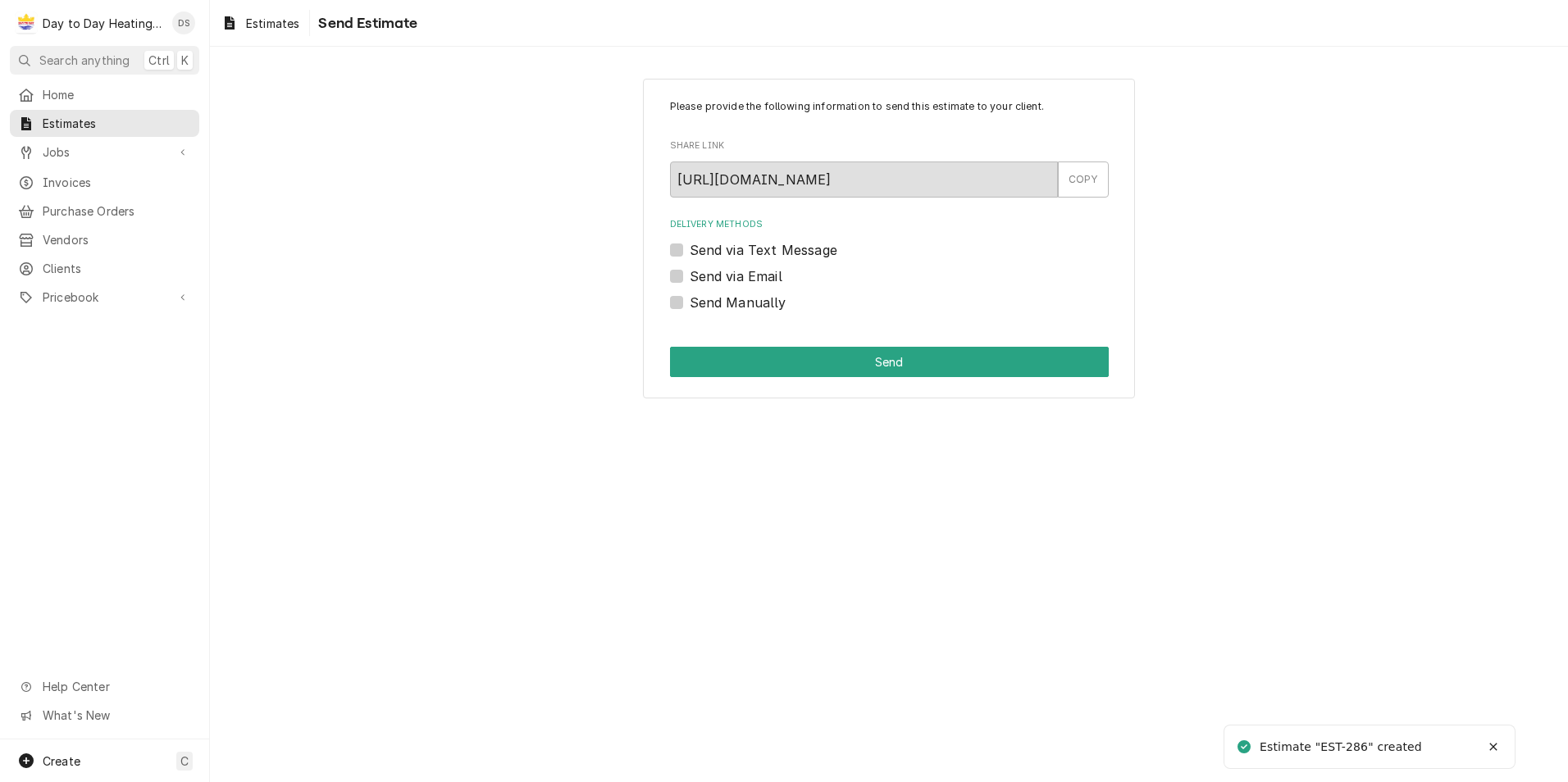
click at [745, 255] on label "Send via Text Message" at bounding box center [763, 250] width 147 height 19
click at [745, 255] on input "Send via Text Message" at bounding box center [908, 257] width 439 height 36
checkbox input "true"
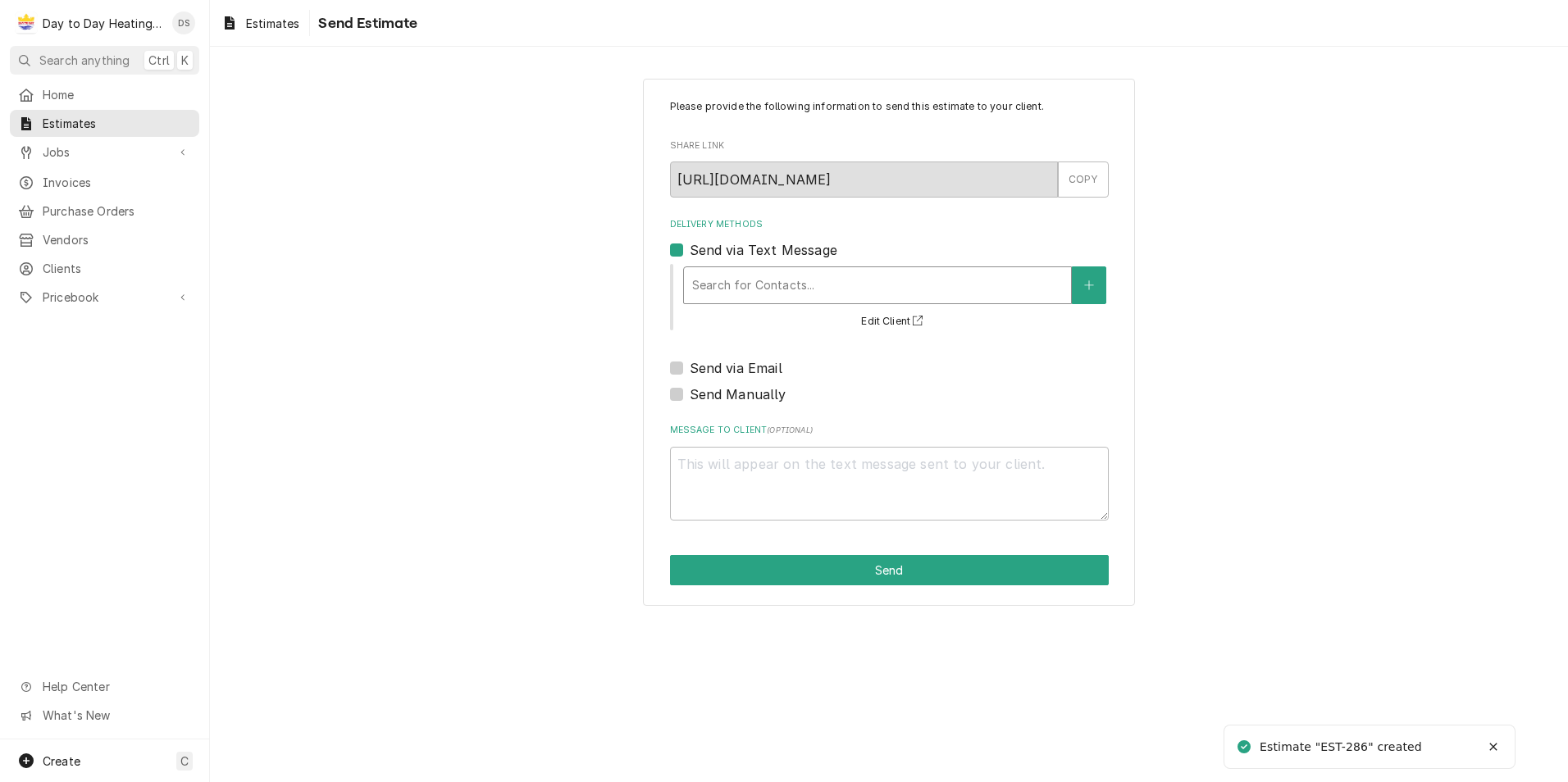
click at [738, 284] on div "Delivery Methods" at bounding box center [877, 285] width 371 height 30
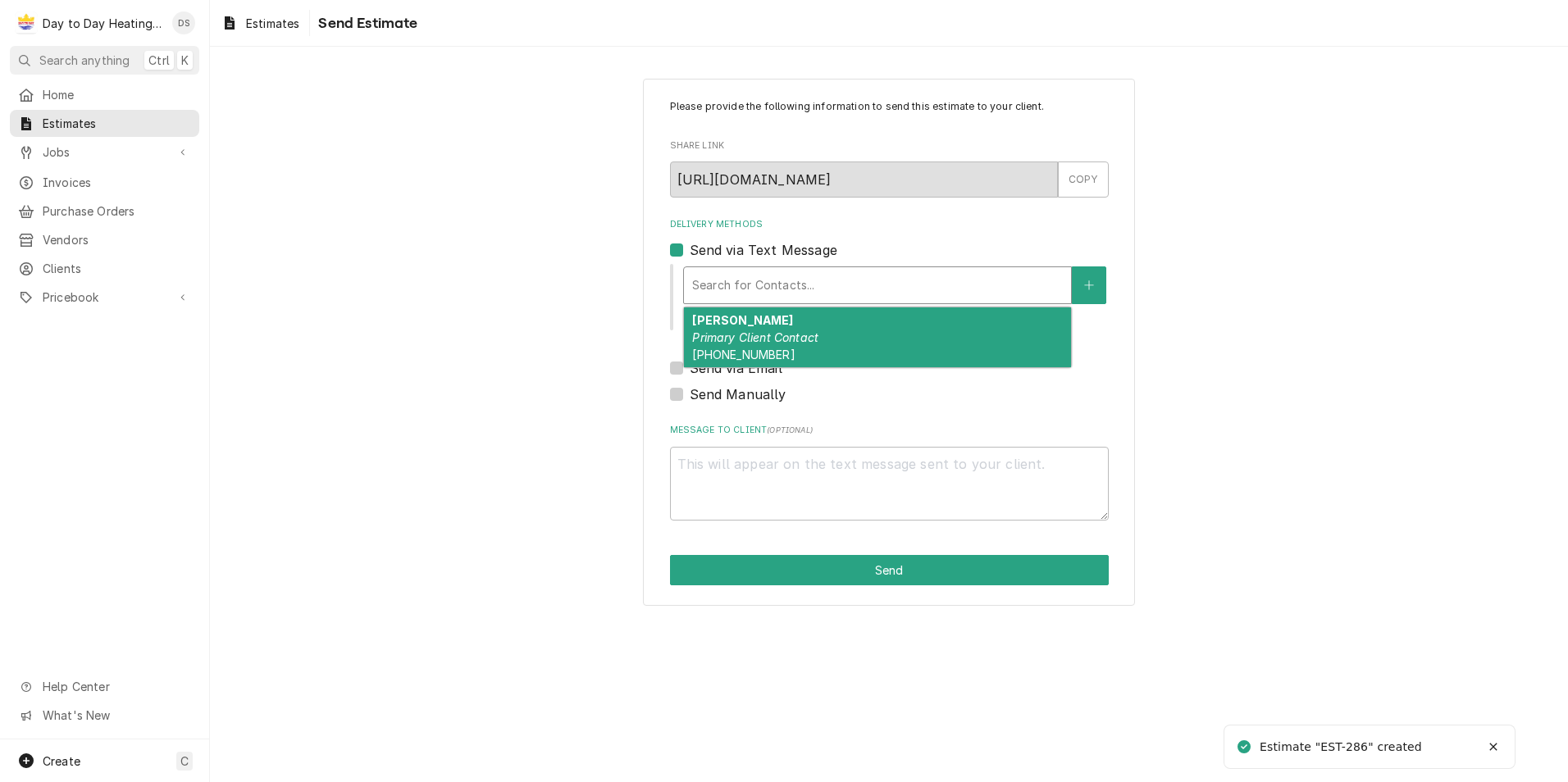
click at [739, 328] on div "[PERSON_NAME] Primary Client Contact [PHONE_NUMBER]" at bounding box center [878, 337] width 387 height 60
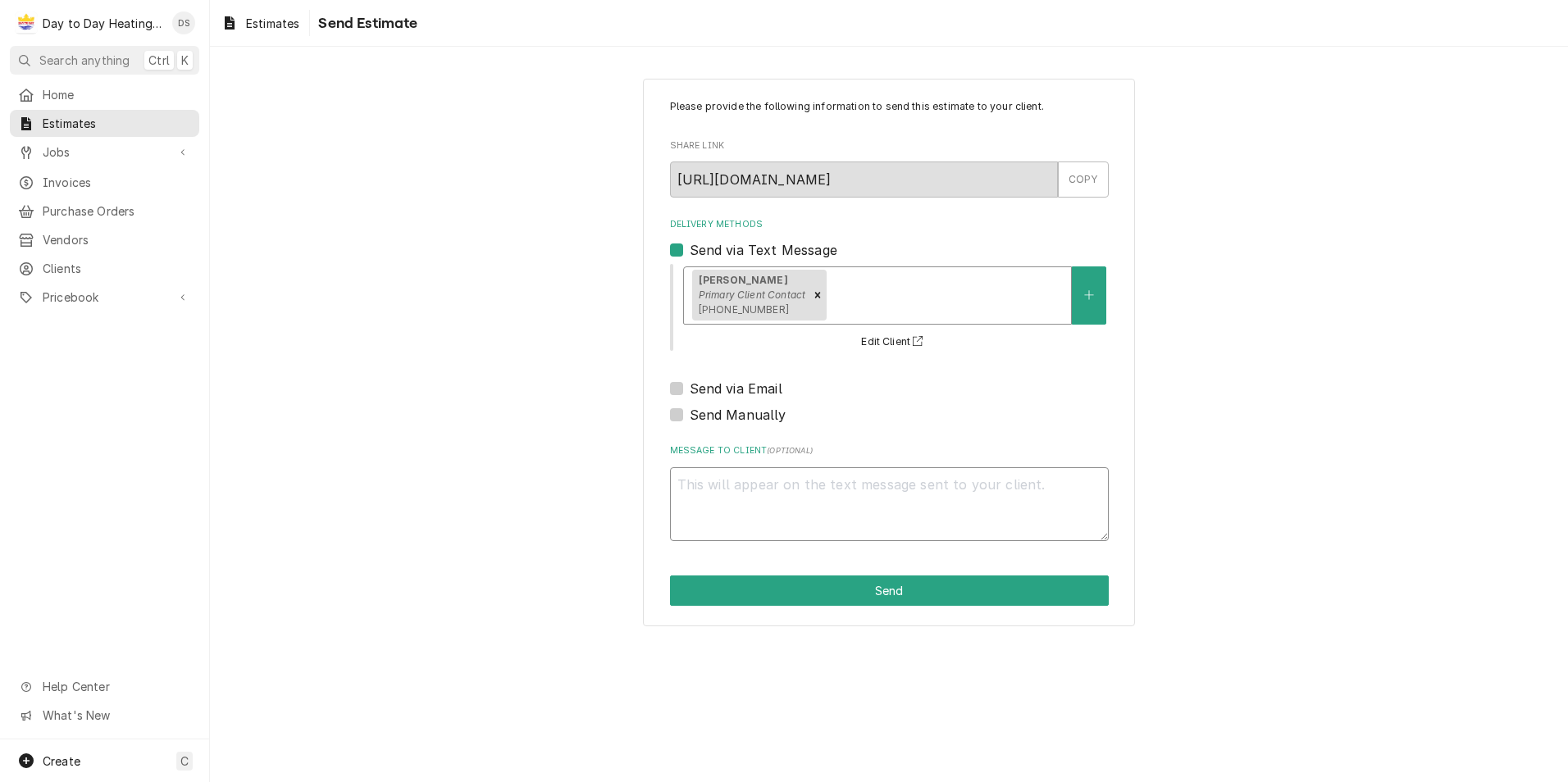
click at [823, 493] on textarea "Message to Client ( optional )" at bounding box center [889, 504] width 439 height 74
type textarea "x"
type textarea "G"
type textarea "x"
type textarea "Go"
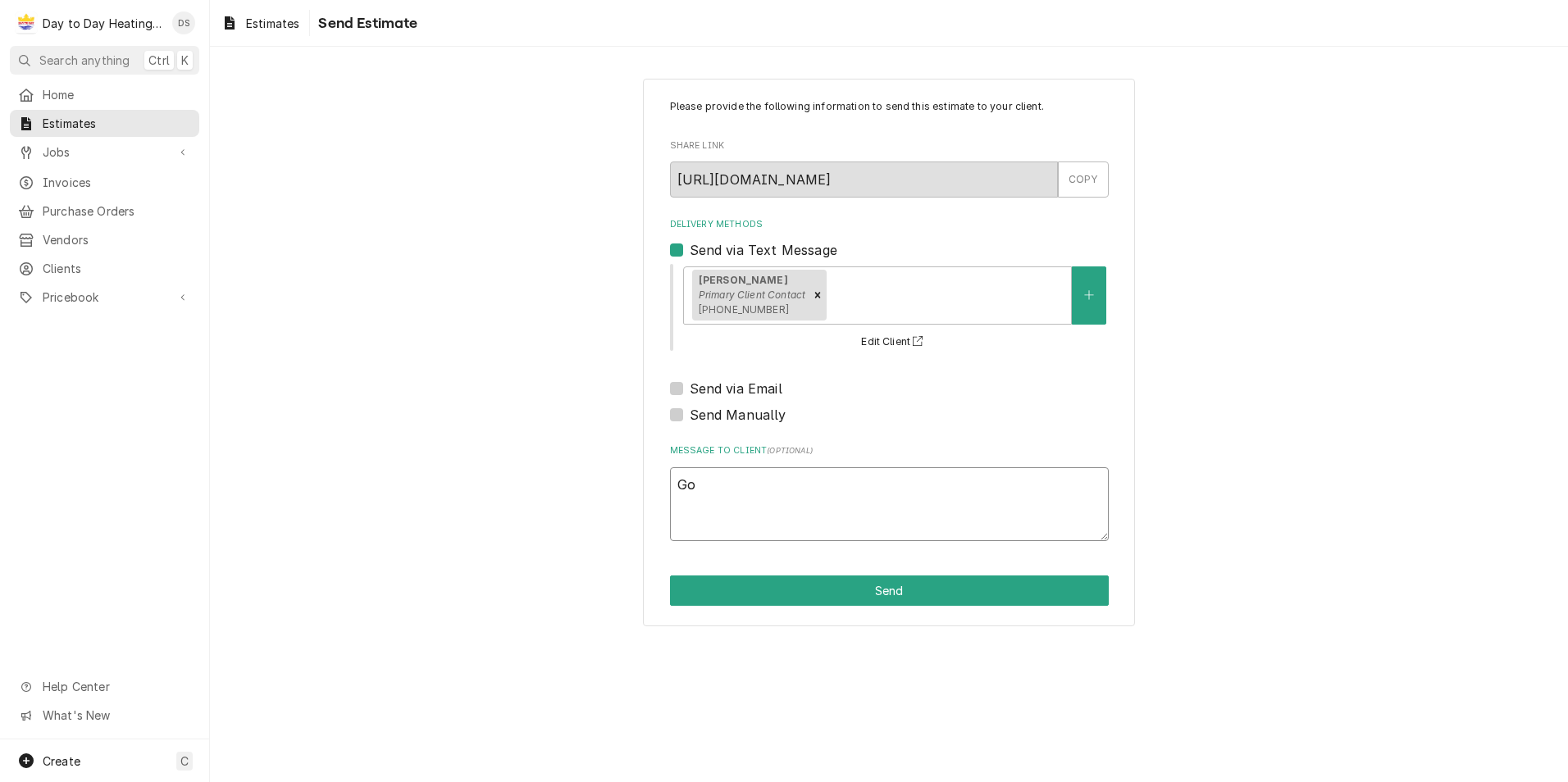
type textarea "x"
type textarea "Goo"
type textarea "x"
type textarea "Good"
type textarea "x"
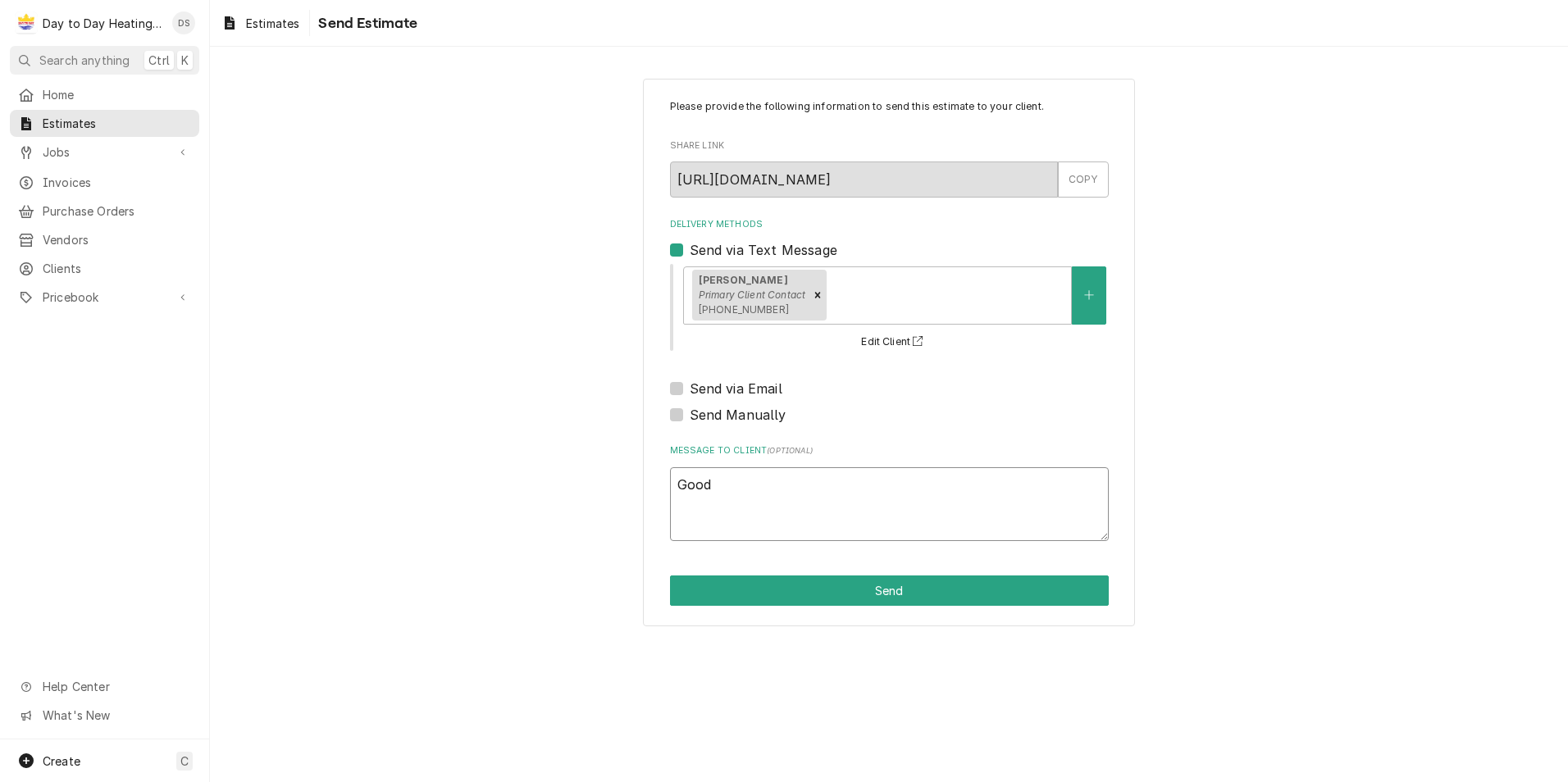
type textarea "Good"
type textarea "x"
type textarea "Good m"
type textarea "x"
type textarea "Good mo"
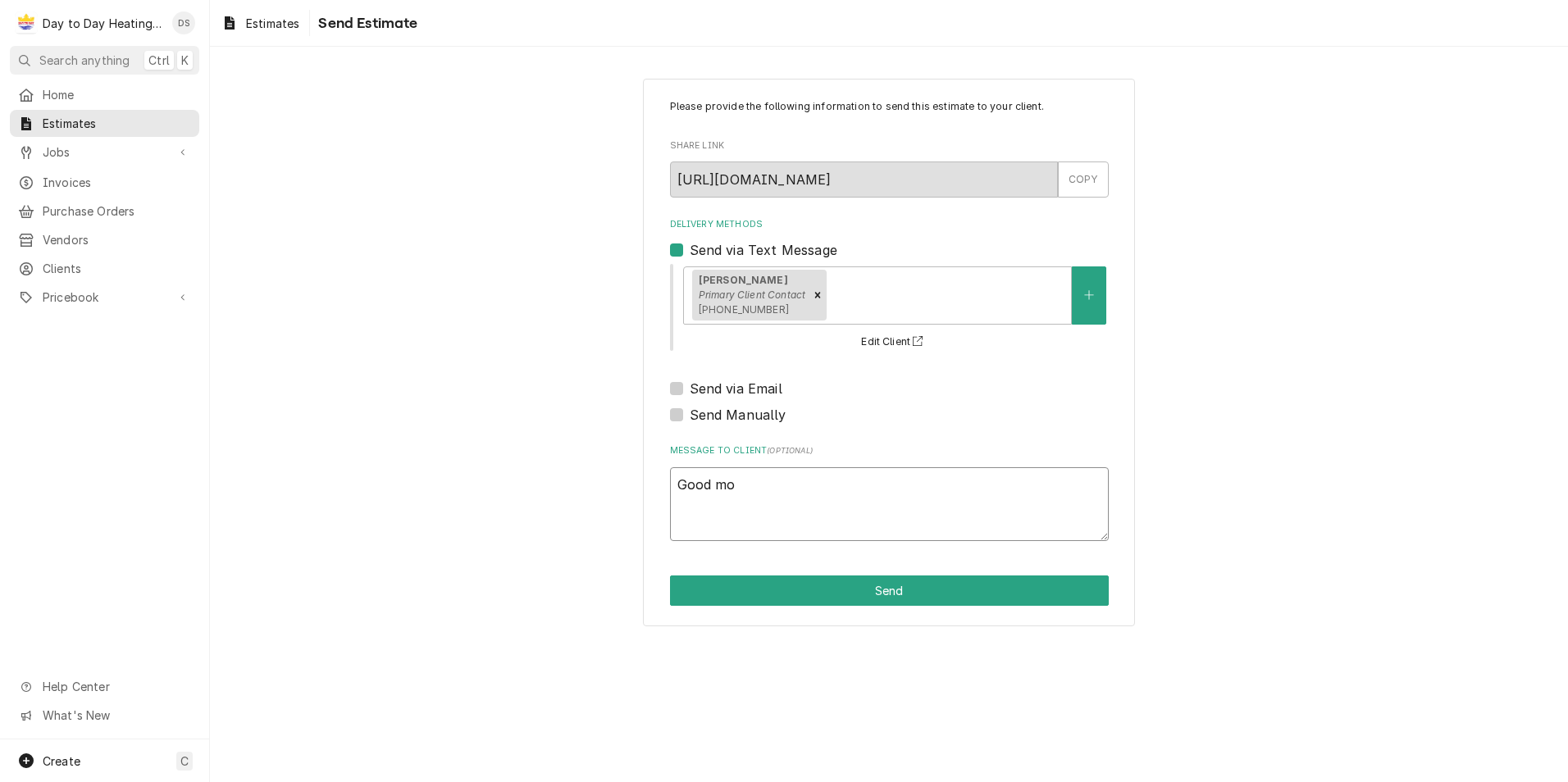
type textarea "x"
type textarea "Good mor"
type textarea "x"
type textarea "Good morn"
type textarea "x"
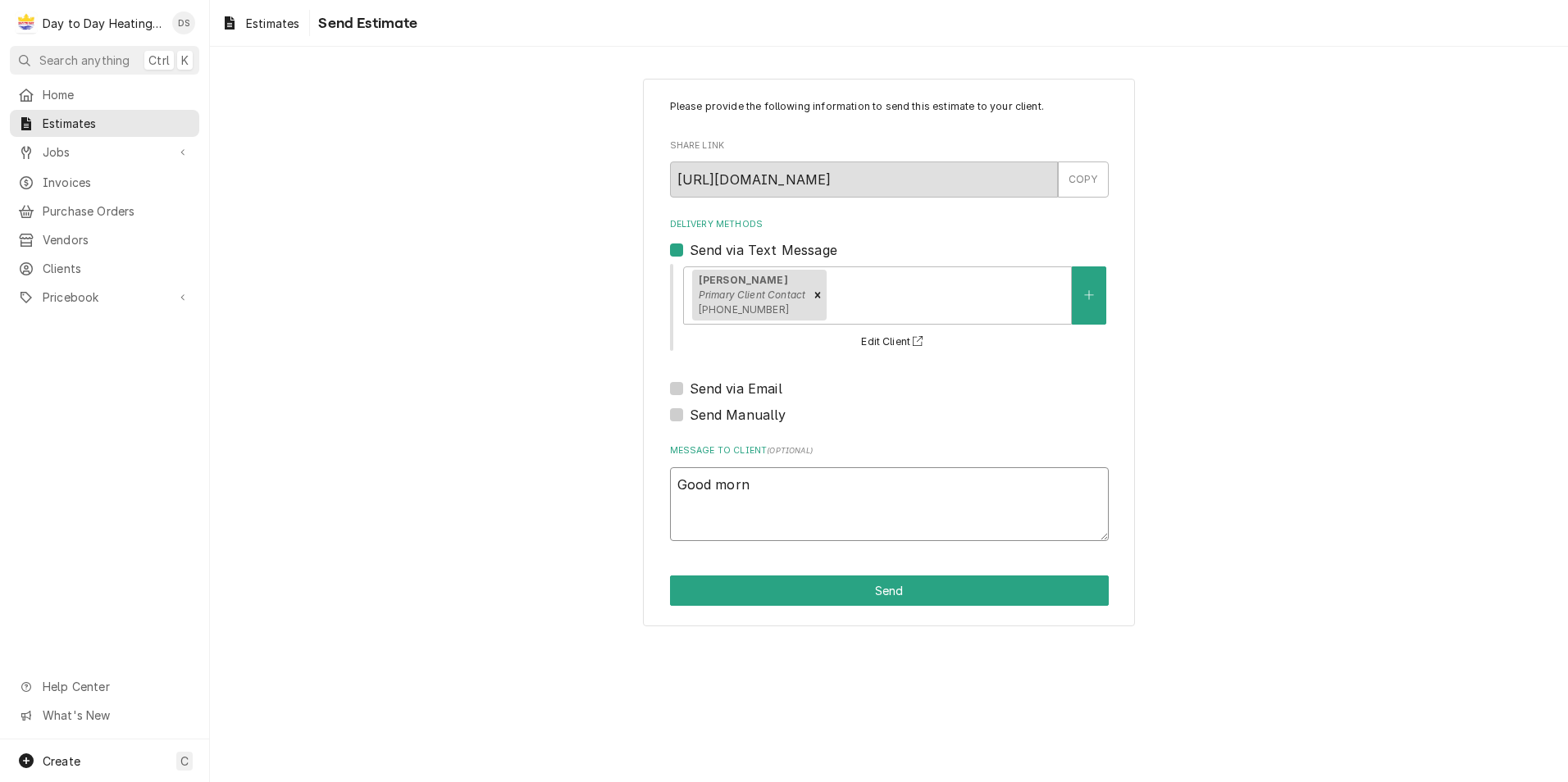
type textarea "Good morni"
type textarea "x"
type textarea "Good mornin"
type textarea "x"
type textarea "Good morning"
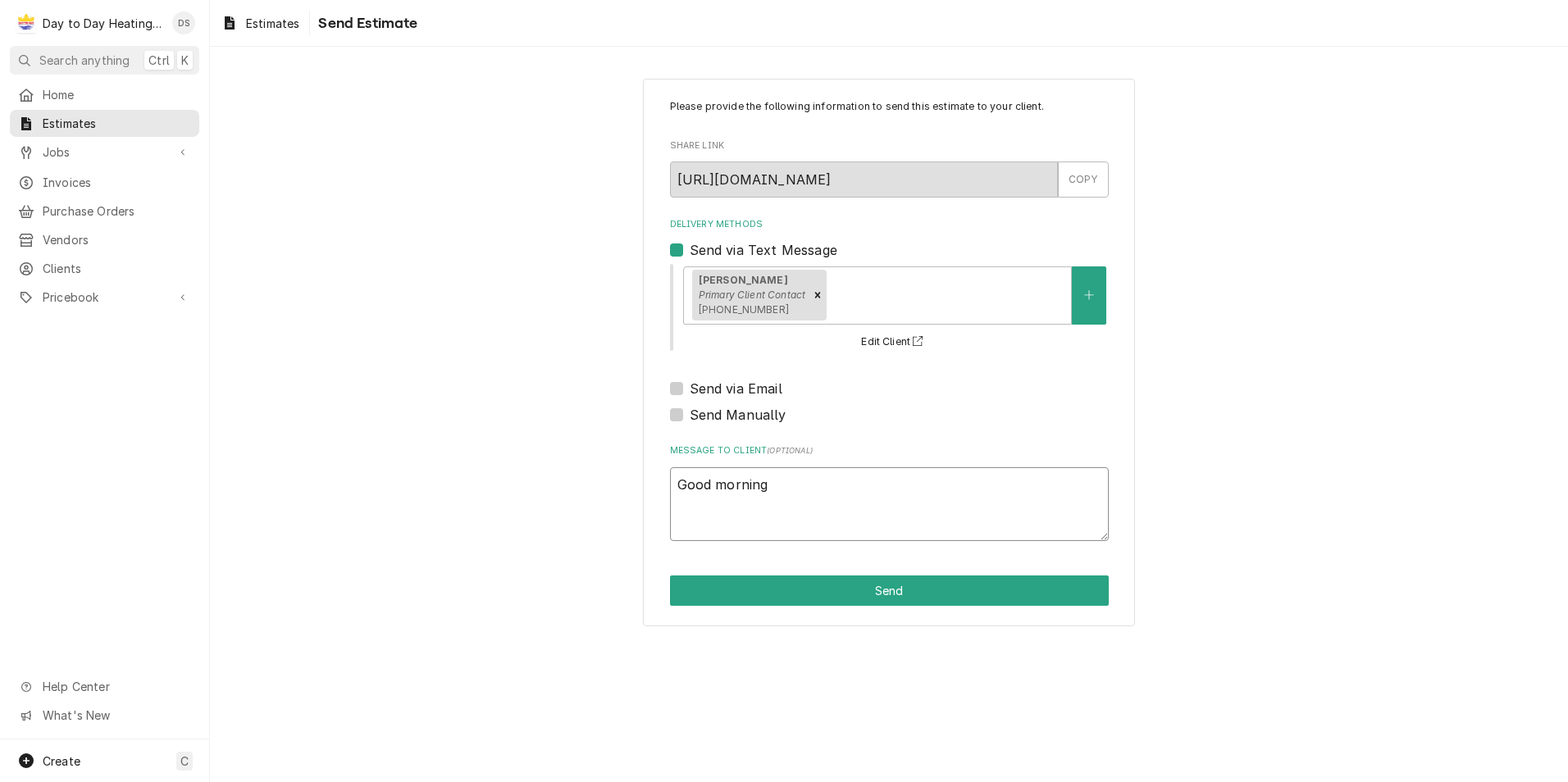
type textarea "x"
type textarea "Good morning"
type textarea "x"
type textarea "Good morning"
type textarea "x"
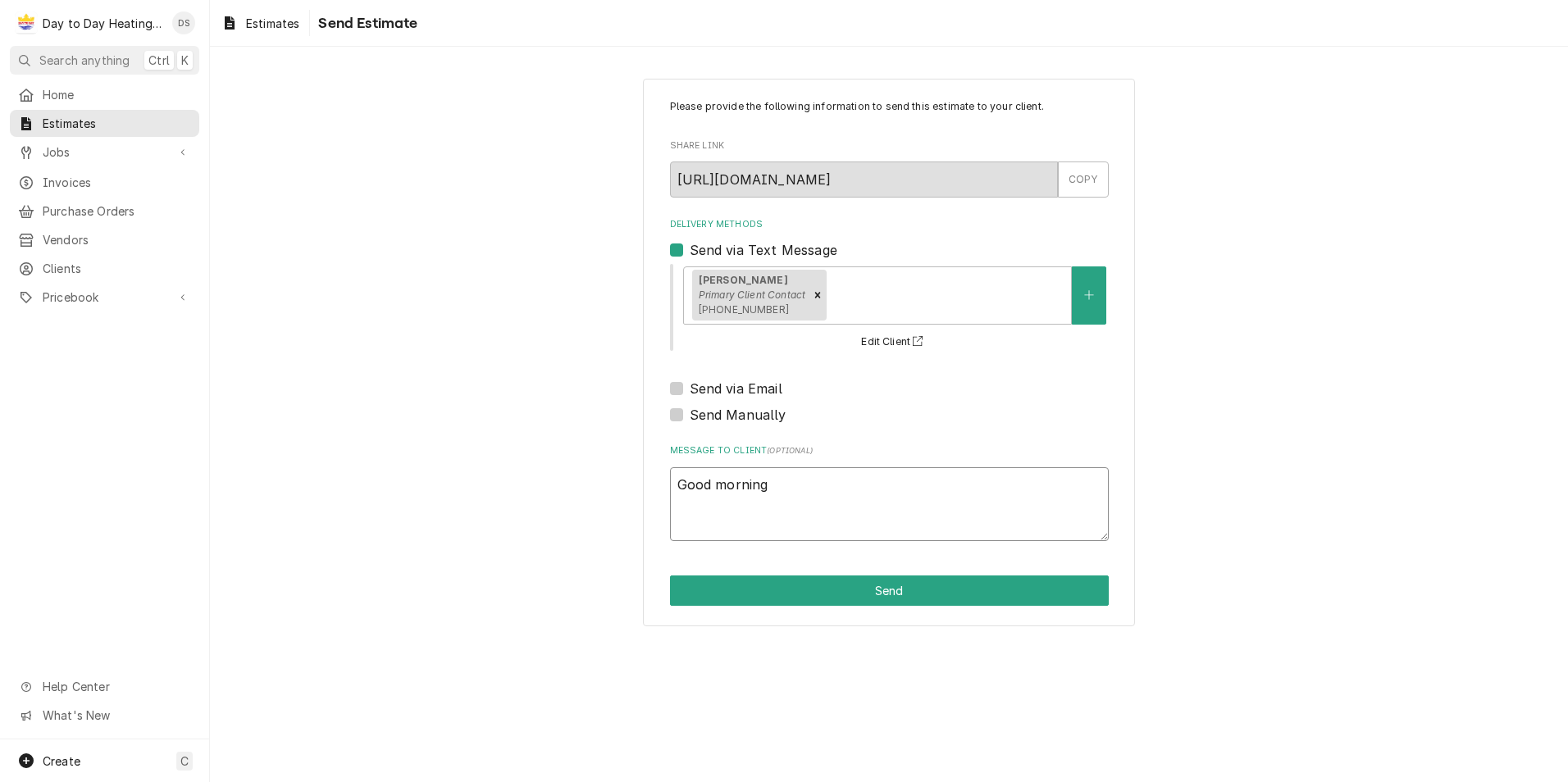
type textarea "Good morning,"
type textarea "x"
type textarea "Good morning,"
type textarea "x"
type textarea "Good morning, J"
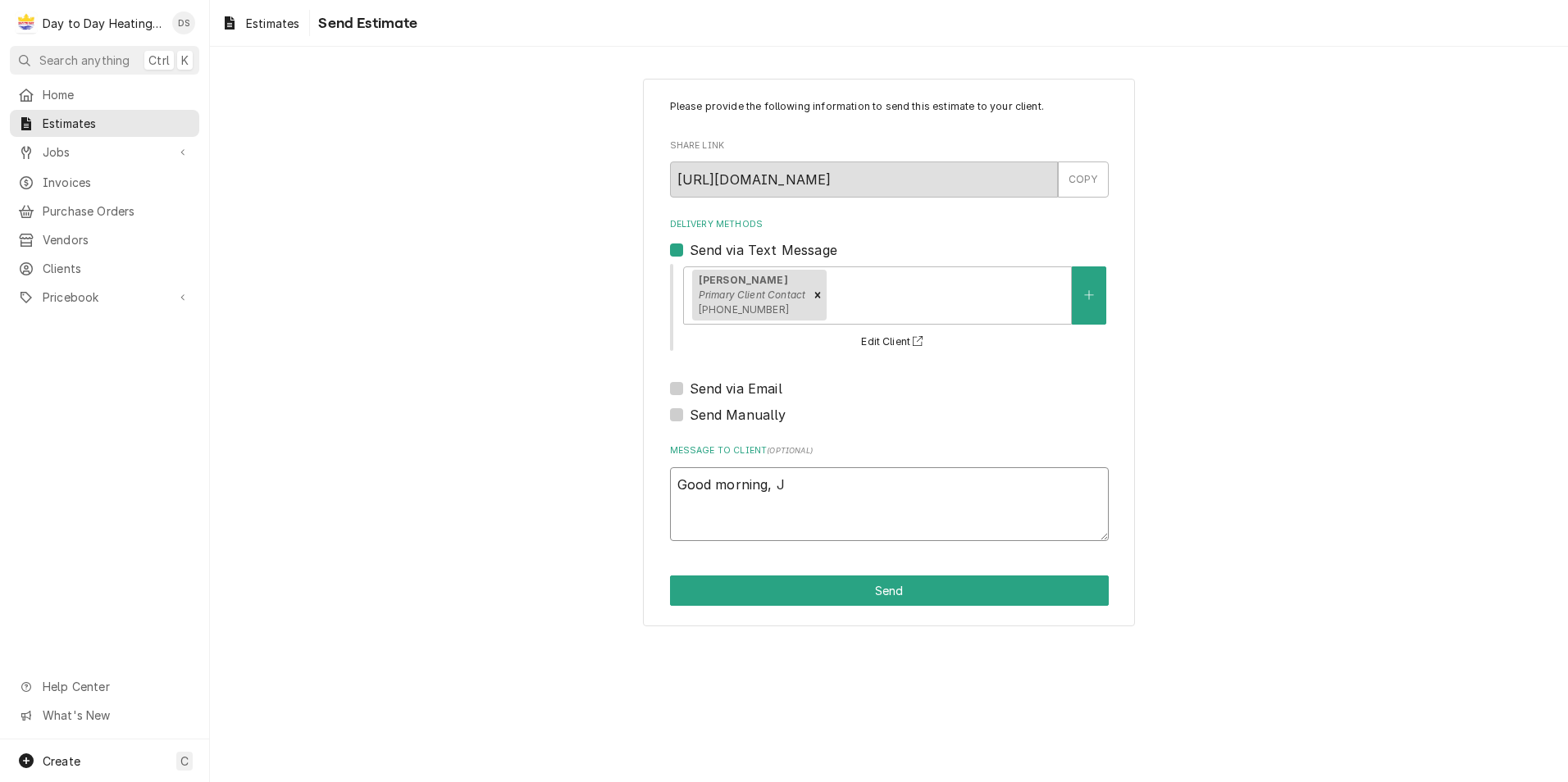
type textarea "x"
type textarea "Good morning, Ja"
type textarea "x"
type textarea "Good morning, Jas"
type textarea "x"
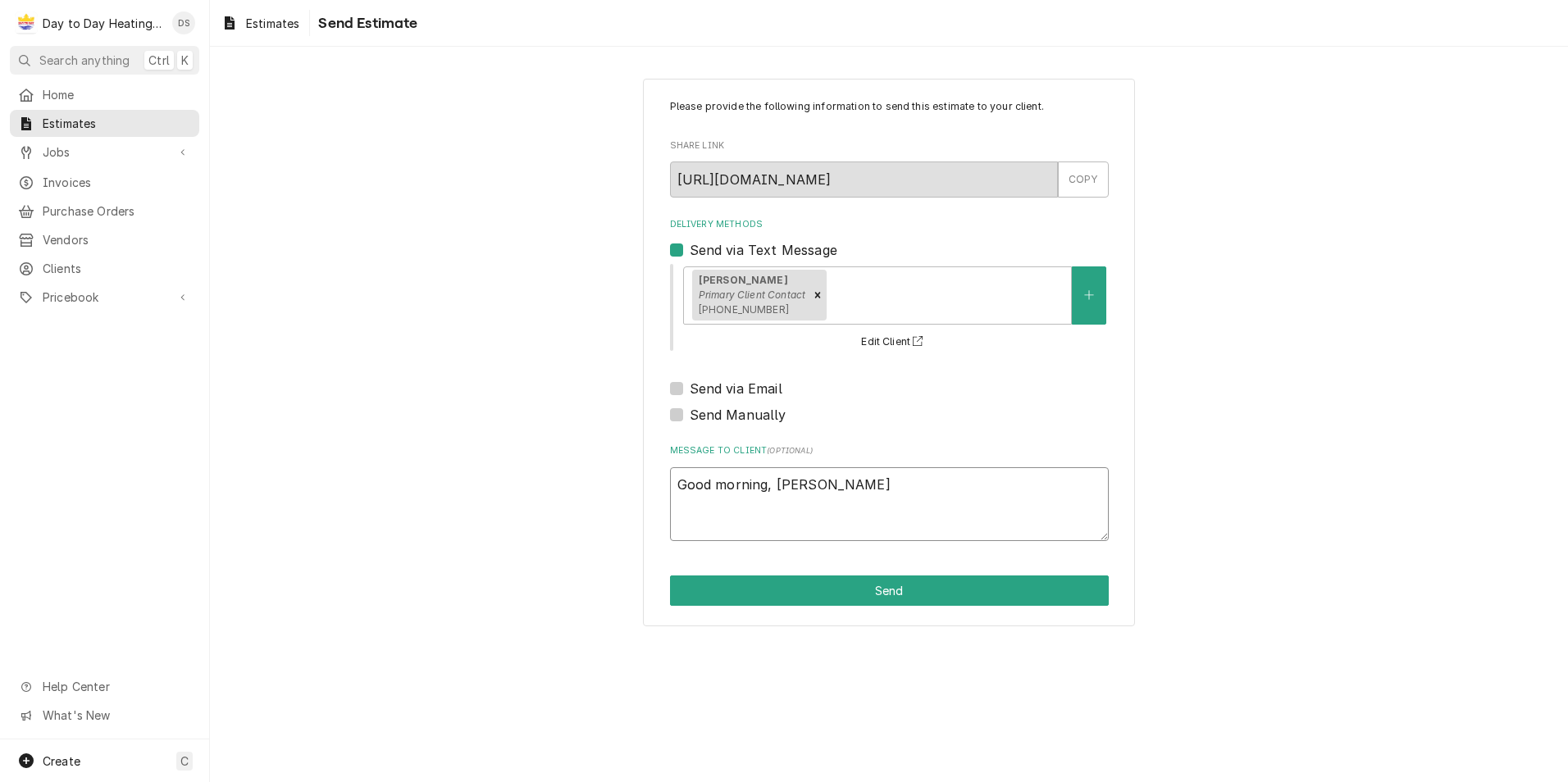
type textarea "Good morning, Jaso"
type textarea "x"
type textarea "Good morning, Jason"
type textarea "x"
type textarea "Good morning, Jason"
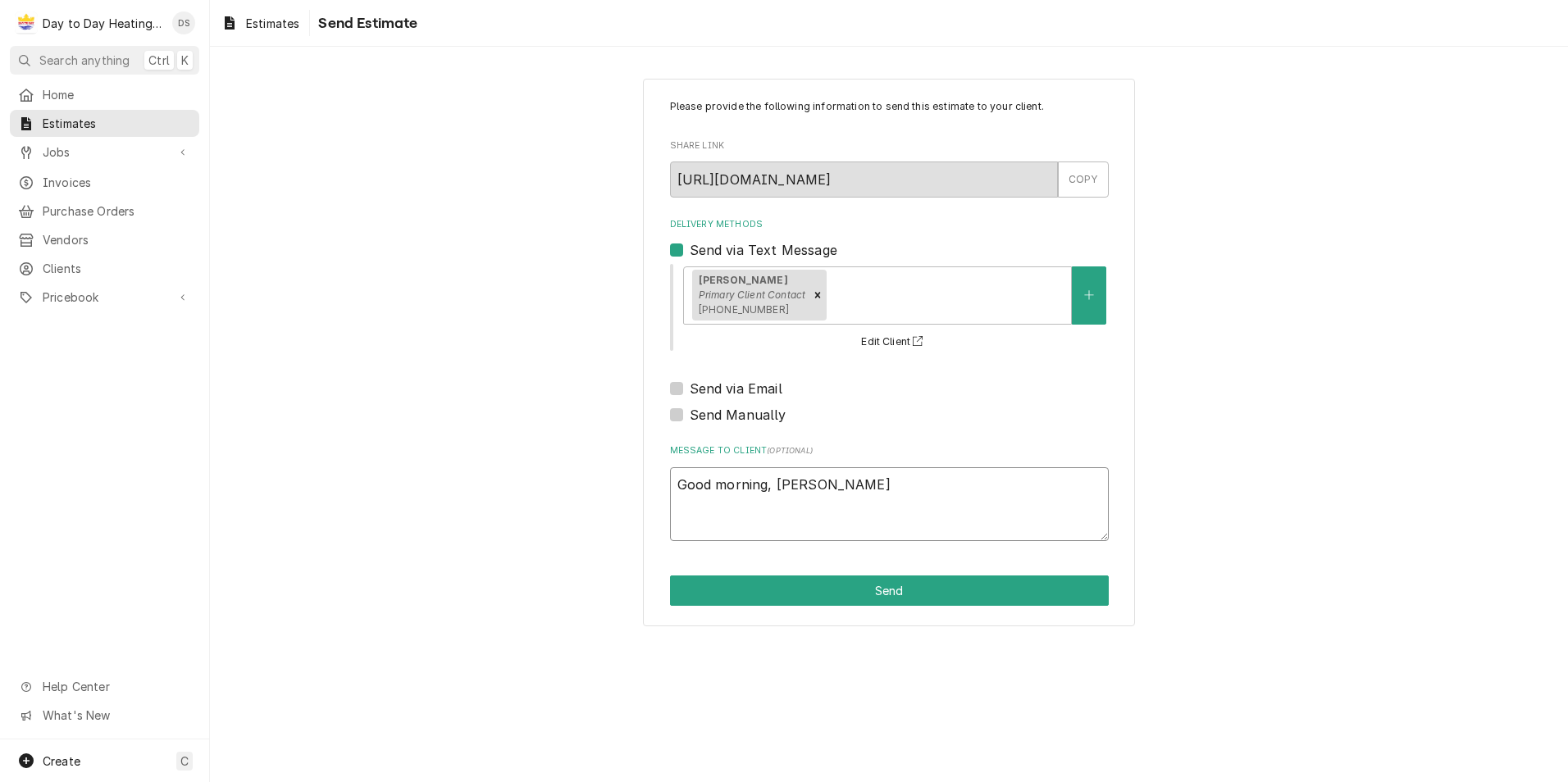
type textarea "x"
type textarea "Good morning, Jason"
type textarea "x"
type textarea "Good morning, Jason h"
type textarea "x"
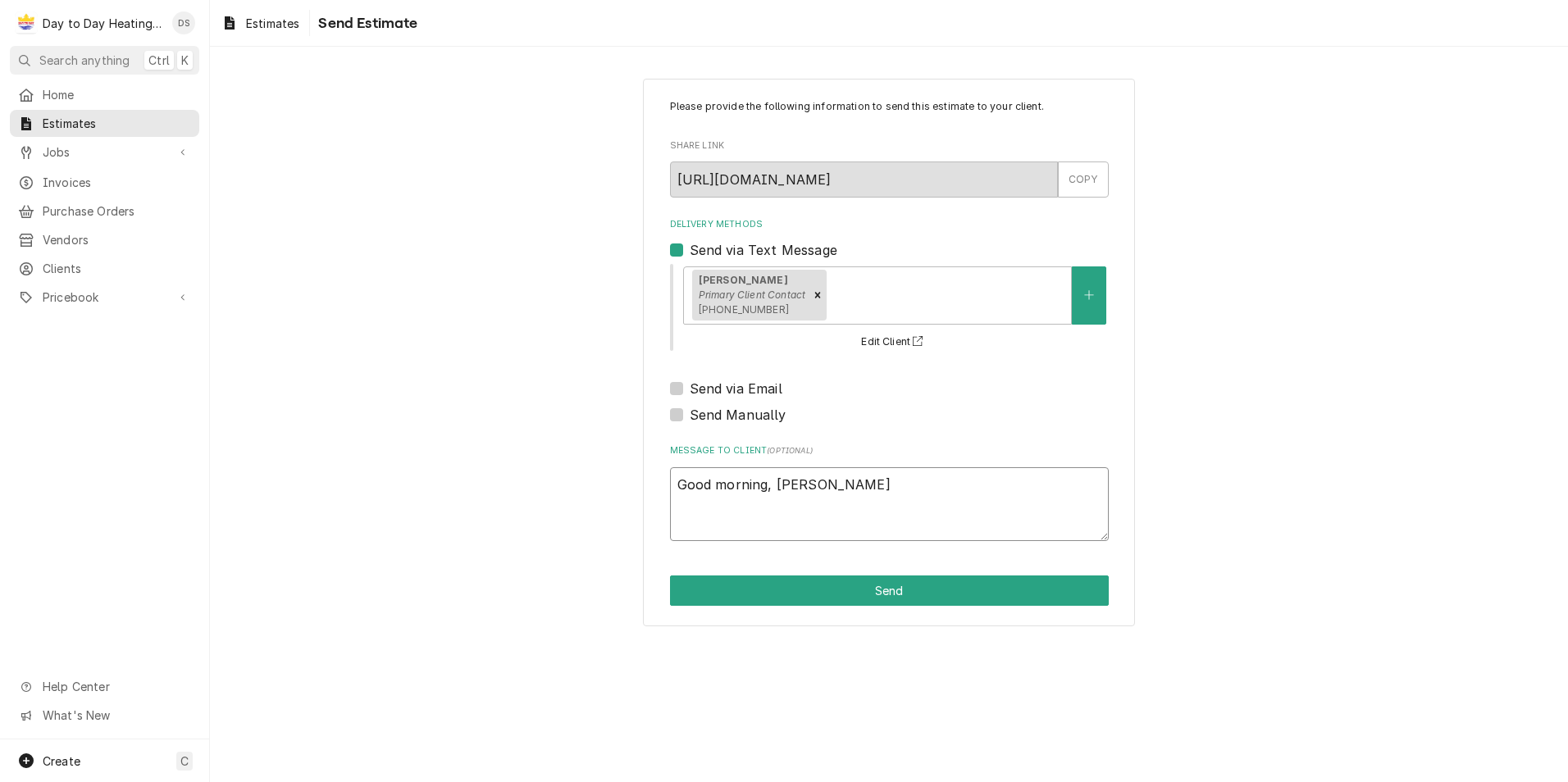
type textarea "Good morning, Jason he"
type textarea "x"
type textarea "Good morning, Jason her"
type textarea "x"
type textarea "Good morning, Jason here"
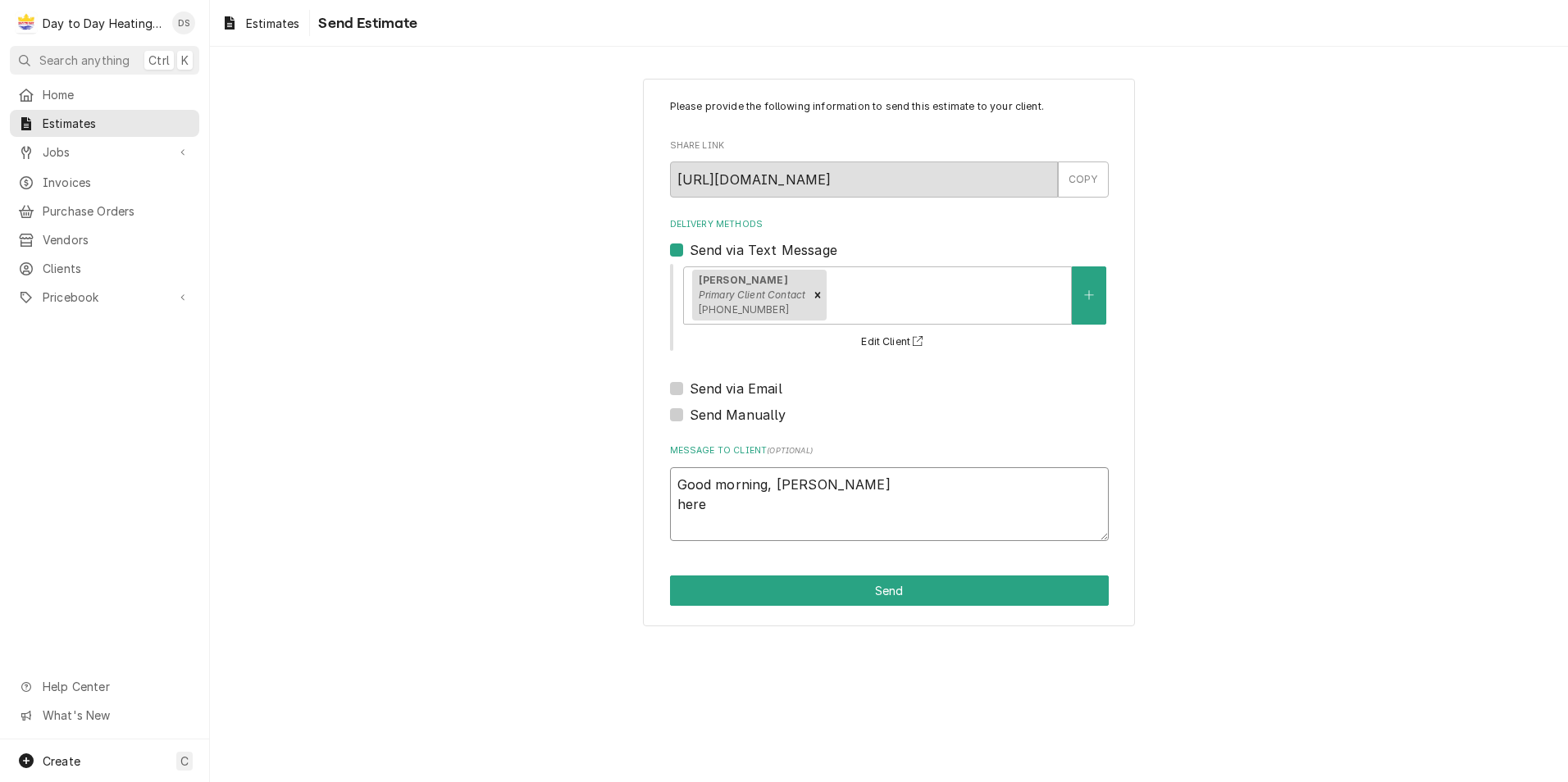
type textarea "x"
type textarea "Good morning, Jason here"
type textarea "x"
type textarea "Good morning, Jason here"
type textarea "x"
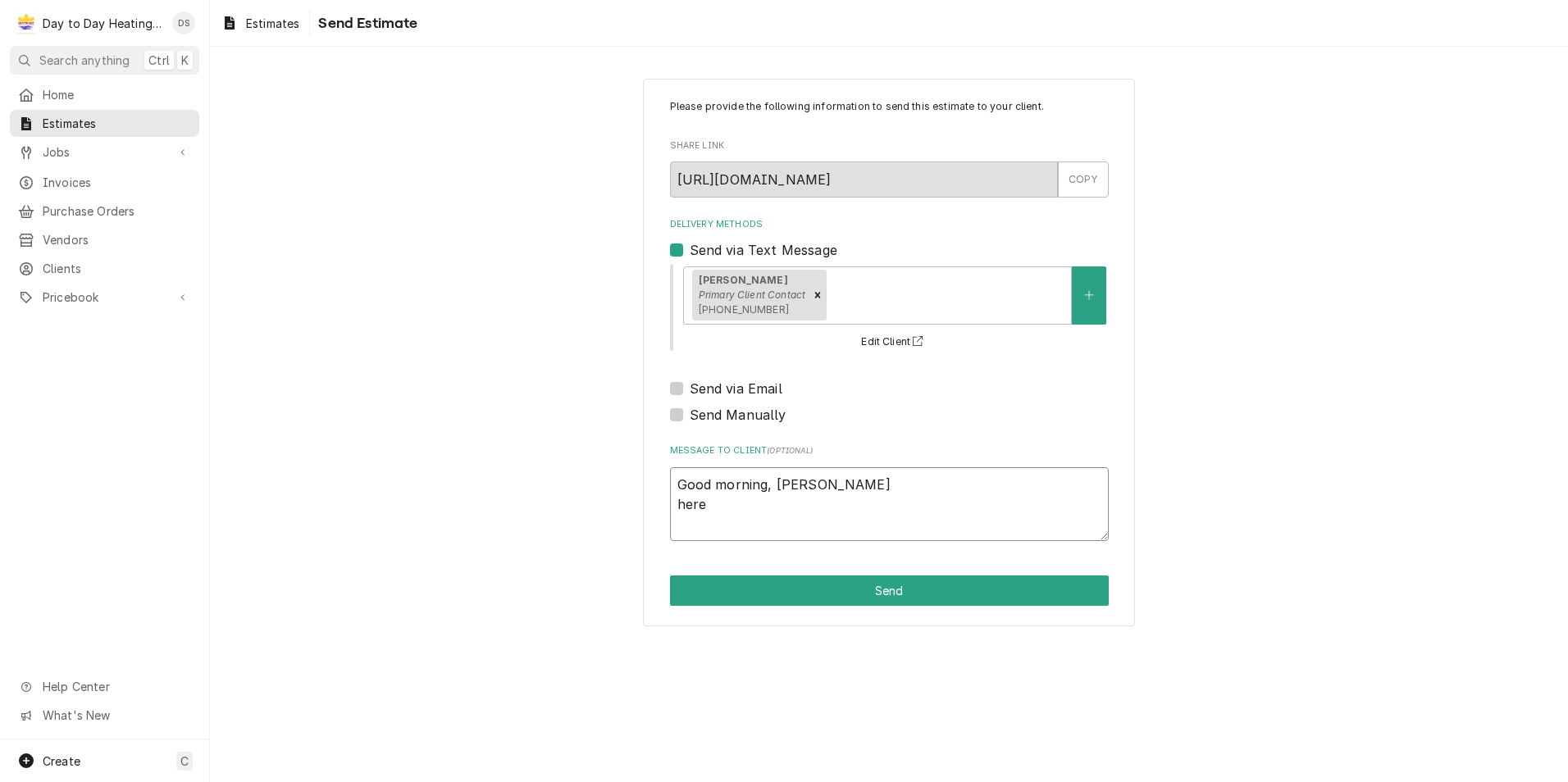
type textarea "Good morning, Jason her"
type textarea "x"
type textarea "Good morning, Jason he"
type textarea "x"
type textarea "Good morning, Jason h"
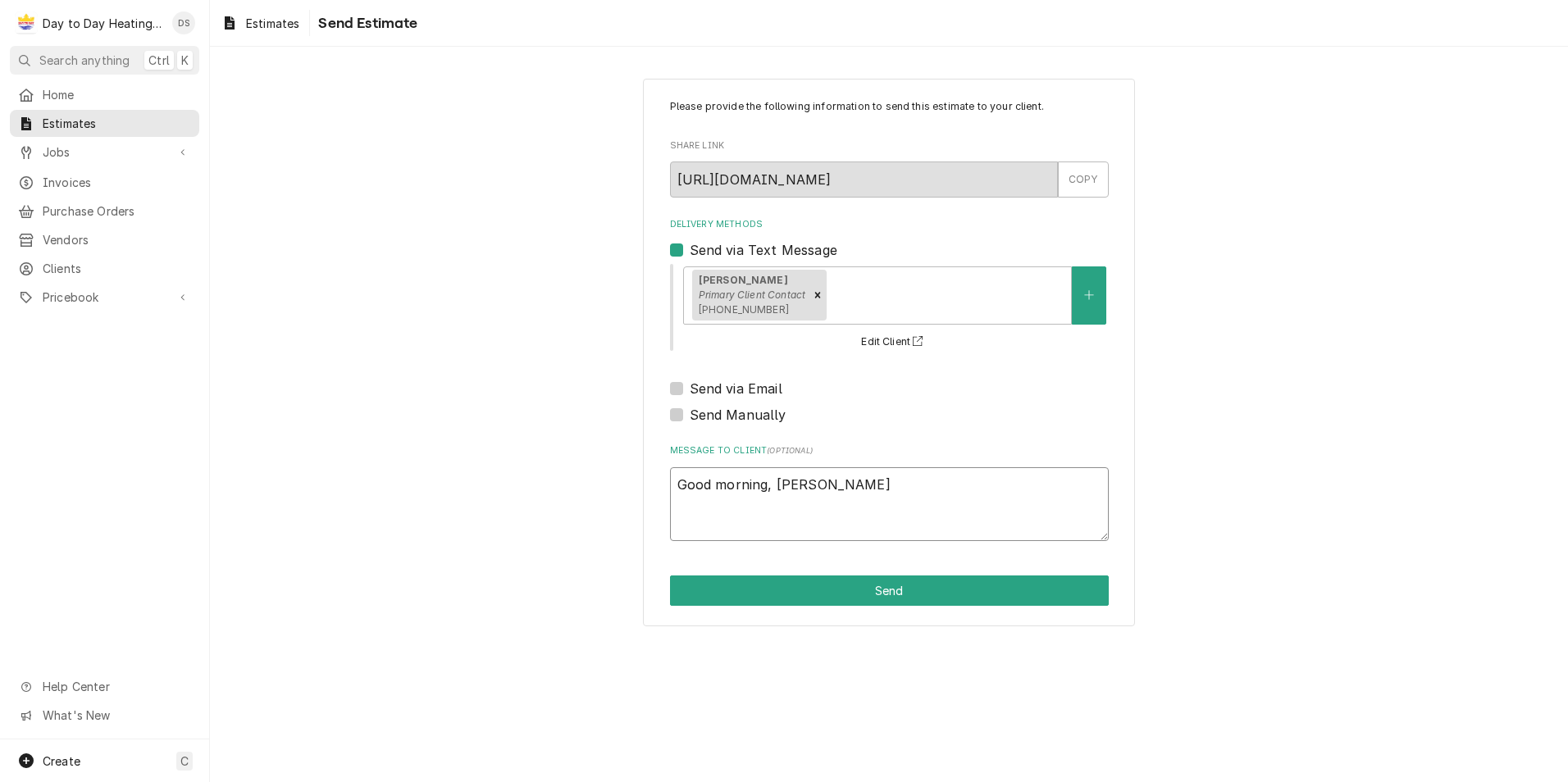
type textarea "x"
type textarea "Good morning, Jason"
type textarea "x"
type textarea "Good morning, Jason H"
type textarea "x"
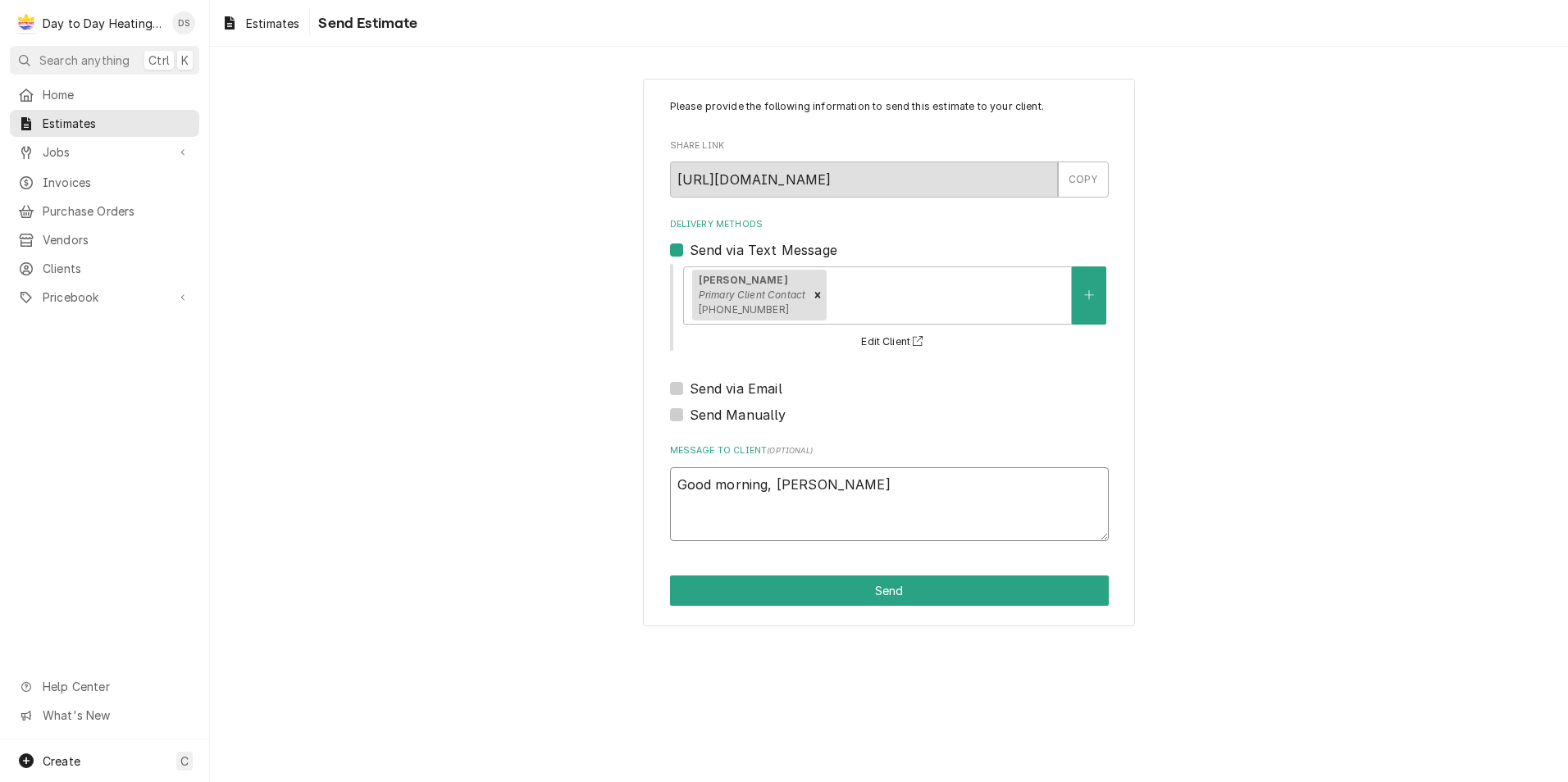
type textarea "Good morning, Jason He"
type textarea "x"
type textarea "Good morning, Jason Her"
type textarea "x"
type textarea "Good morning, Jason Here"
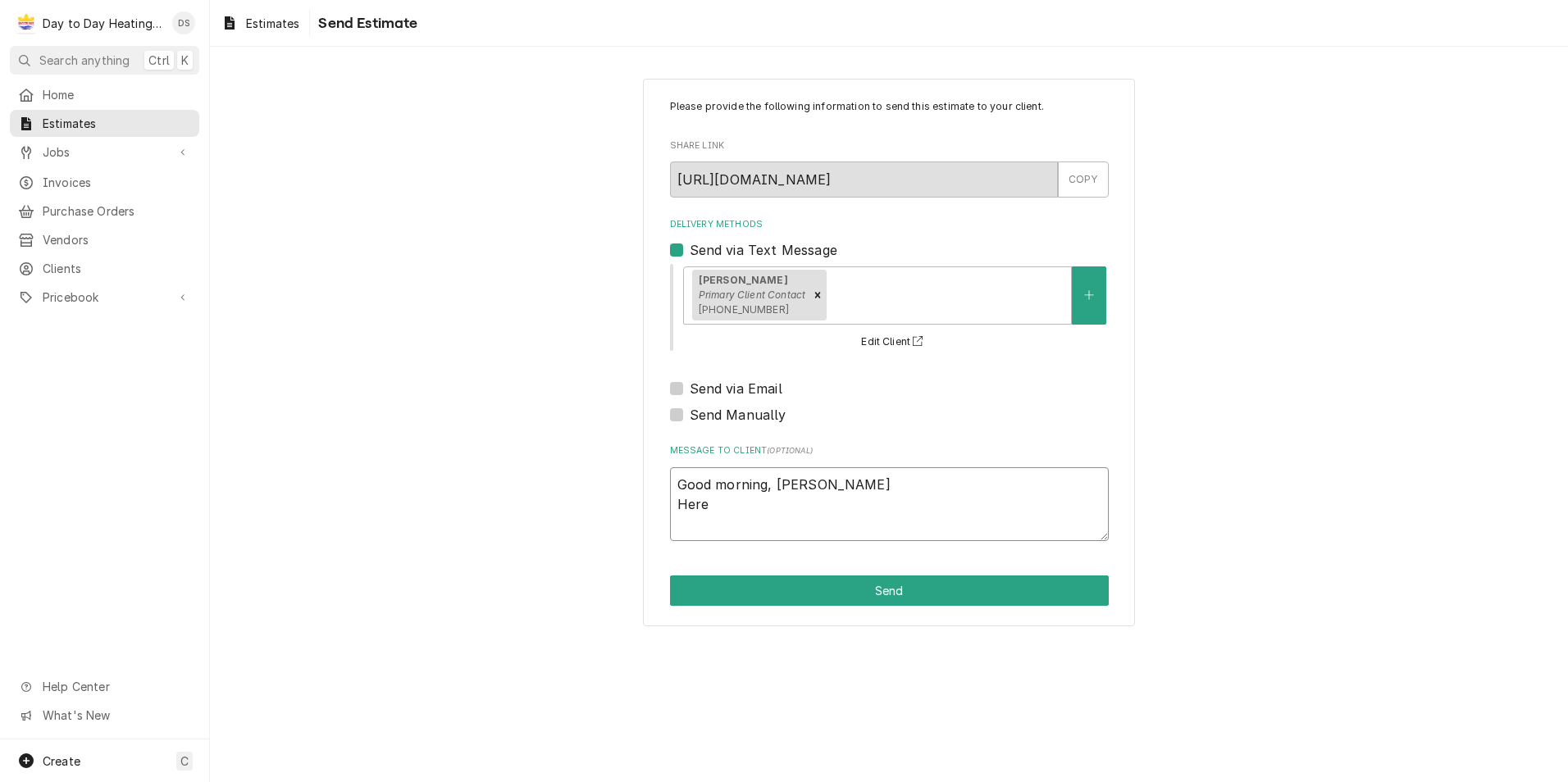
type textarea "x"
type textarea "Good morning, Jason Here"
type textarea "x"
type textarea "Good morning, Jason Here i"
type textarea "x"
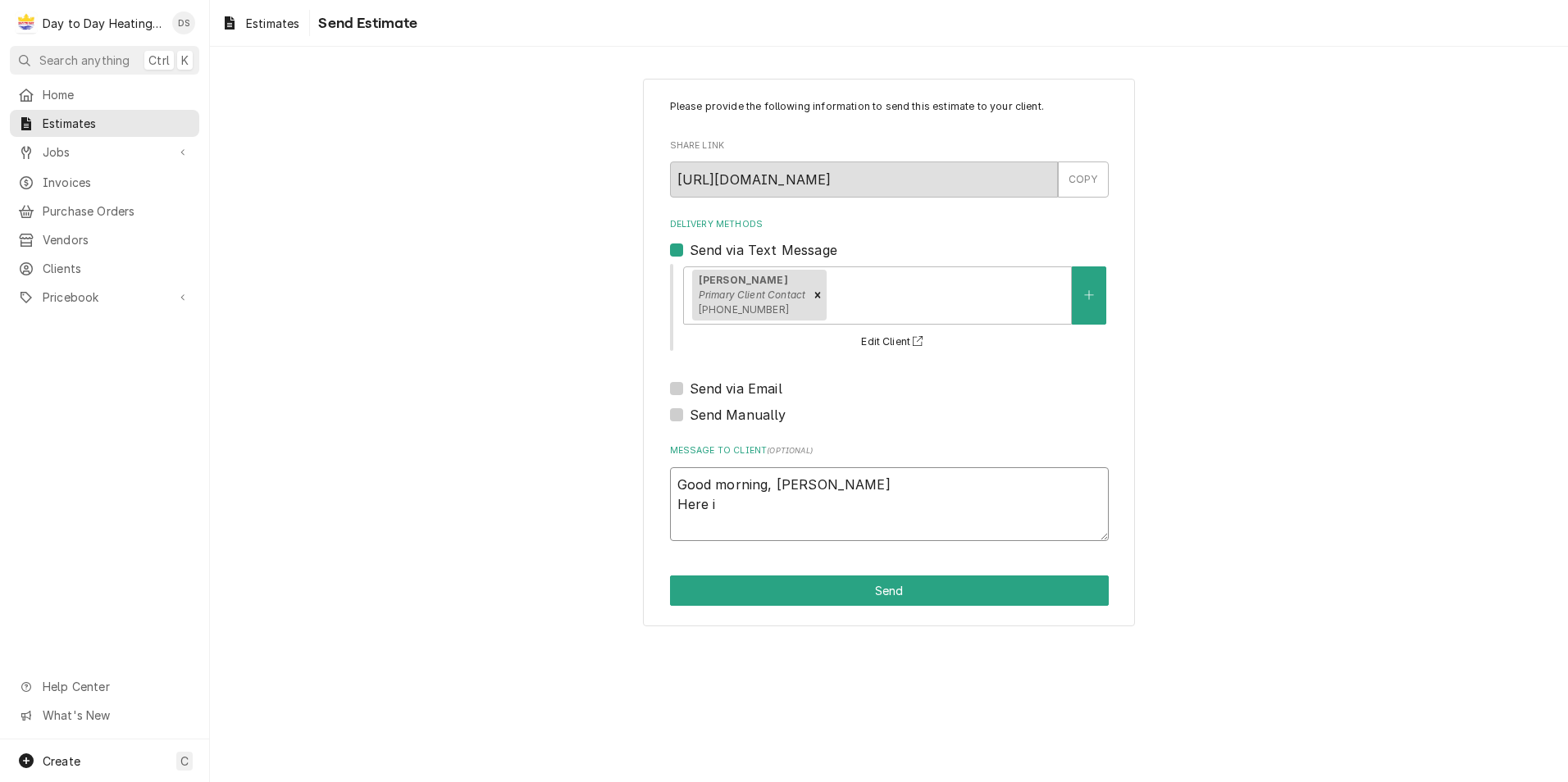
type textarea "Good morning, Jason Here is"
type textarea "x"
type textarea "Good morning, Jason Here is"
type textarea "x"
type textarea "Good morning, Jason Here is t"
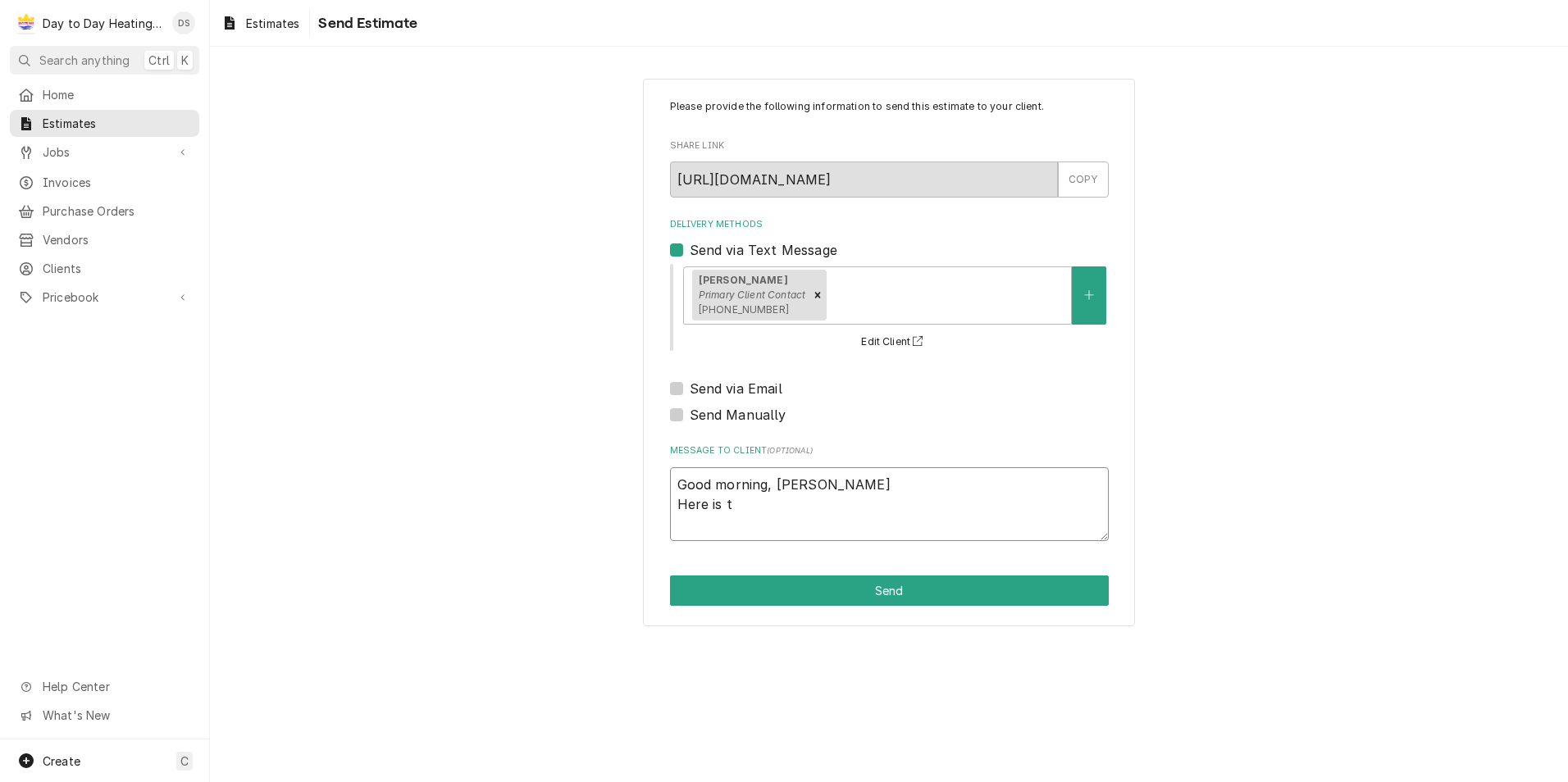
type textarea "x"
type textarea "Good morning, Jason Here is th"
type textarea "x"
type textarea "Good morning, Jason Here is the"
type textarea "x"
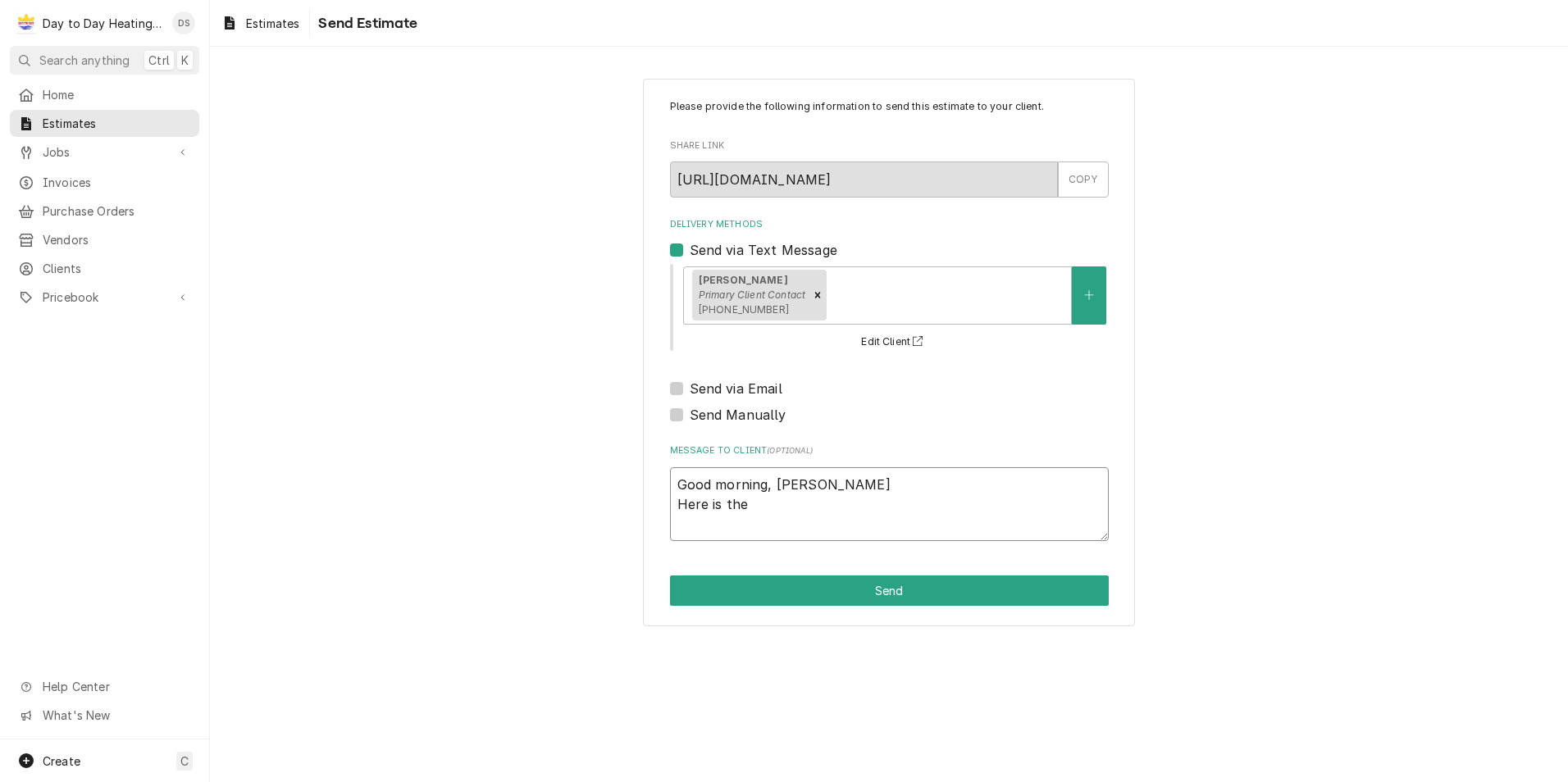
type textarea "Good morning, Jason Here is the"
type textarea "x"
type textarea "Good morning, Jason Here is the q"
type textarea "x"
type textarea "Good morning, Jason Here is the qu"
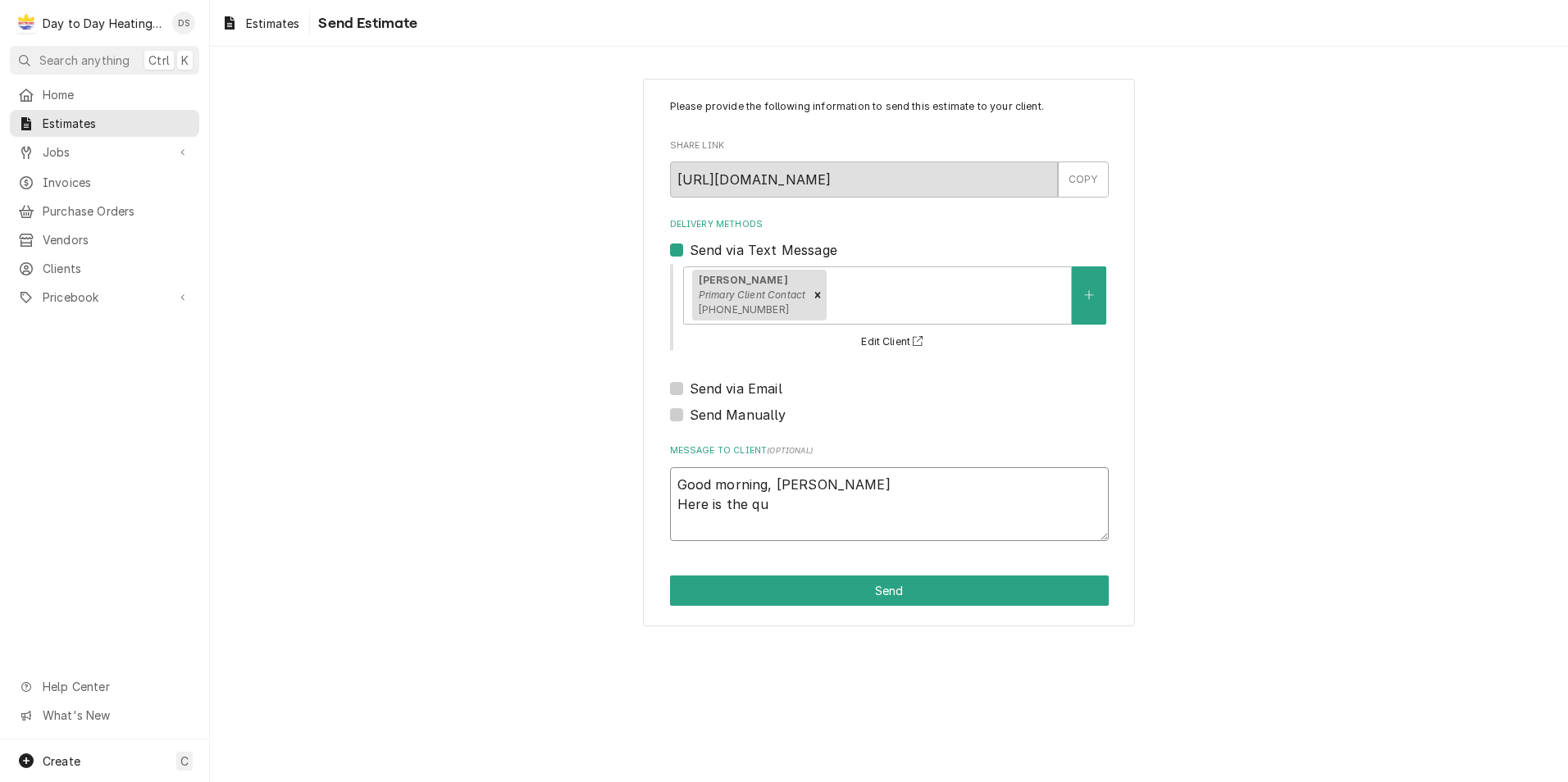
type textarea "x"
type textarea "Good morning, Jason Here is the quo"
type textarea "x"
type textarea "Good morning, Jason Here is the quot"
type textarea "x"
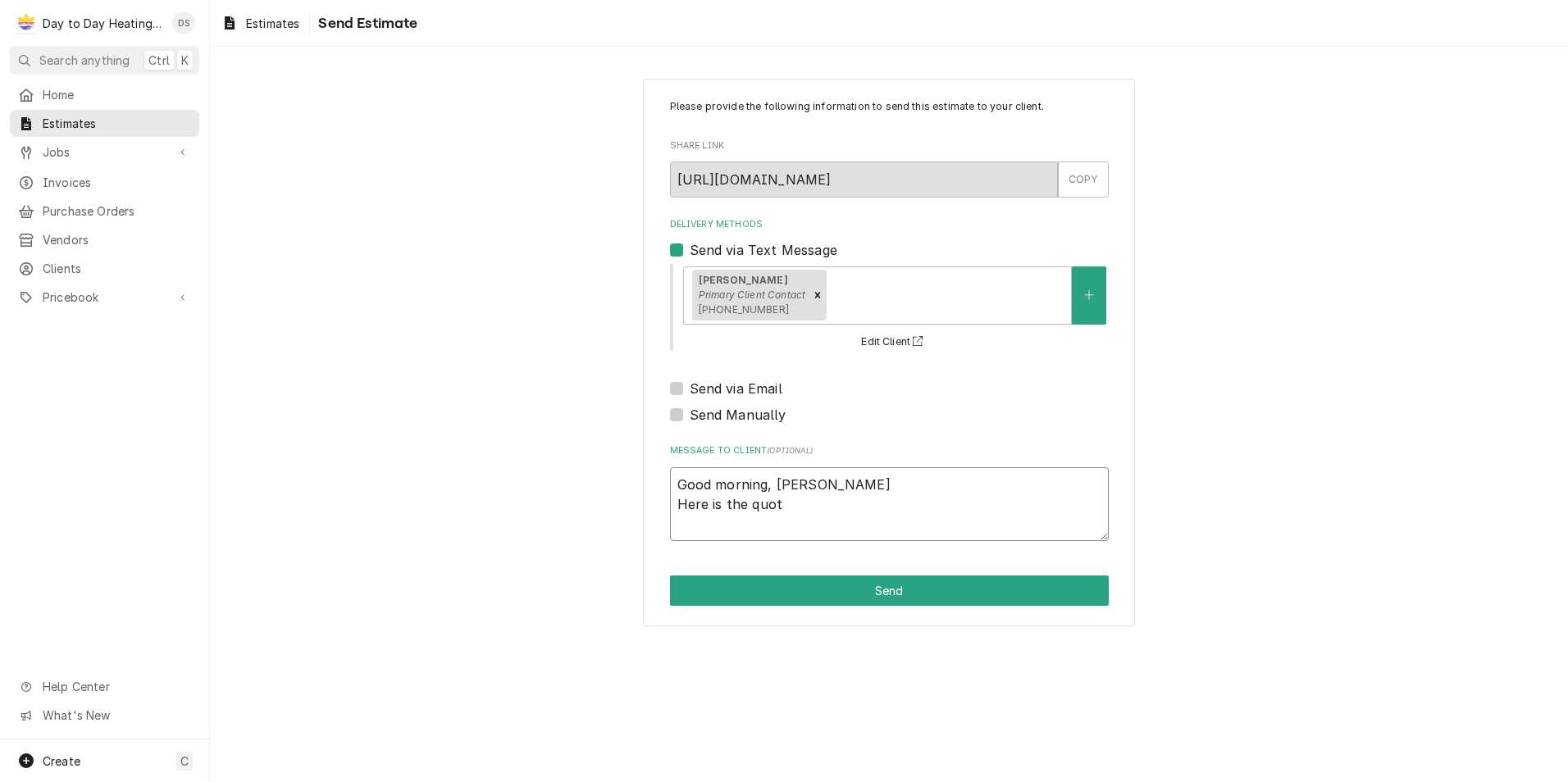
type textarea "Good morning, Jason Here is the quote"
type textarea "x"
type textarea "Good morning, Jason Here is the quote"
type textarea "x"
type textarea "Good morning, Jason Here is the quote f"
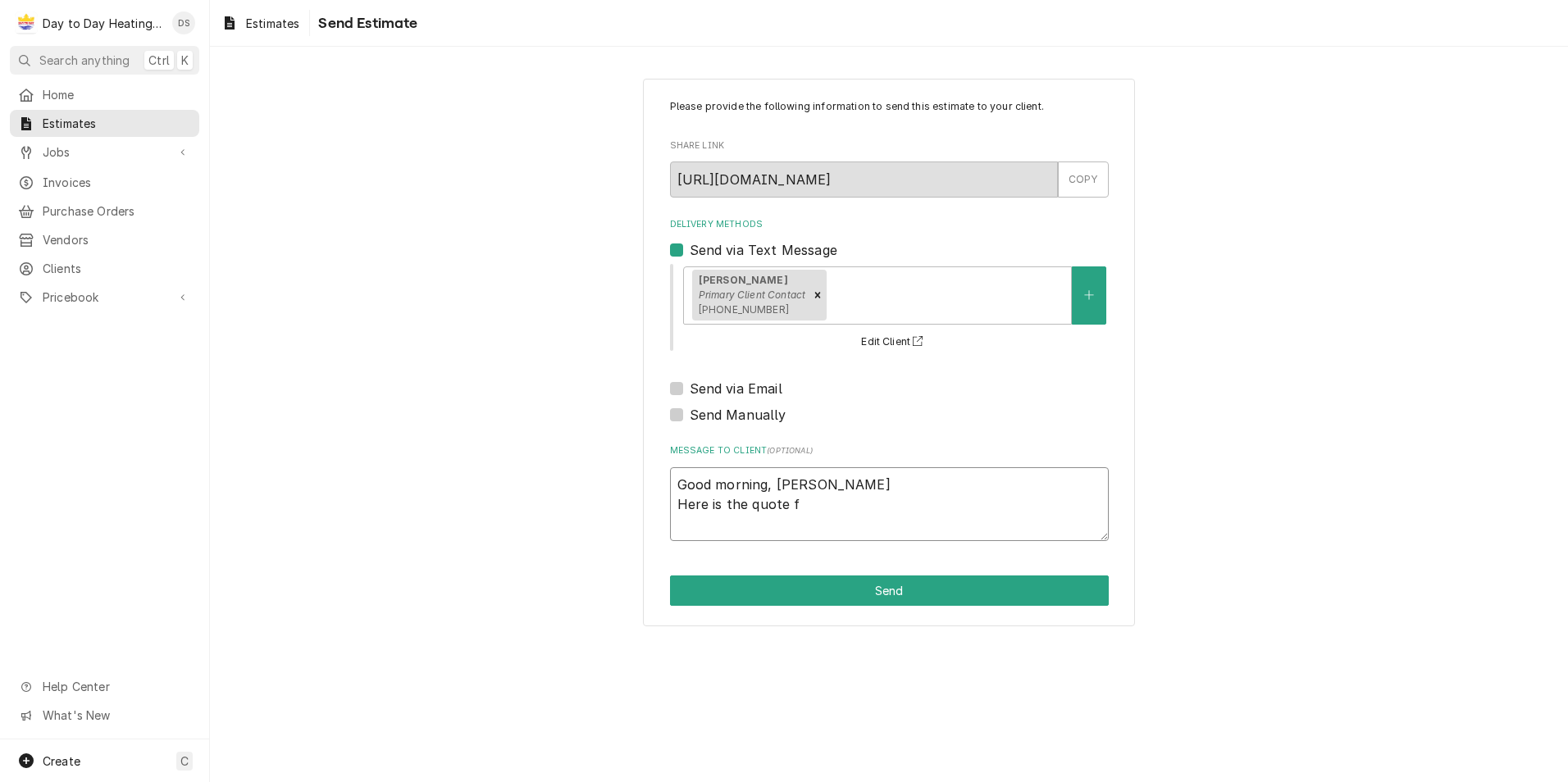
type textarea "x"
type textarea "Good morning, Jason Here is the quote fo"
type textarea "x"
type textarea "Good morning, Jason Here is the quote for"
type textarea "x"
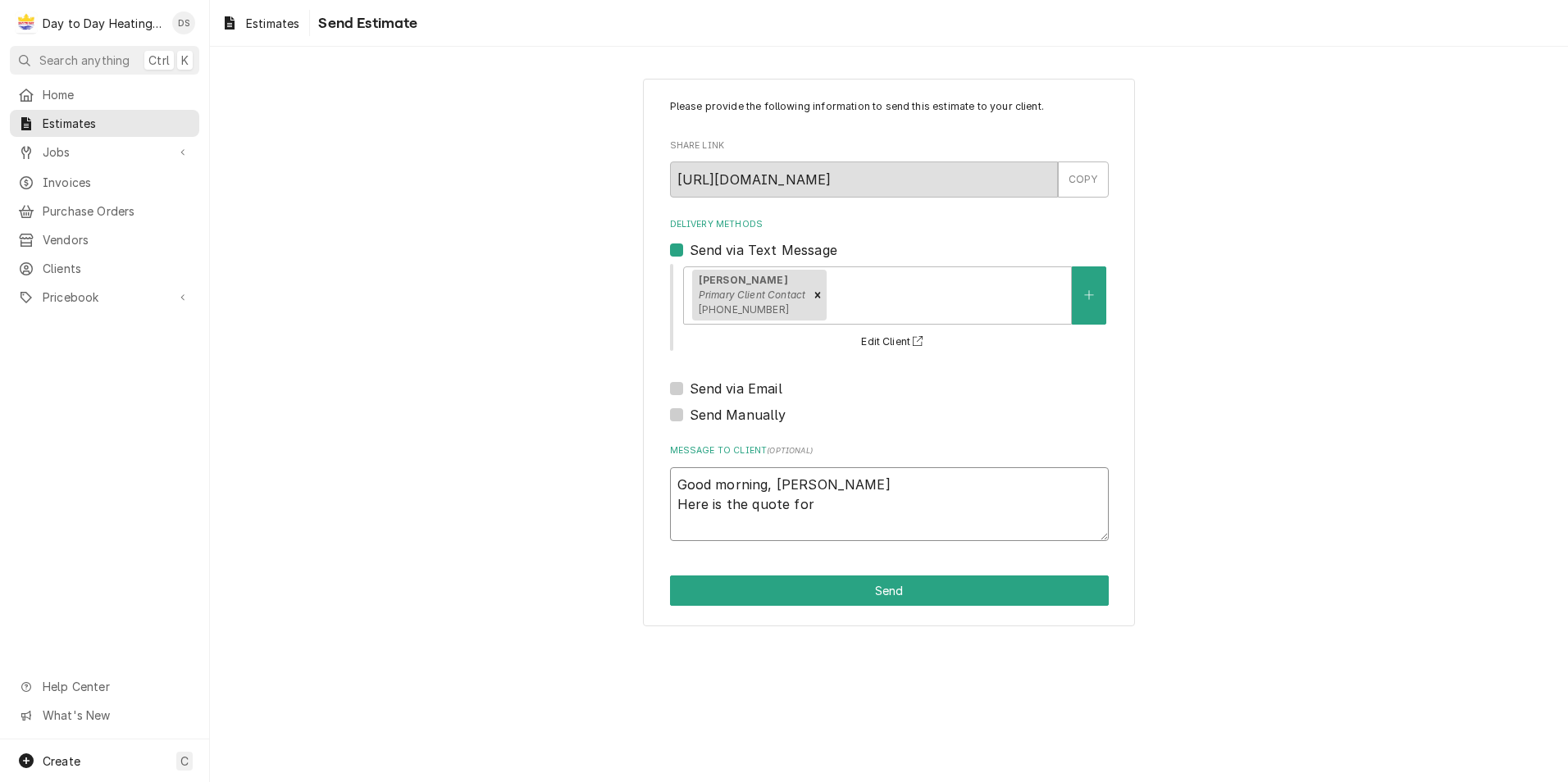
type textarea "Good morning, Jason Here is the quote for"
type textarea "x"
type textarea "Good morning, Jason Here is the quote for t"
type textarea "x"
type textarea "Good morning, Jason Here is the quote for th"
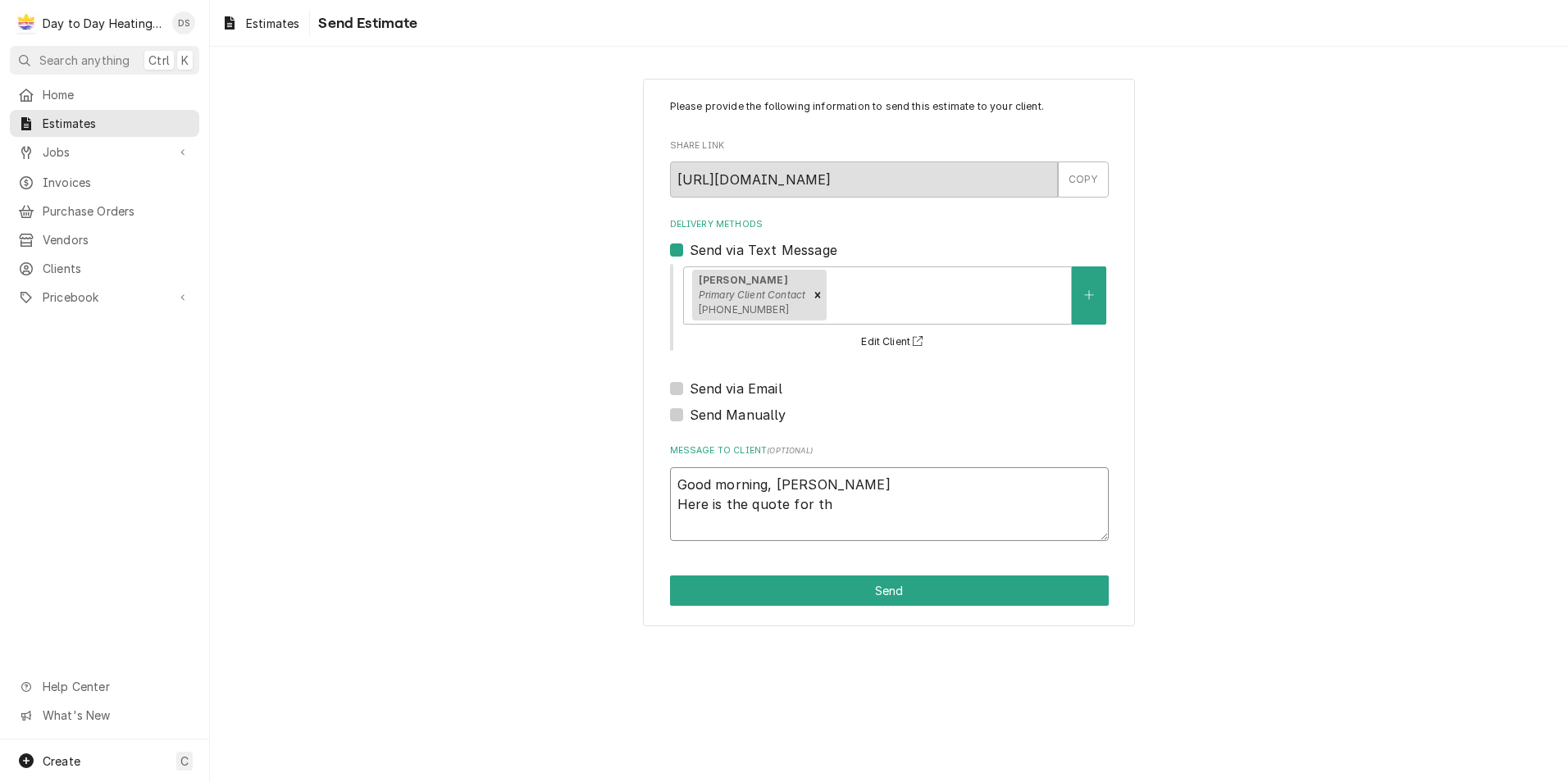
type textarea "x"
type textarea "Good morning, Jason Here is the quote for the"
type textarea "x"
type textarea "Good morning, Jason Here is the quote for the"
type textarea "x"
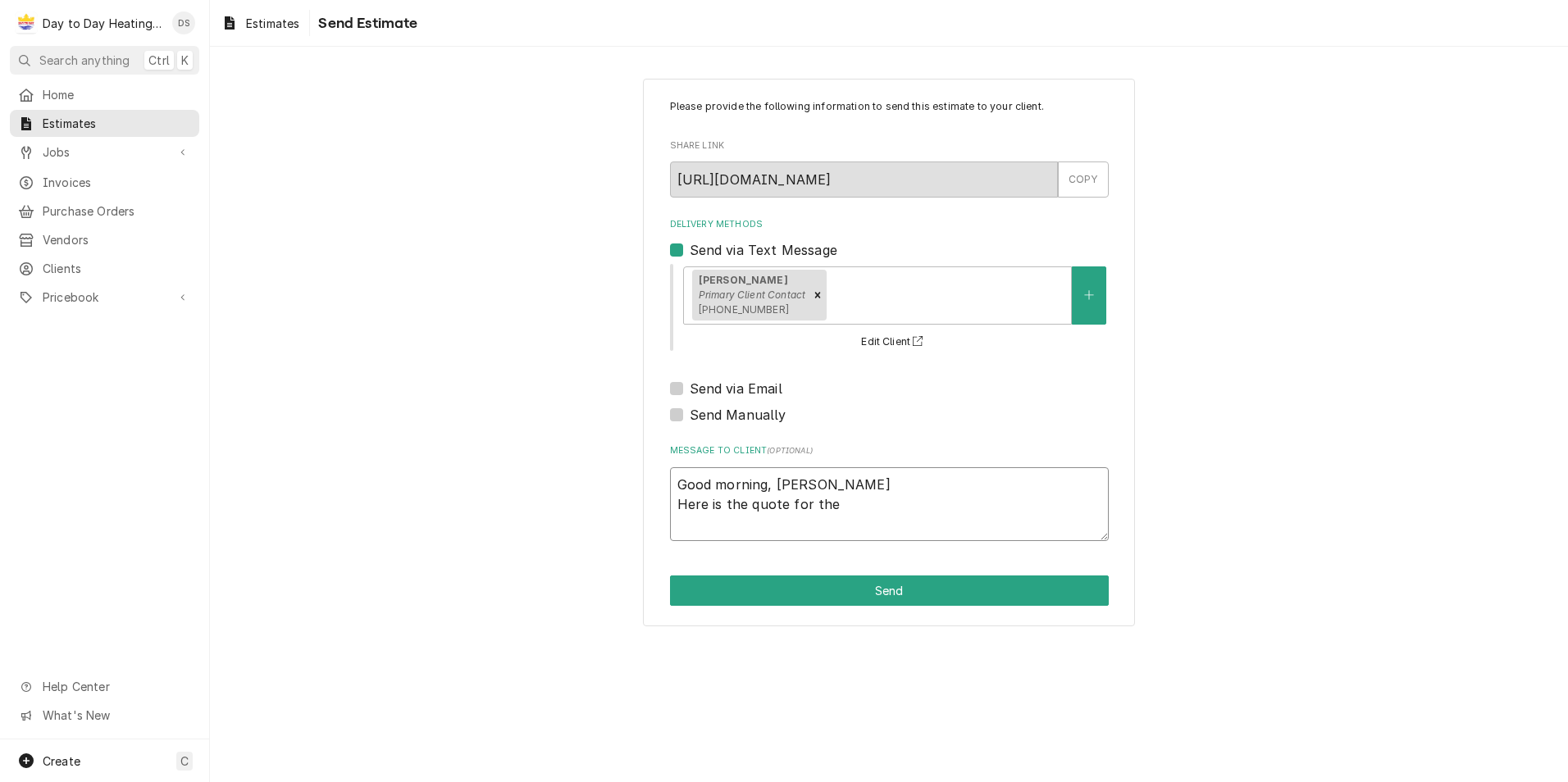
type textarea "Good morning, Jason Here is the quote for the i"
type textarea "x"
type textarea "Good morning, Jason Here is the quote for the in"
type textarea "x"
type textarea "Good morning, Jason Here is the quote for the ins"
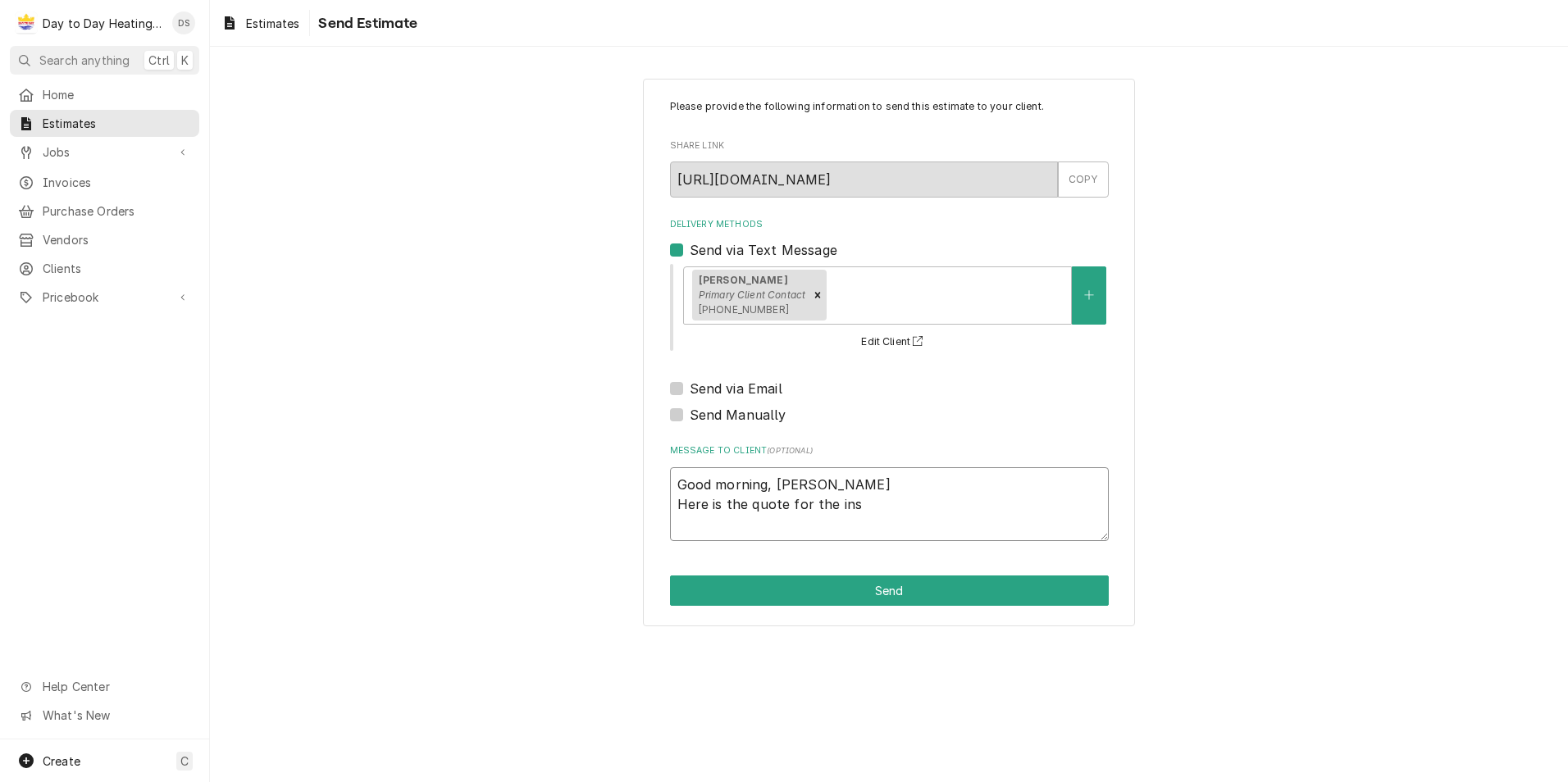
type textarea "x"
type textarea "Good morning, Jason Here is the quote for the inst"
type textarea "x"
type textarea "Good morning, Jason Here is the quote for the insta"
type textarea "x"
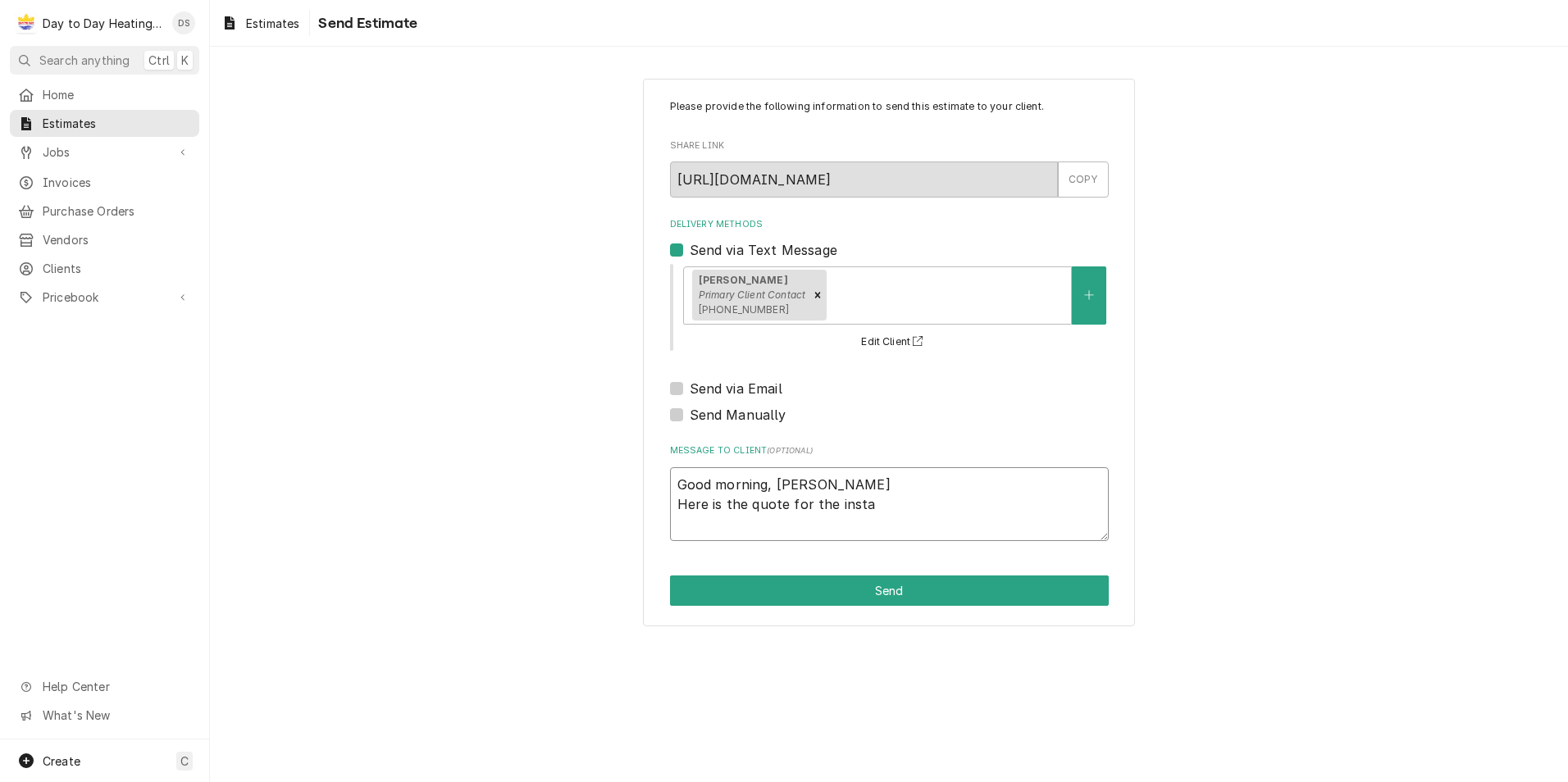
type textarea "Good morning, Jason Here is the quote for the instal"
type textarea "x"
type textarea "Good morning, Jason Here is the quote for the install"
type textarea "x"
type textarea "Good morning, Jason Here is the quote for the installt"
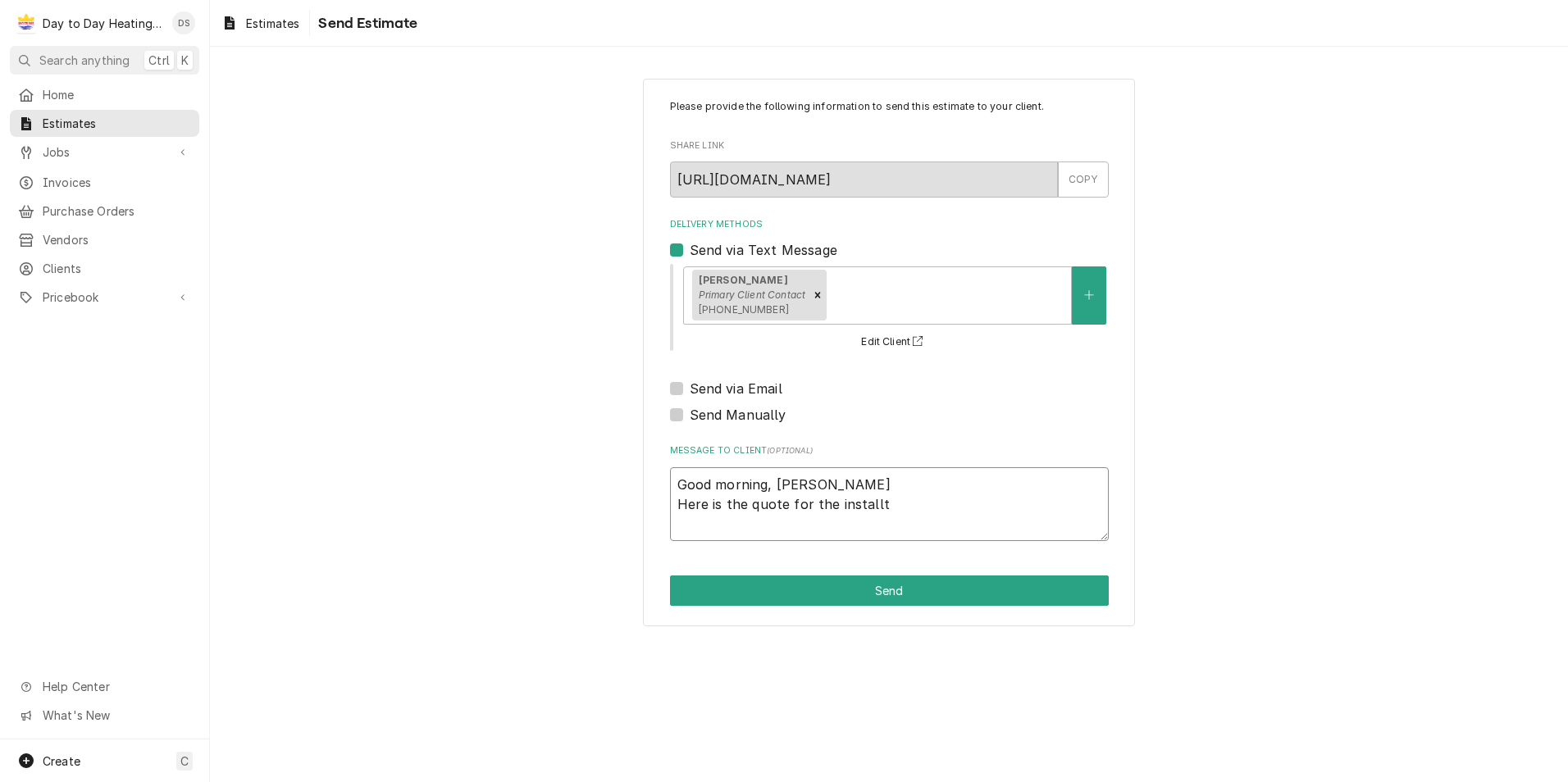
type textarea "x"
type textarea "Good morning, Jason Here is the quote for the installti"
type textarea "x"
type textarea "Good morning, Jason Here is the quote for the installtio"
type textarea "x"
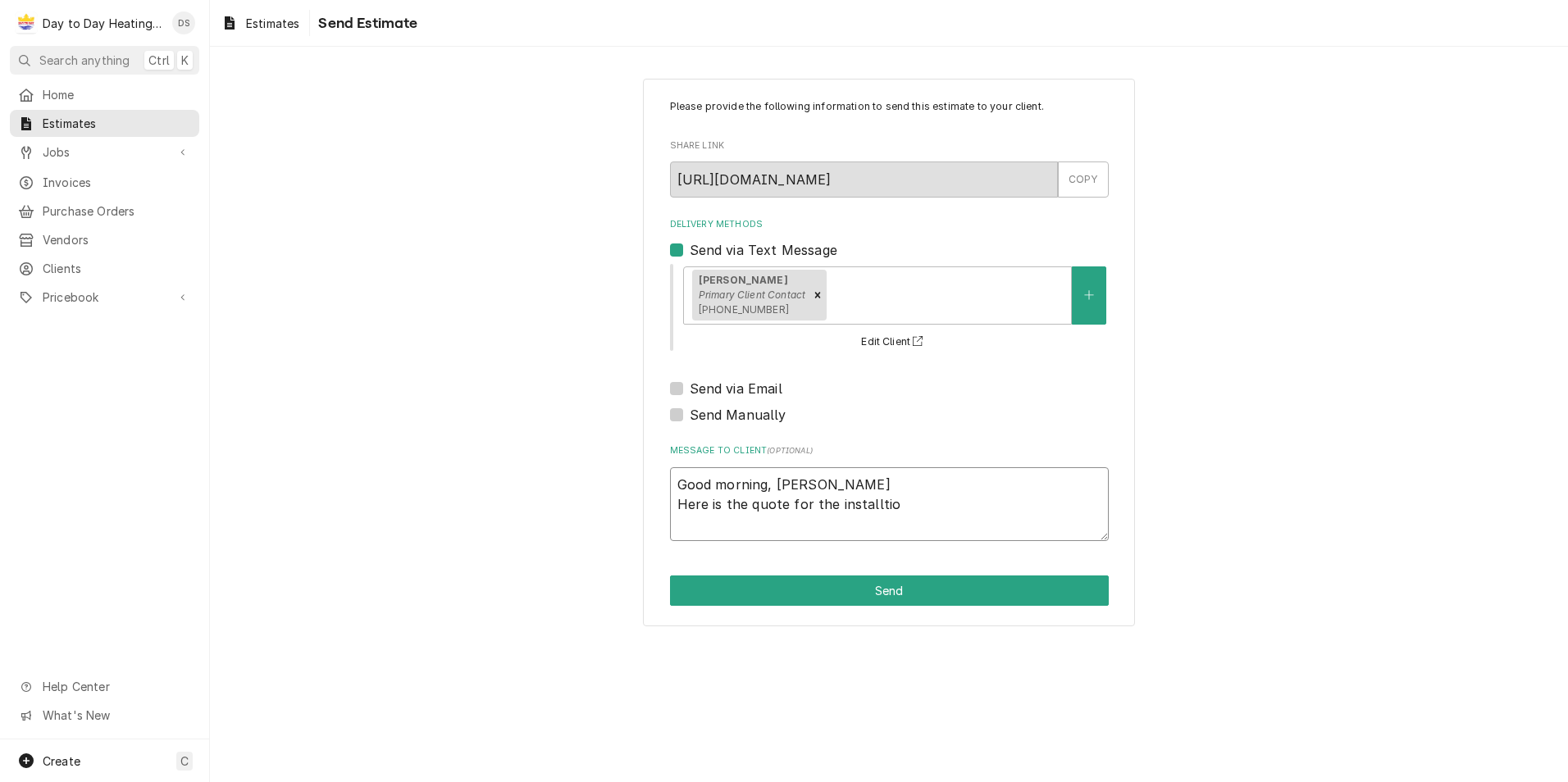
type textarea "Good morning, Jason Here is the quote for the installtion"
type textarea "x"
type textarea "Good morning, Jason Here is the quote for the installtion"
type textarea "x"
type textarea "Good morning, Jason Here is the quote for the installtion"
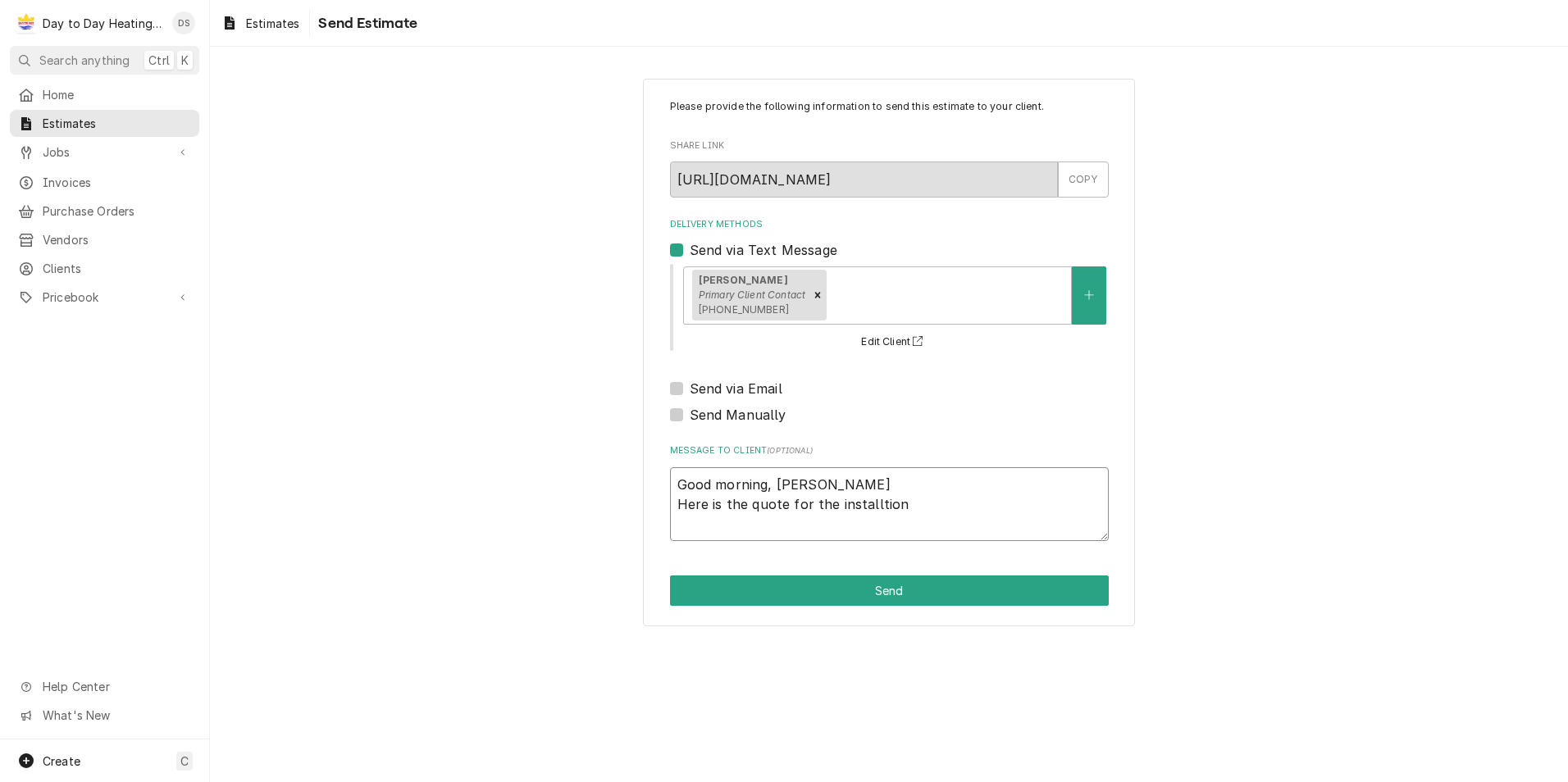
type textarea "x"
type textarea "Good morning, Jason Here is the quote for the installtio"
type textarea "x"
type textarea "Good morning, Jason Here is the quote for the installti"
type textarea "x"
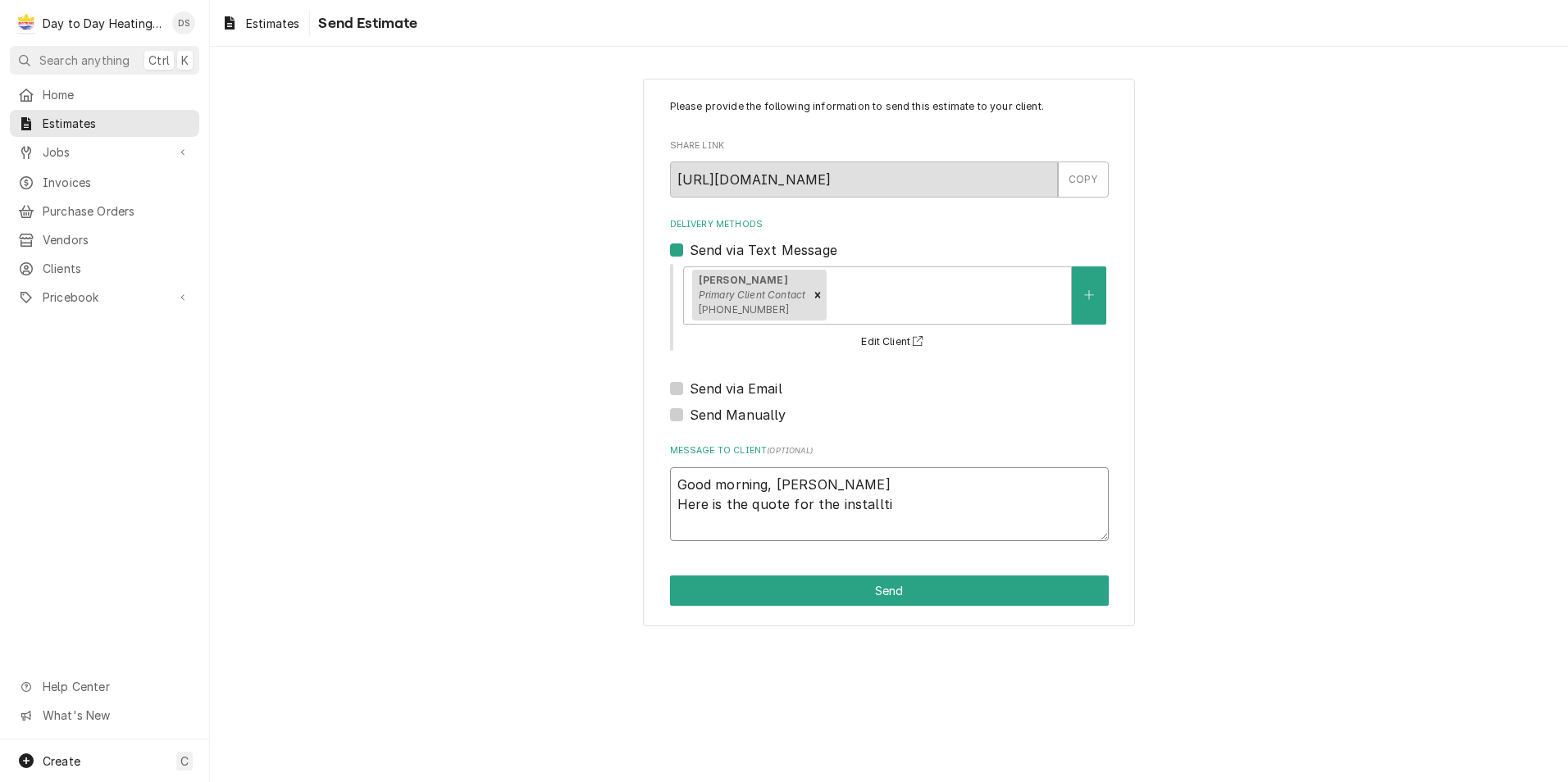
type textarea "Good morning, Jason Here is the quote for the installt"
type textarea "x"
type textarea "Good morning, Jason Here is the quote for the install"
type textarea "x"
type textarea "Good morning, Jason Here is the quote for the installa"
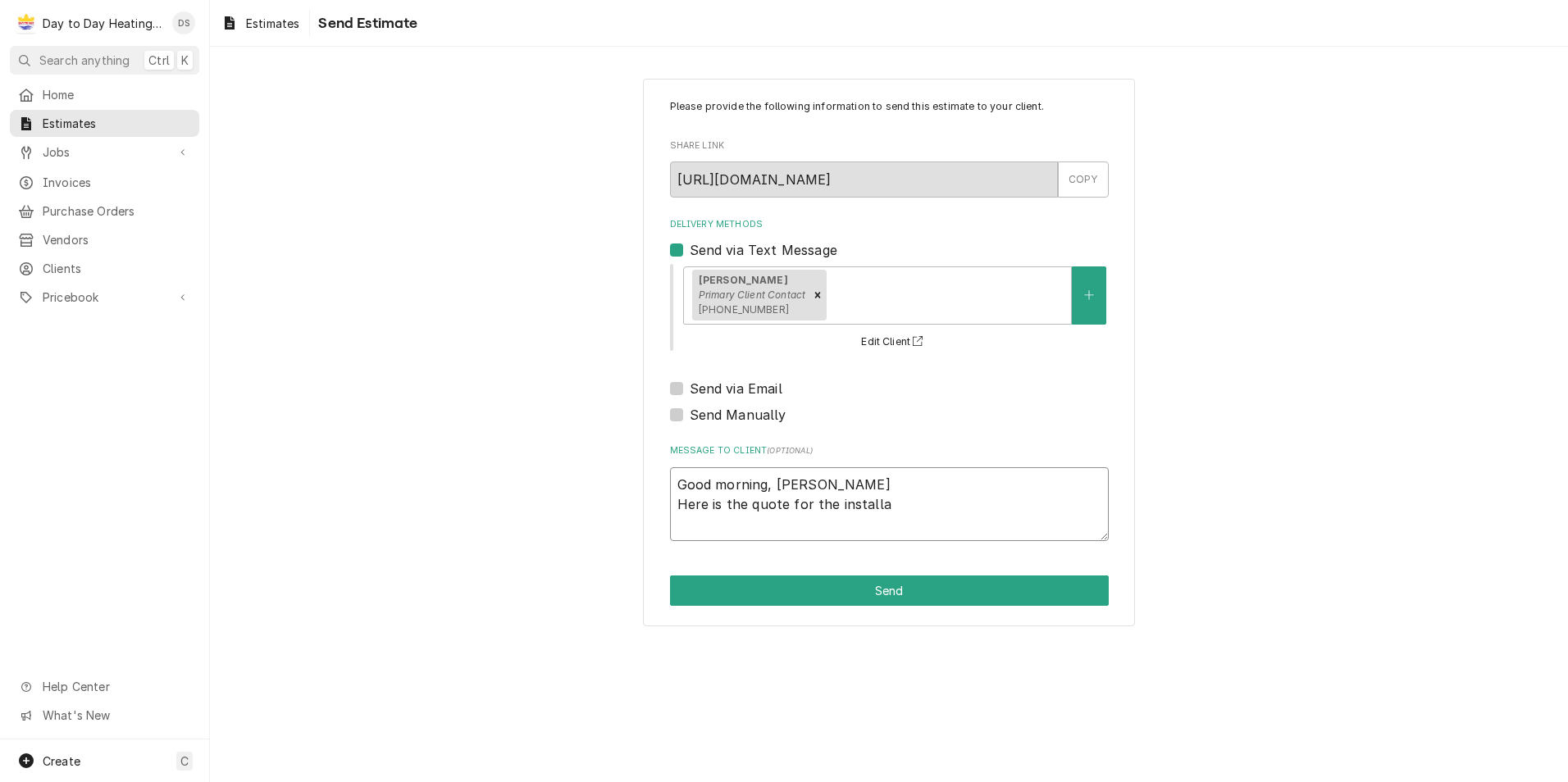
type textarea "x"
type textarea "Good morning, Jason Here is the quote for the installat"
type textarea "x"
type textarea "Good morning, Jason Here is the quote for the installati"
type textarea "x"
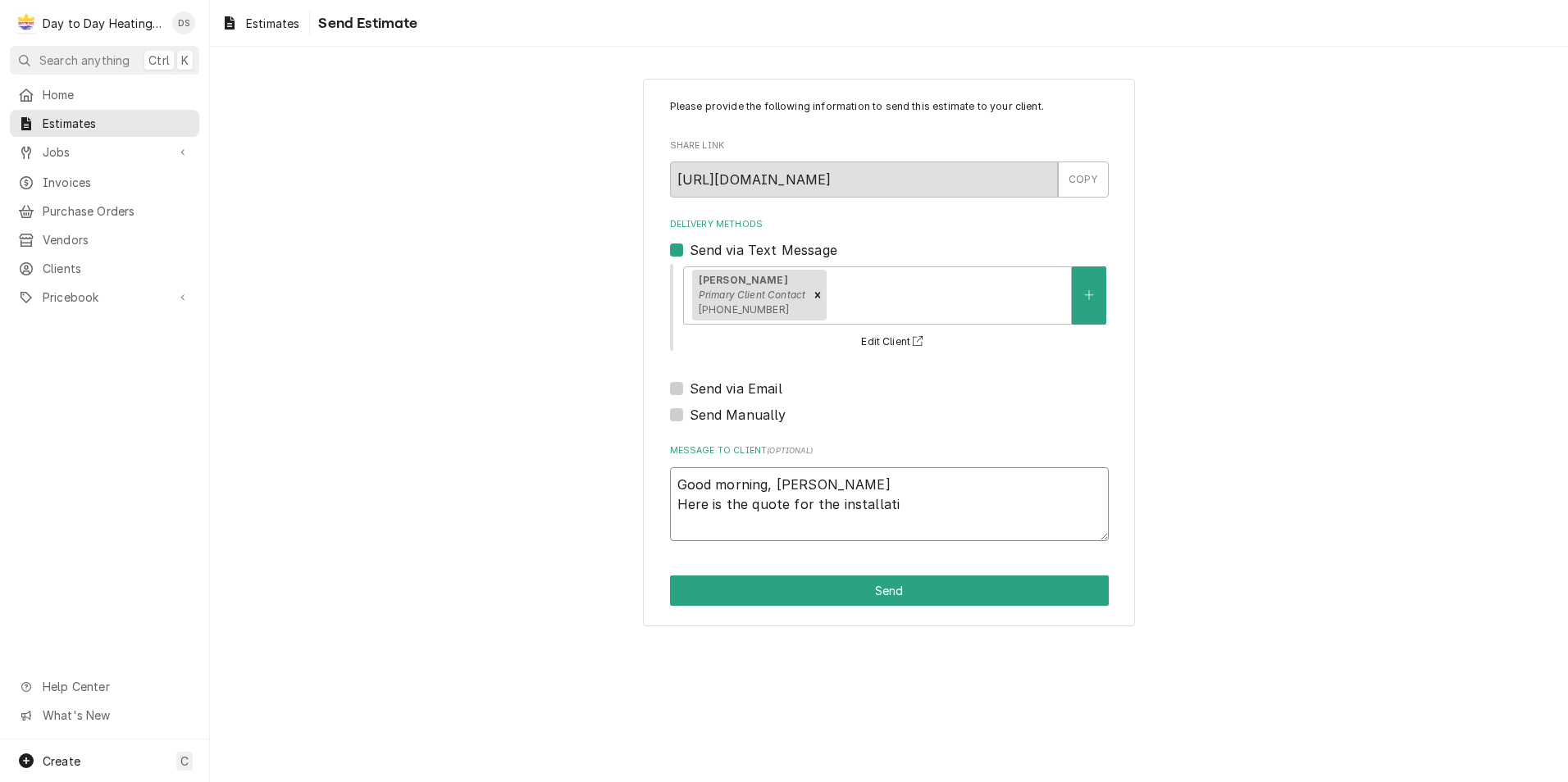
type textarea "Good morning, Jason Here is the quote for the installatio"
type textarea "x"
type textarea "Good morning, Jason Here is the quote for the installation"
type textarea "x"
type textarea "Good morning, Jason Here is the quote for the installation"
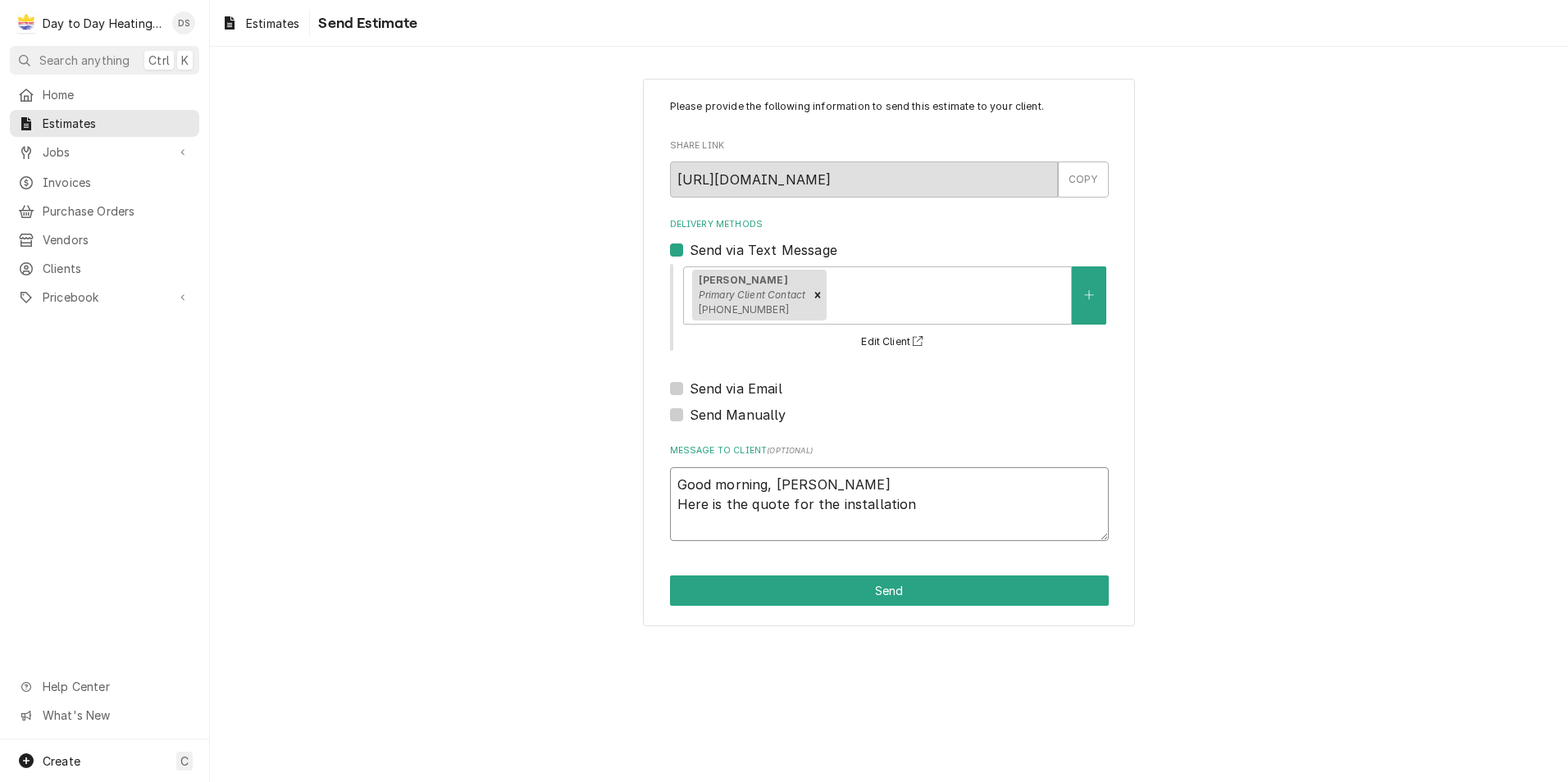
type textarea "x"
type textarea "Good morning, Jason Here is the quote for the installation o"
type textarea "x"
type textarea "Good morning, Jason Here is the quote for the installation of"
type textarea "x"
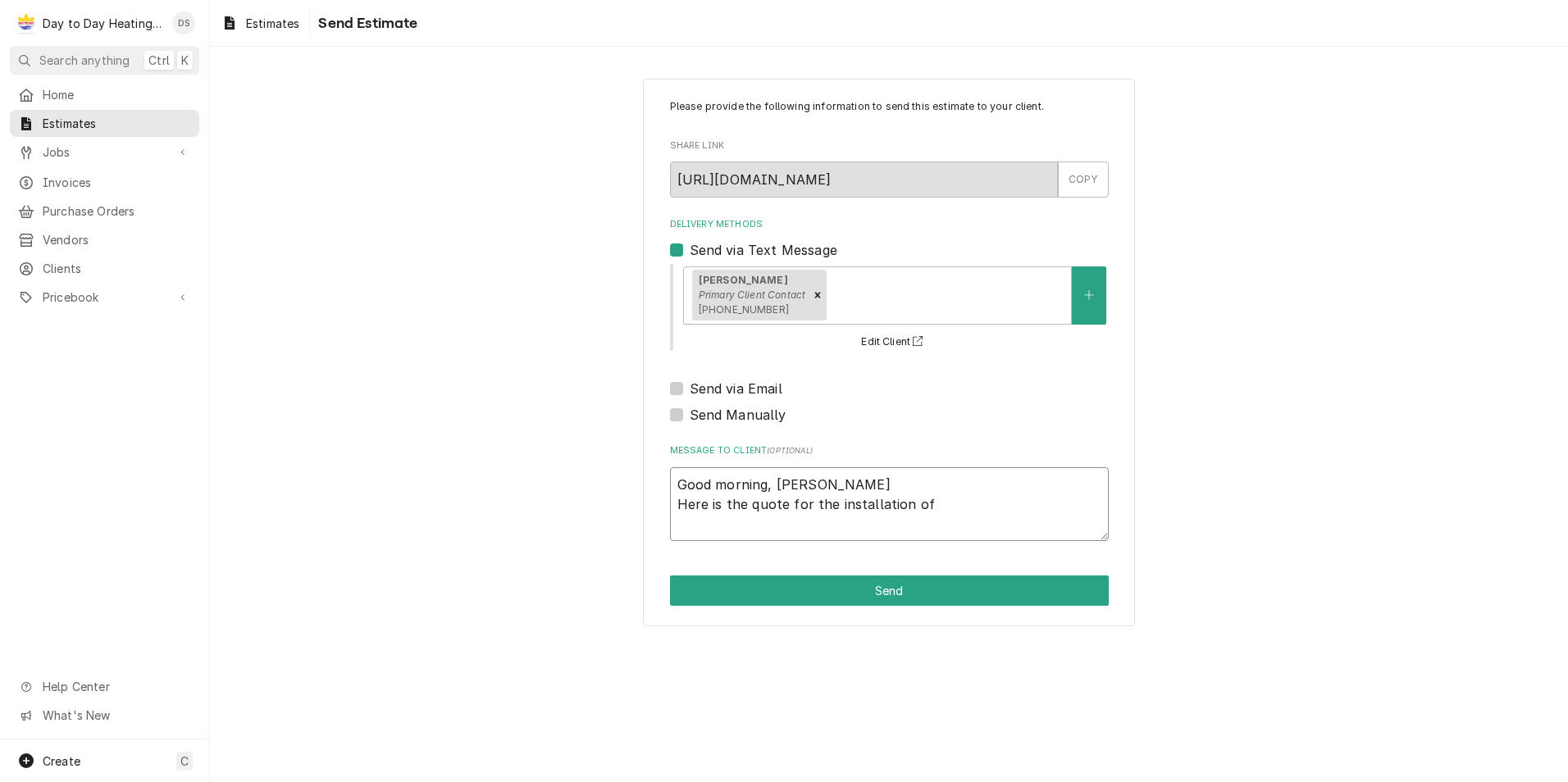
type textarea "Good morning, Jason Here is the quote for the installation of"
type textarea "x"
type textarea "Good morning, Jason Here is the quote for the installation of a"
type textarea "x"
type textarea "Good morning, Jason Here is the quote for the installation of a"
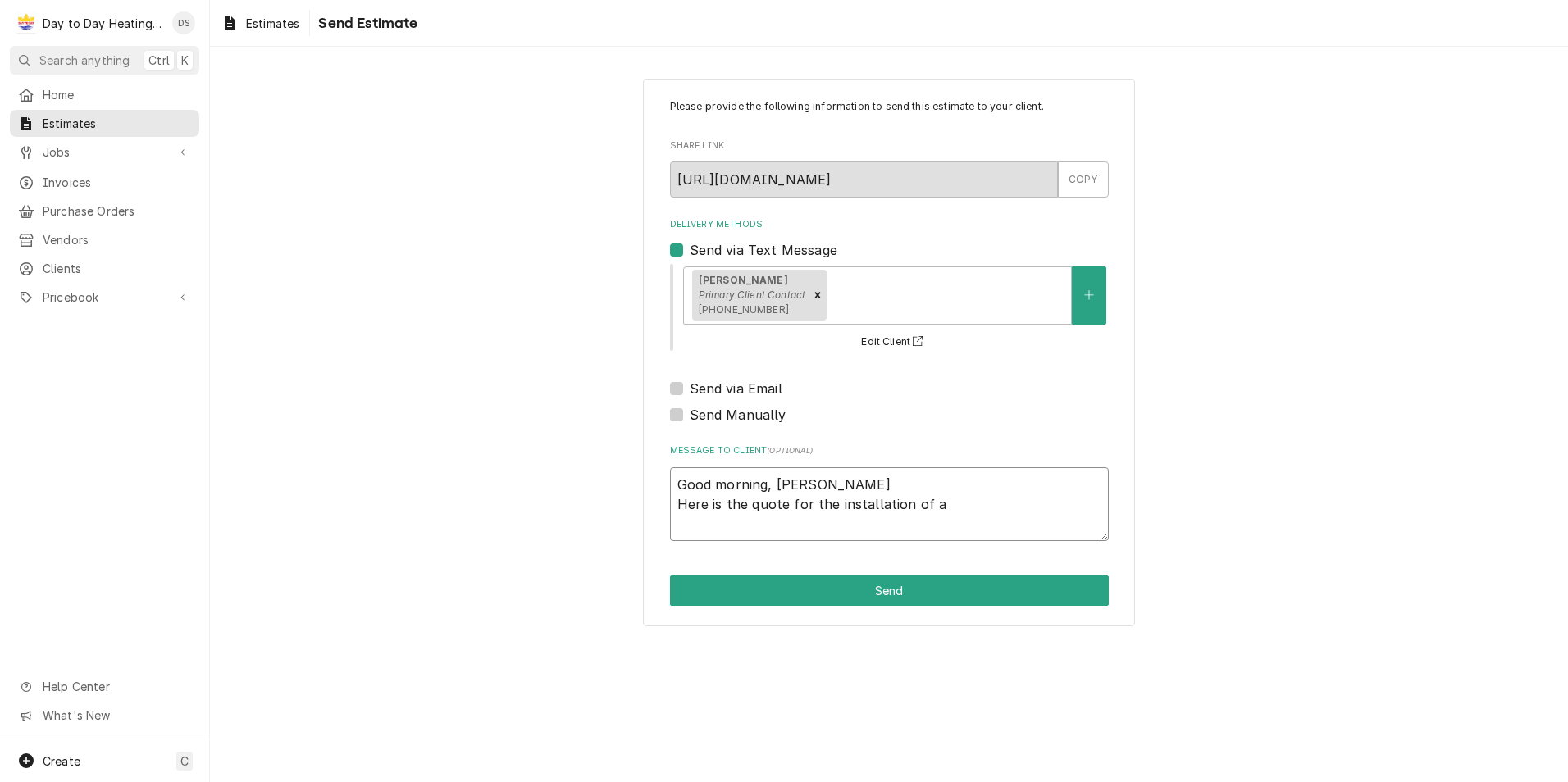
type textarea "x"
type textarea "Good morning, Jason Here is the quote for the installation of a 3"
type textarea "x"
type textarea "Good morning, Jason Here is the quote for the installation of a 3"
type textarea "x"
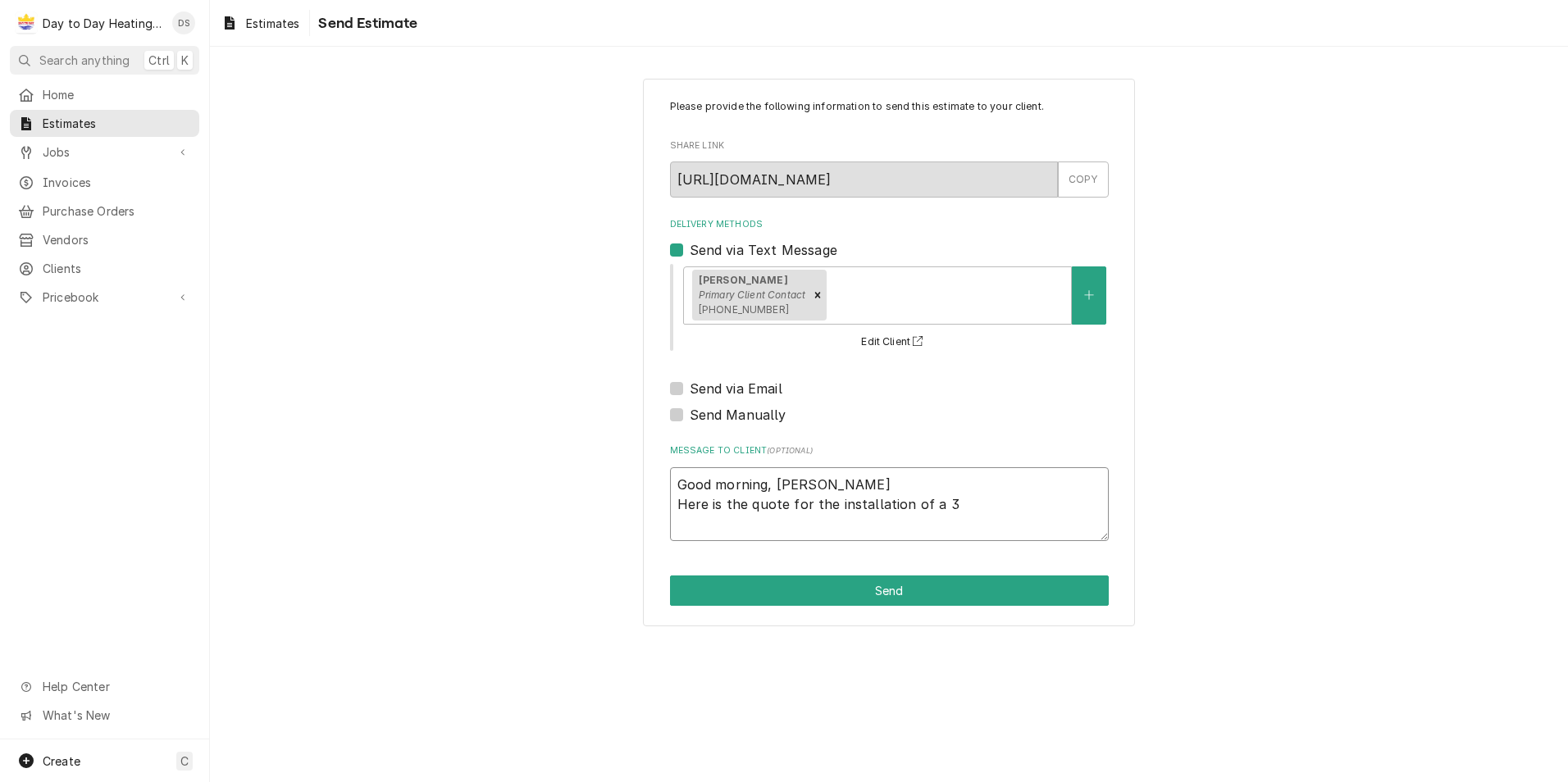
type textarea "Good morning, Jason Here is the quote for the installation of a 3 t"
type textarea "x"
type textarea "Good morning, Jason Here is the quote for the installation of a 3 to"
type textarea "x"
type textarea "Good morning, Jason Here is the quote for the installation of a 3 ton"
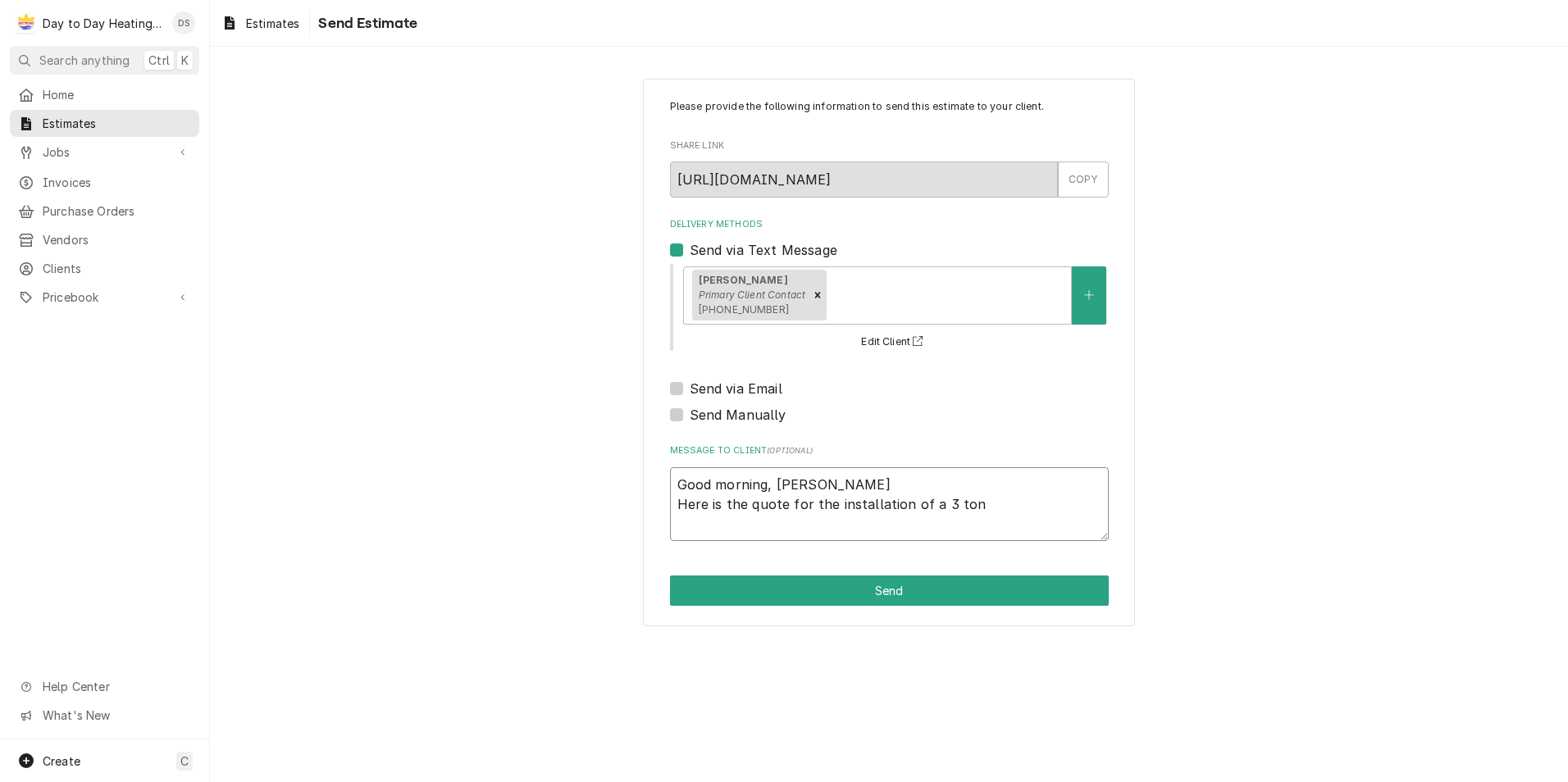
type textarea "x"
type textarea "Good morning, Jason Here is the quote for the installation of a 3 ton"
type textarea "x"
type textarea "Good morning, Jason Here is the quote for the installation of a 3 ton h"
type textarea "x"
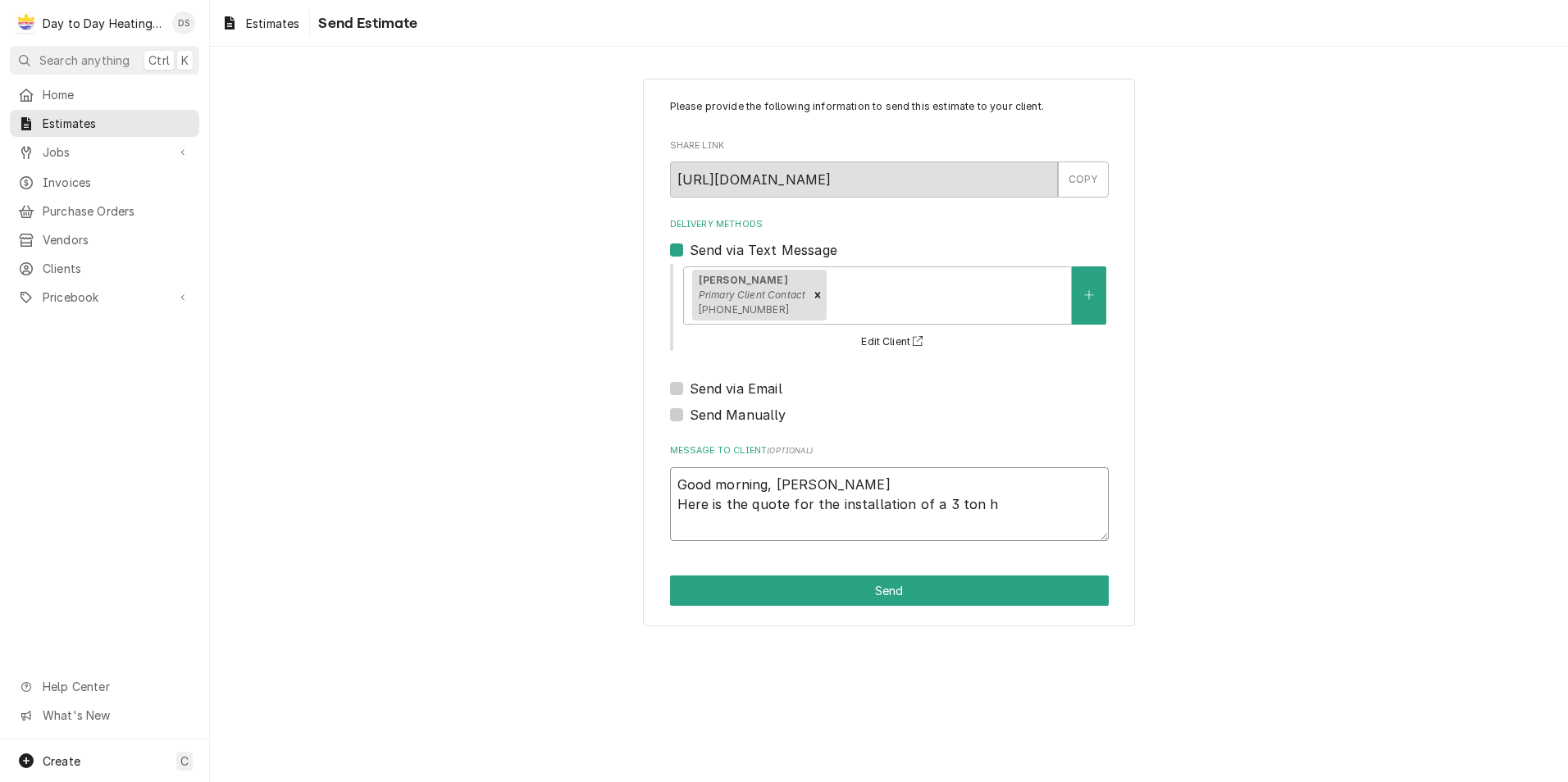
type textarea "Good morning, Jason Here is the quote for the installation of a 3 ton he"
type textarea "x"
type textarea "Good morning, Jason Here is the quote for the installation of a 3 ton hea"
type textarea "x"
type textarea "Good morning, Jason Here is the quote for the installation of a 3 ton heat"
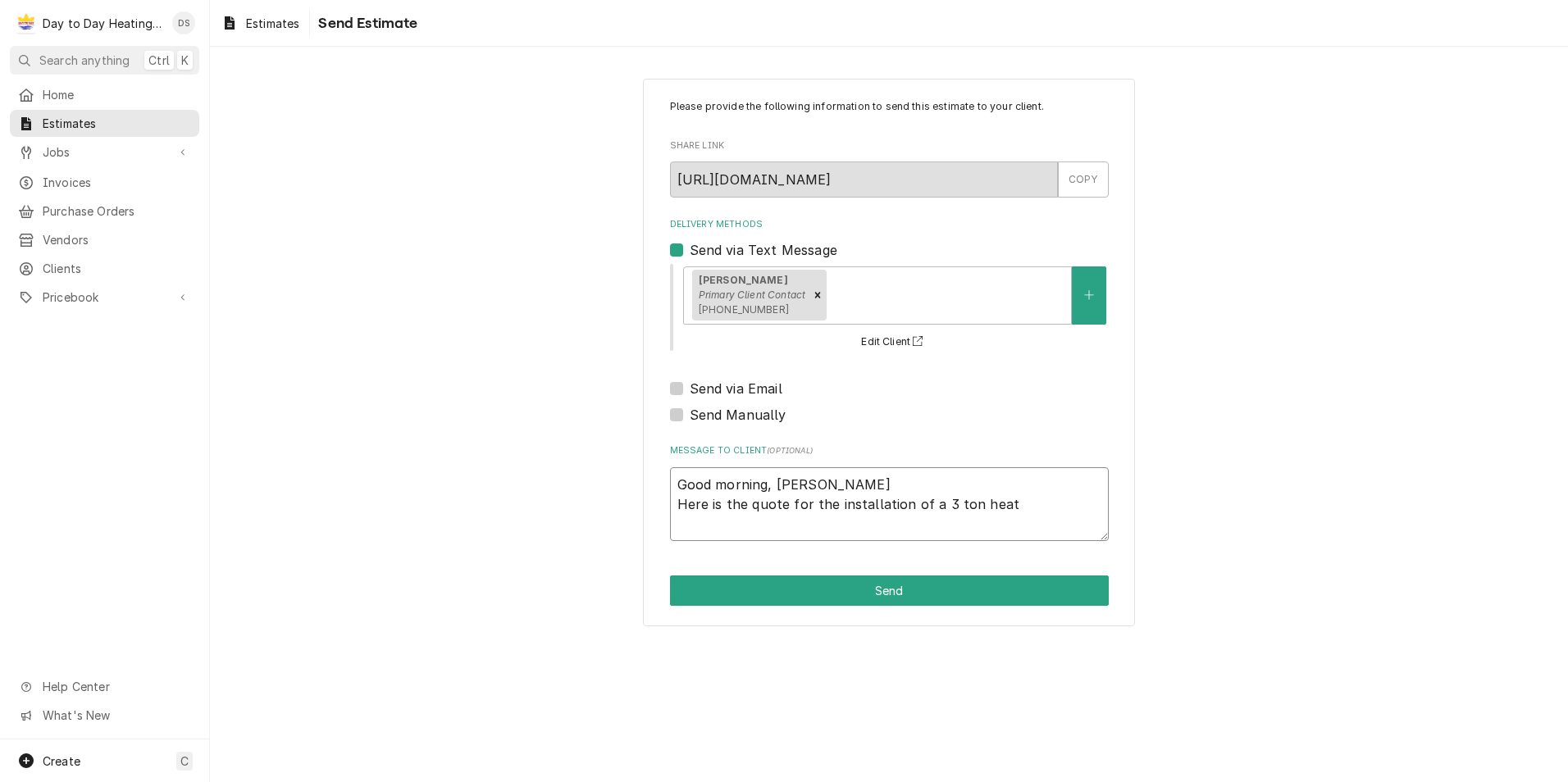
type textarea "x"
type textarea "Good morning, Jason Here is the quote for the installation of a 3 ton heat"
type textarea "x"
type textarea "Good morning, Jason Here is the quote for the installation of a 3 ton heat p"
type textarea "x"
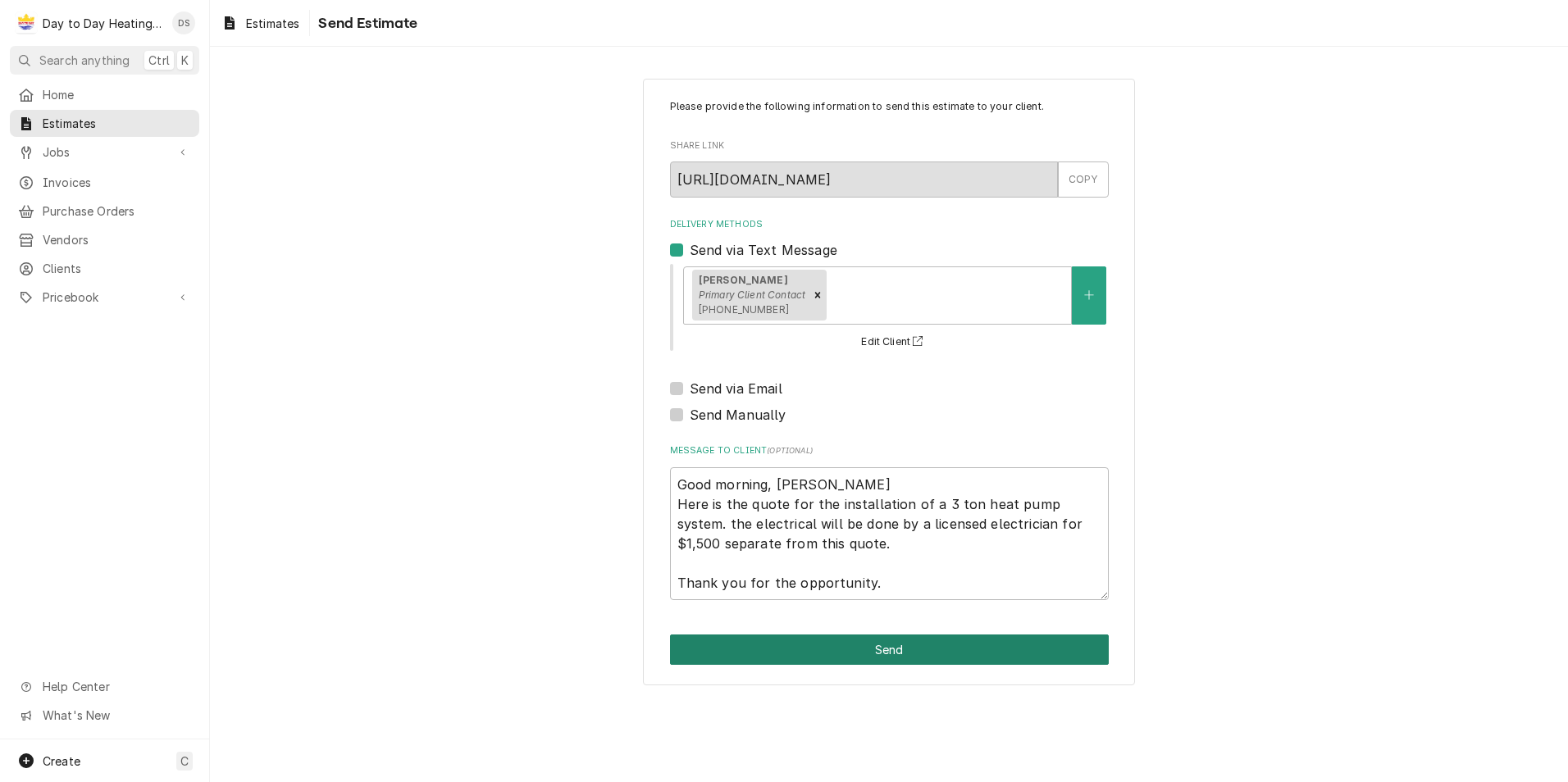
click at [911, 645] on button "Send" at bounding box center [889, 650] width 439 height 31
